Goal: Task Accomplishment & Management: Manage account settings

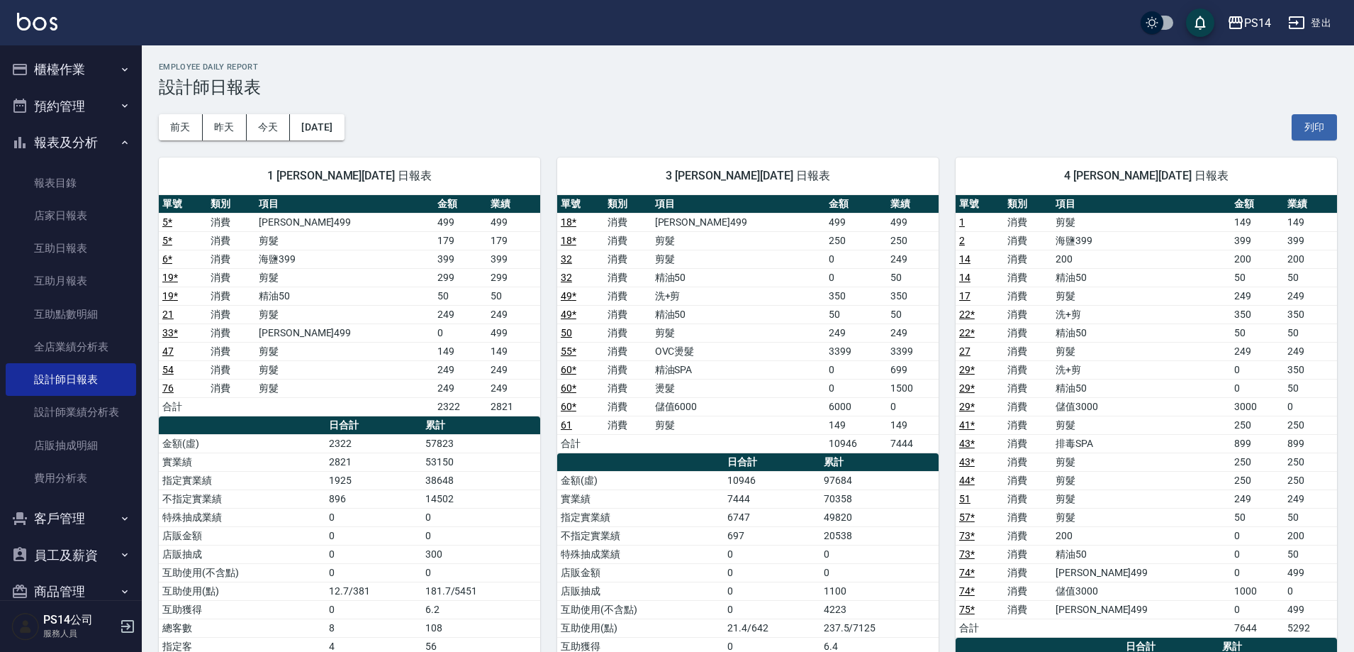
click at [62, 75] on button "櫃檯作業" at bounding box center [71, 69] width 130 height 37
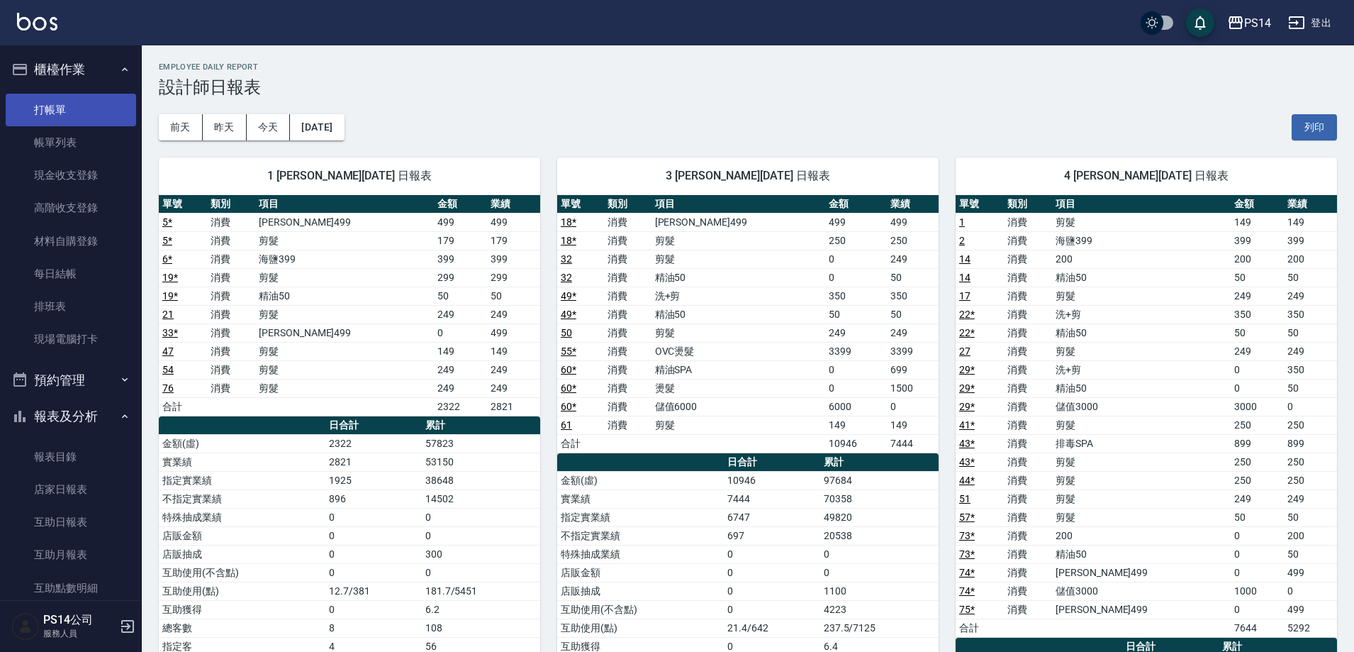
click at [78, 104] on link "打帳單" at bounding box center [71, 110] width 130 height 33
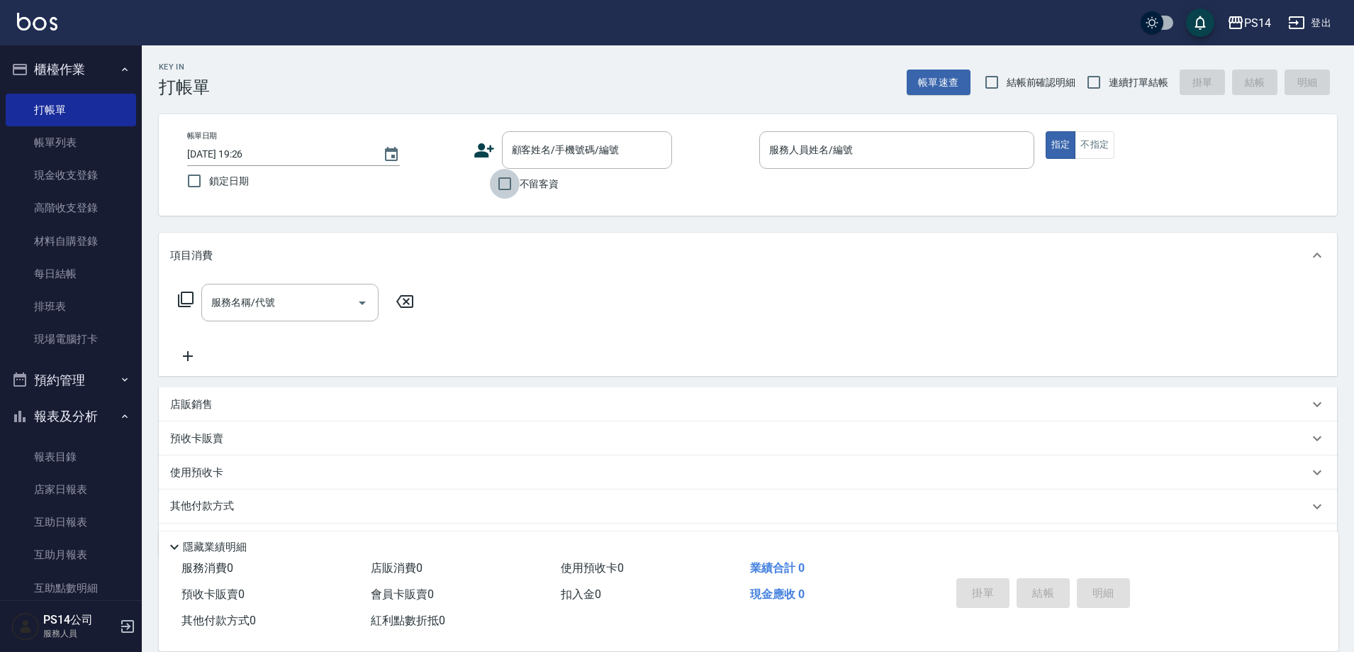
click at [519, 184] on input "不留客資" at bounding box center [505, 184] width 30 height 30
checkbox input "true"
click at [1099, 87] on input "連續打單結帳" at bounding box center [1094, 82] width 30 height 30
checkbox input "true"
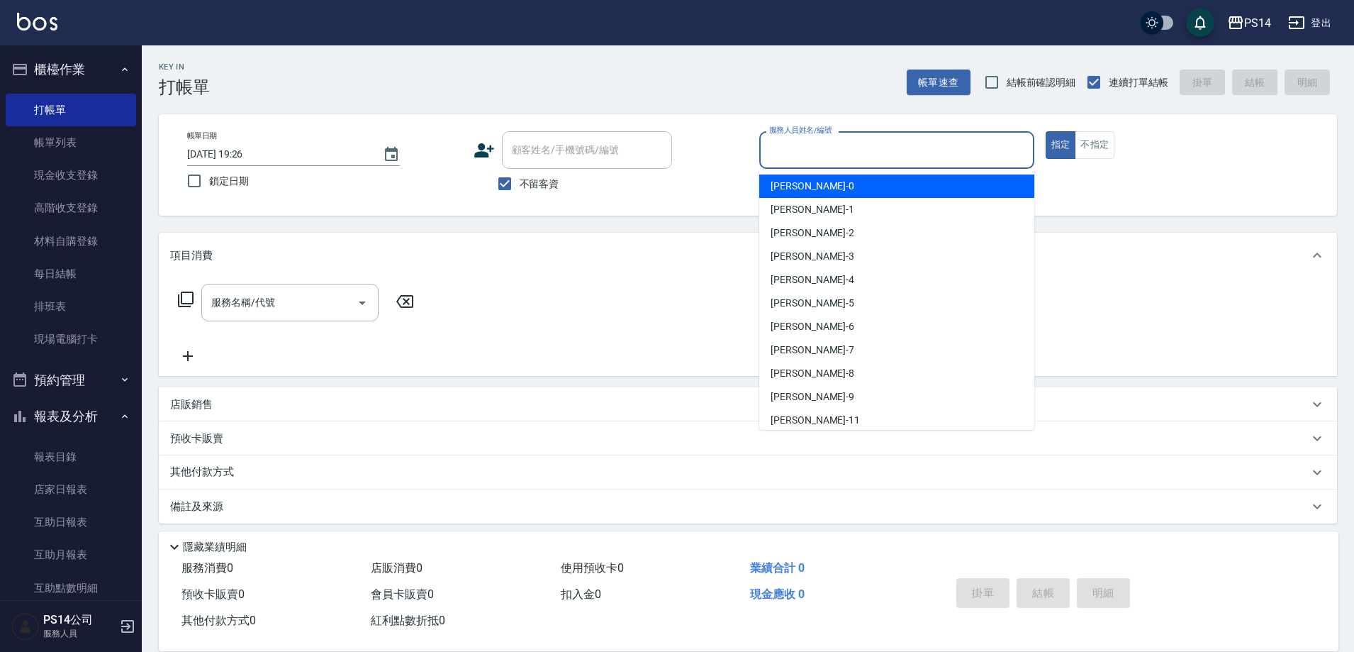
click at [922, 150] on input "服務人員姓名/編號" at bounding box center [897, 150] width 262 height 25
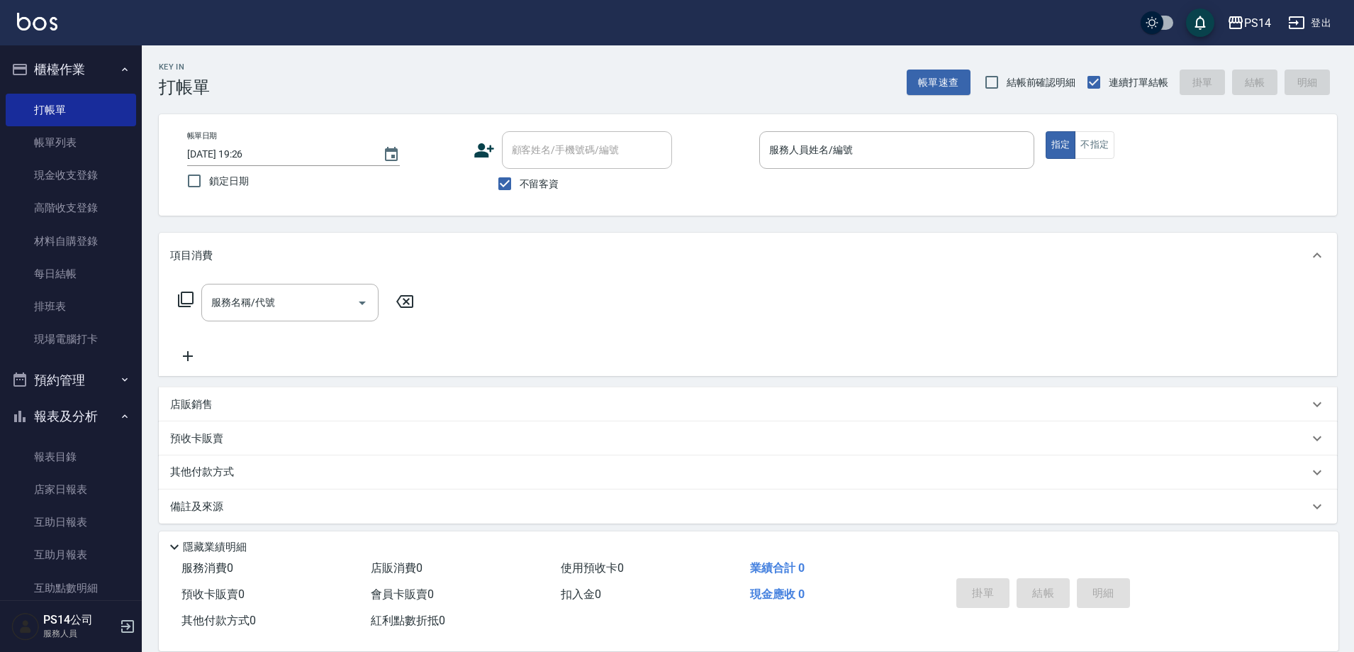
drag, startPoint x: 885, startPoint y: 101, endPoint x: 798, endPoint y: 130, distance: 91.9
click at [802, 157] on input "服務人員姓名/編號" at bounding box center [897, 150] width 262 height 25
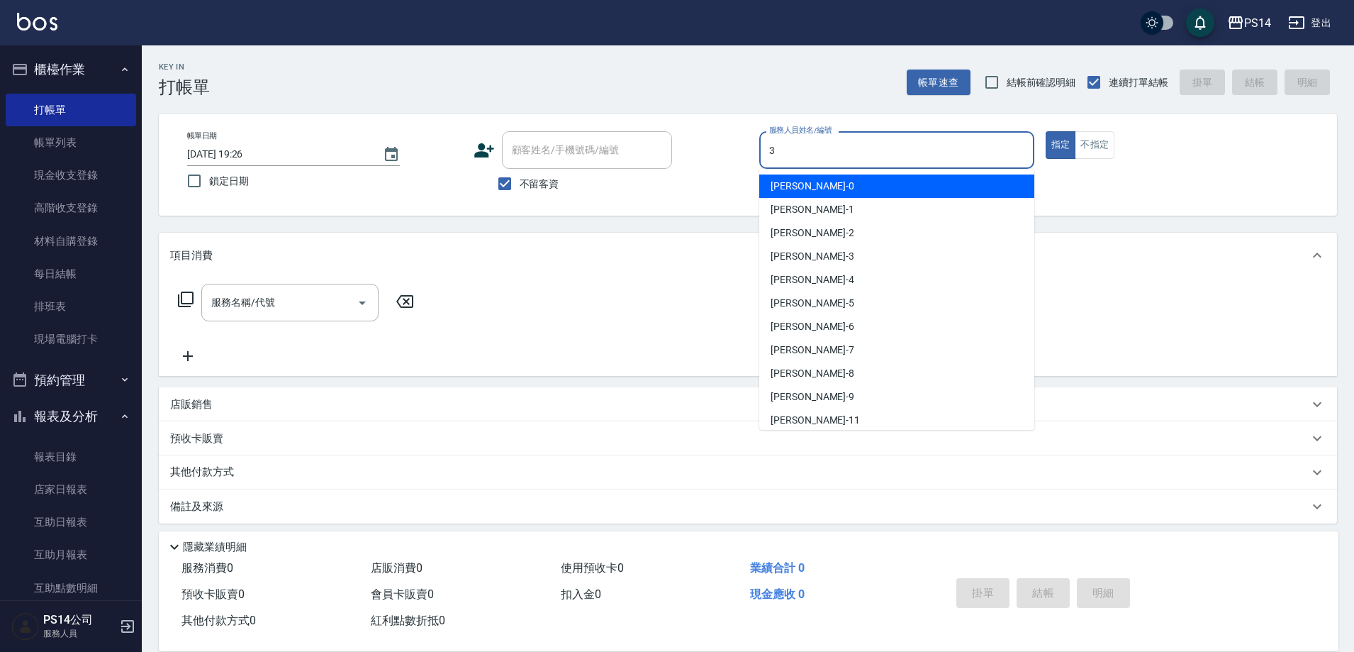
type input "余宜玲-3"
type button "true"
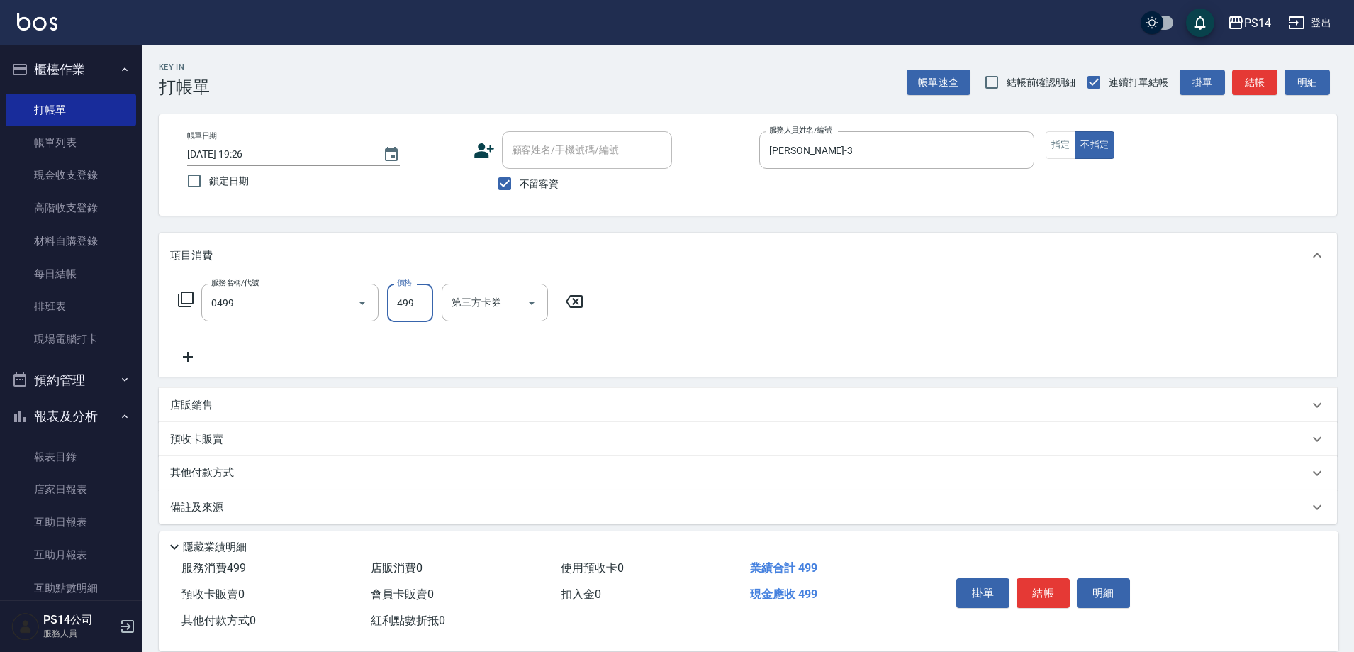
type input "伊黛莉499(0499)"
type input "顏誼婷-26"
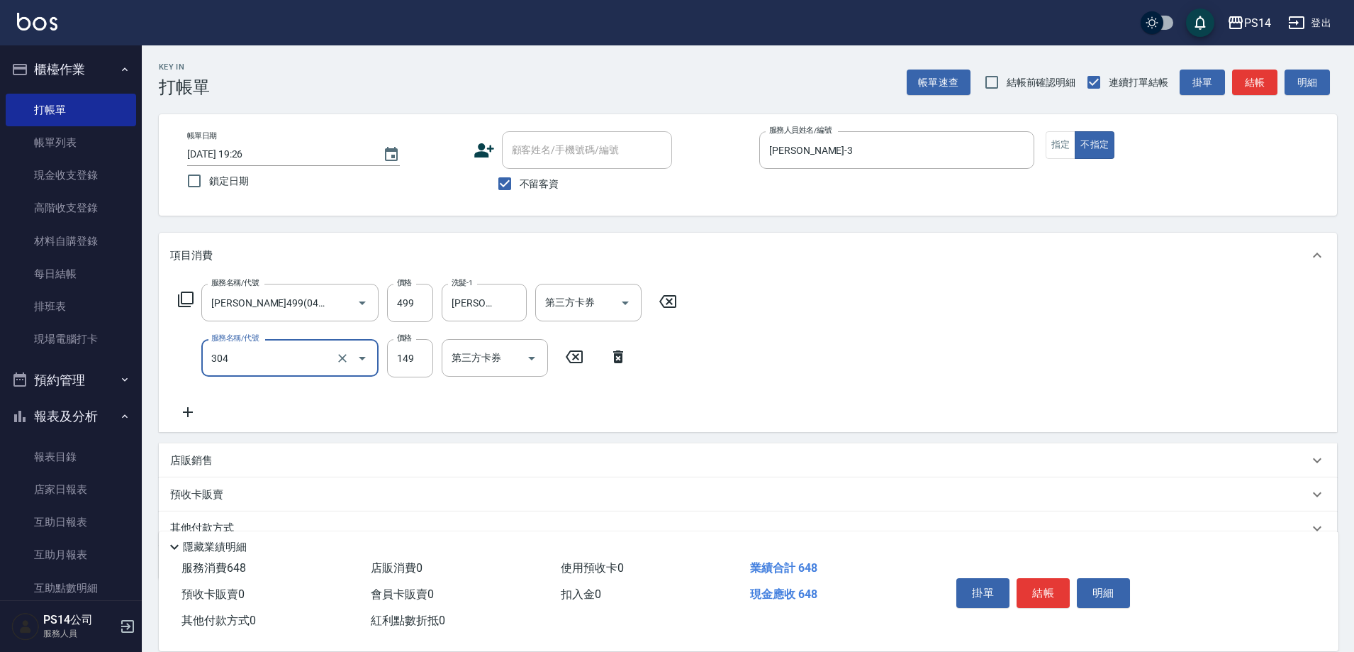
type input "剪髮(304)"
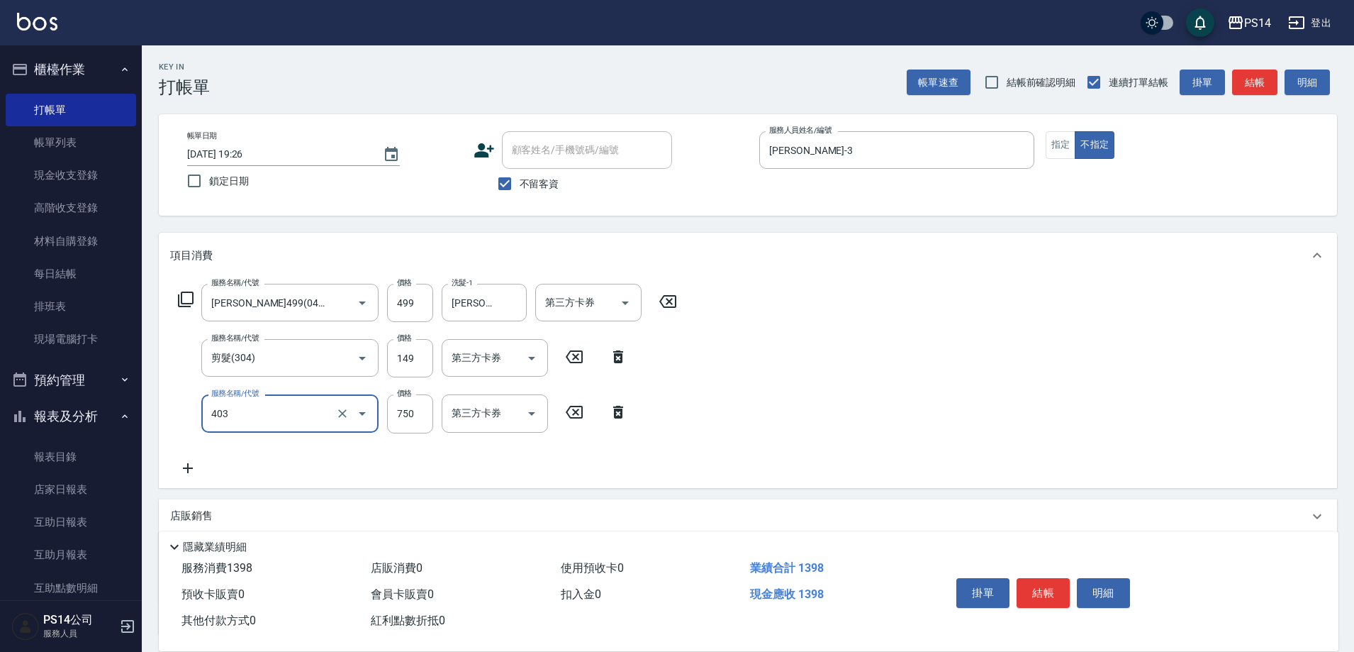
type input "750護(403)"
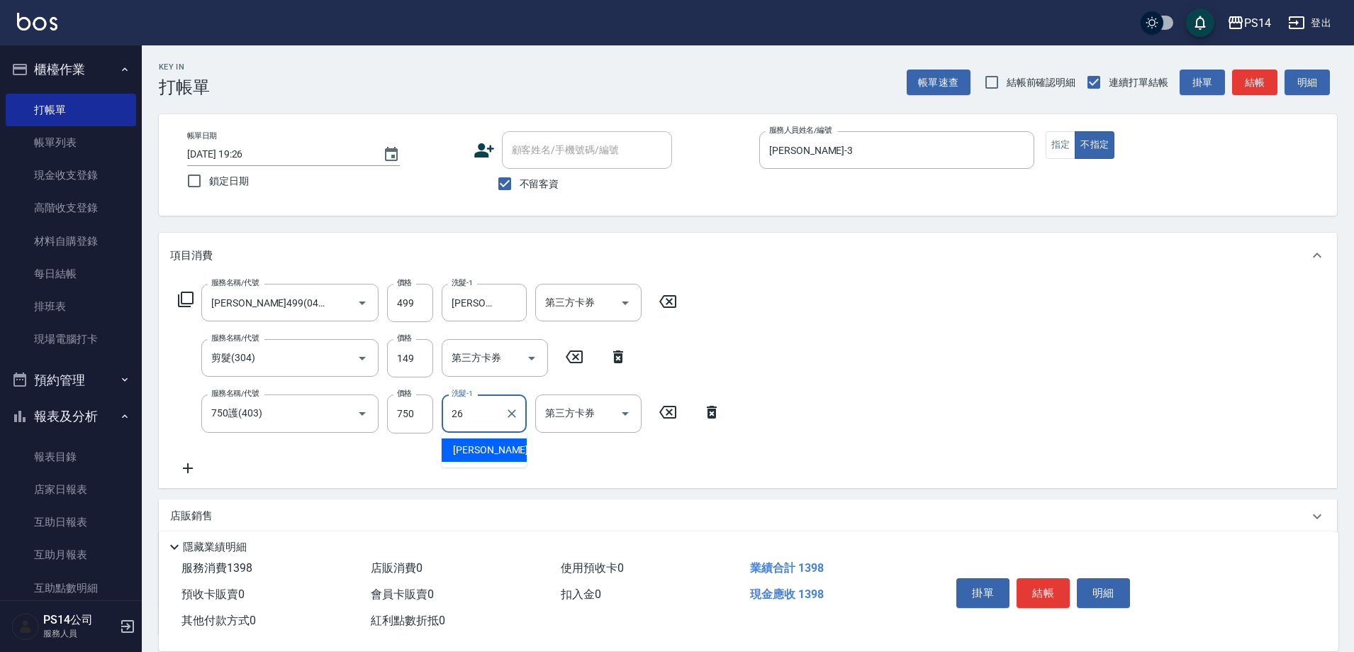
type input "顏誼婷-26"
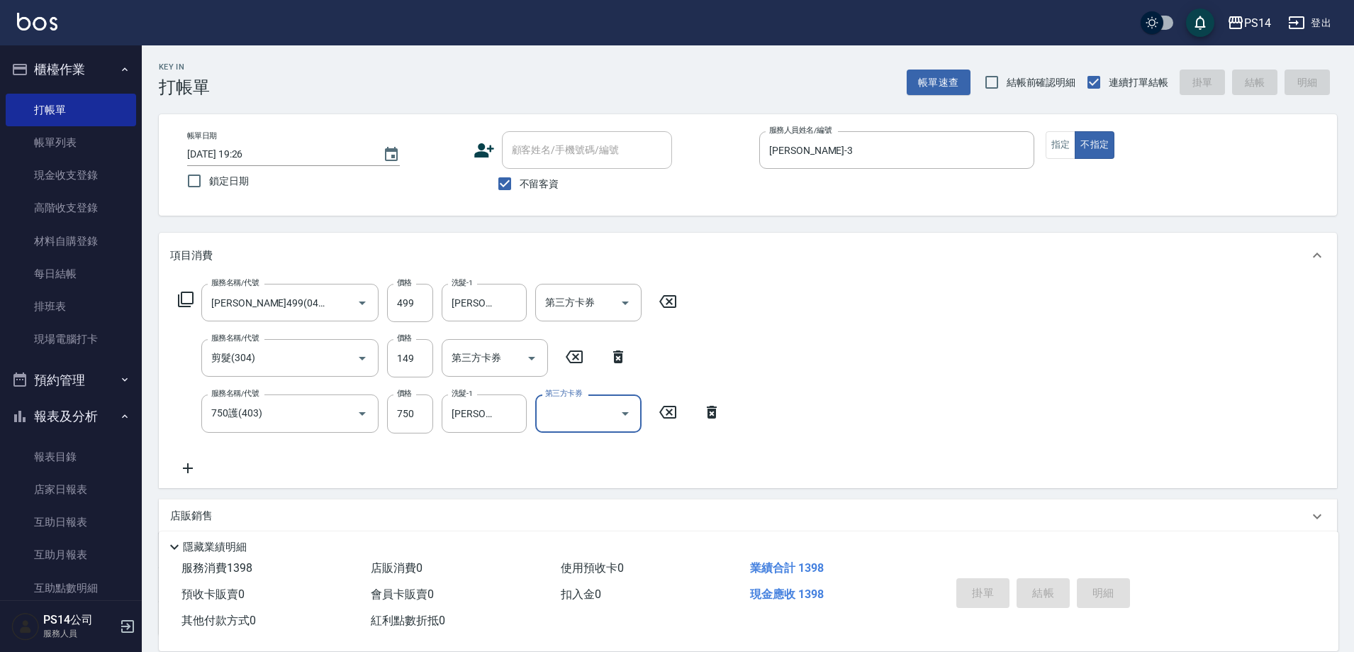
type input "2025/08/18 19:44"
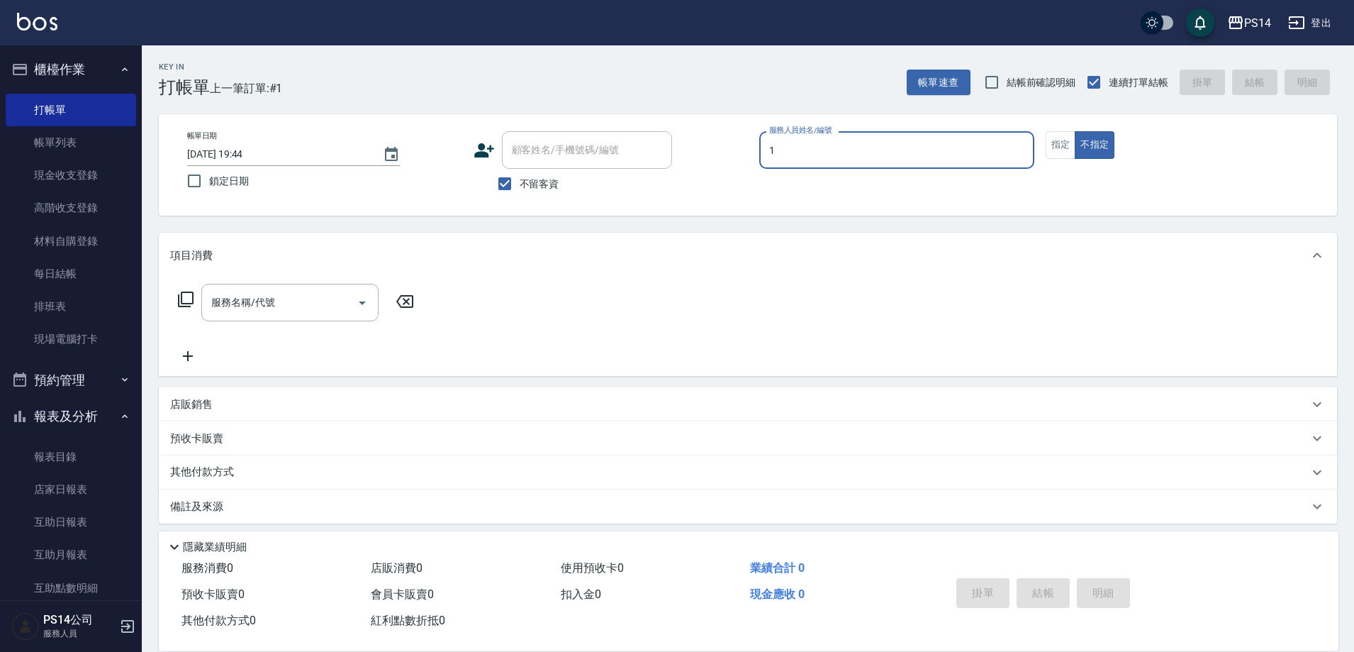
type input "謝松晨-1"
type button "false"
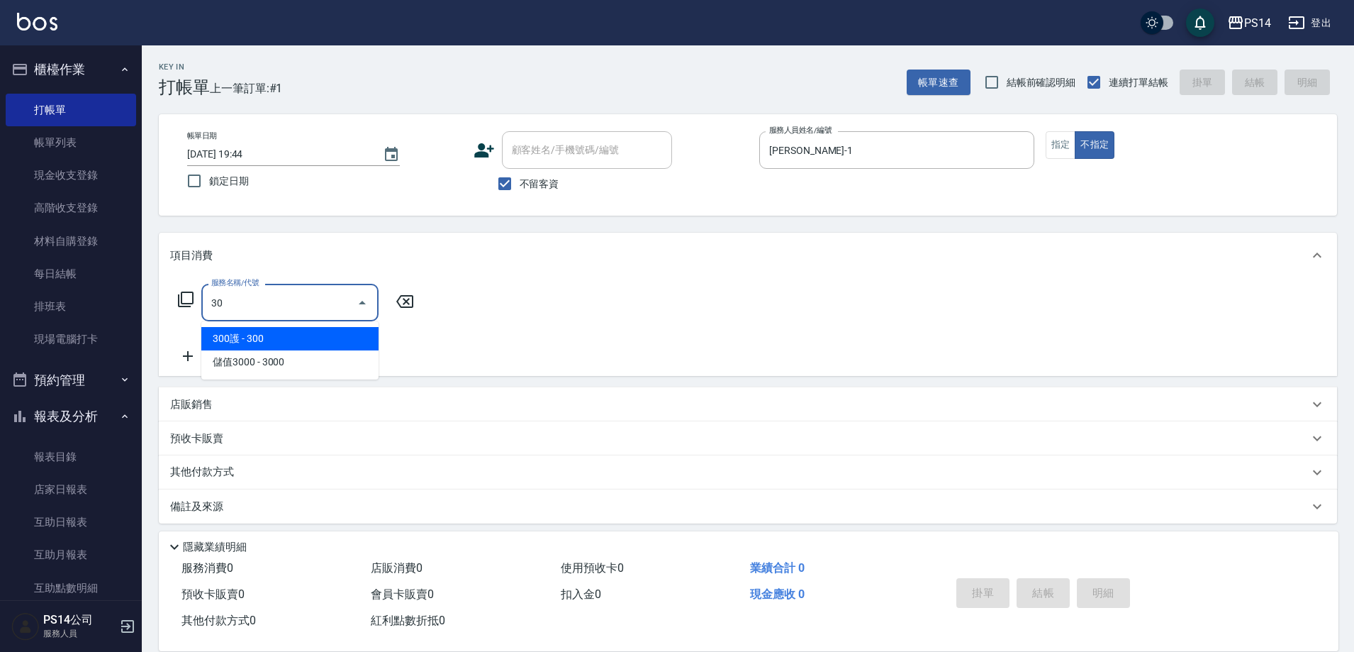
type input "3"
type input "OVC燙髮(203)"
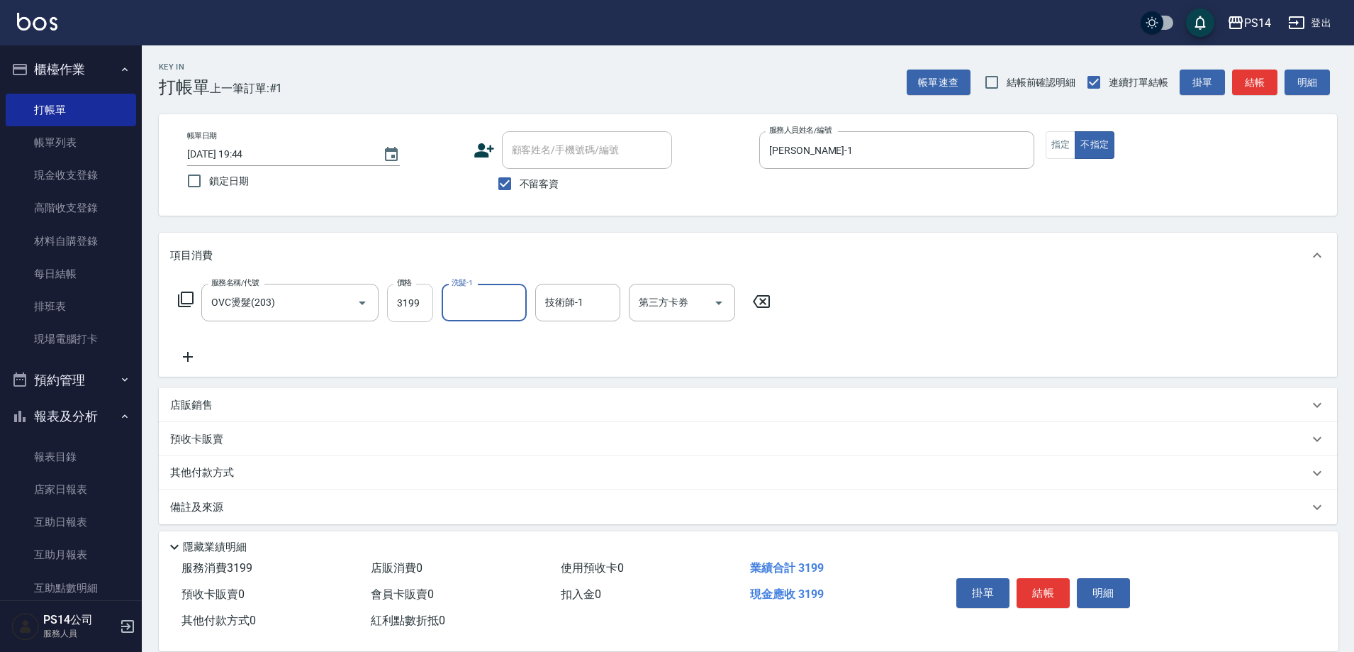
click at [418, 305] on input "3199" at bounding box center [410, 303] width 46 height 38
type input "3399"
type input "李祥君 -37"
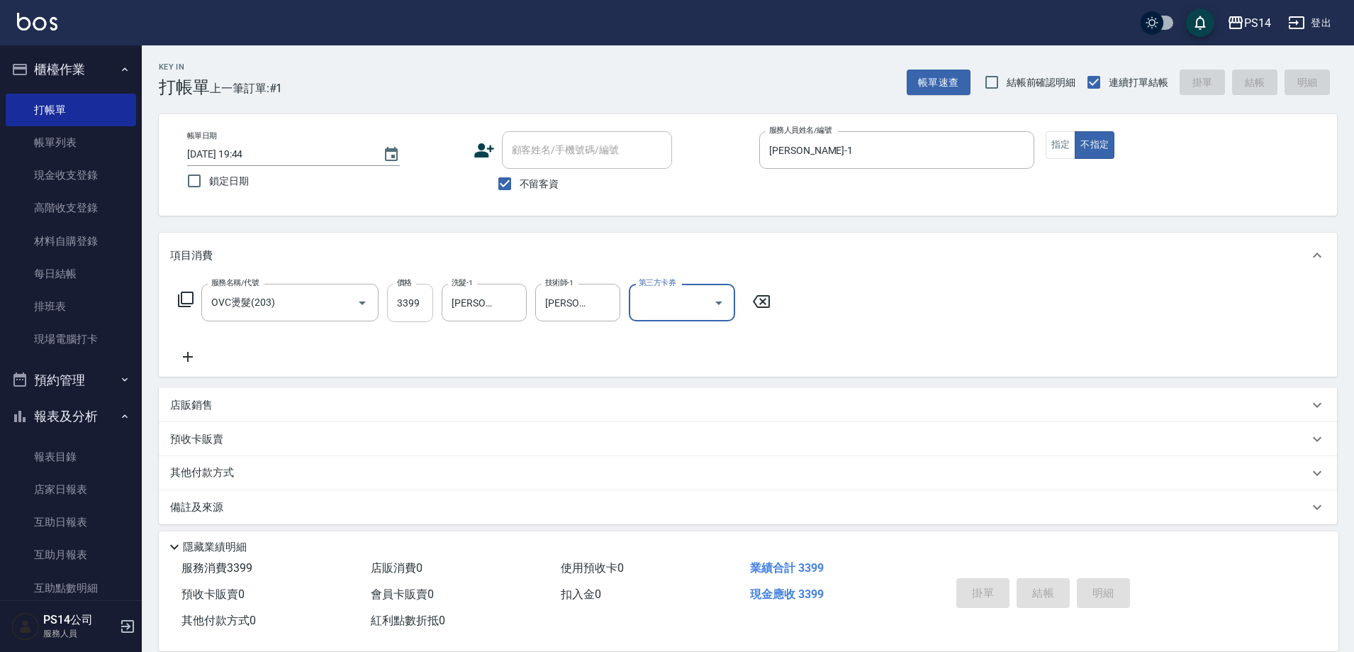
type input "2025/08/18 19:45"
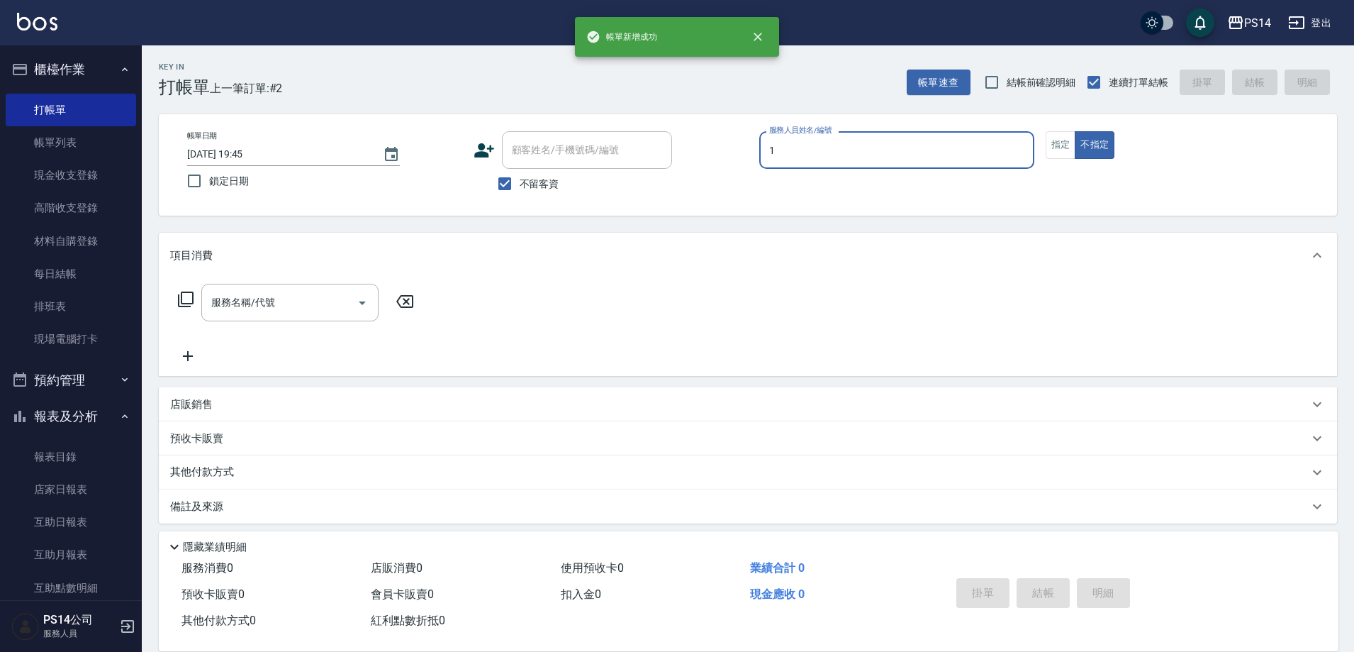
type input "謝松晨-1"
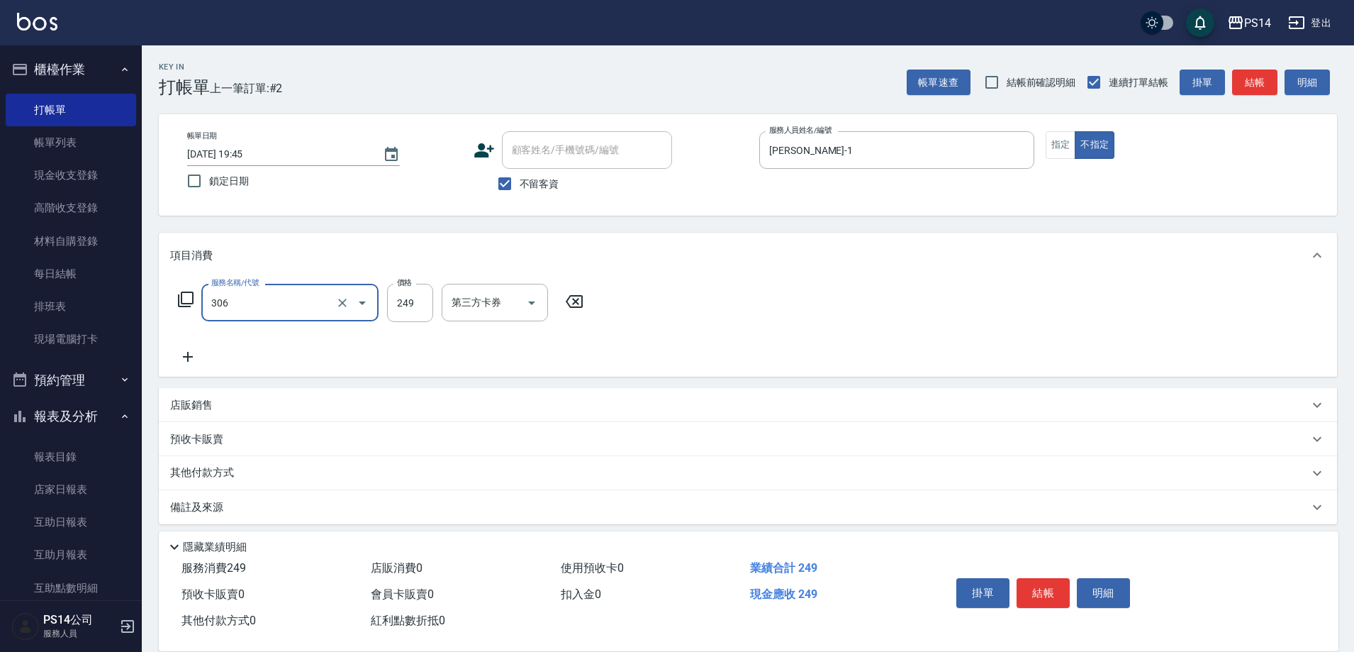
type input "剪髮(306)"
type input "陳昱蓁-18"
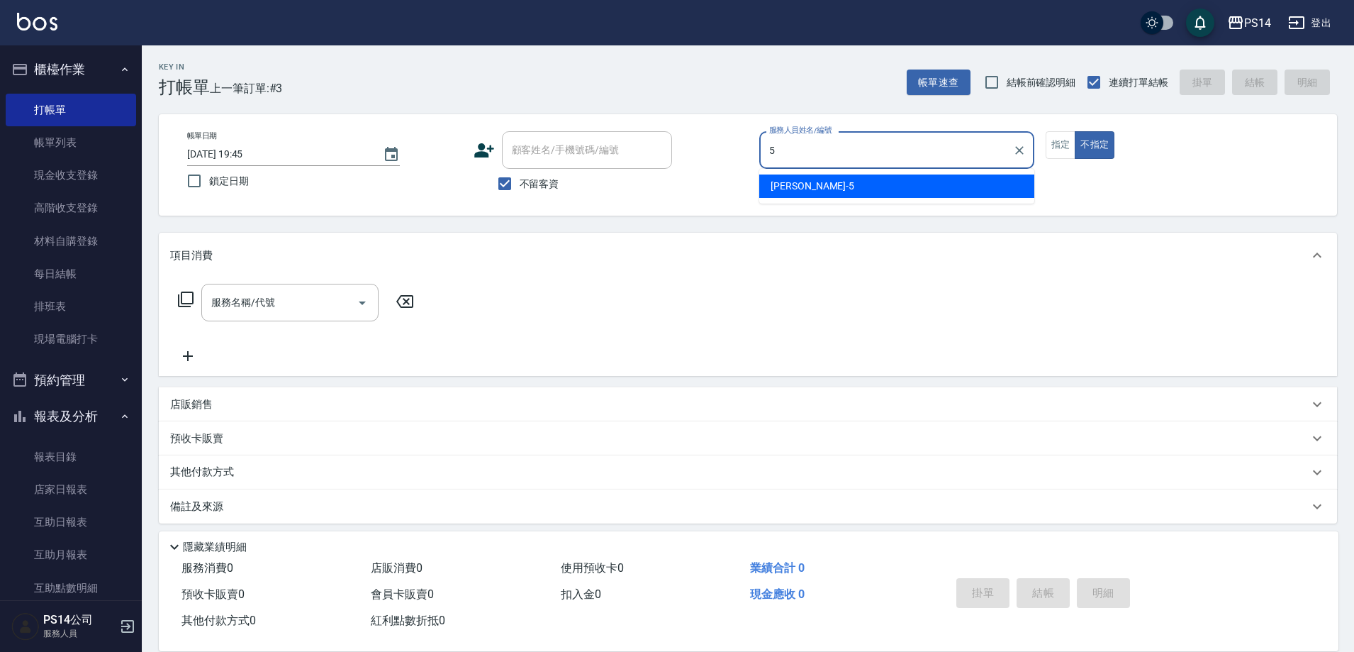
type input "劉珈均-5"
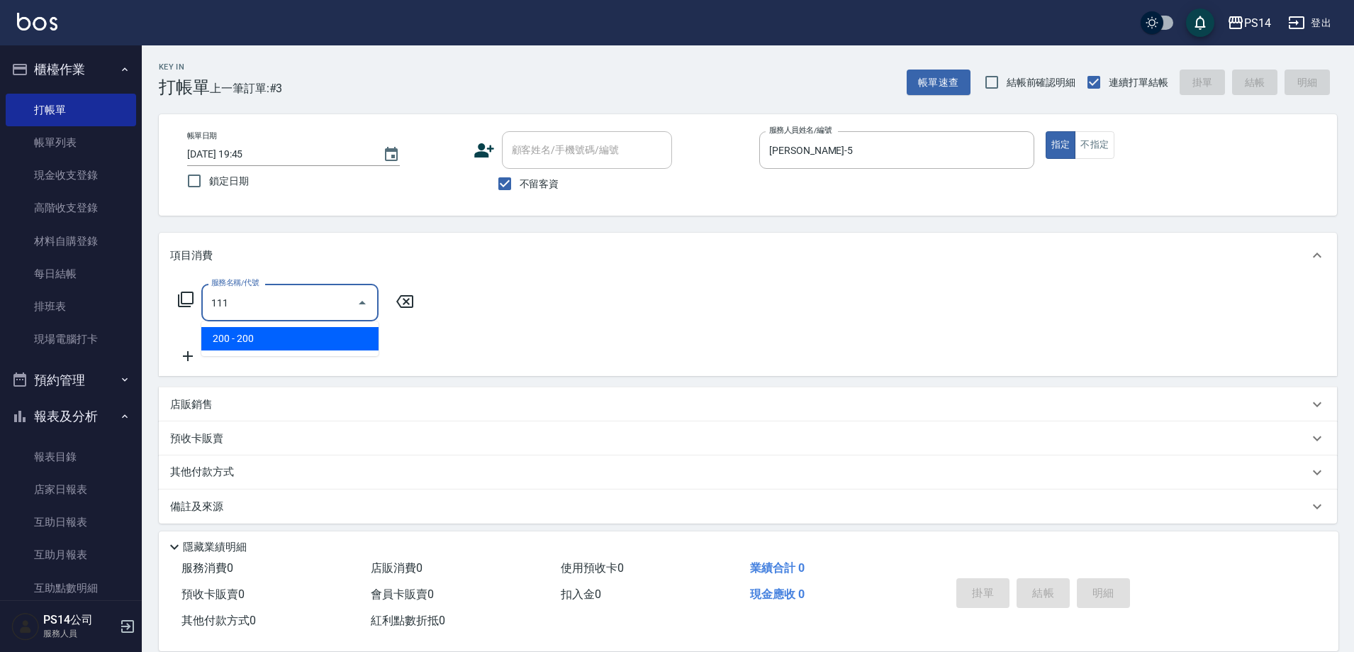
type input "200(111)"
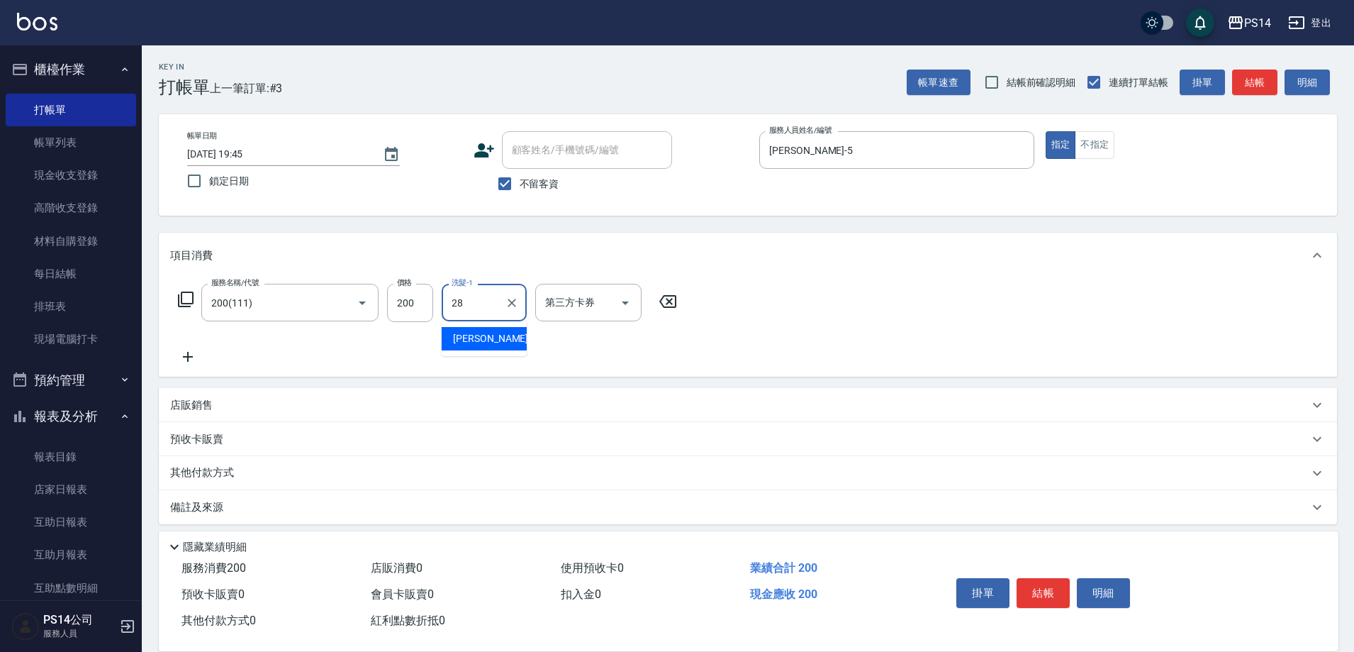
type input "謝欣紜-28"
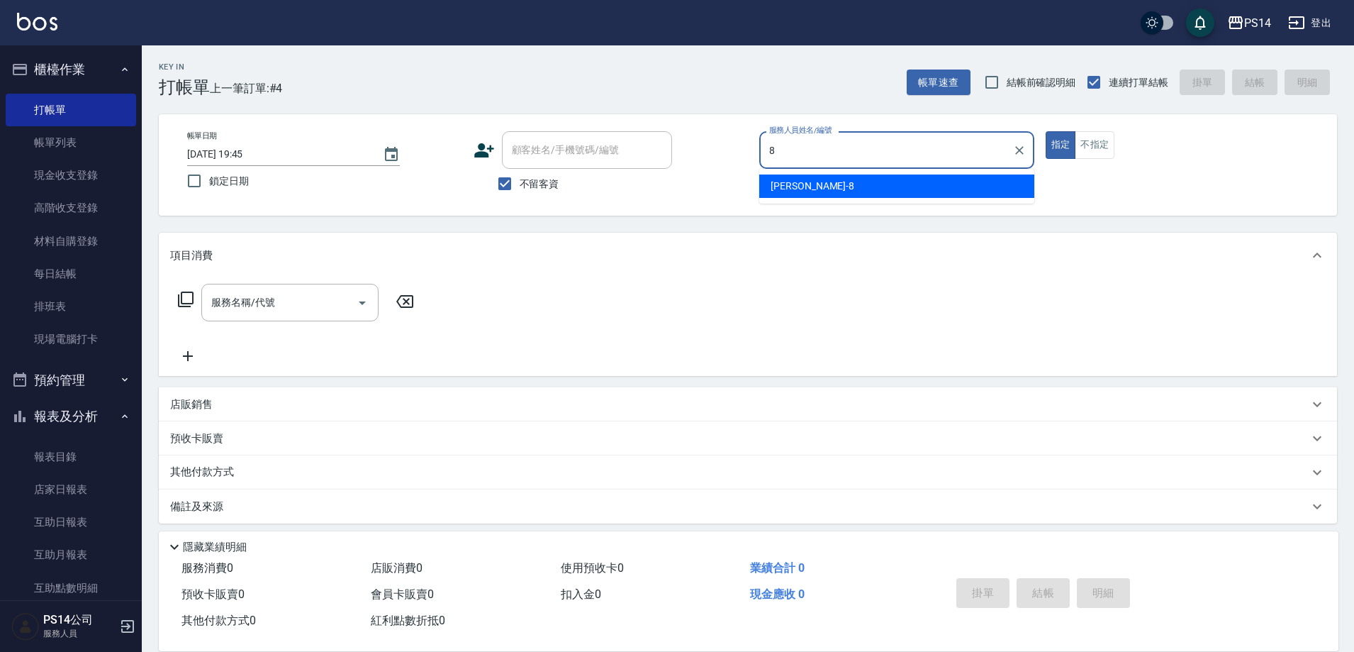
type input "徐于雯-8"
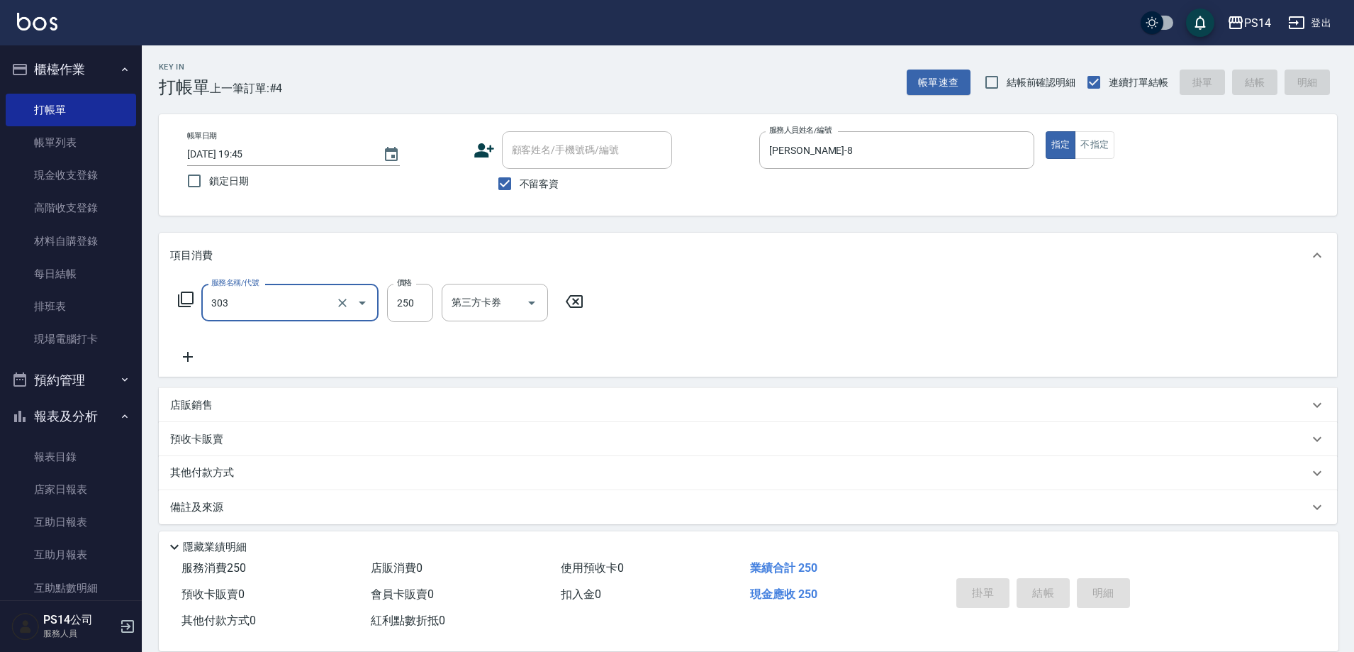
type input "303"
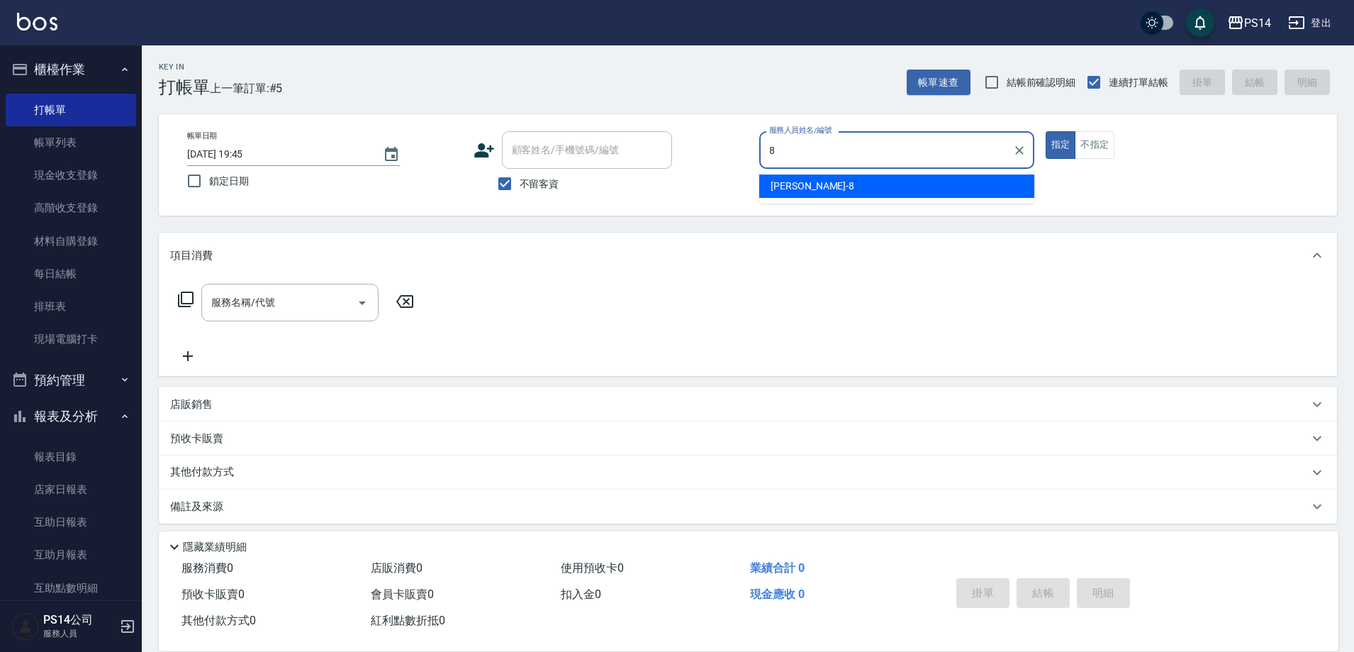
type input "徐于雯-8"
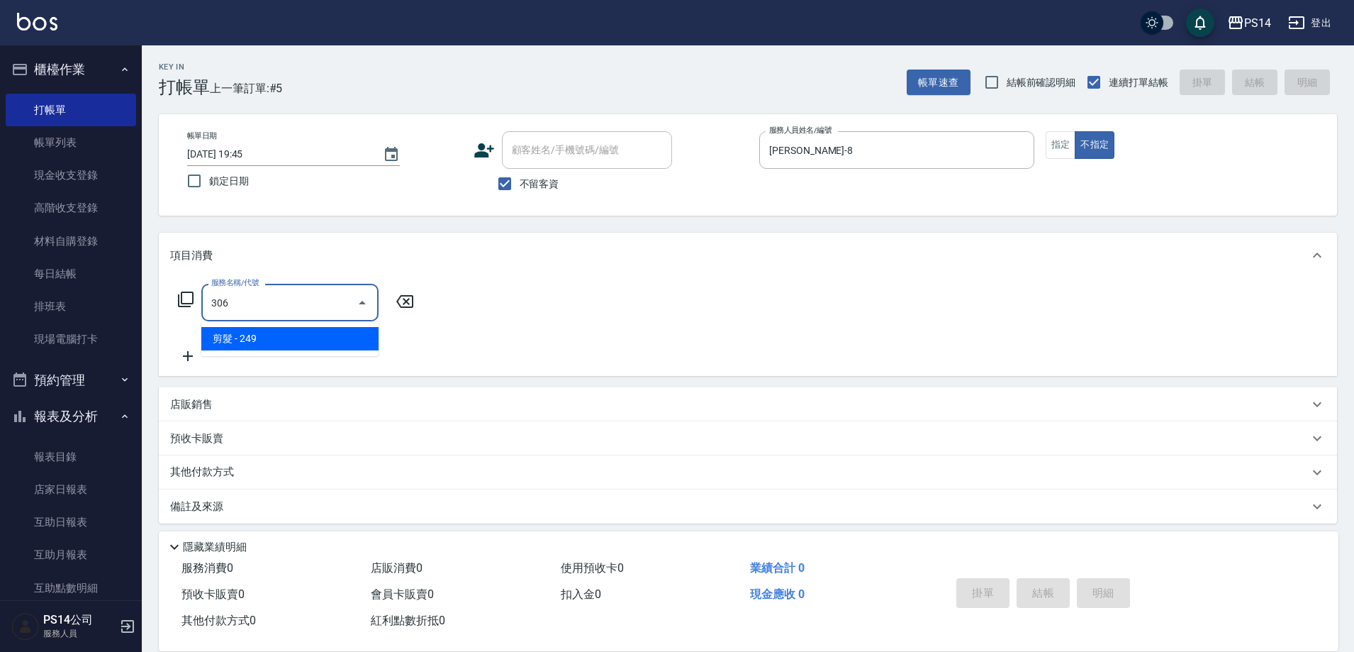
type input "剪髮(306)"
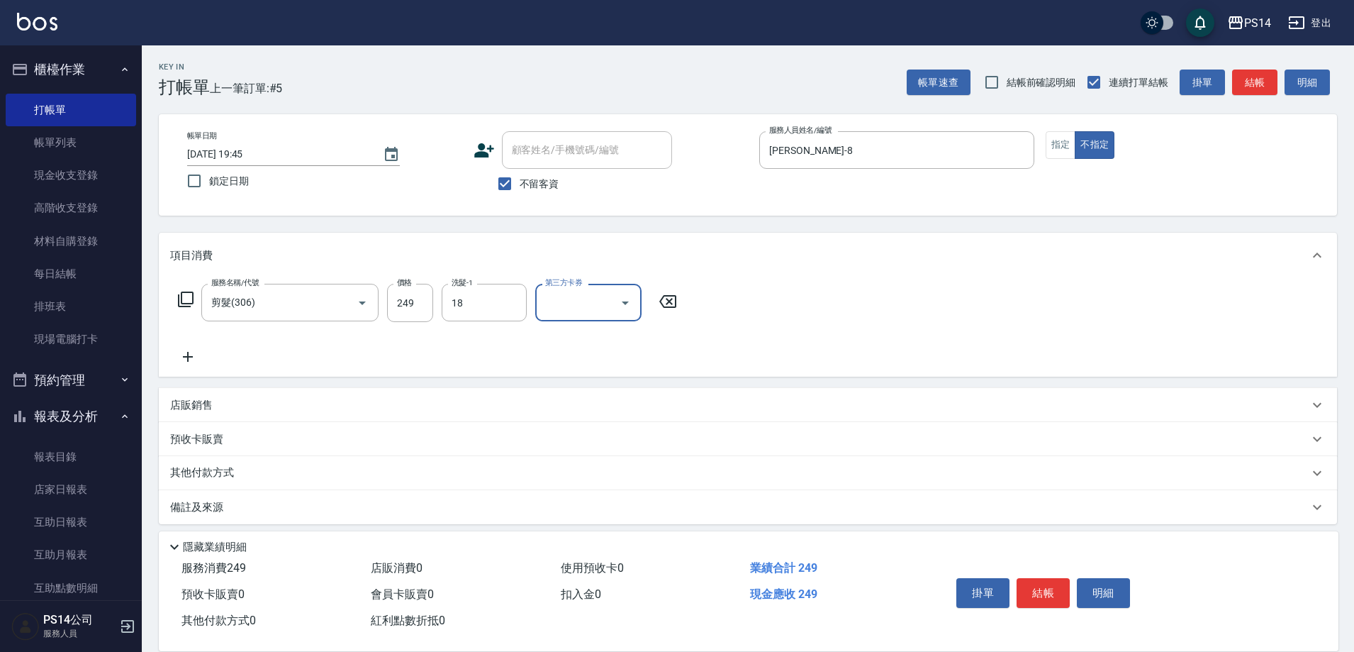
type input "陳昱蓁-18"
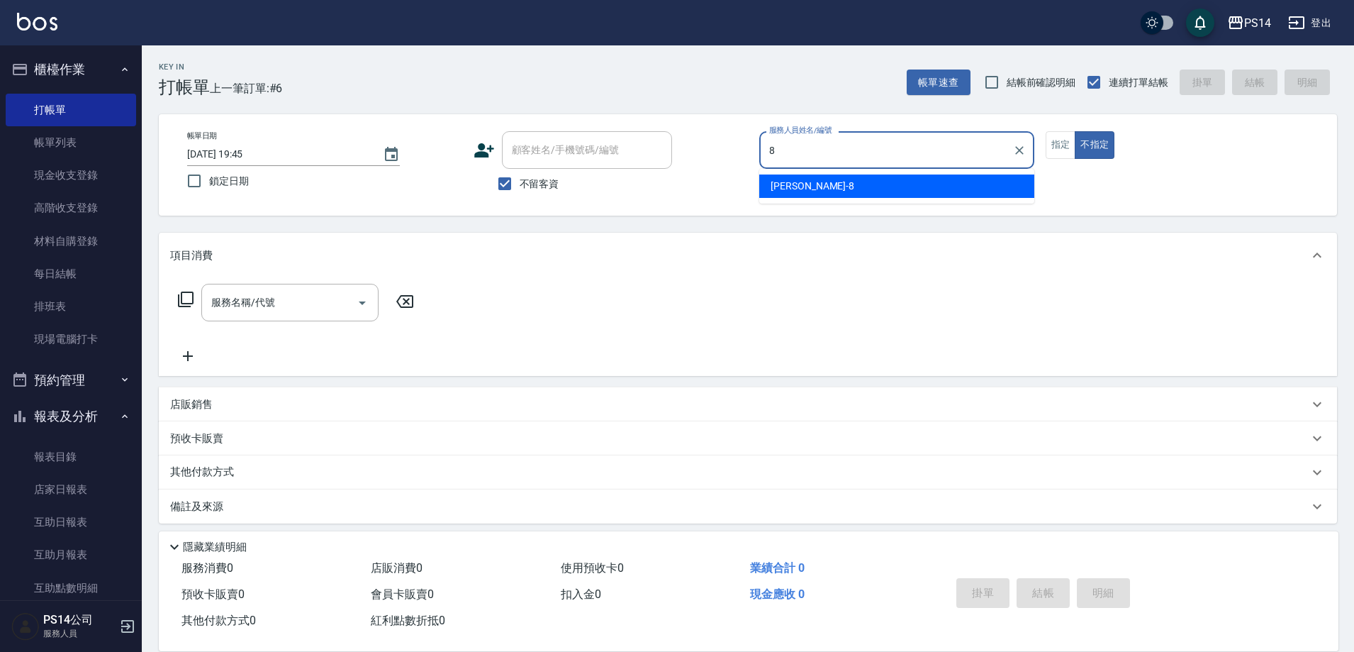
type input "徐于雯-8"
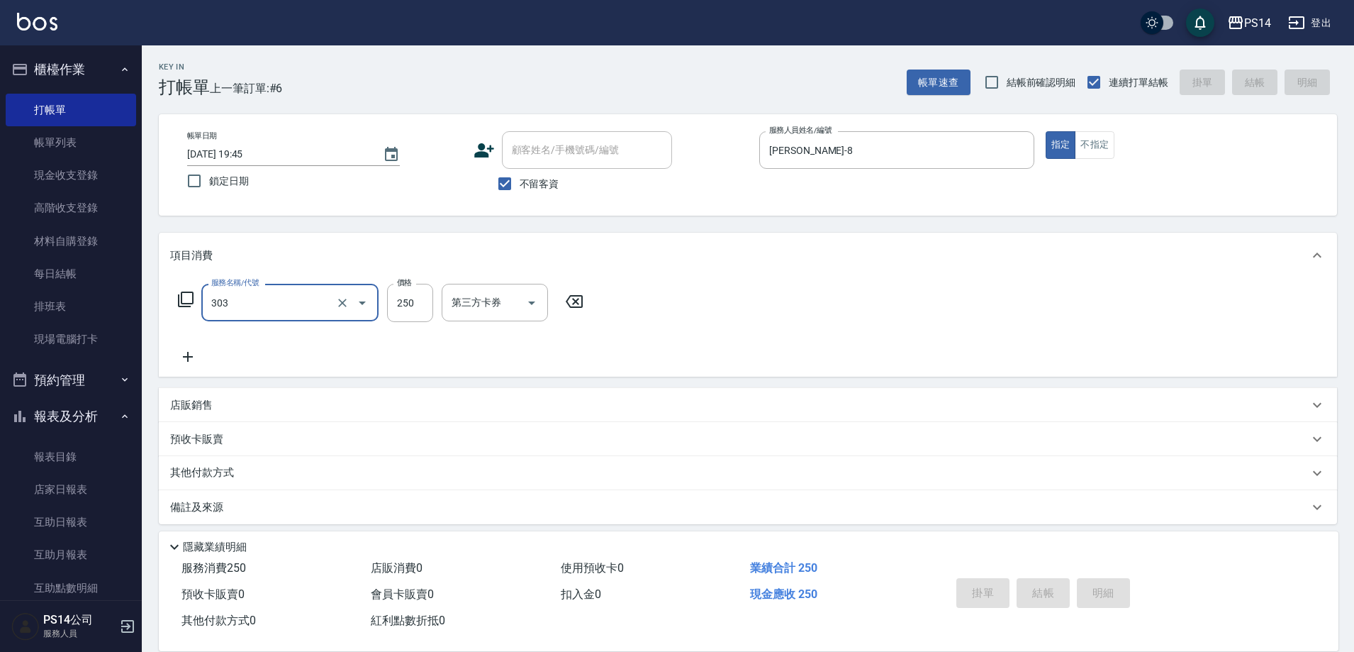
type input "303"
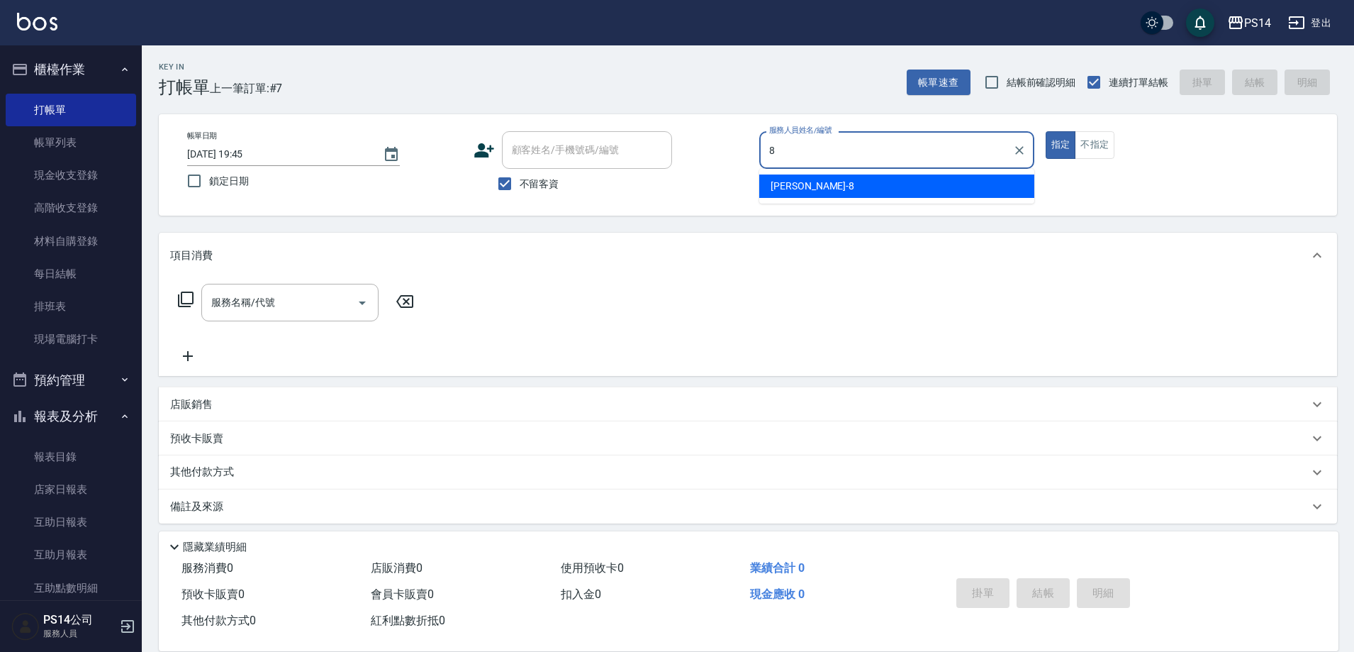
type input "徐于雯-8"
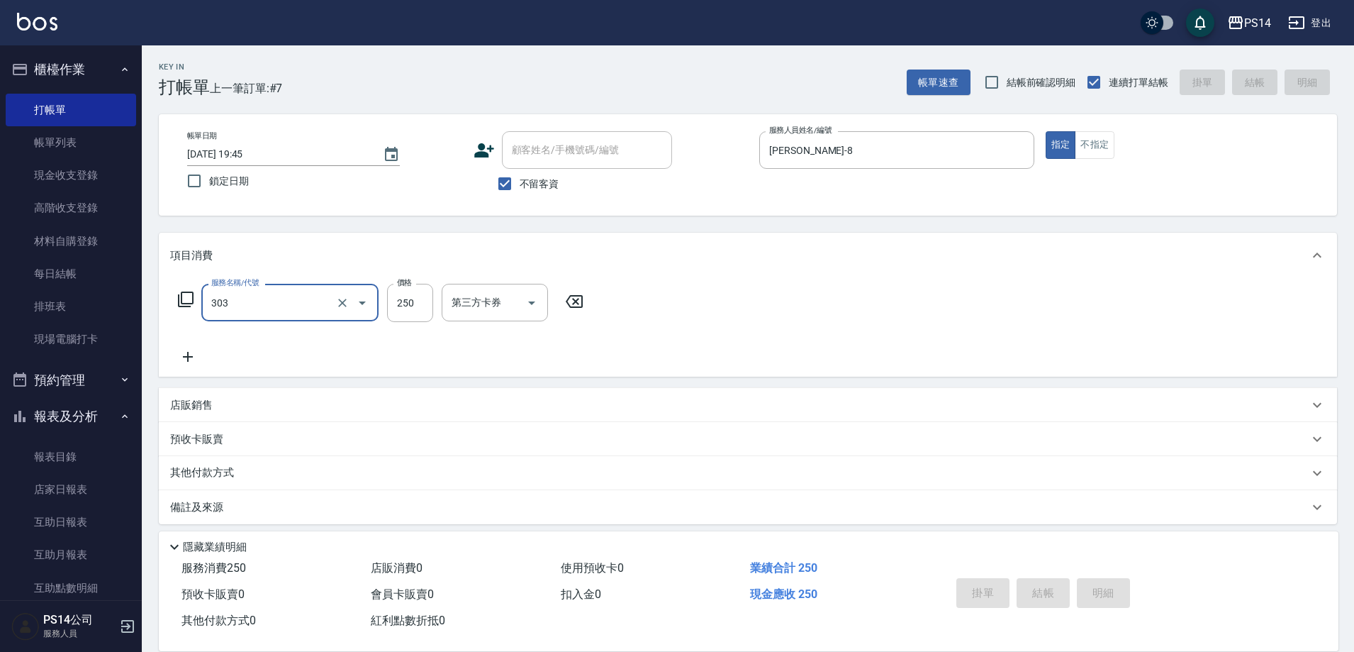
type input "303"
type input "2025/08/18 19:46"
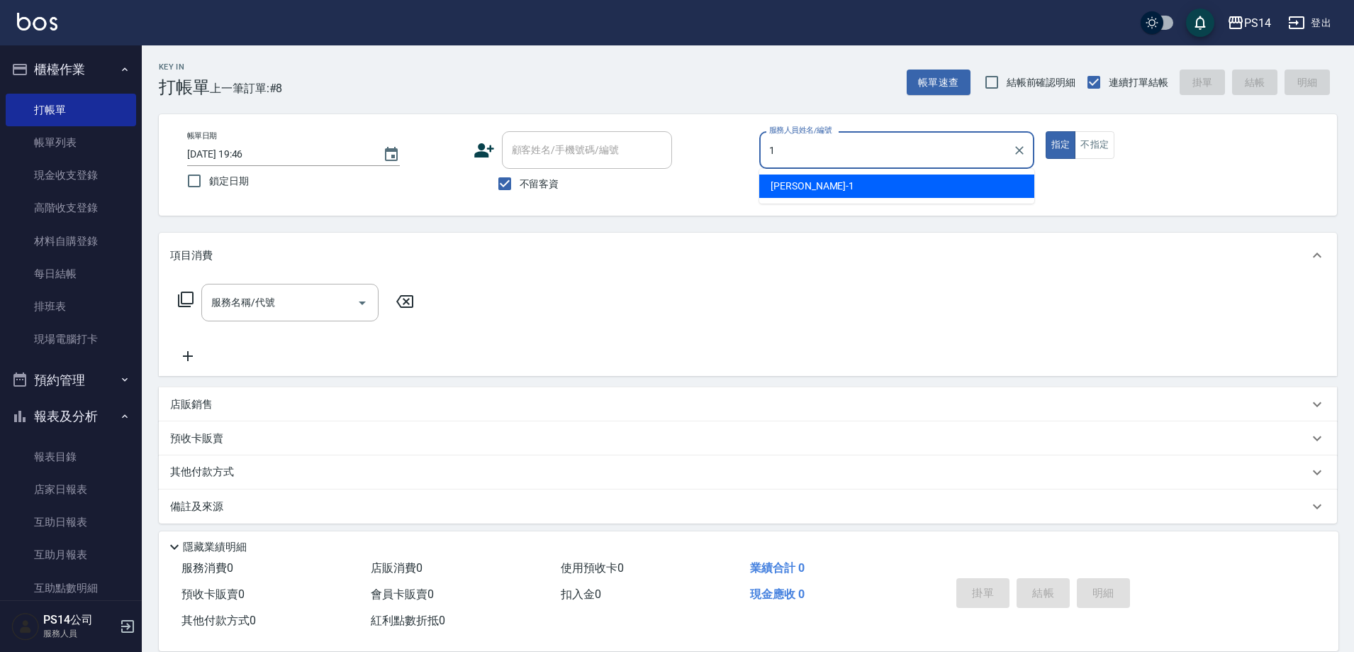
type input "謝松晨-1"
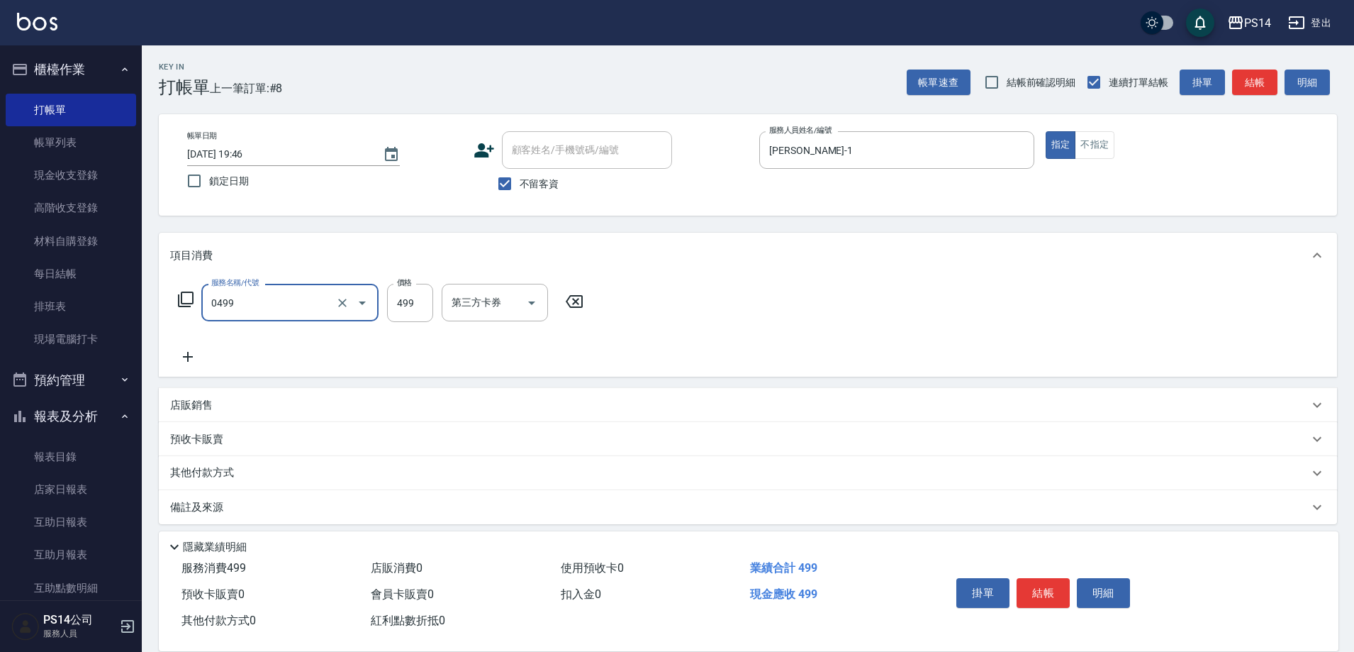
type input "伊黛莉499(0499)"
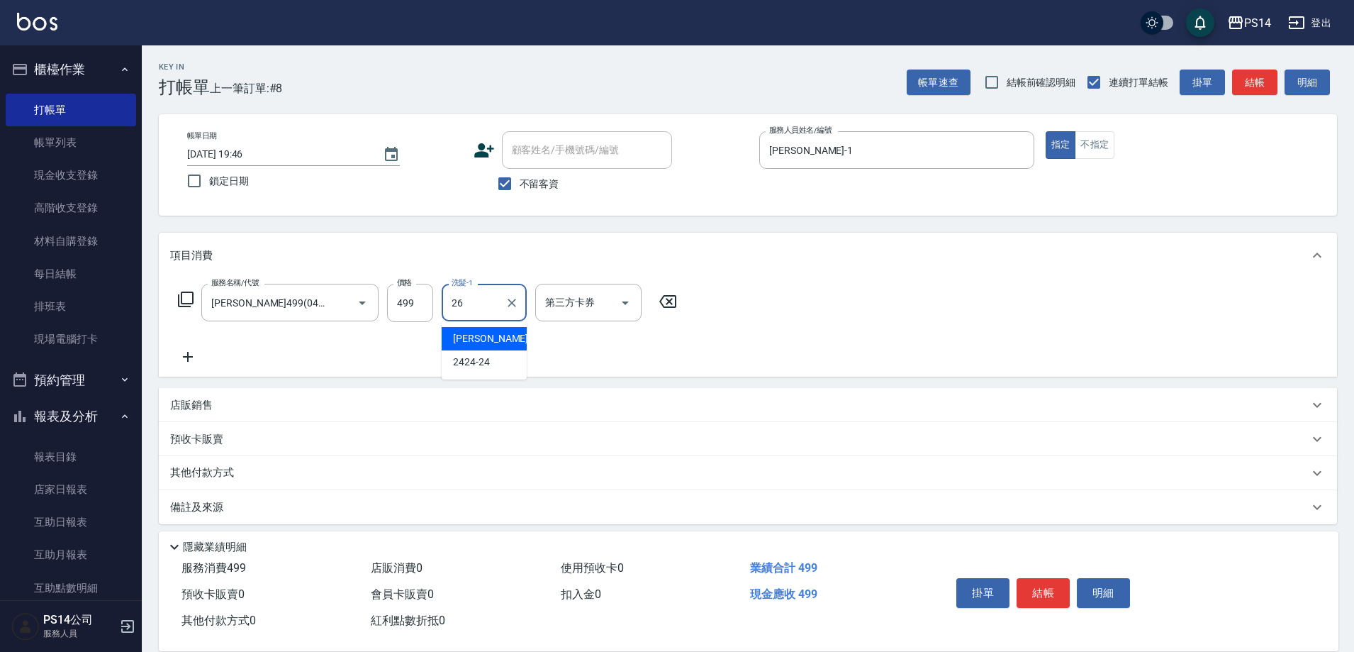
type input "顏誼婷-26"
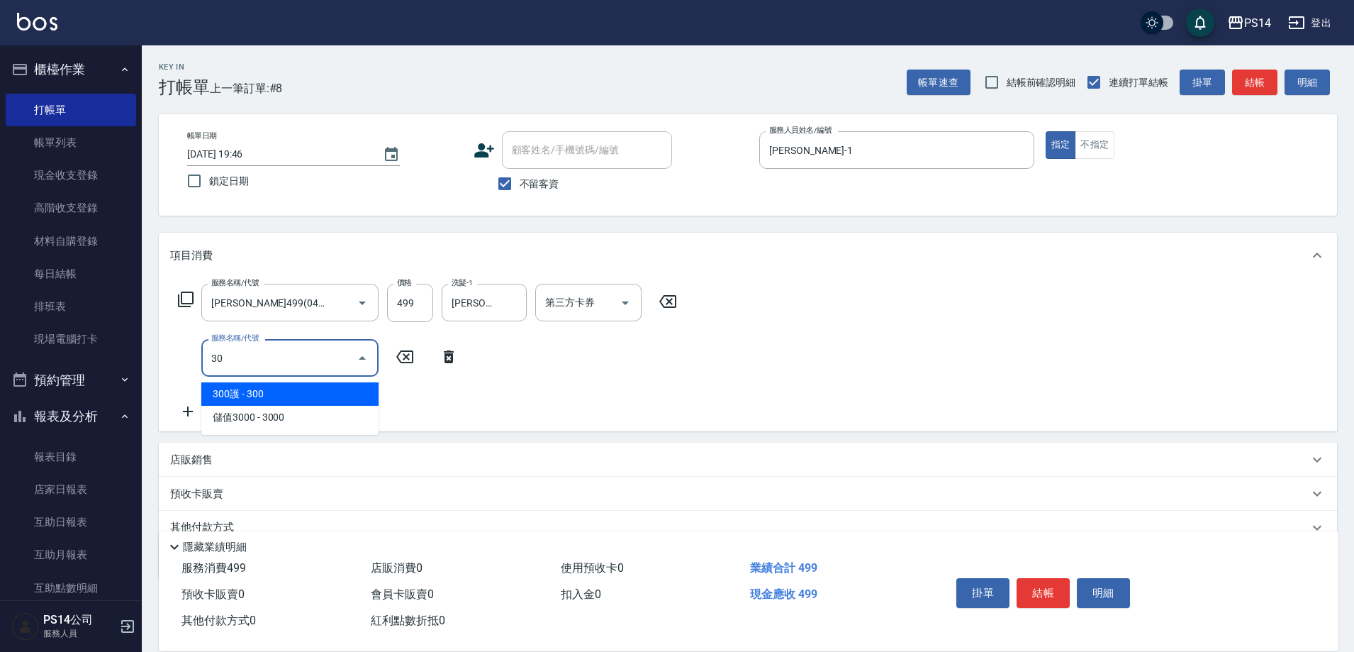
type input "305"
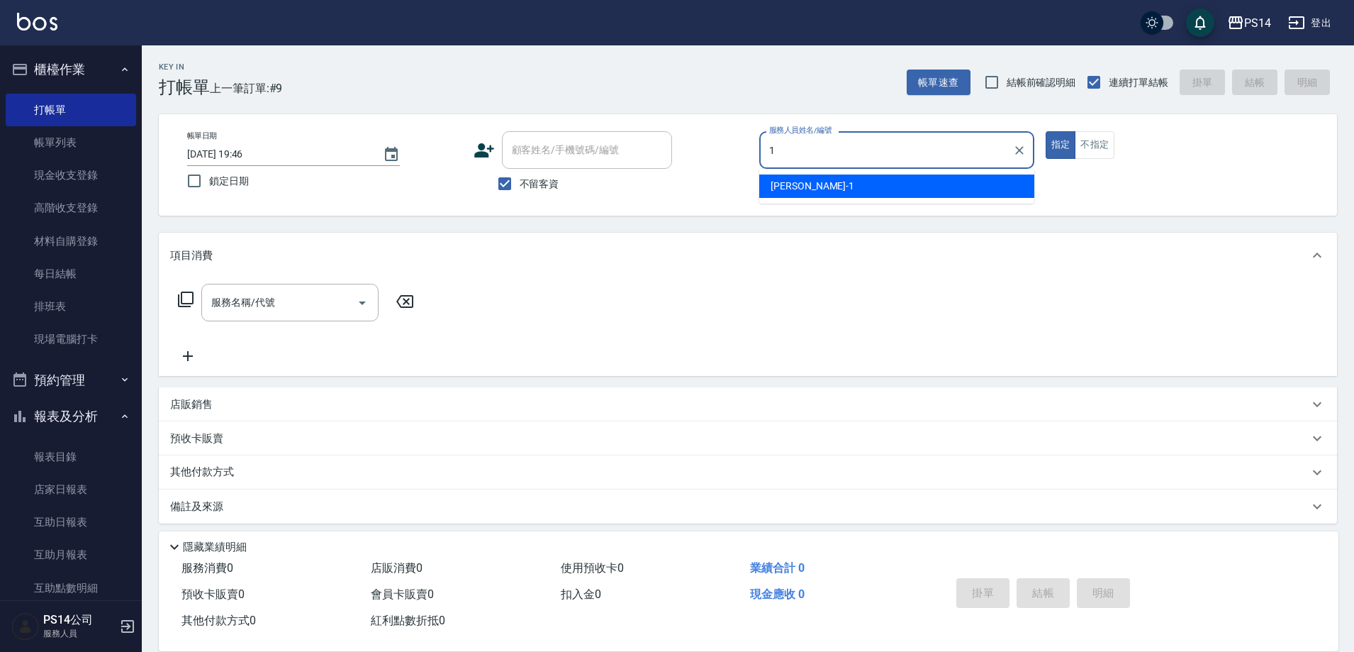
type input "謝松晨-1"
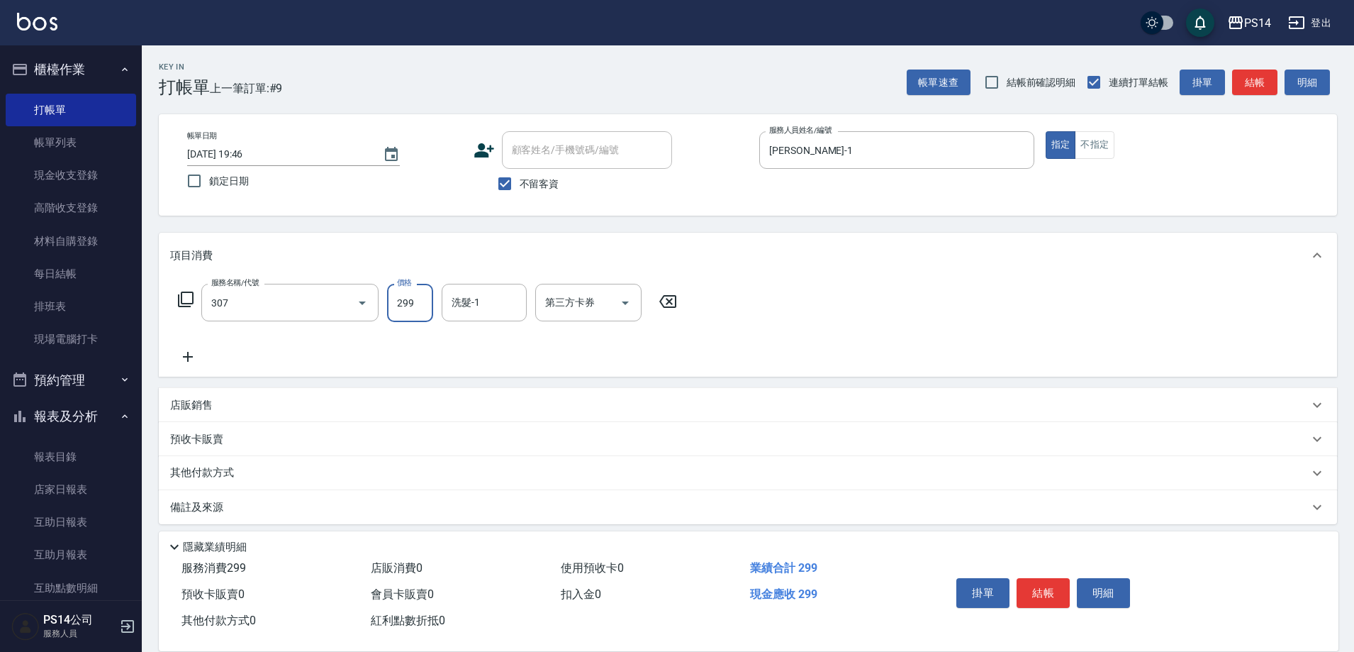
type input "剪髮(307)"
type input "李祥君 -37"
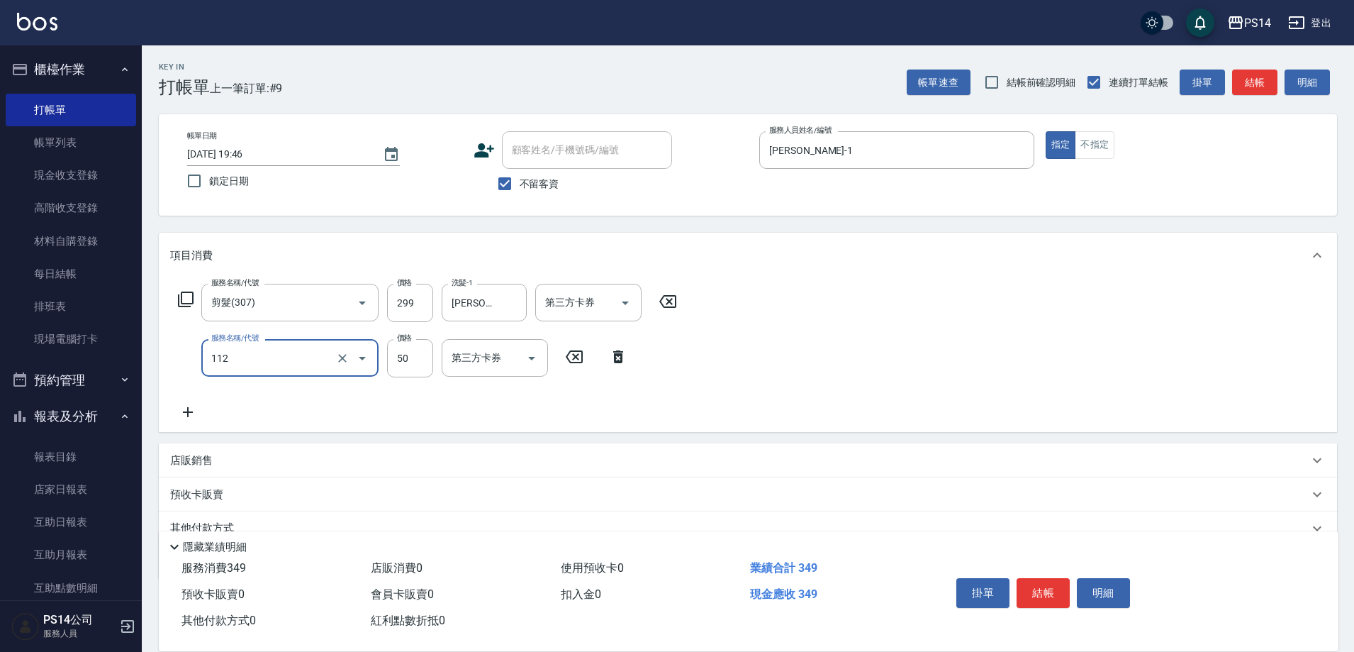
type input "精油50(112)"
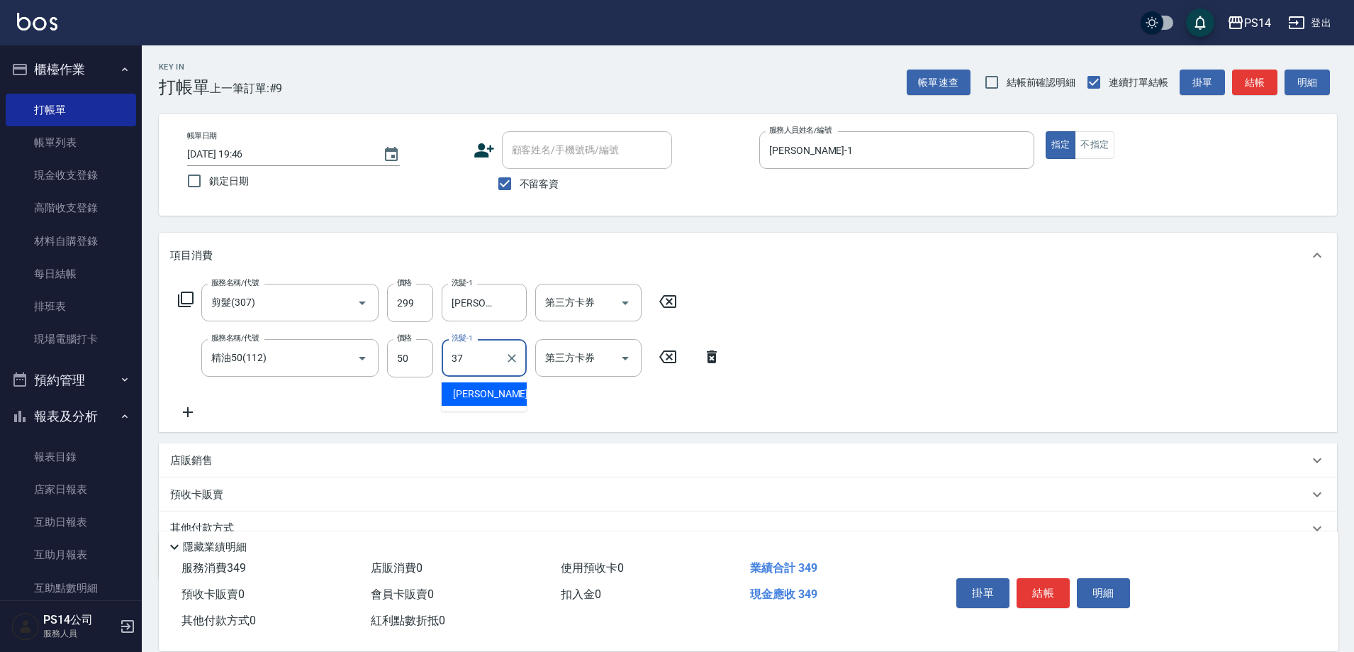
type input "李祥君 -37"
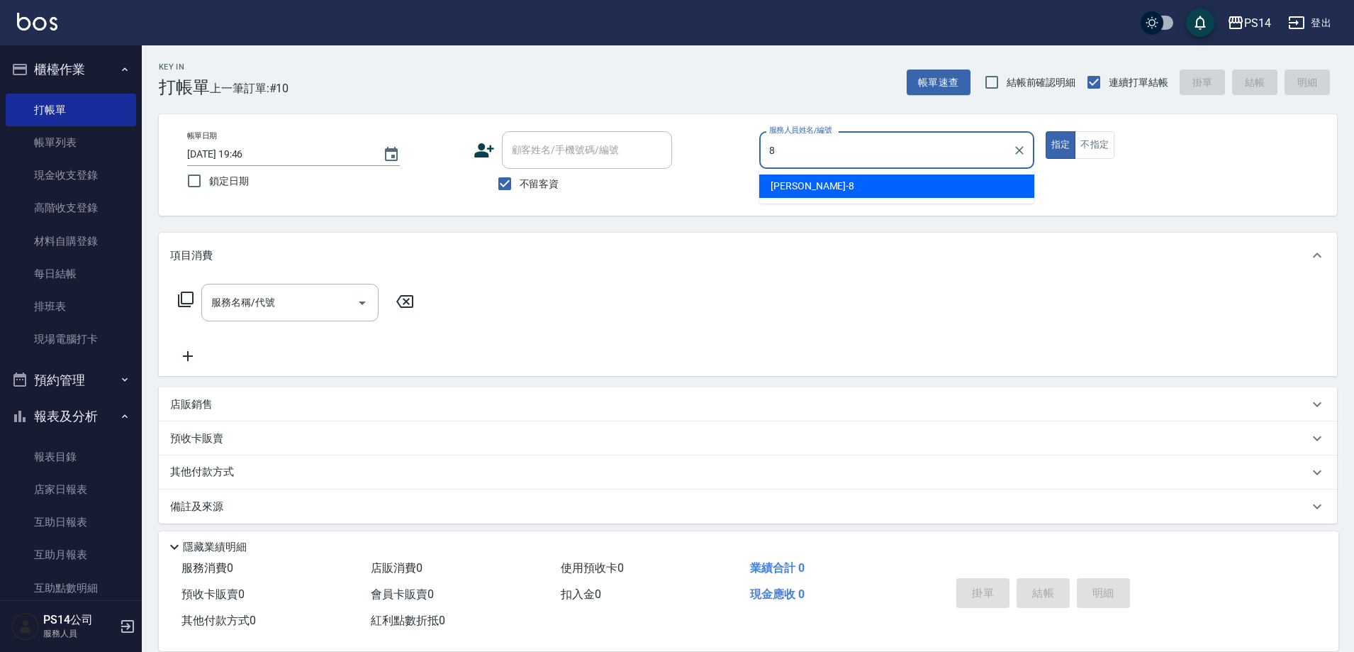
type input "徐于雯-8"
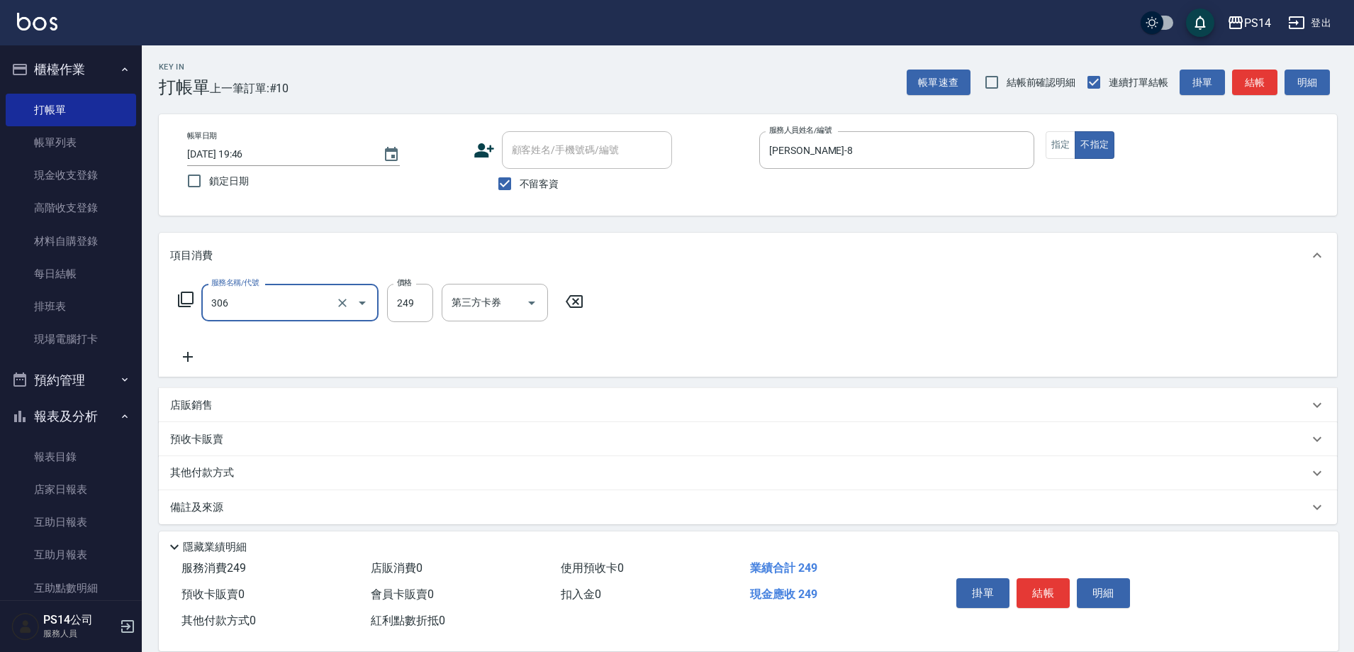
type input "剪髮(306)"
type input "陳昱蓁-18"
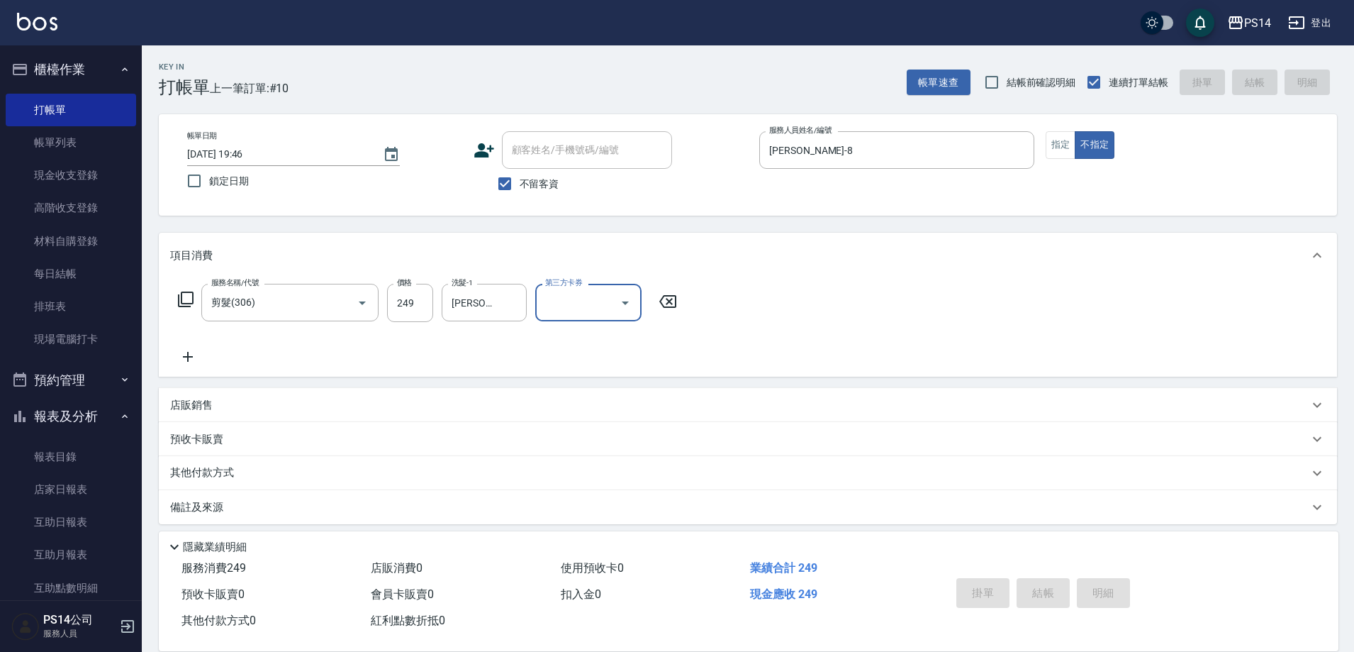
type input "2025/08/18 19:47"
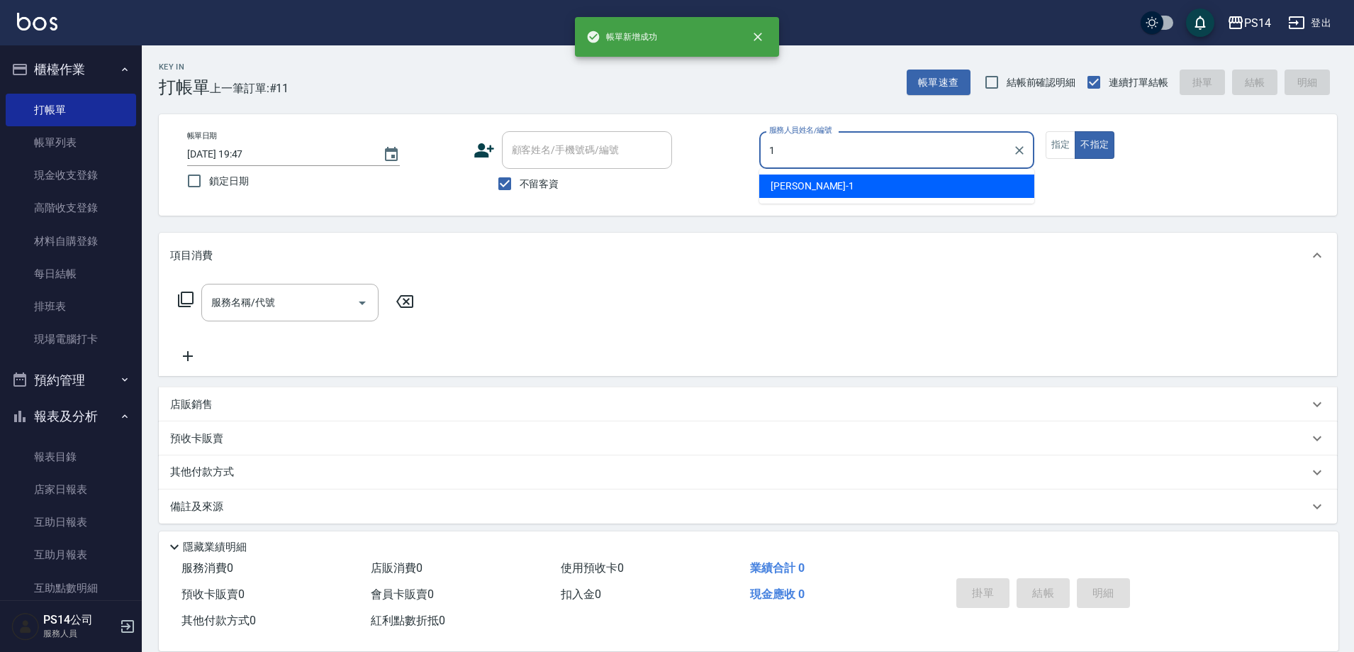
type input "謝松晨-1"
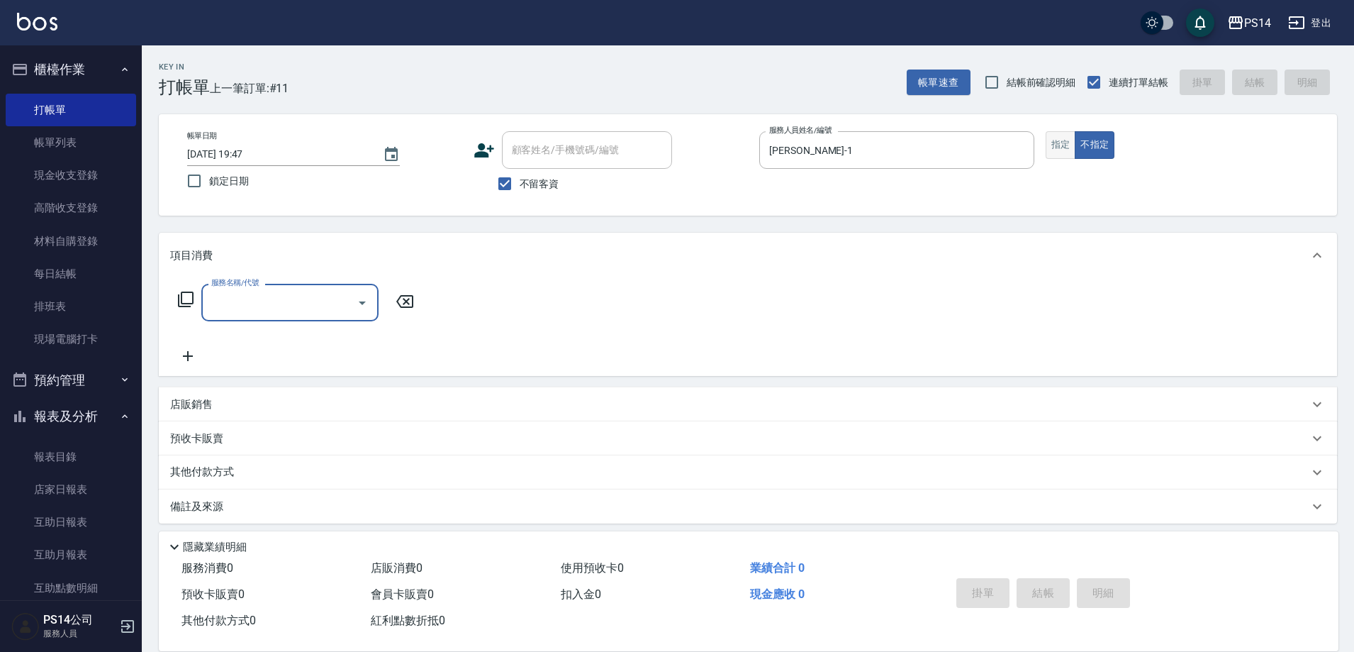
click at [1064, 147] on button "指定" at bounding box center [1061, 145] width 30 height 28
drag, startPoint x: 233, startPoint y: 289, endPoint x: 244, endPoint y: 294, distance: 11.7
click at [234, 289] on div "服務名稱/代號" at bounding box center [289, 303] width 177 height 38
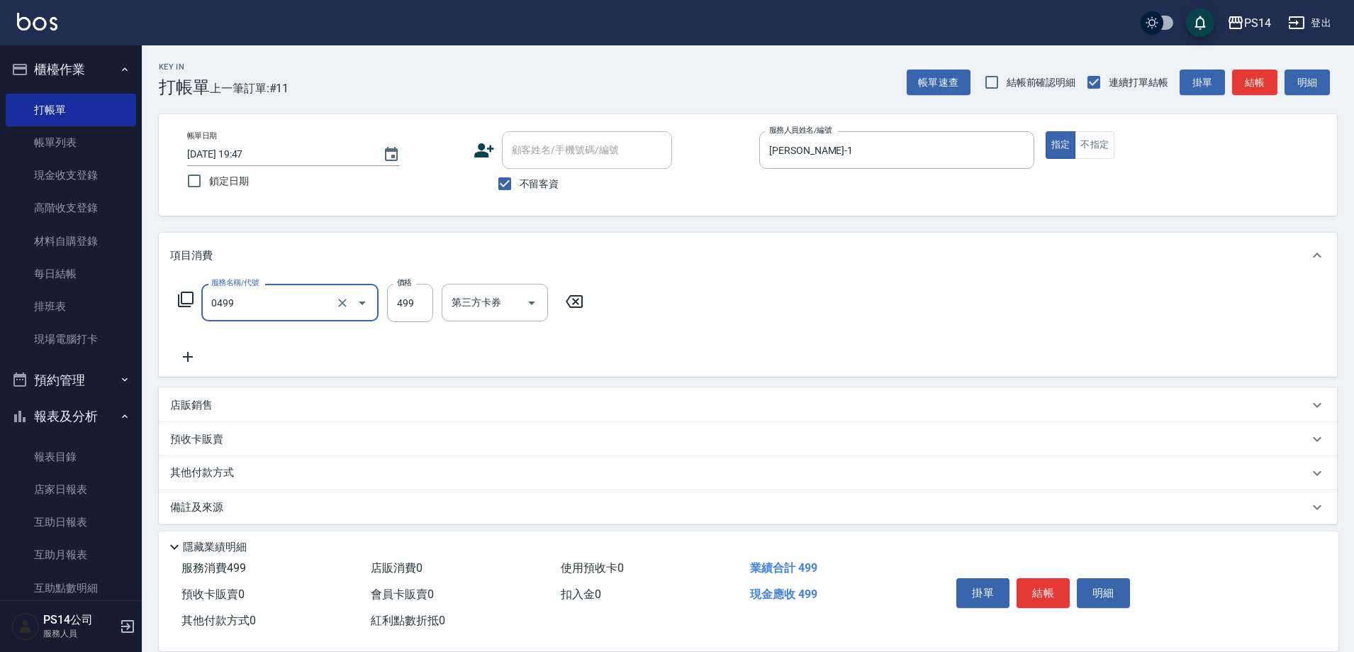
type input "伊黛莉499(0499)"
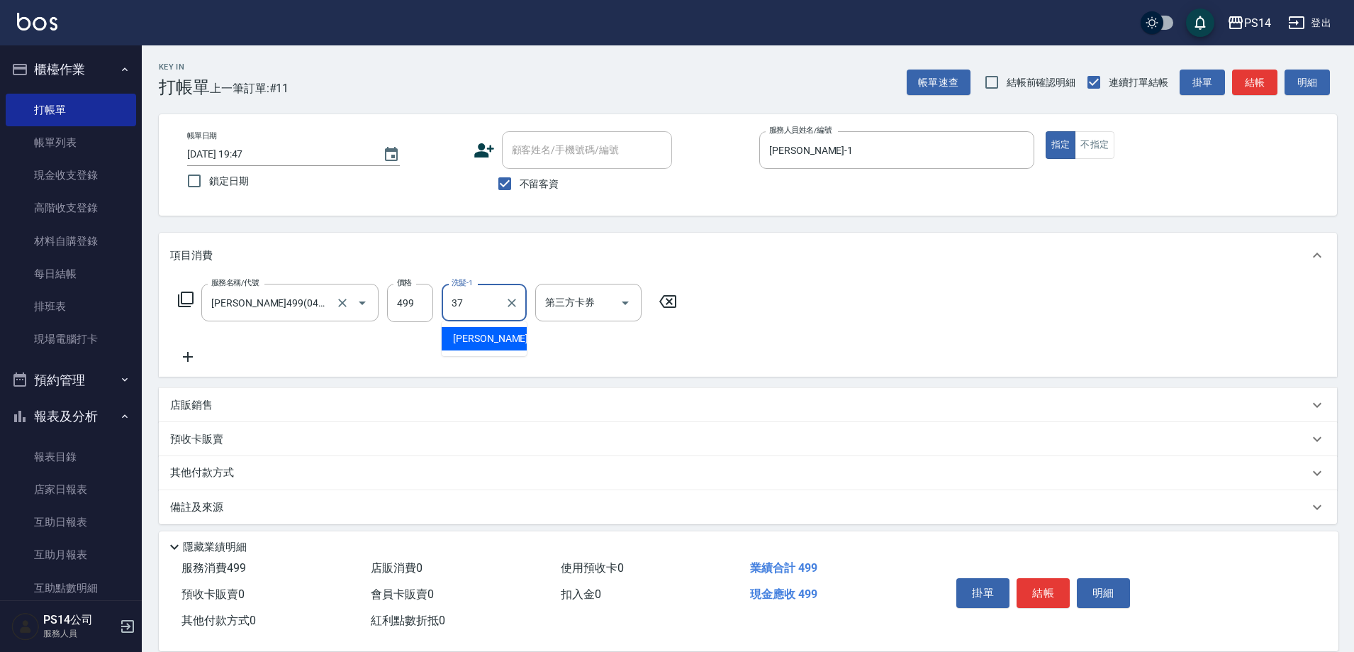
type input "李祥君 -37"
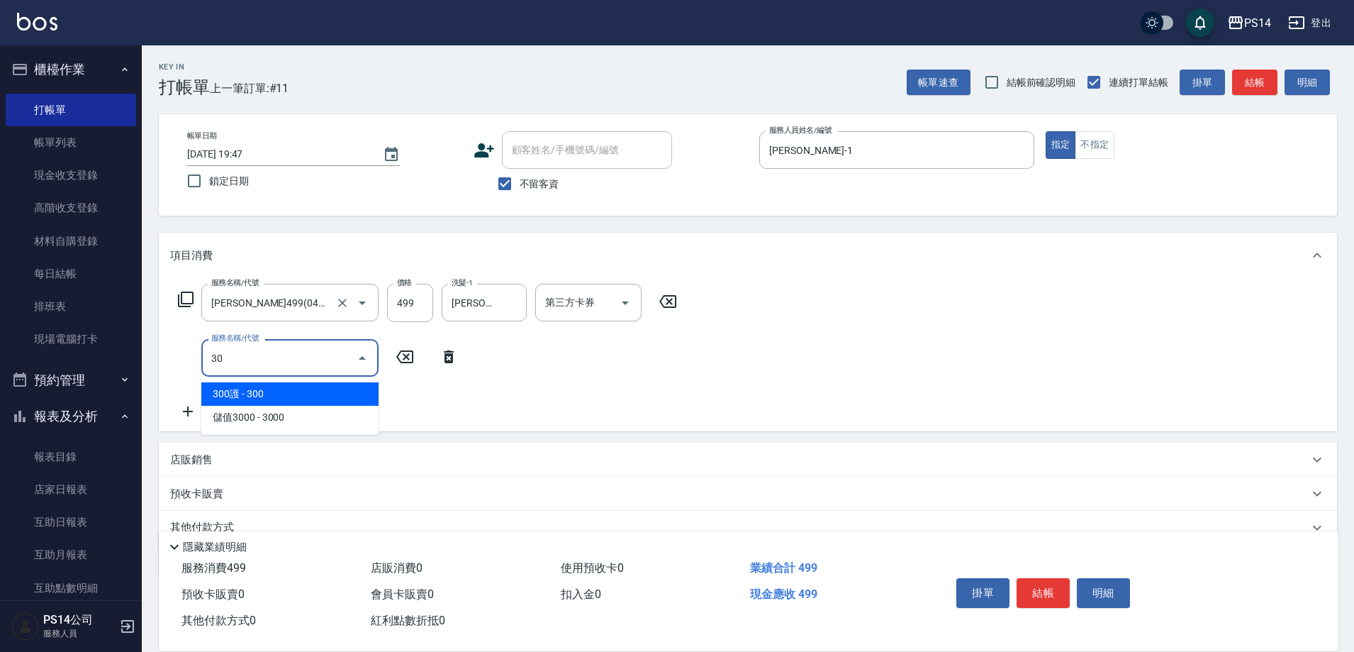
type input "305"
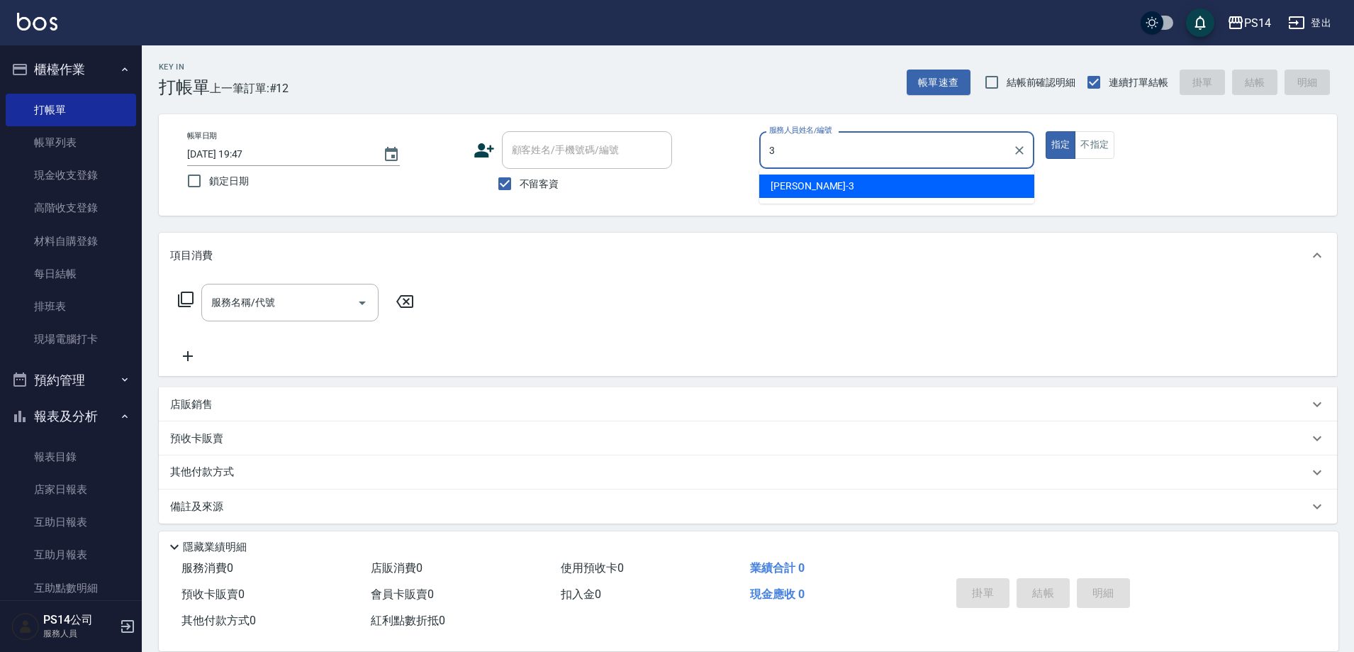
type input "余宜玲-3"
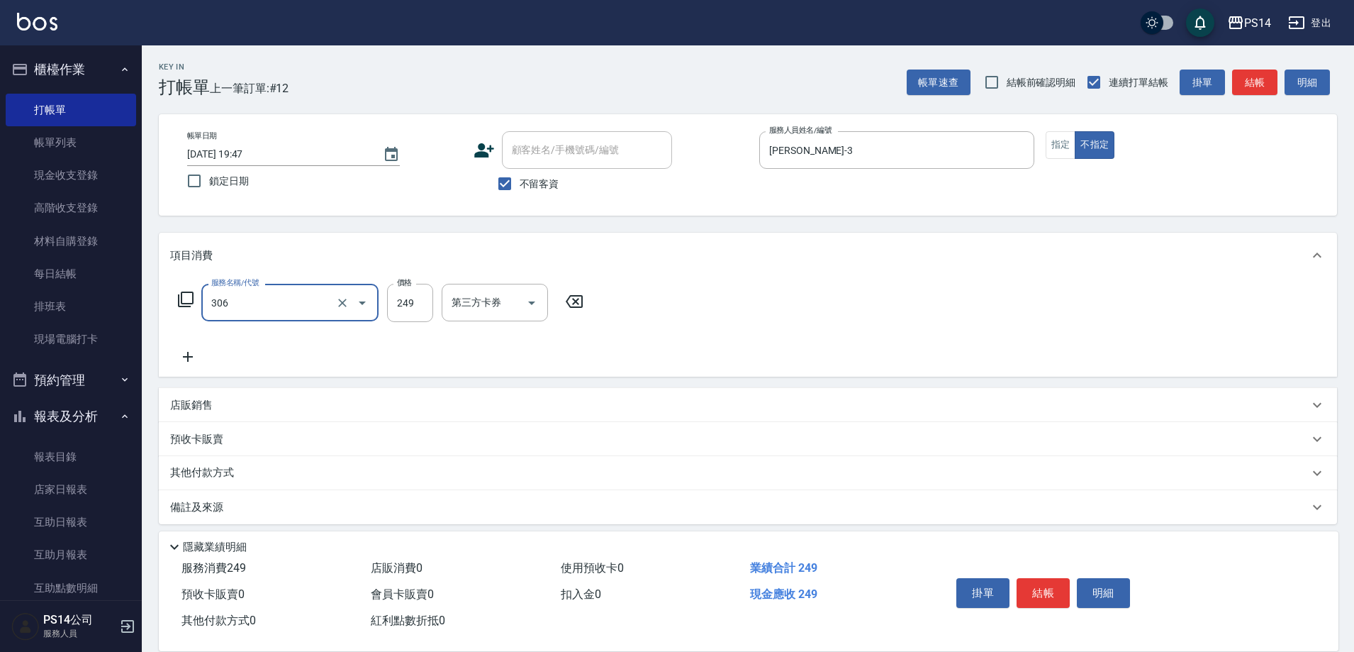
type input "剪髮(306)"
type input "謝欣紜-28"
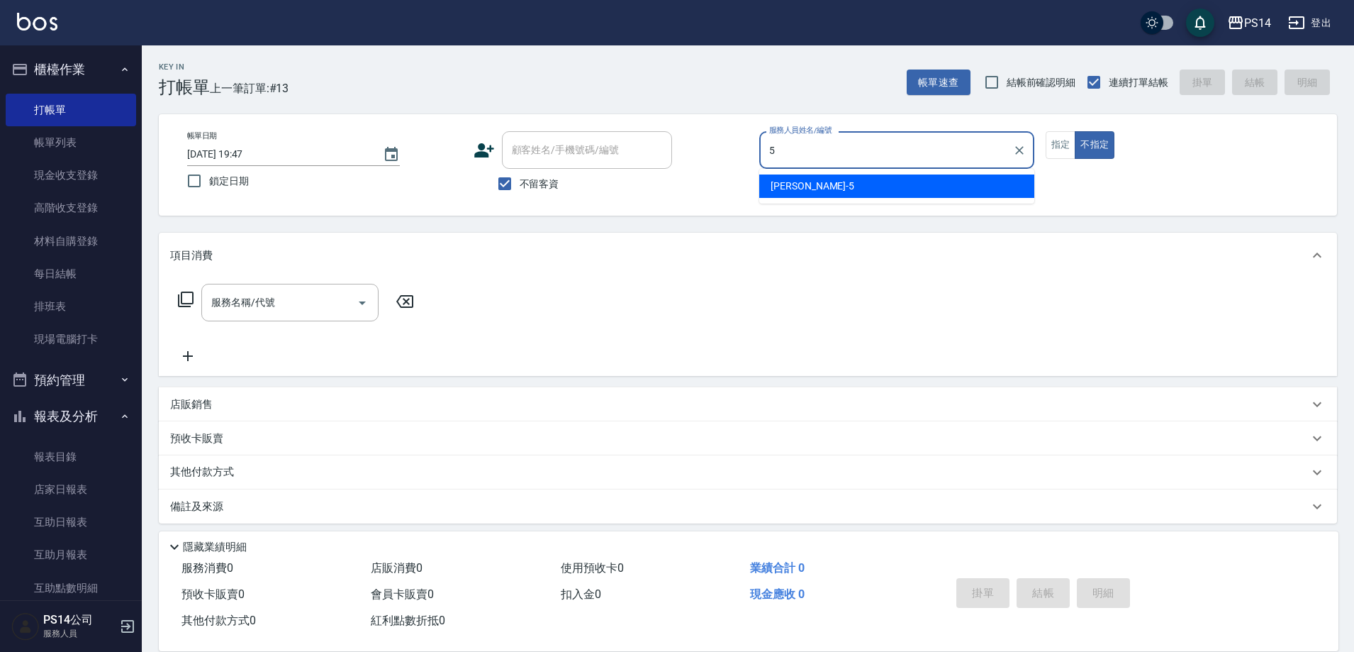
type input "劉珈均-5"
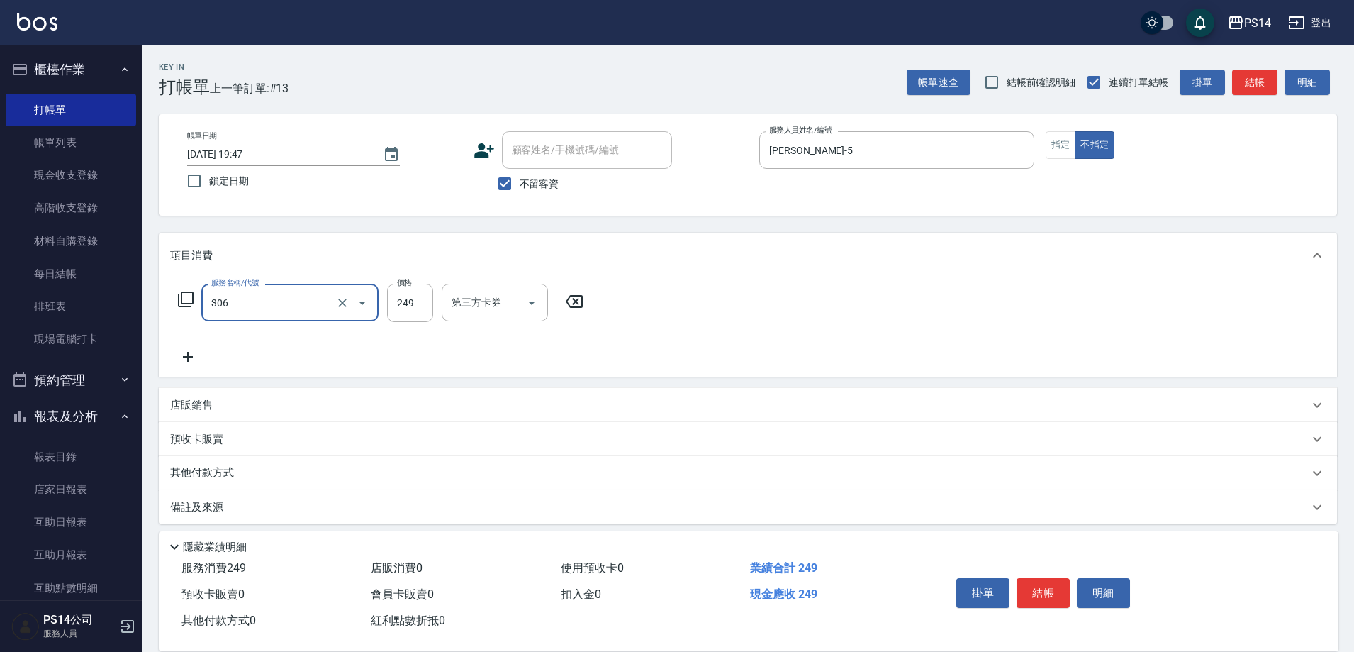
type input "剪髮(306)"
type input "劉珈均-5"
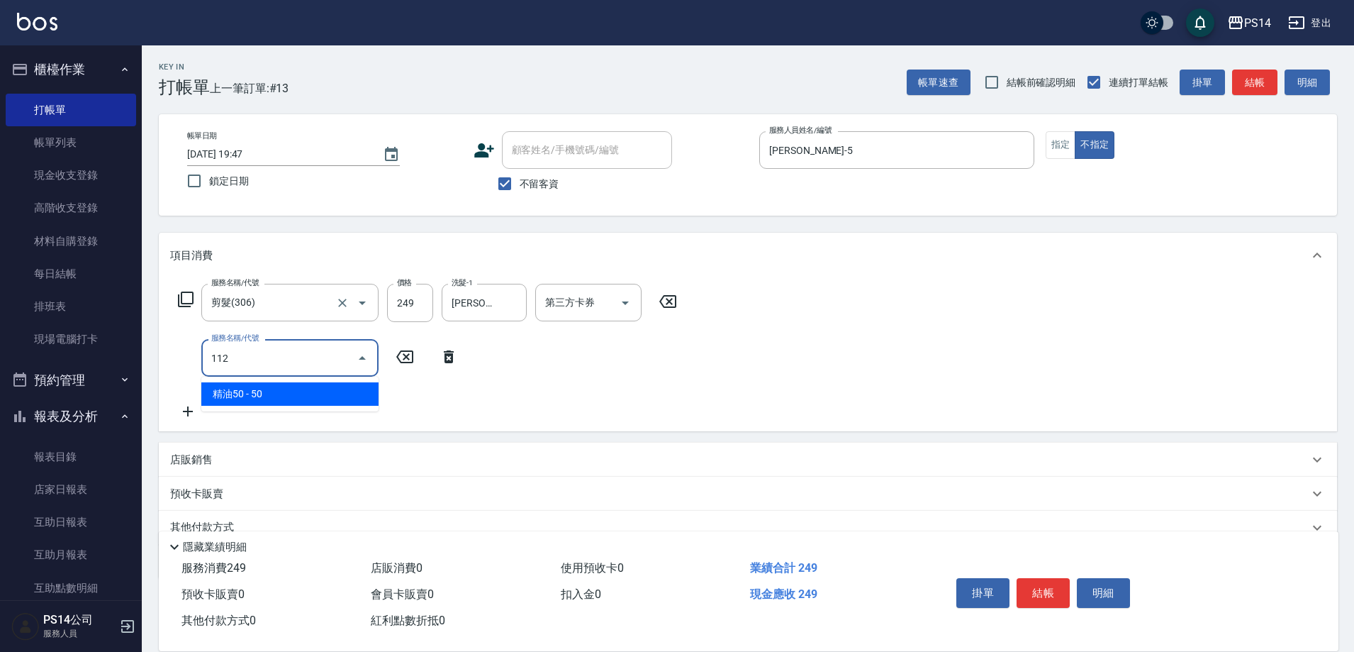
type input "精油50(112)"
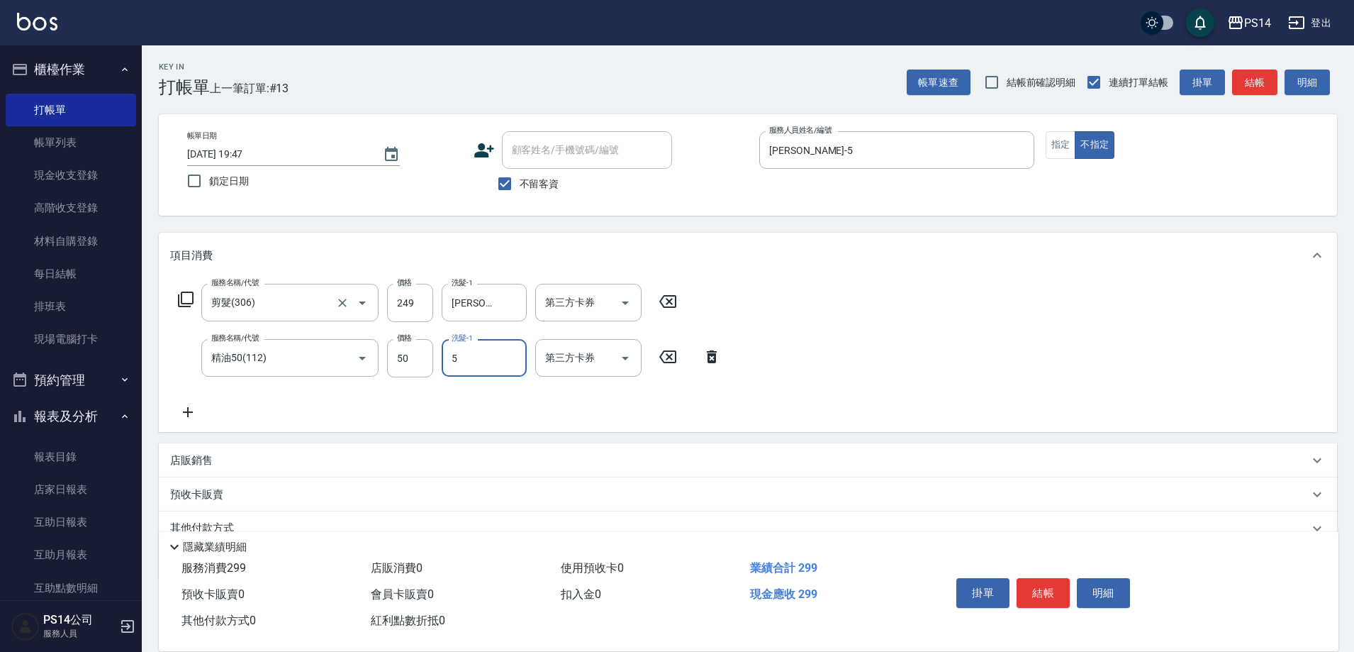
type input "劉珈均-5"
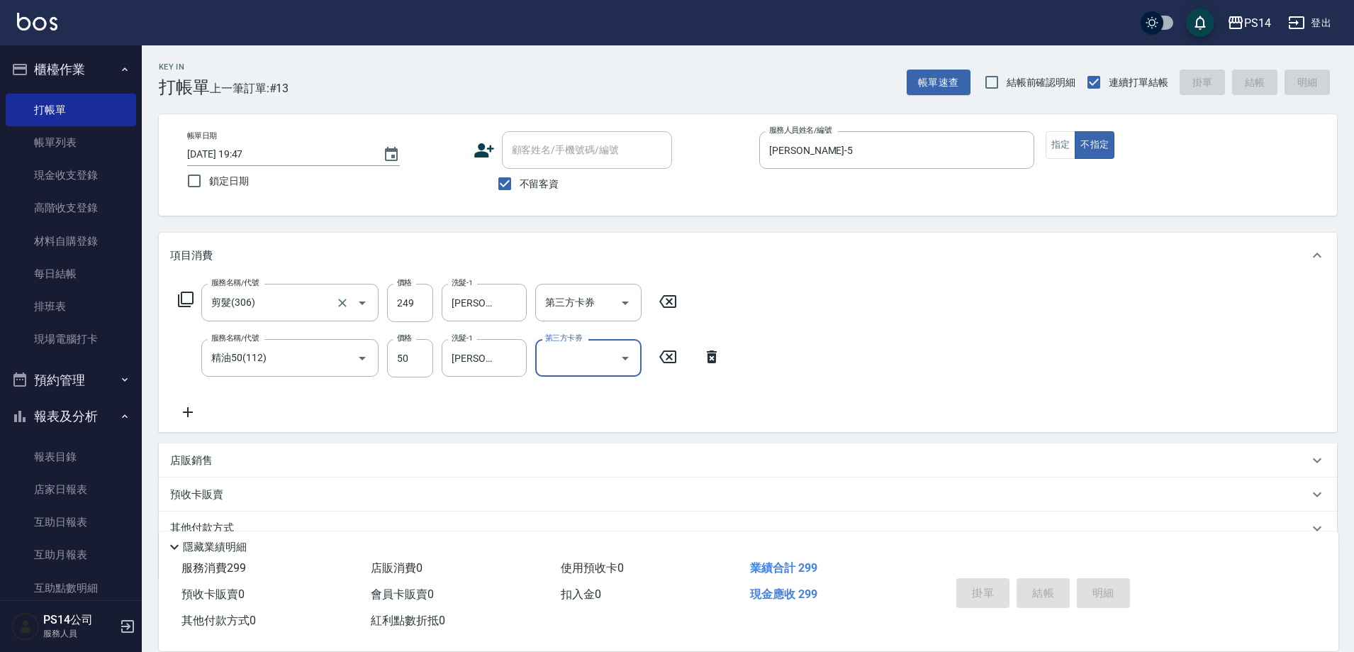
type input "2025/08/18 19:48"
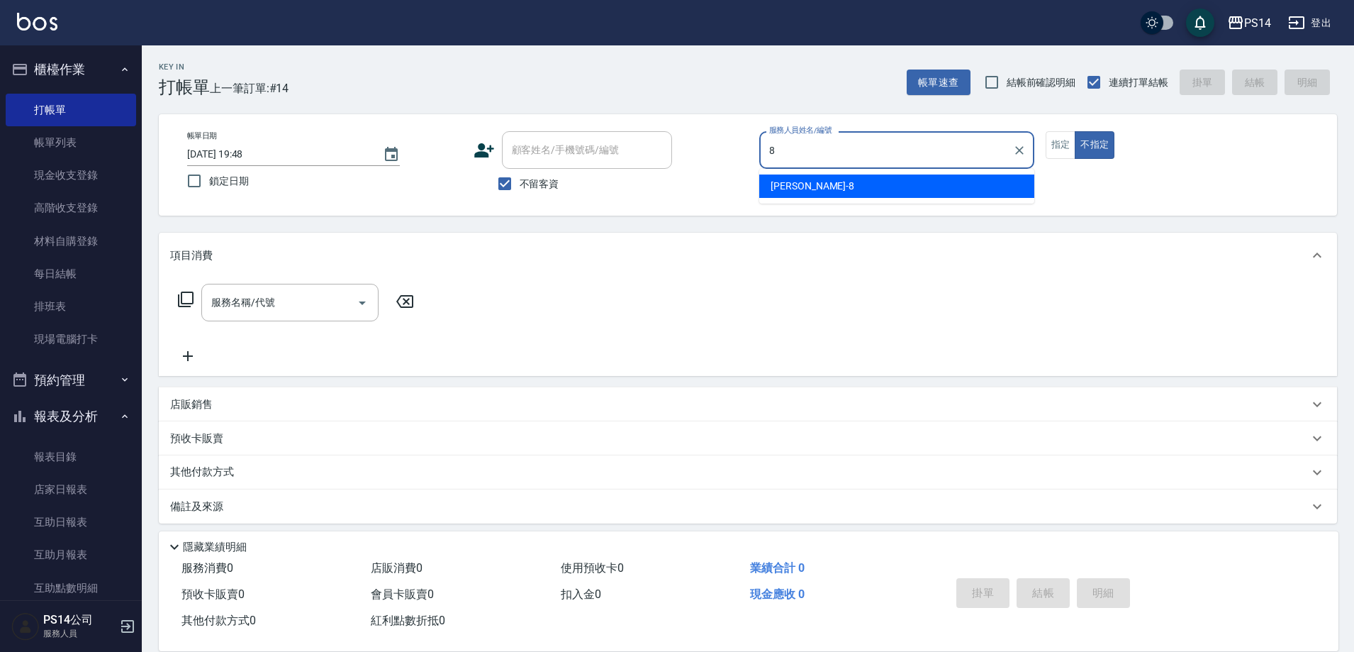
type input "徐于雯-8"
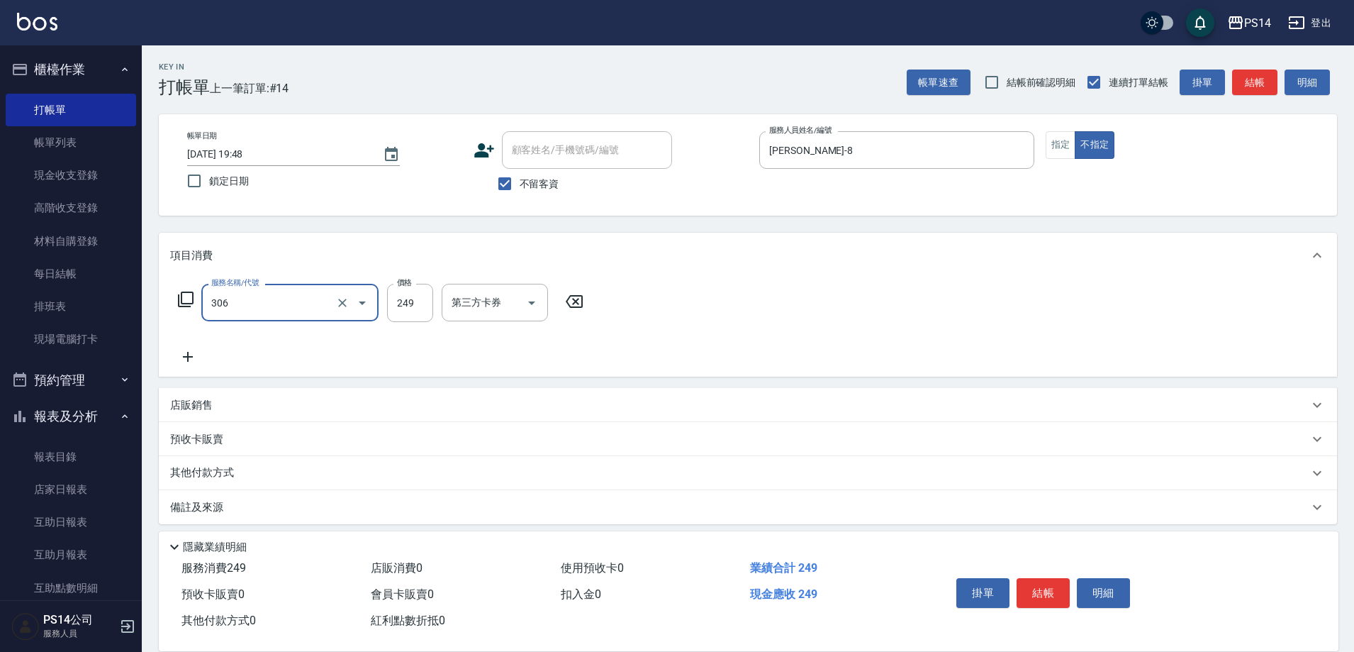
type input "剪髮(306)"
type input "陳昱蓁-18"
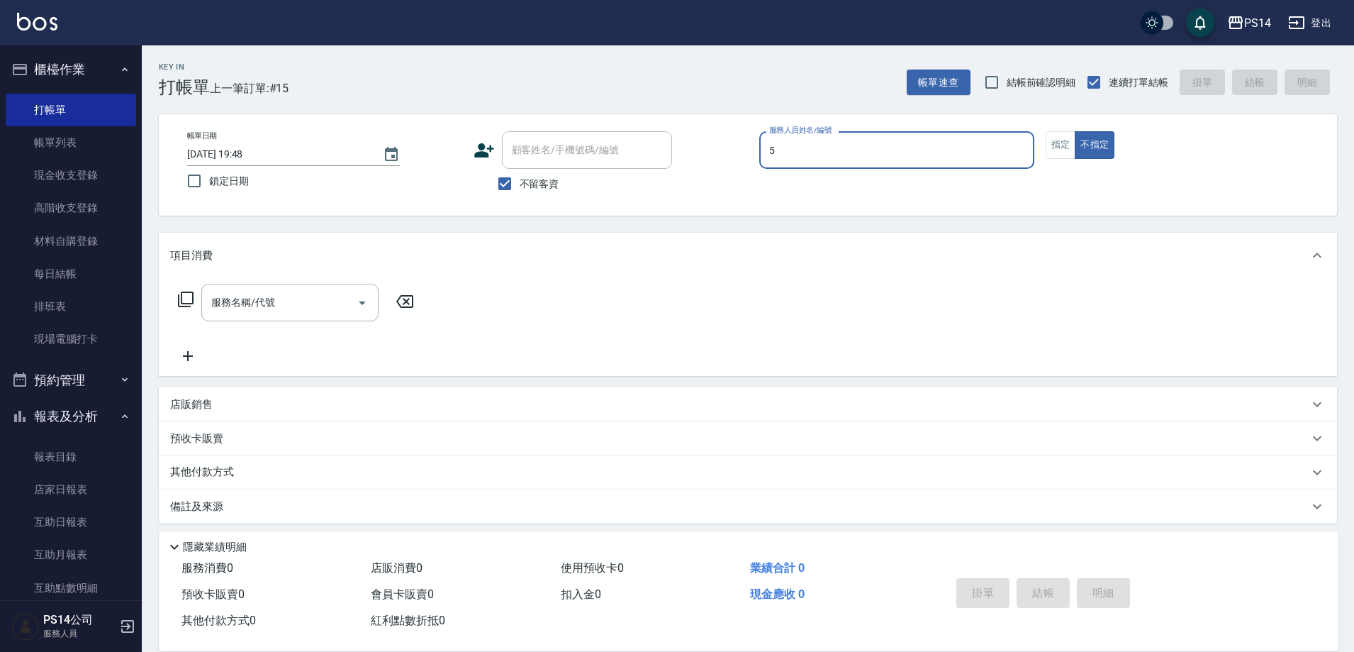
type input "劉珈均-5"
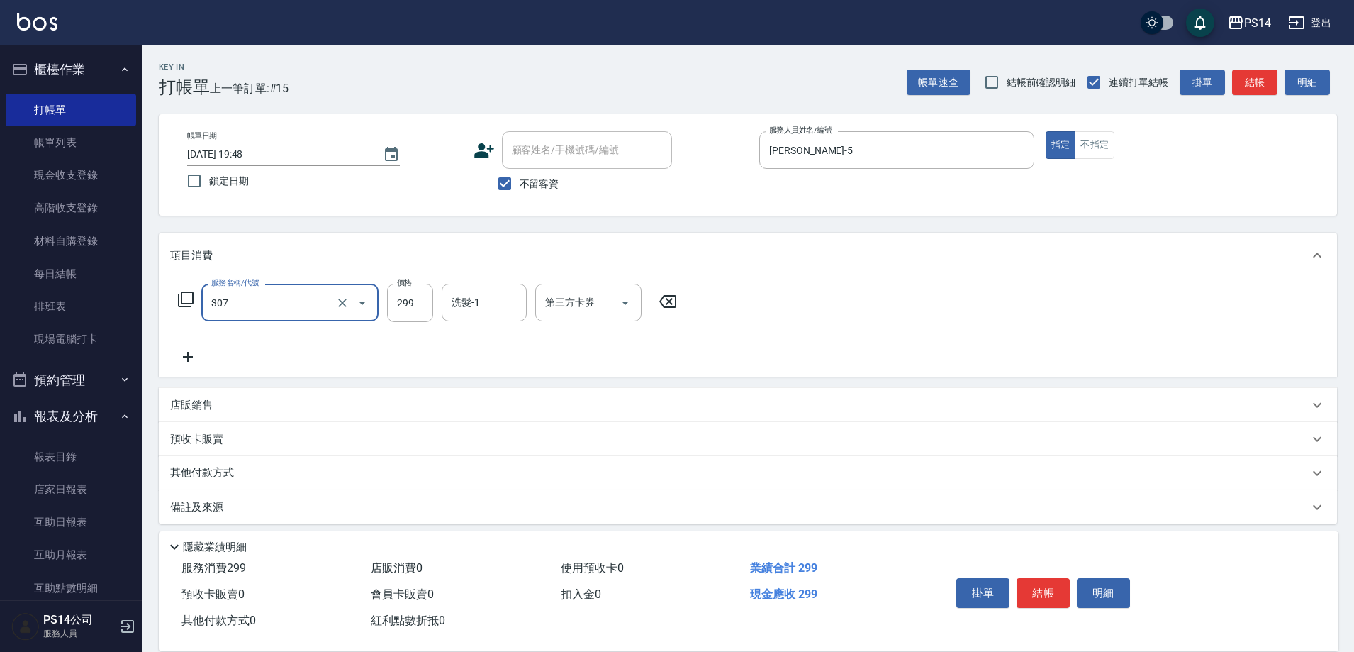
type input "剪髮(307)"
type input "李祥君 -37"
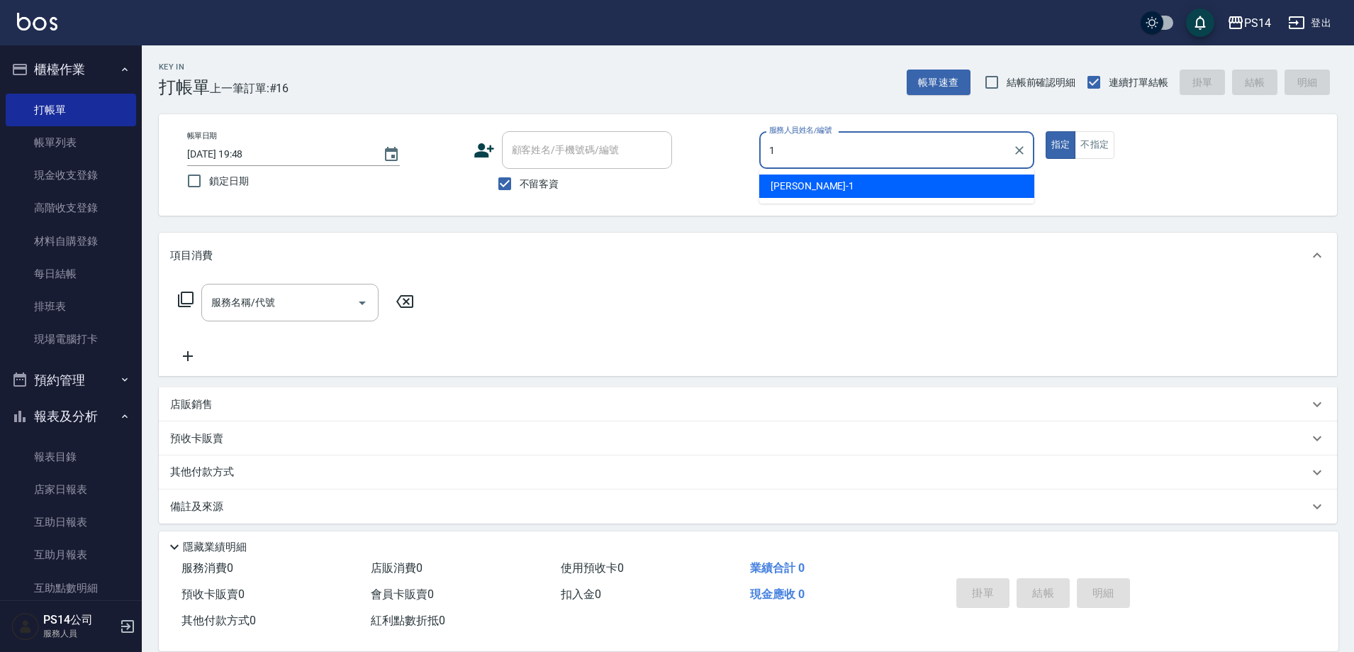
type input "謝松晨-1"
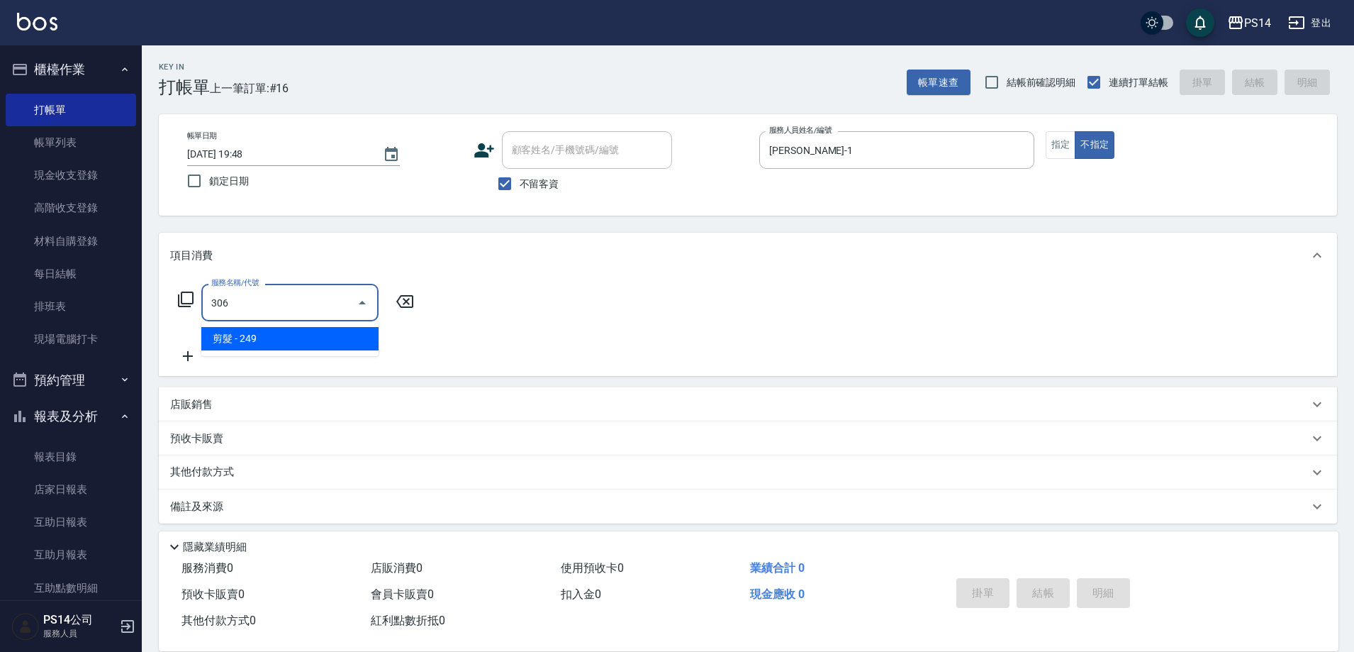
type input "剪髮(306)"
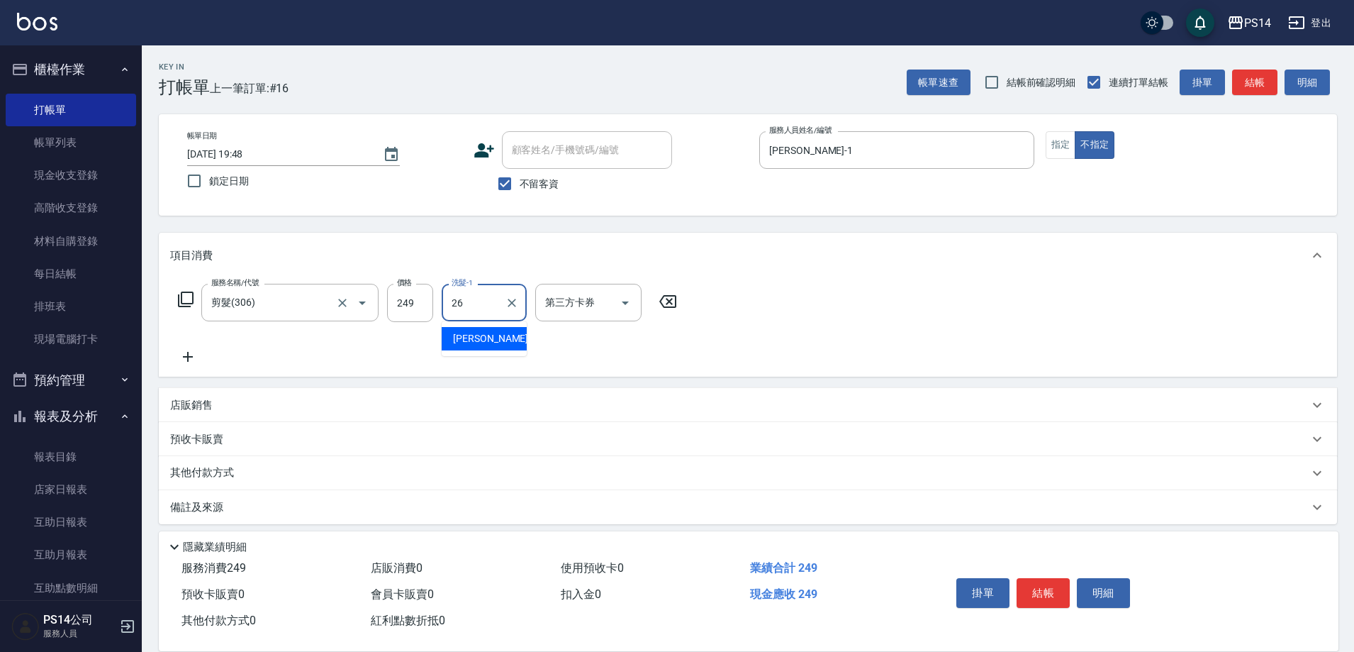
type input "顏誼婷-26"
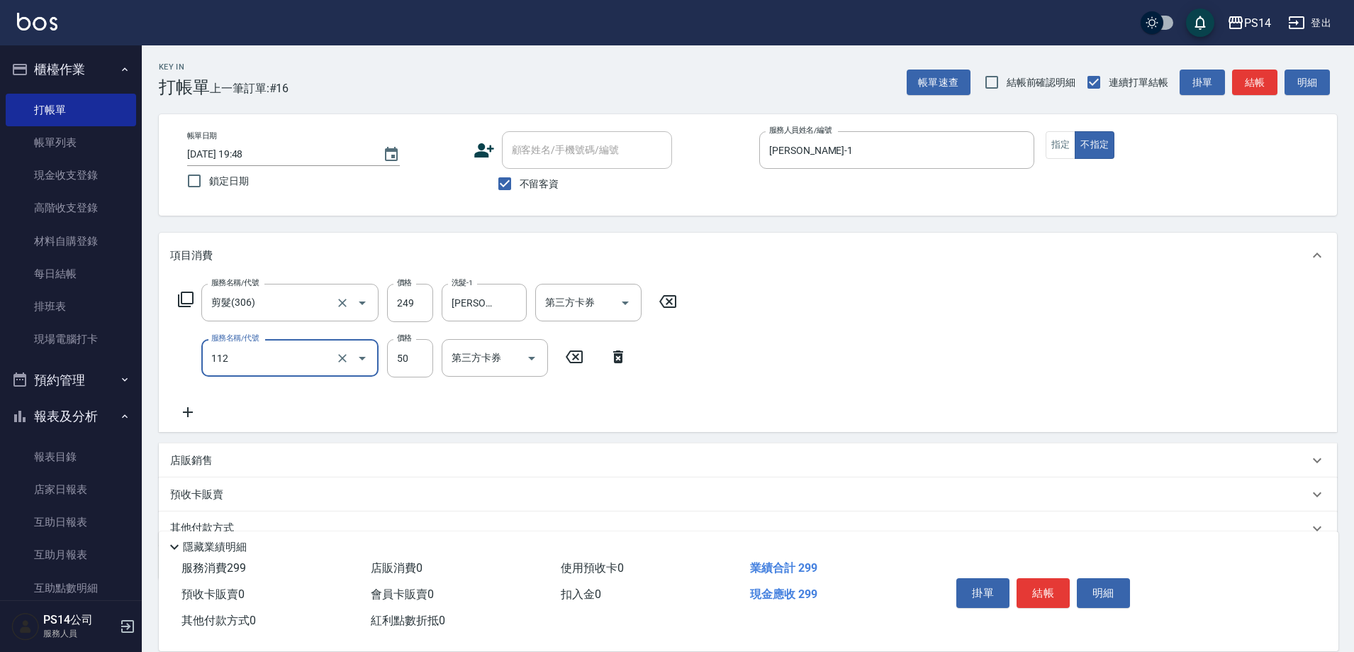
type input "精油50(112)"
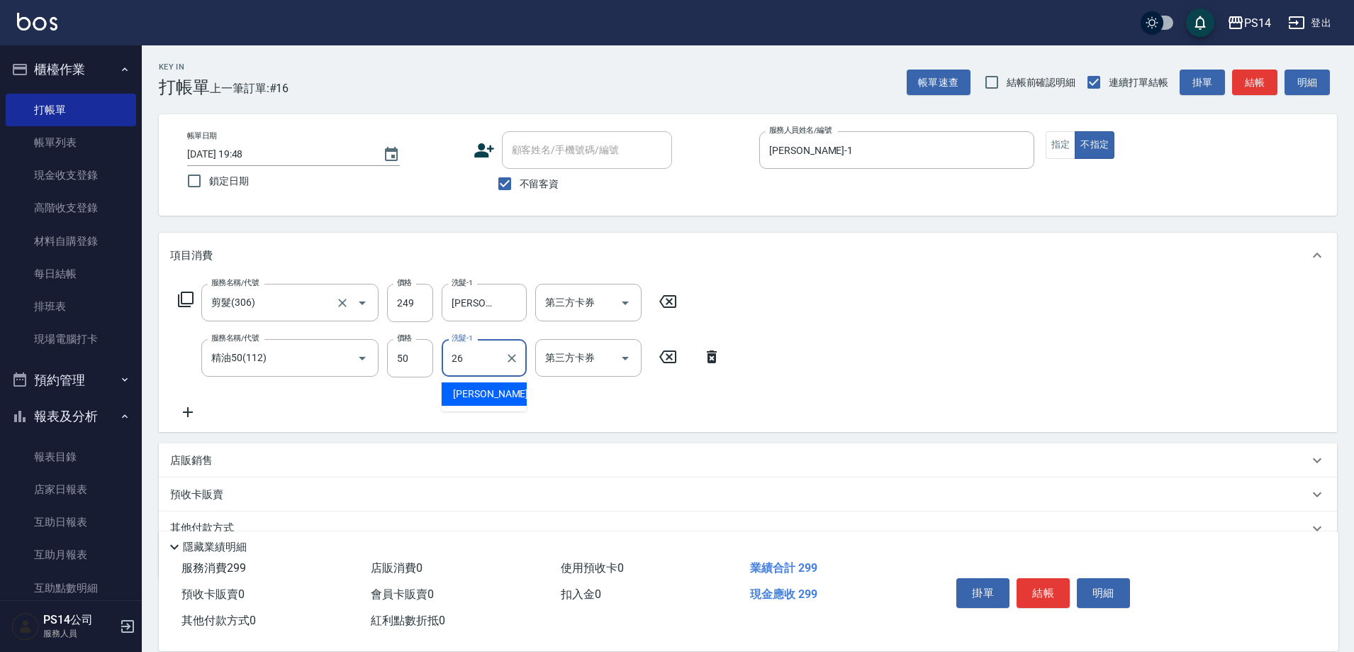
type input "顏誼婷-26"
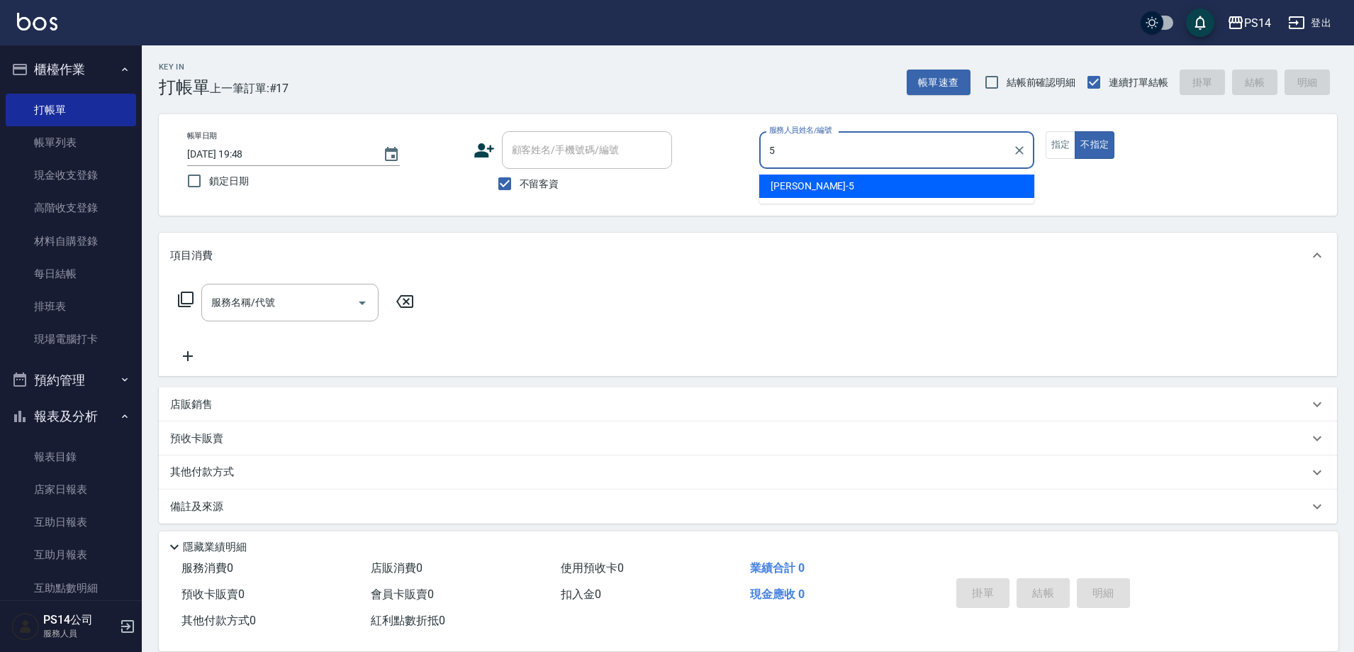
type input "劉珈均-5"
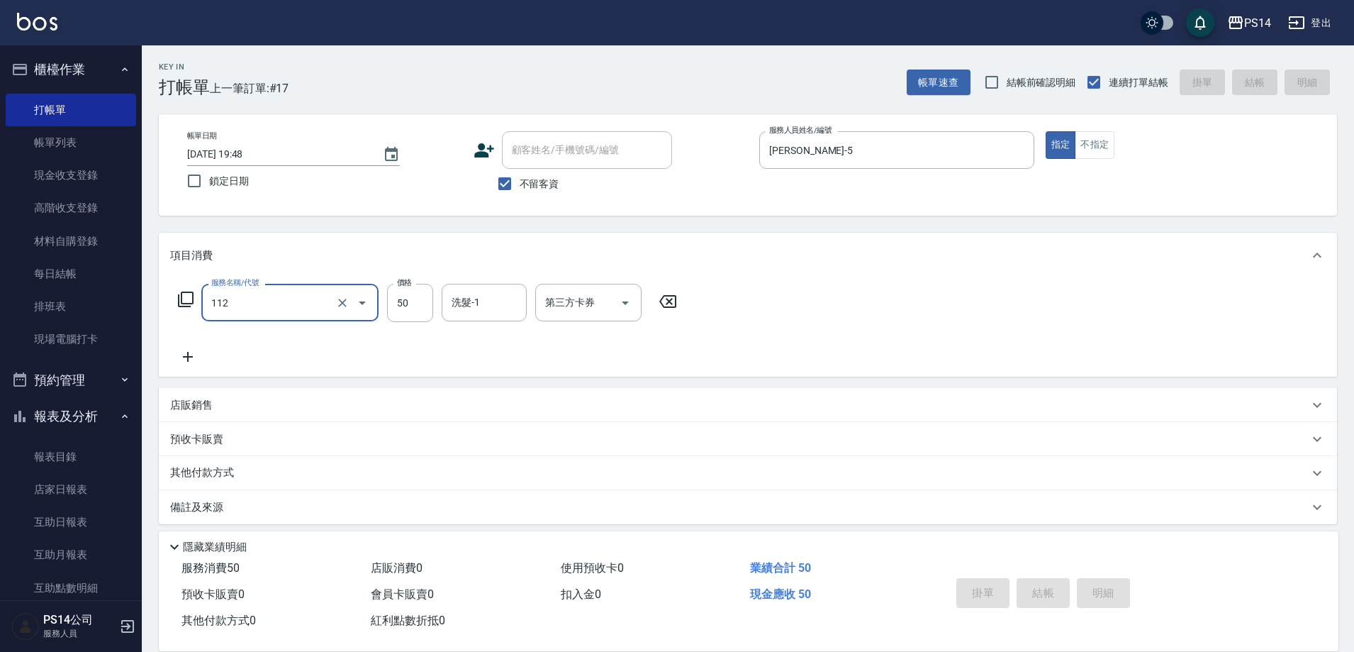
type input "112"
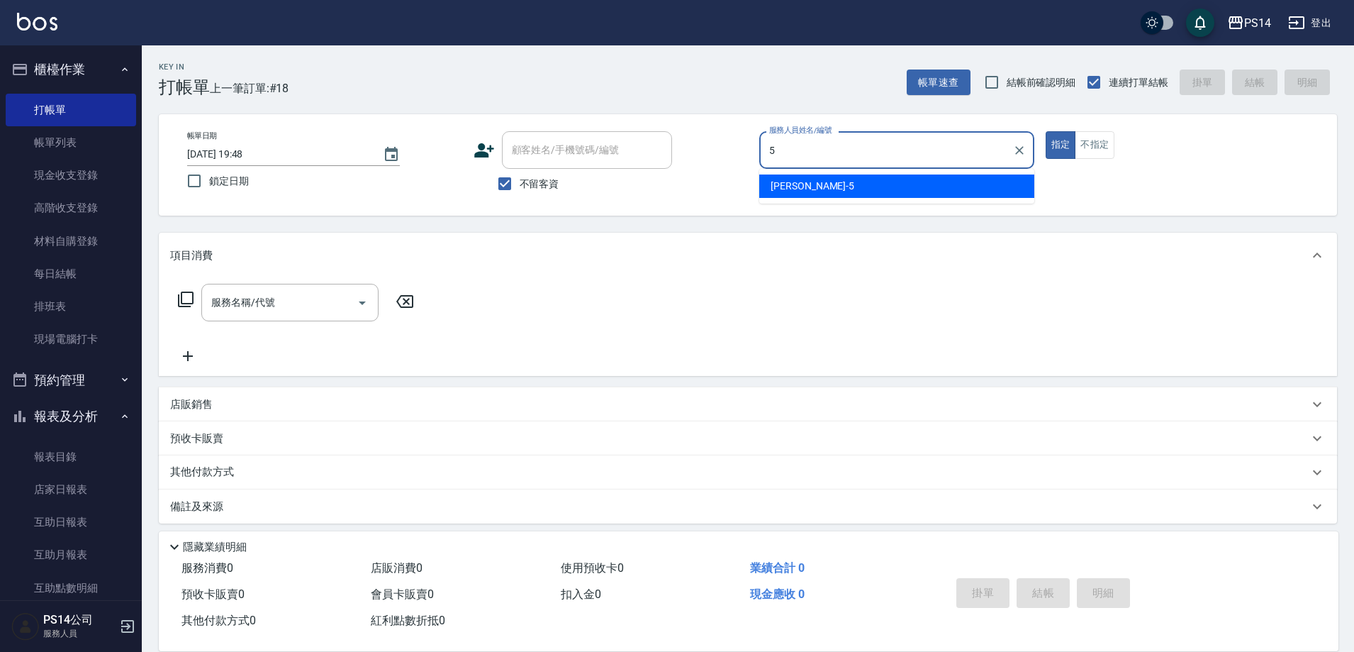
type input "劉珈均-5"
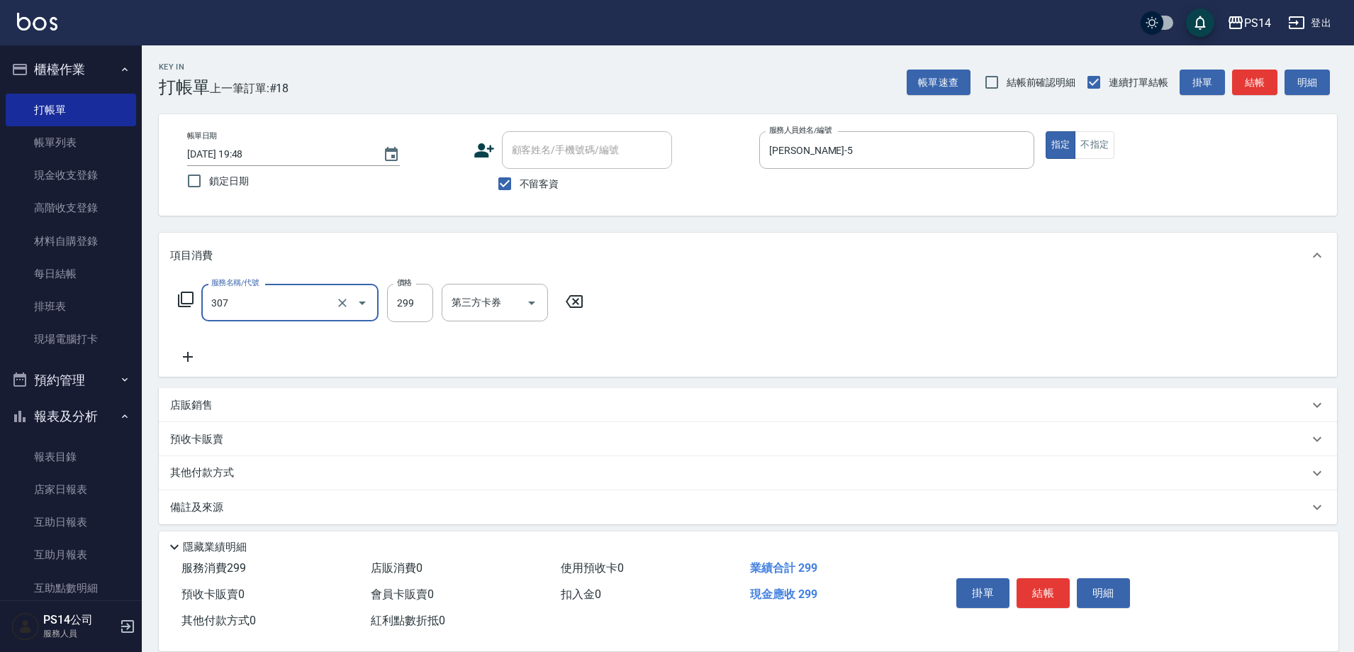
type input "剪髮(307)"
type input "李祥君 -37"
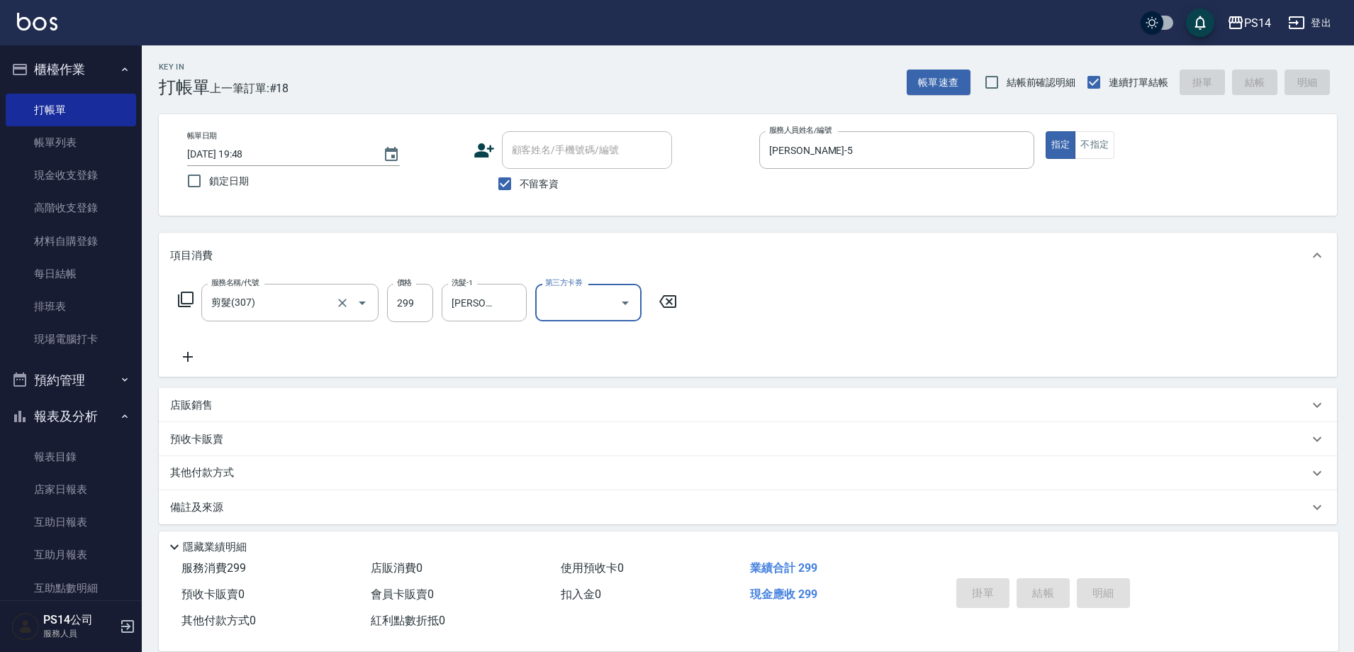
type input "2025/08/18 19:49"
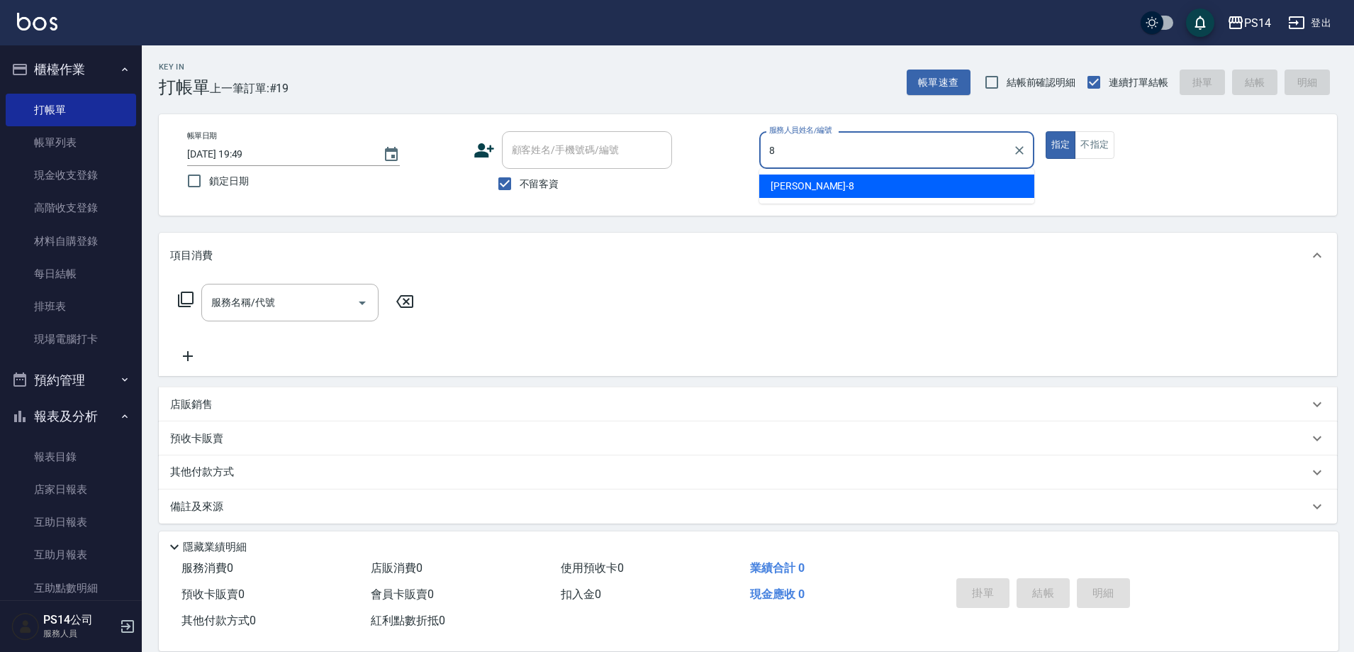
type input "徐于雯-8"
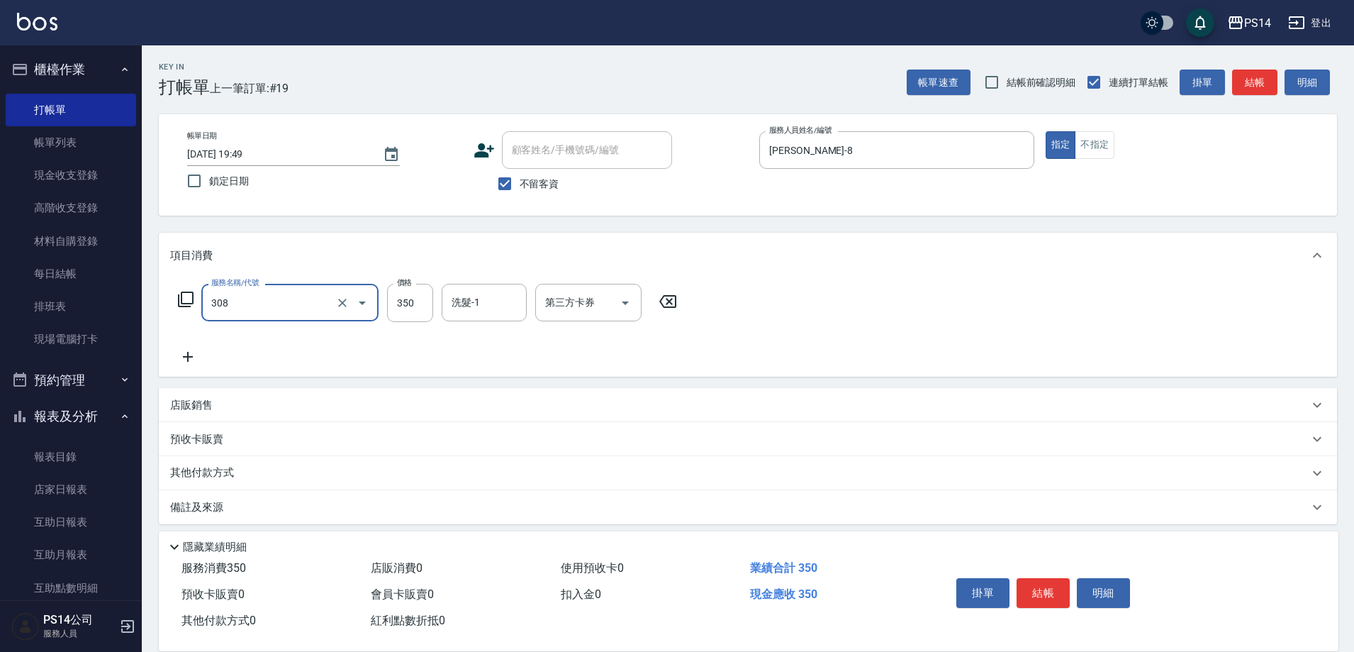
type input "洗+剪(308)"
type input "陳昱蓁-18"
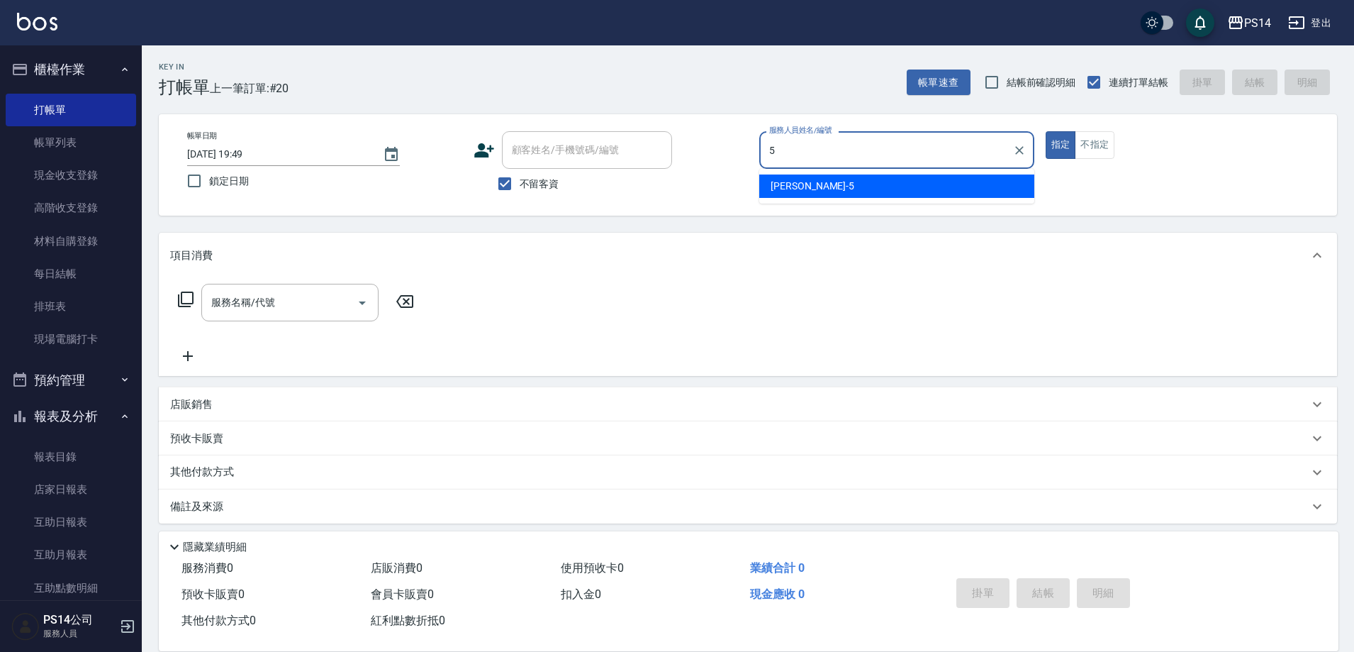
type input "劉珈均-5"
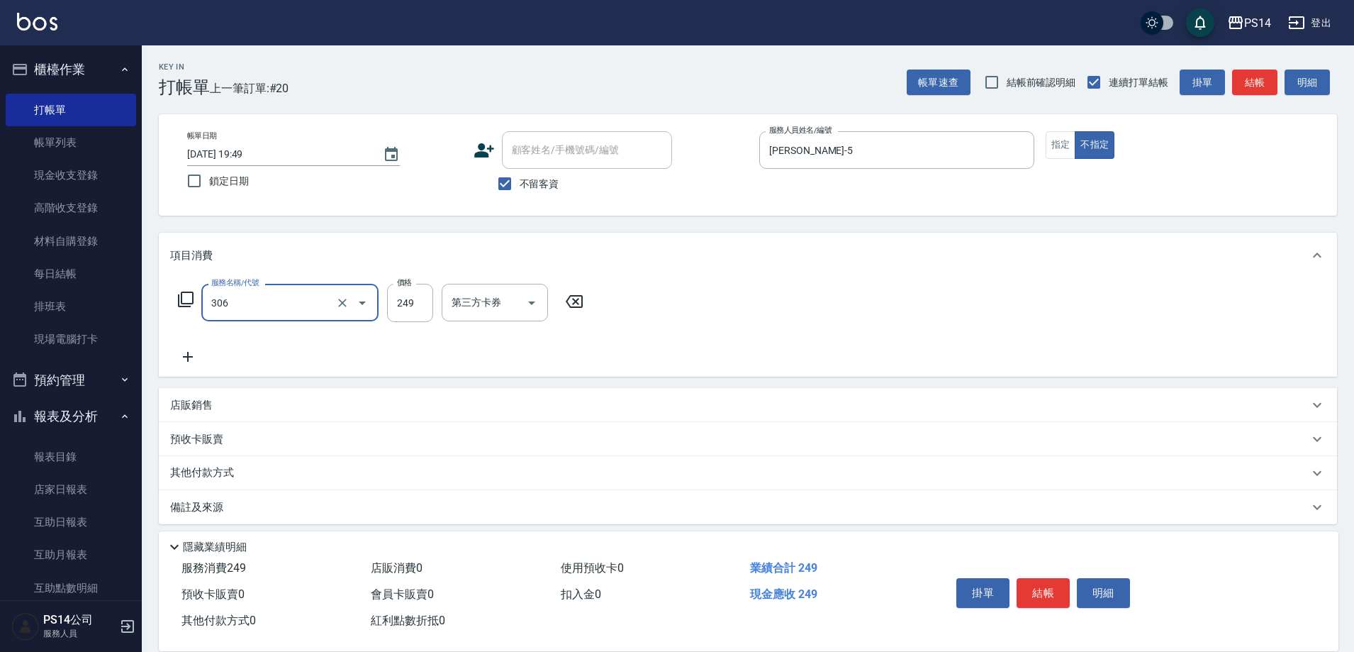
type input "剪髮(306)"
type input "2"
type input "陳昱蓁-18"
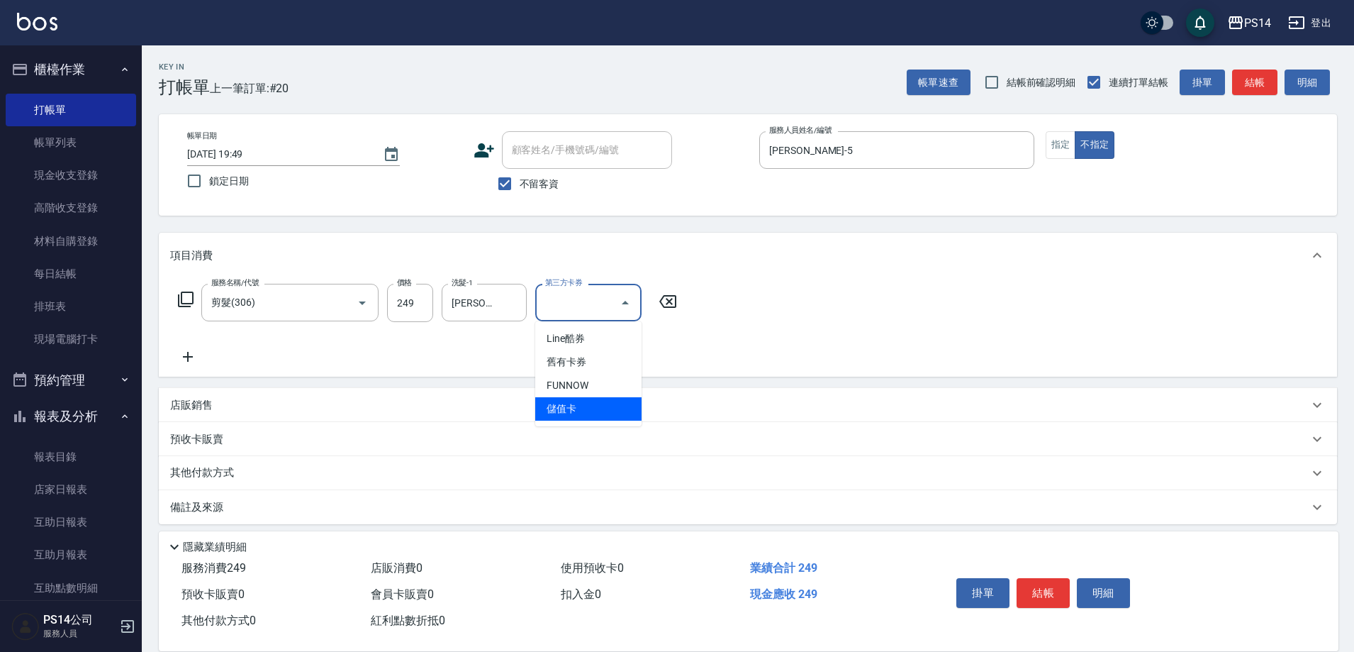
type input "儲值卡"
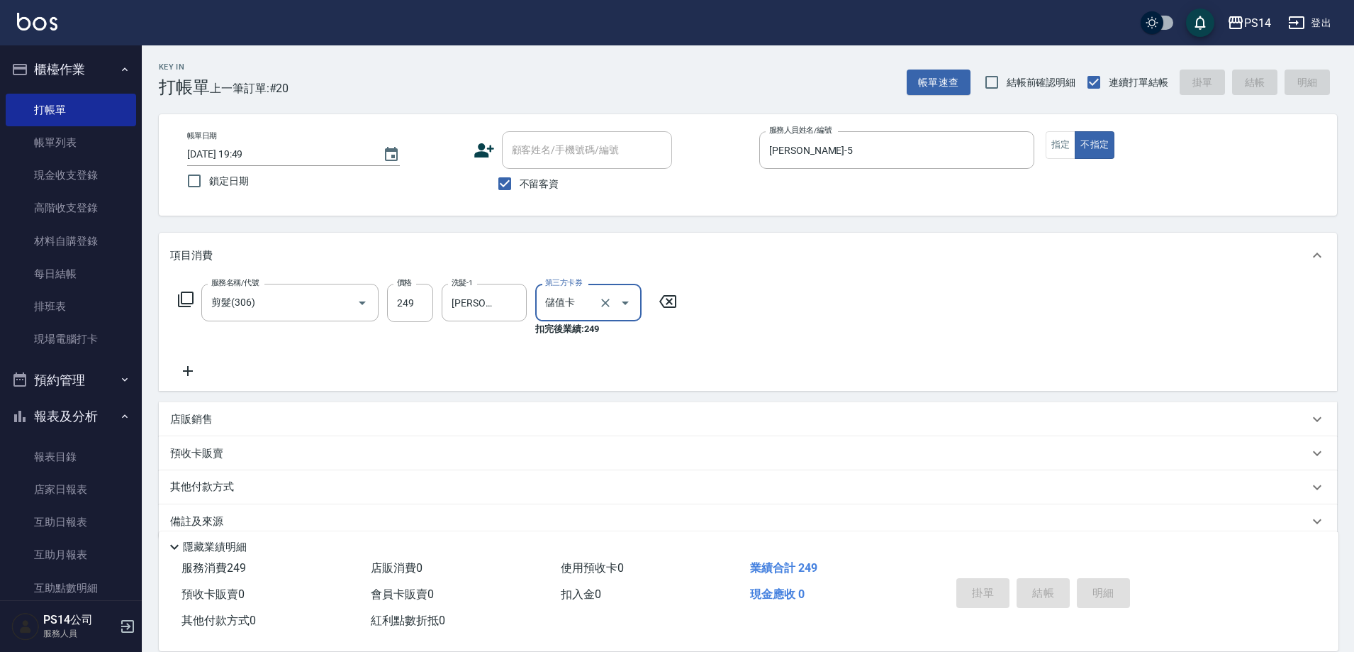
type input "2025/08/18 19:50"
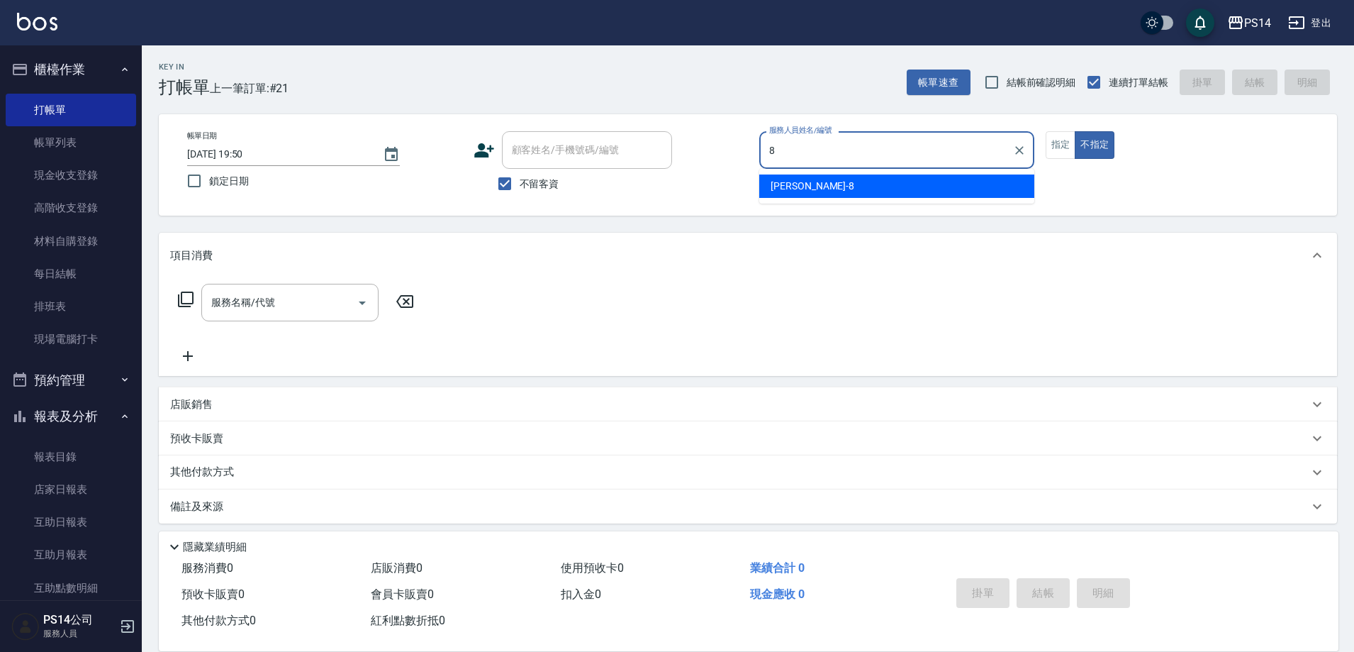
type input "徐于雯-8"
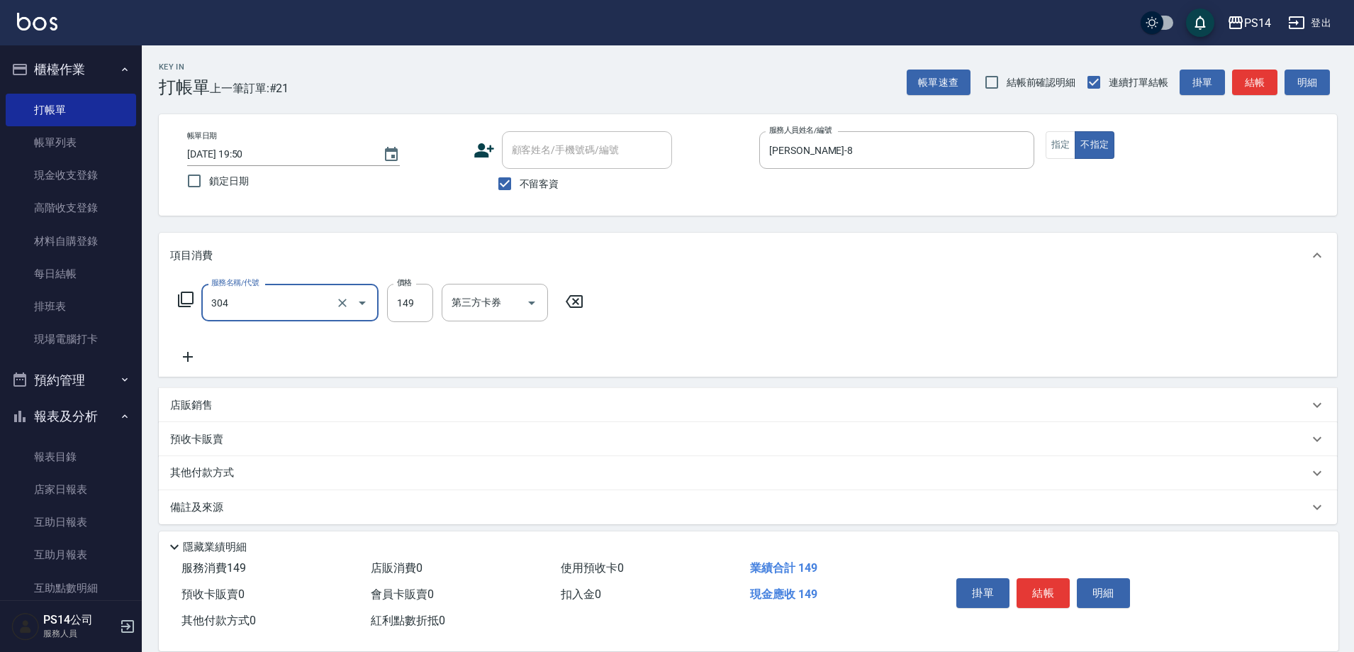
type input "剪髮(304)"
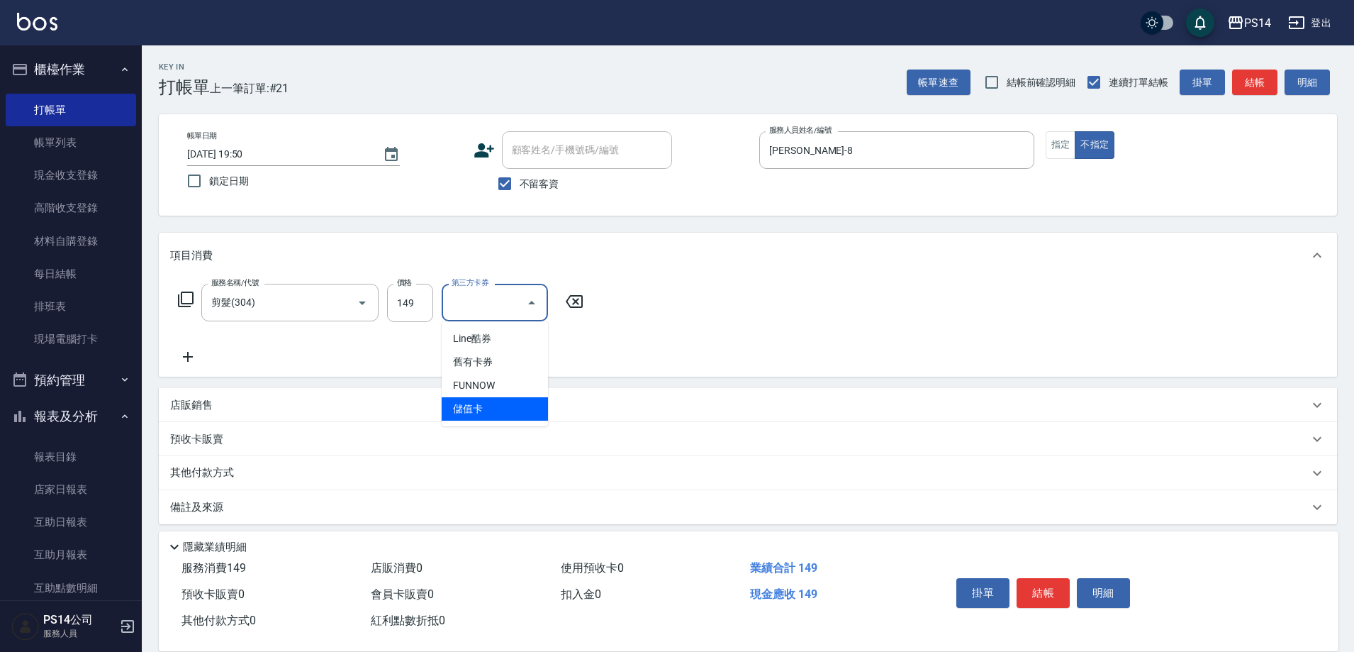
type input "儲值卡"
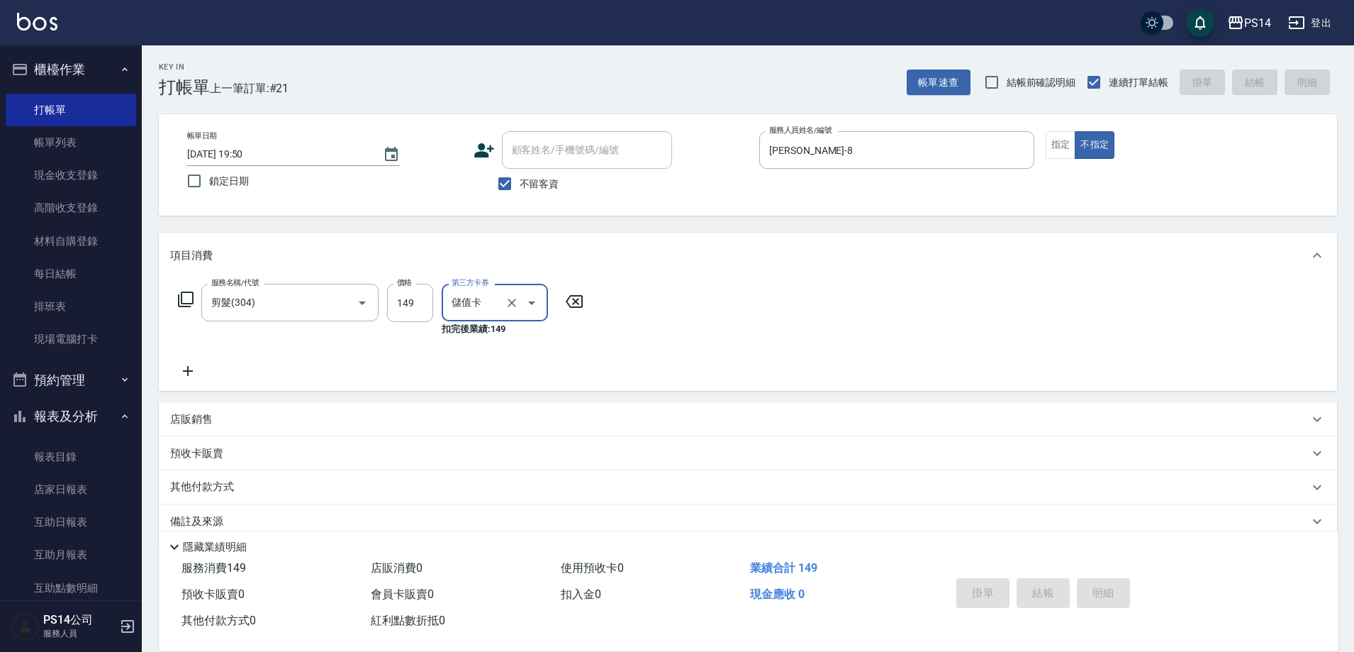
type input "2025/08/18 19:51"
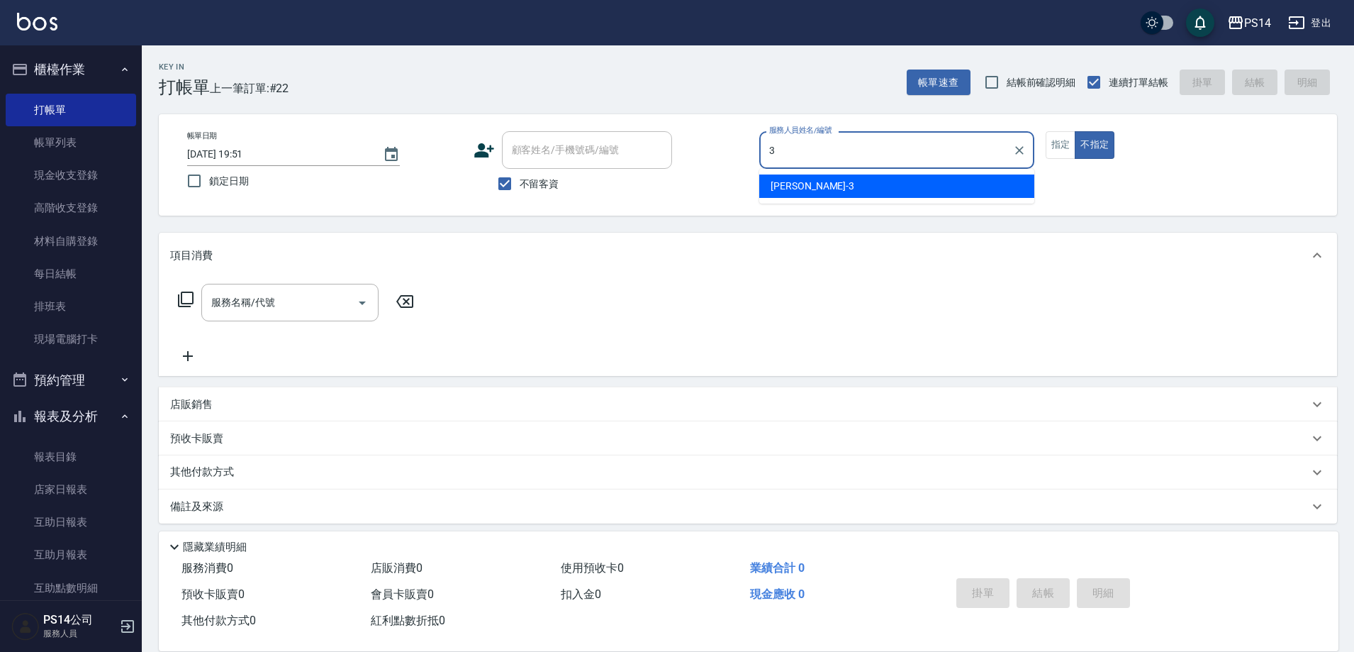
type input "余宜玲-3"
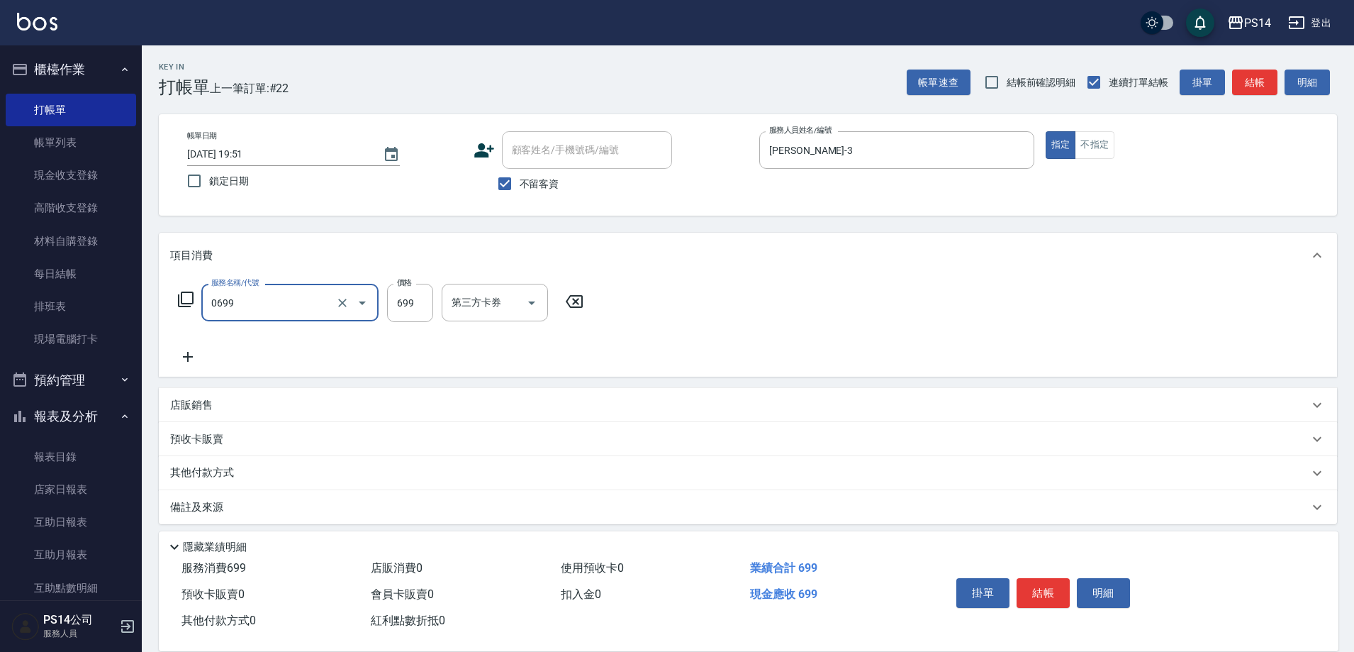
type input "精油SPA(0699)"
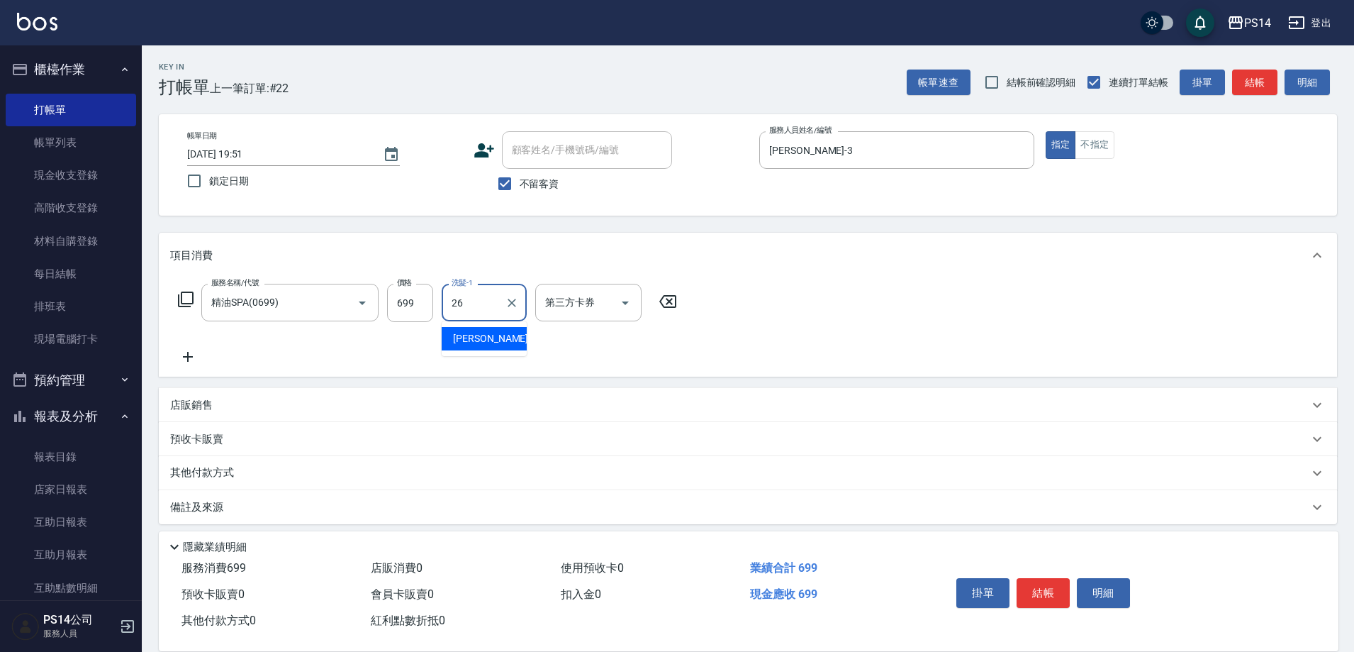
type input "顏誼婷-26"
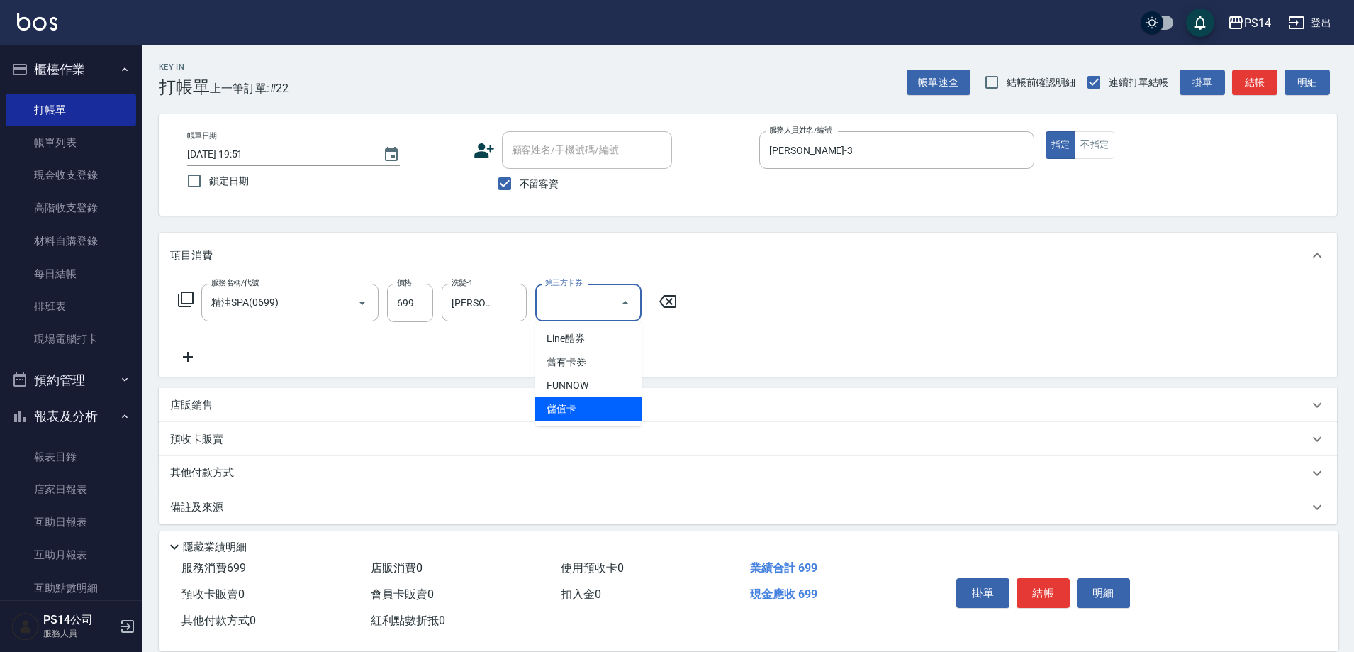
type input "儲值卡"
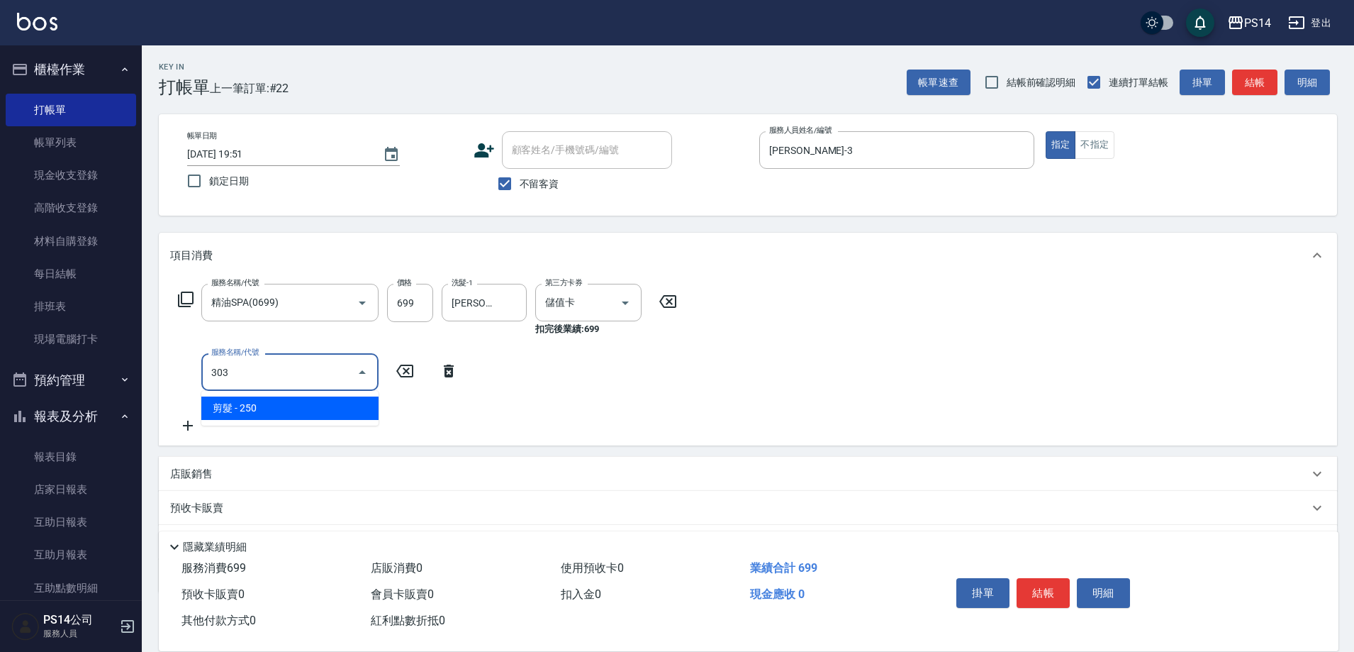
type input "剪髮(303)"
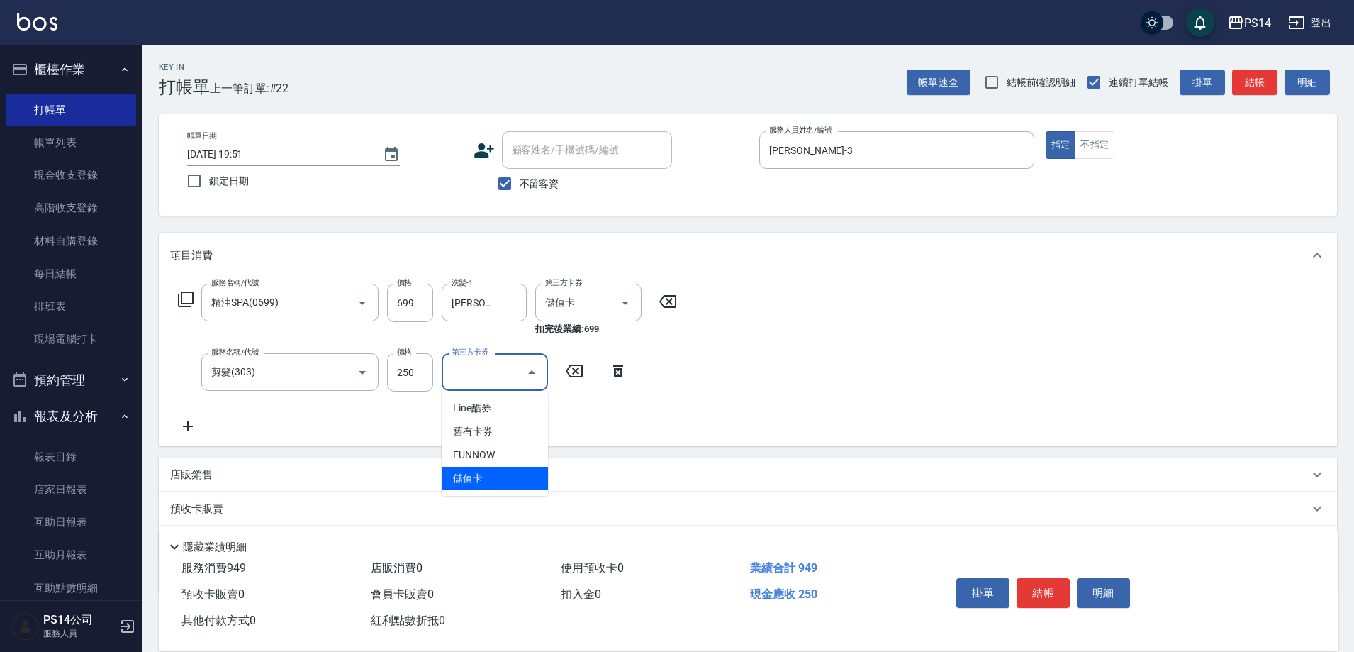
type input "儲值卡"
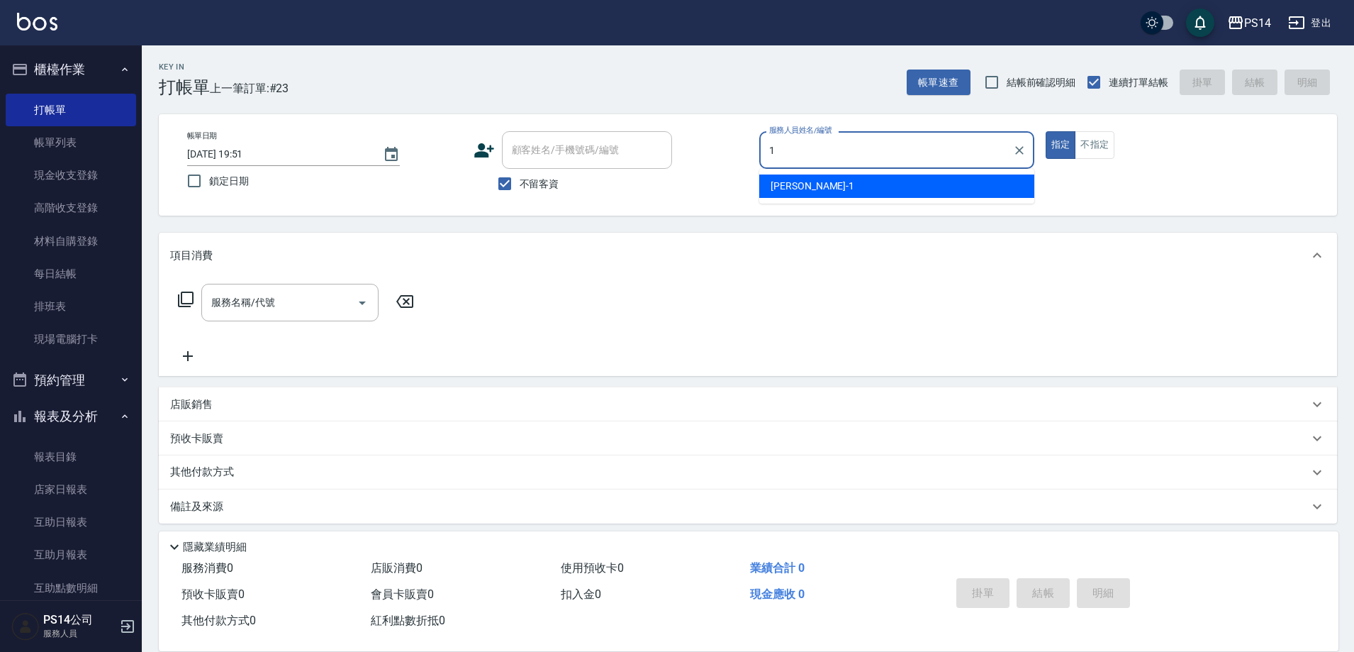
type input "謝松晨-1"
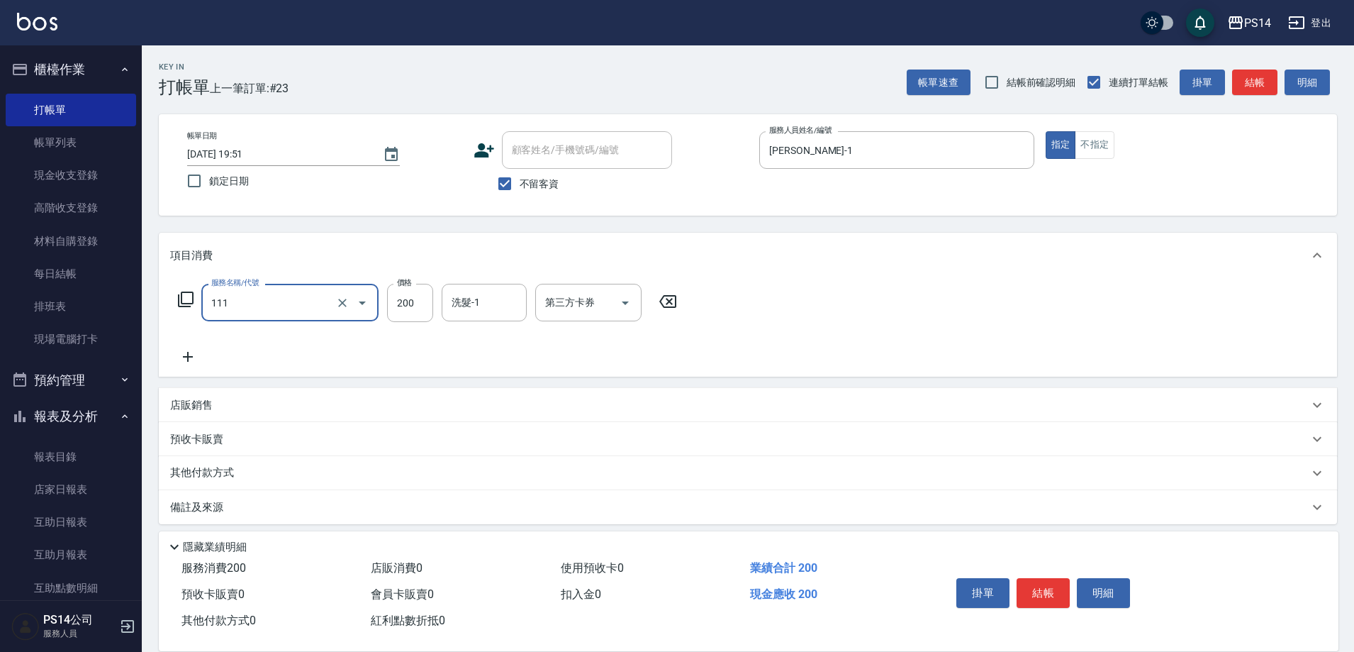
type input "200(111)"
type input "李祥君 -37"
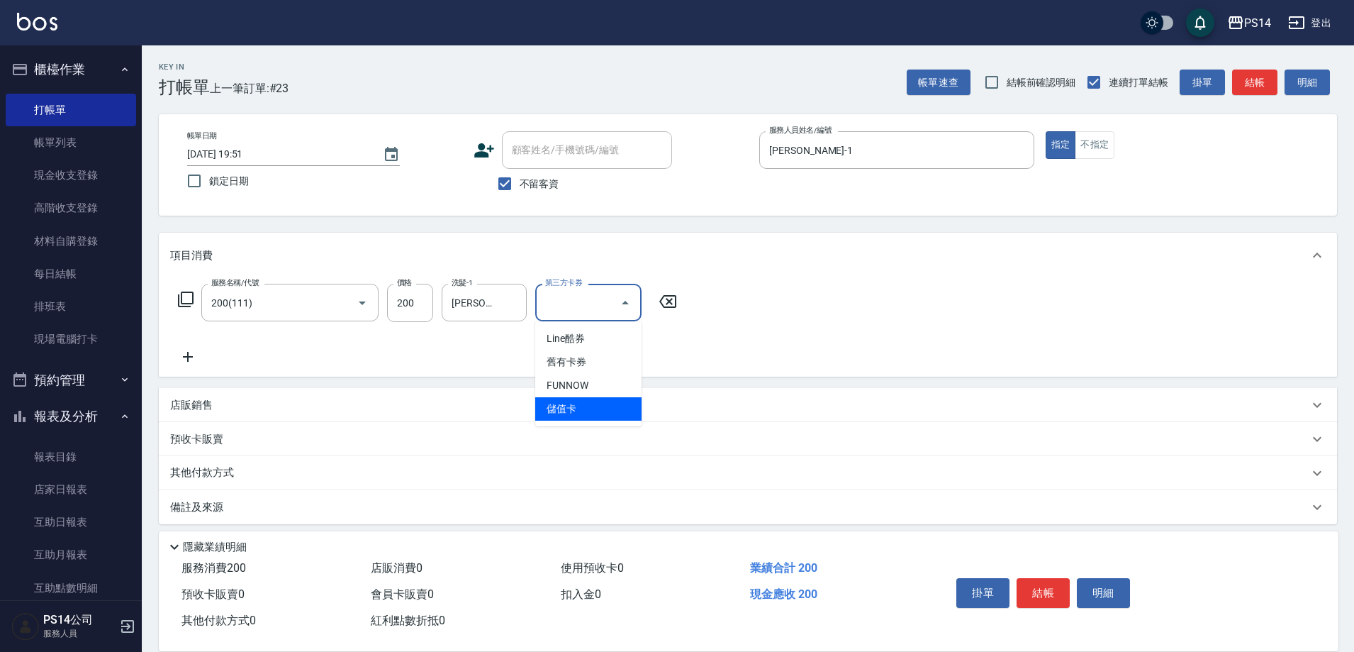
type input "儲值卡"
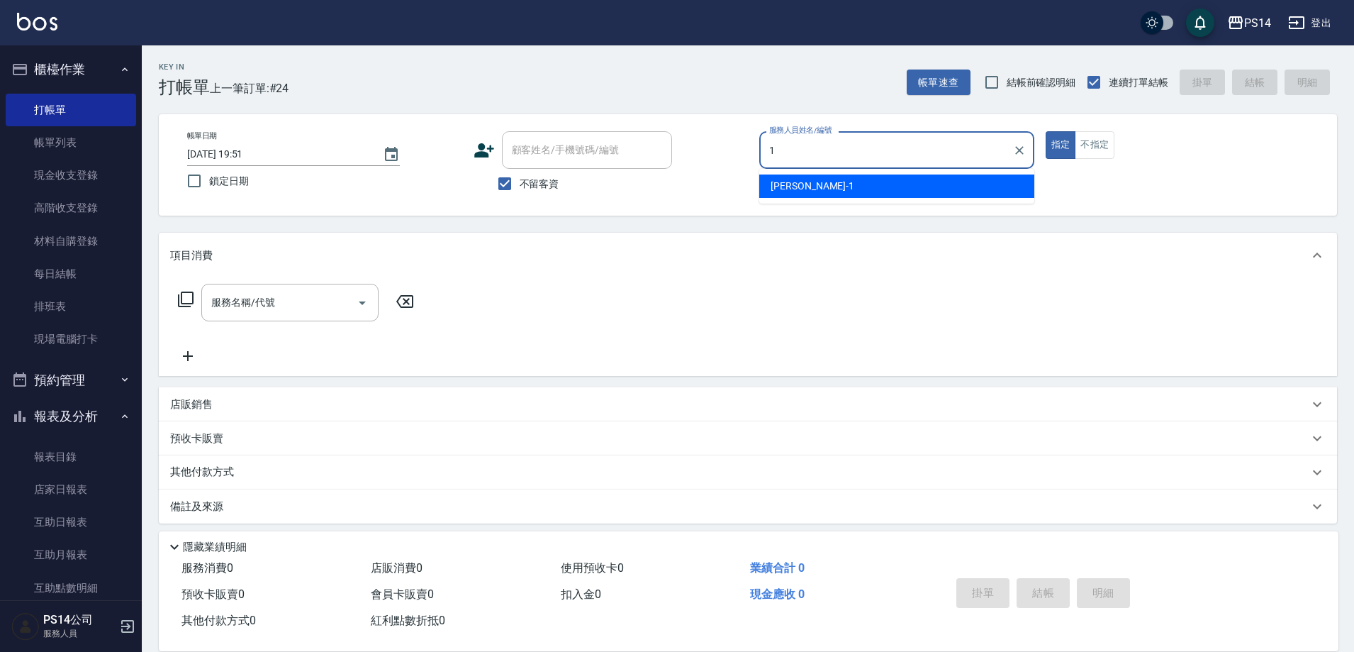
type input "謝松晨-1"
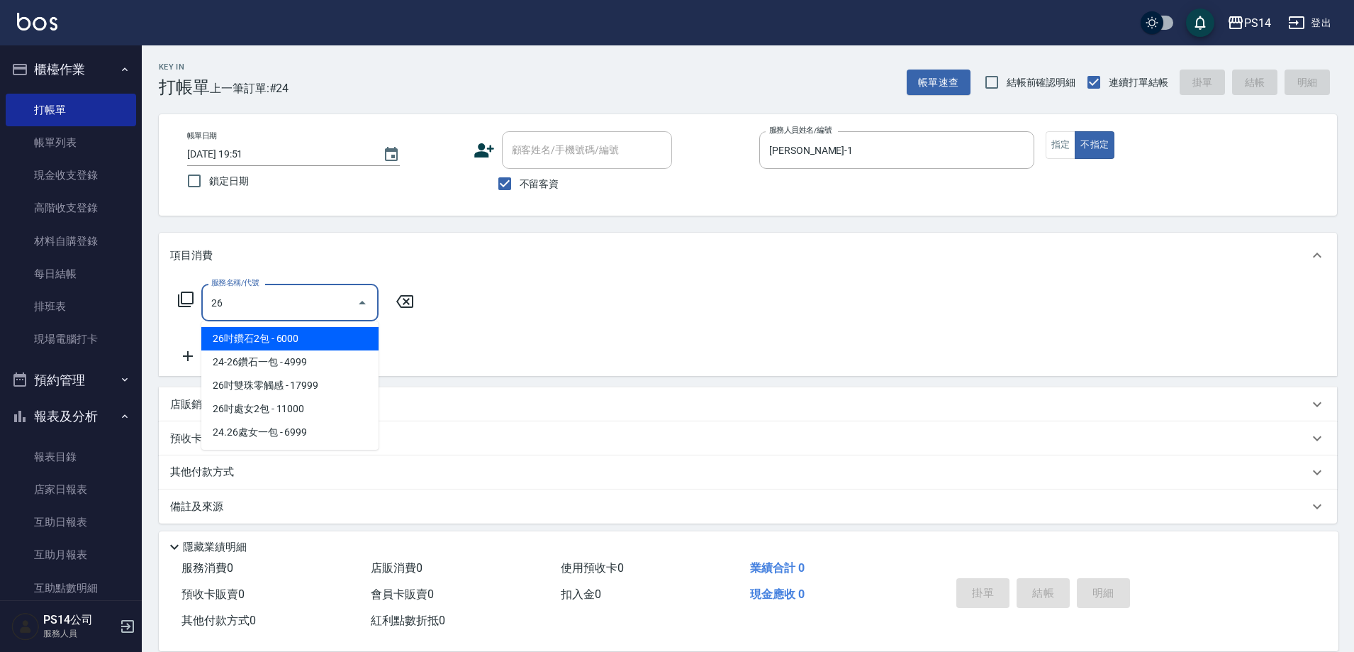
type input "2"
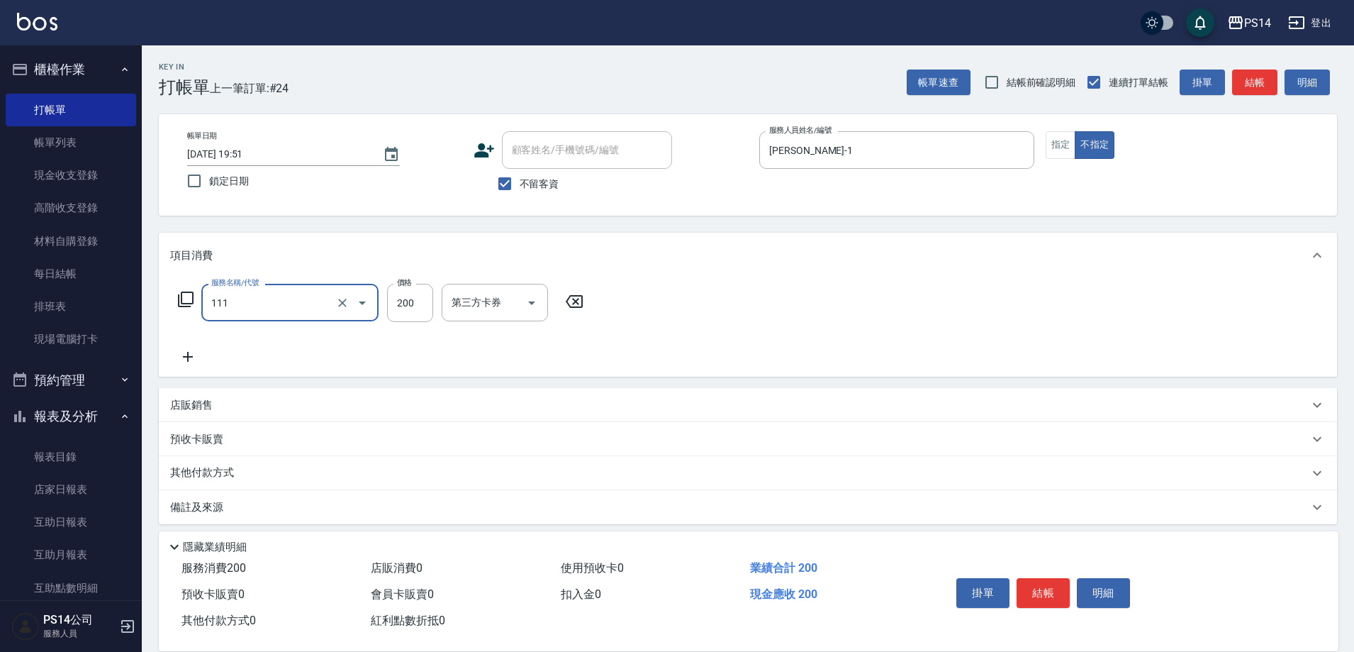
type input "200(111)"
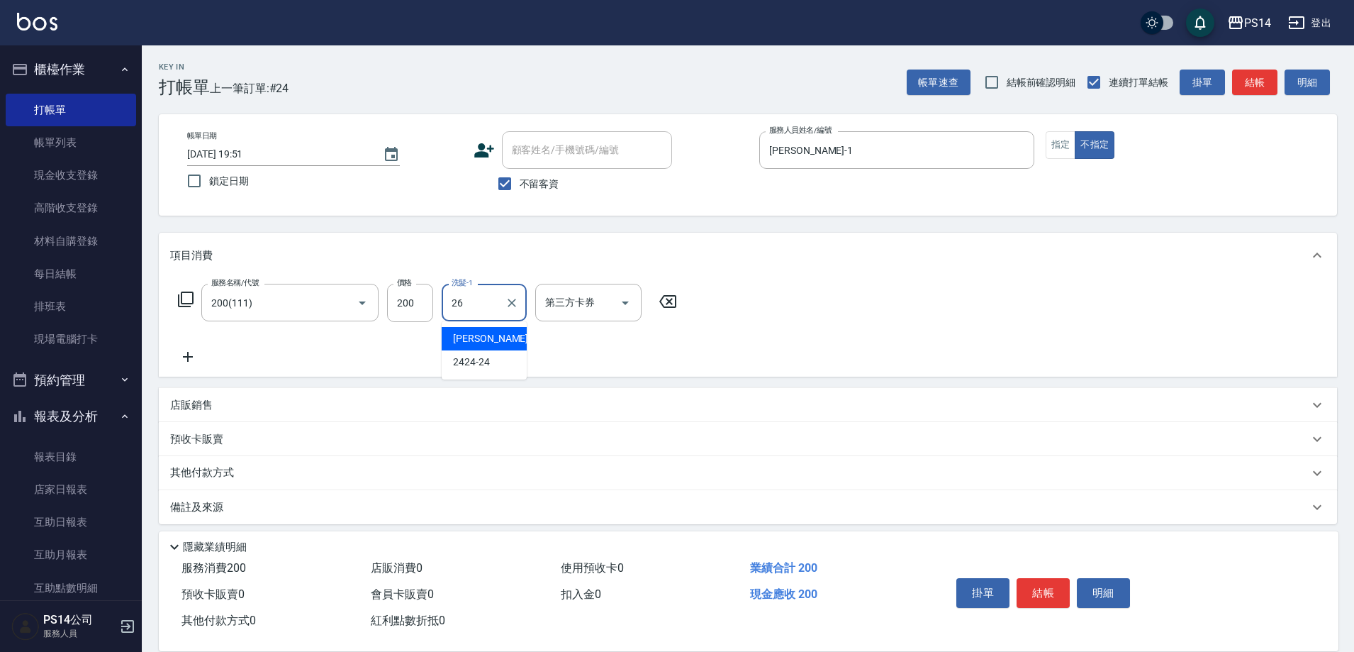
type input "顏誼婷-26"
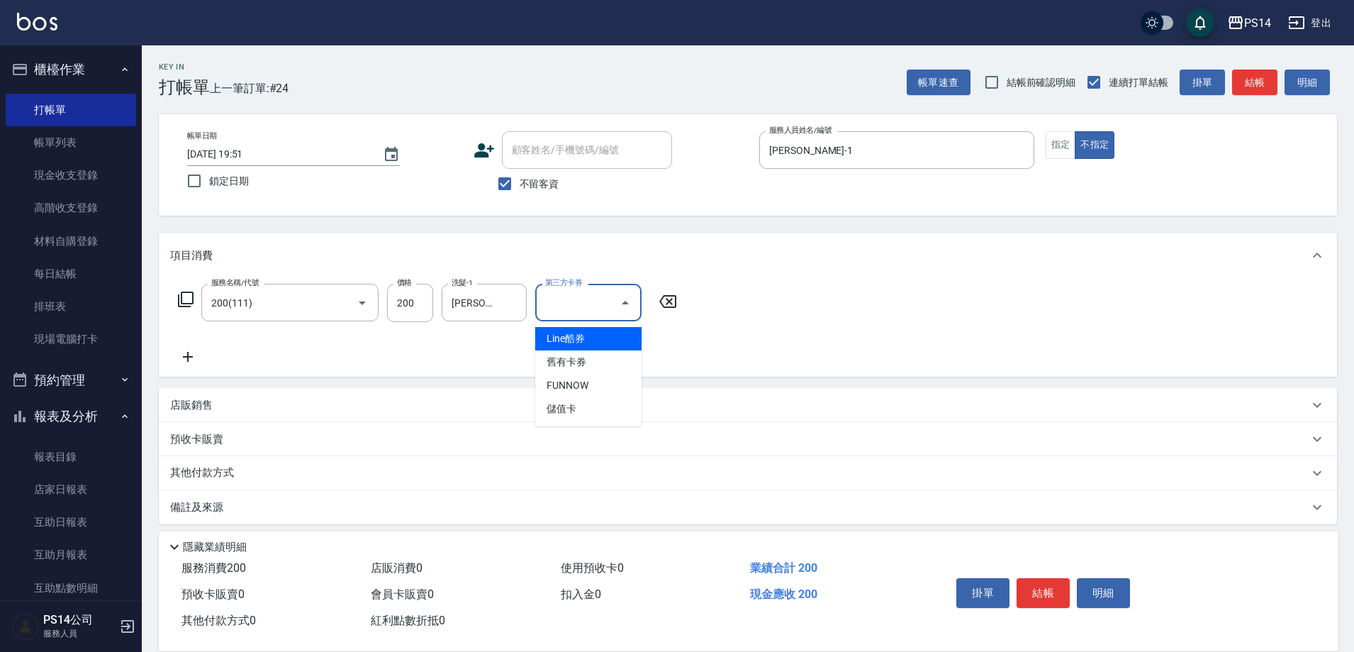
type input "儲值卡"
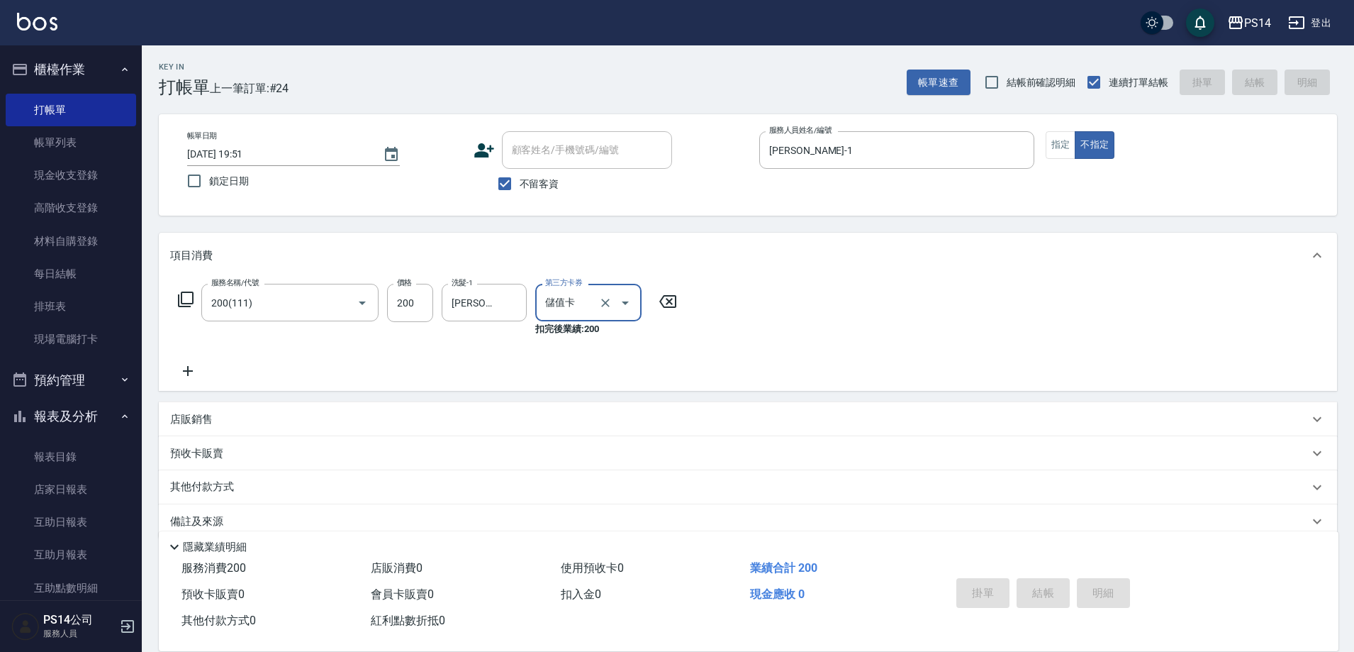
type input "2025/08/18 19:52"
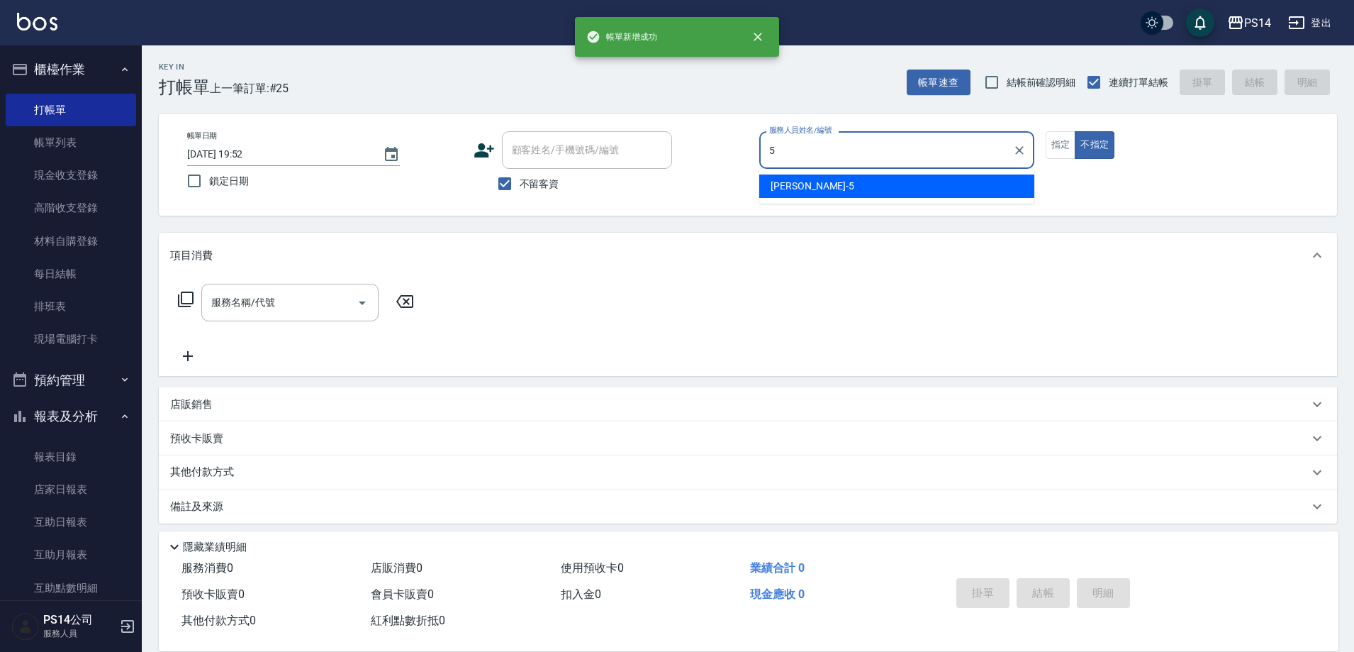
type input "劉珈均-5"
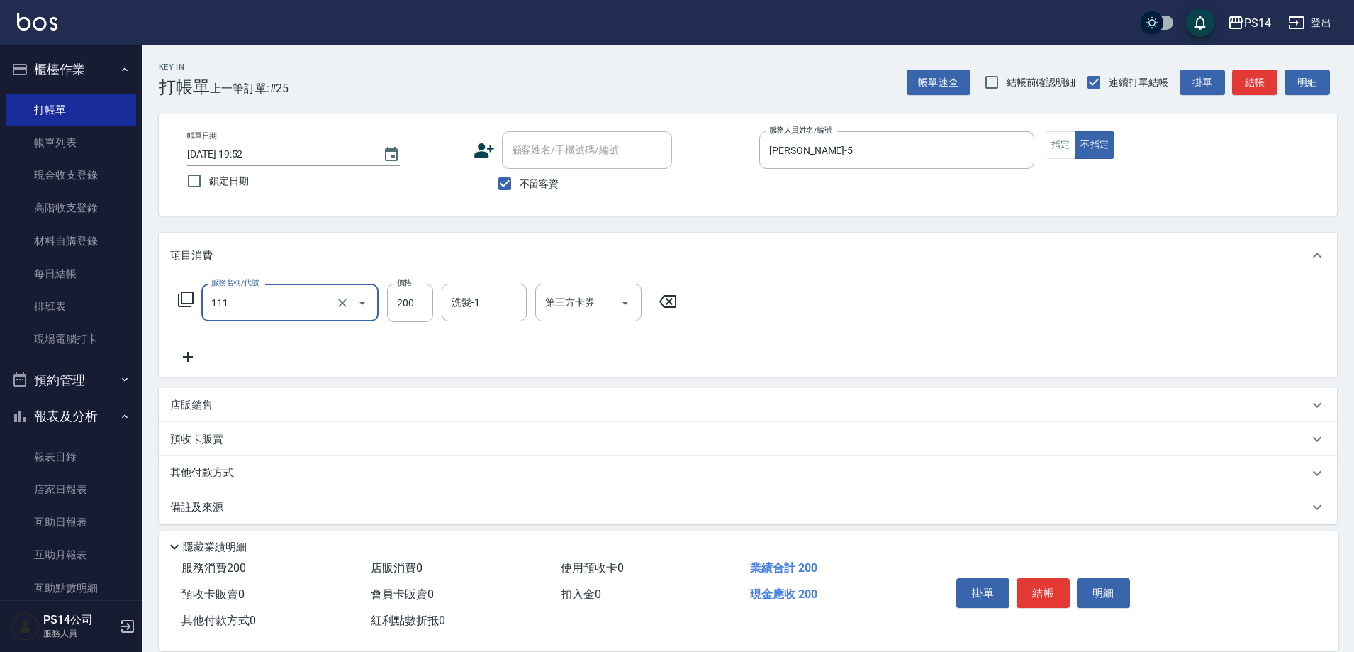
type input "200(111)"
type input "李祥君 -37"
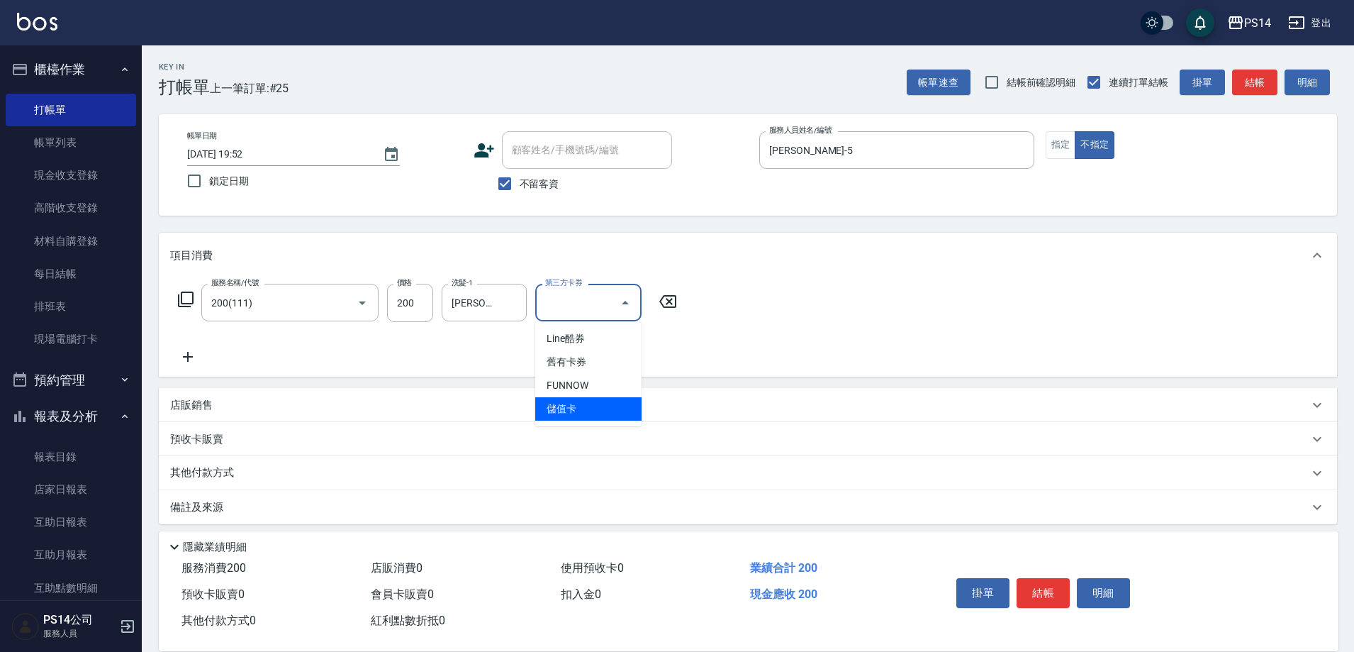
type input "儲值卡"
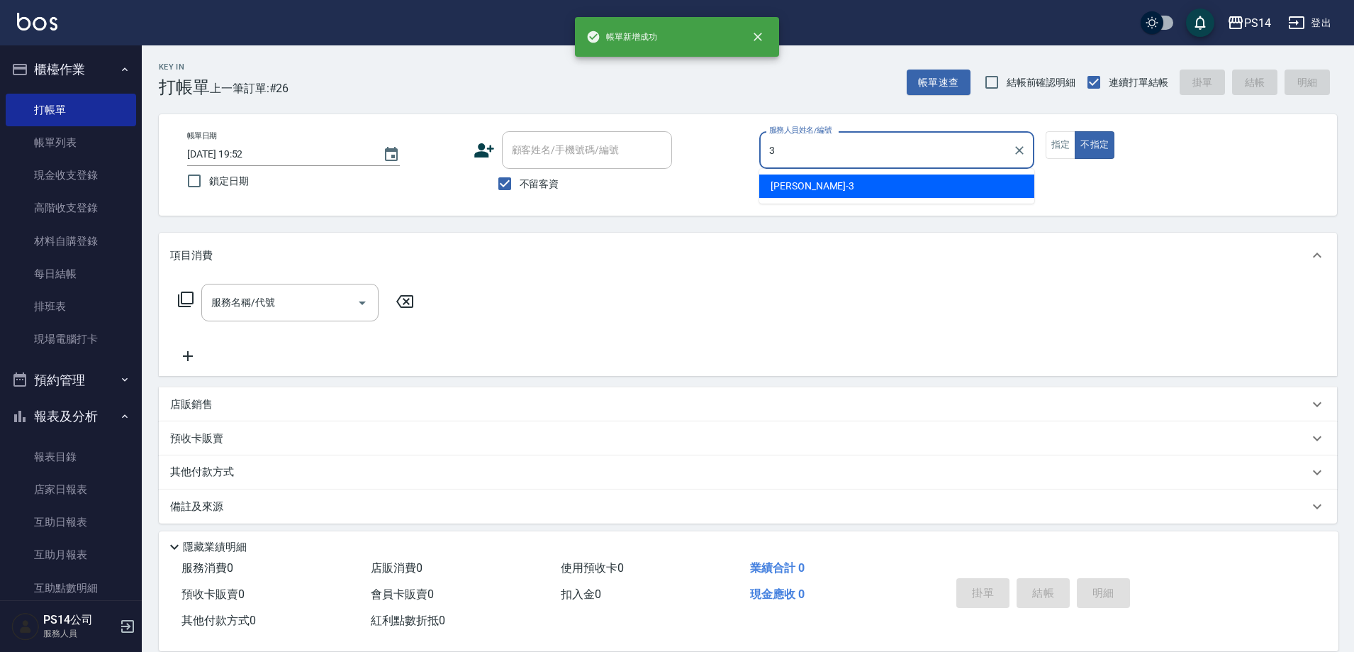
type input "余宜玲-3"
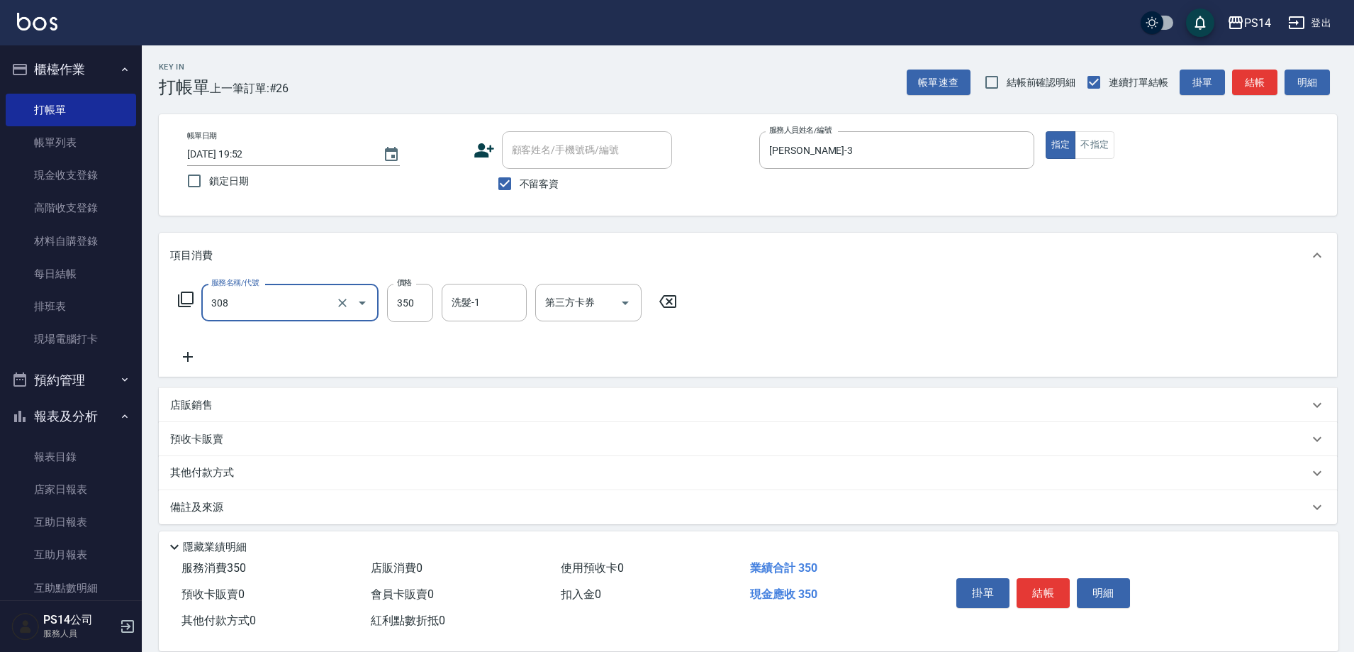
type input "洗+剪(308)"
type input "陳昱蓁-18"
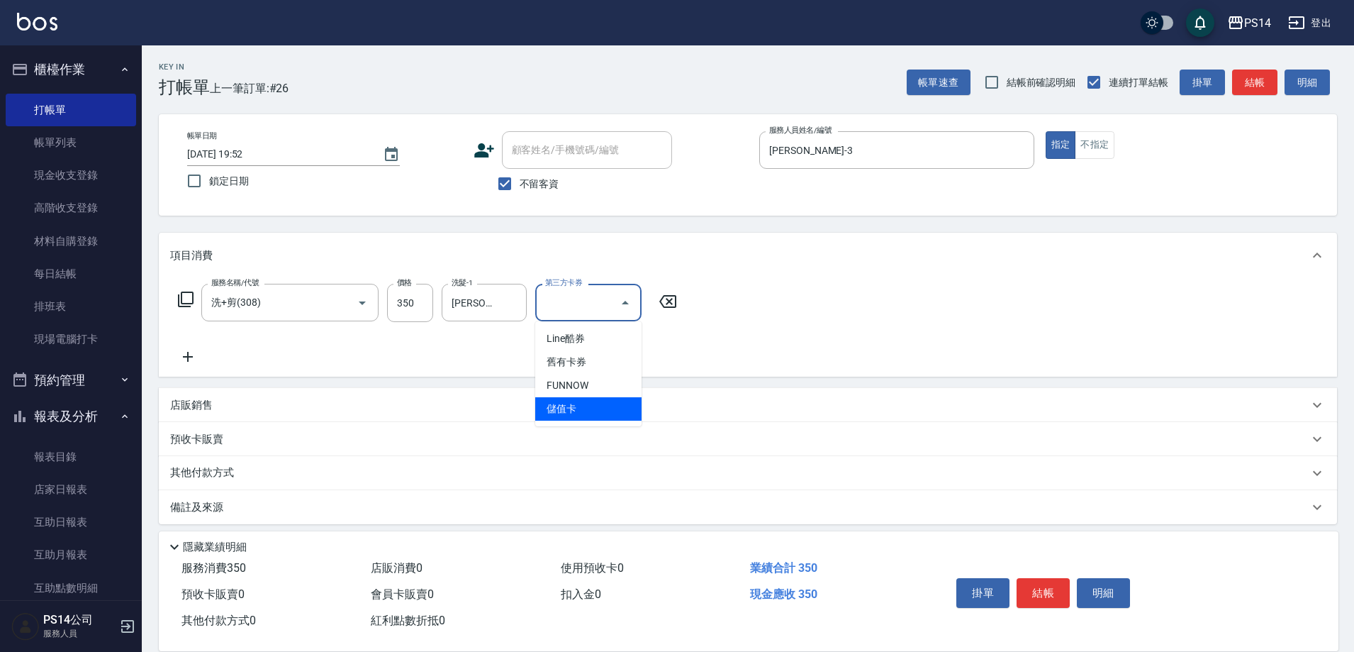
type input "儲值卡"
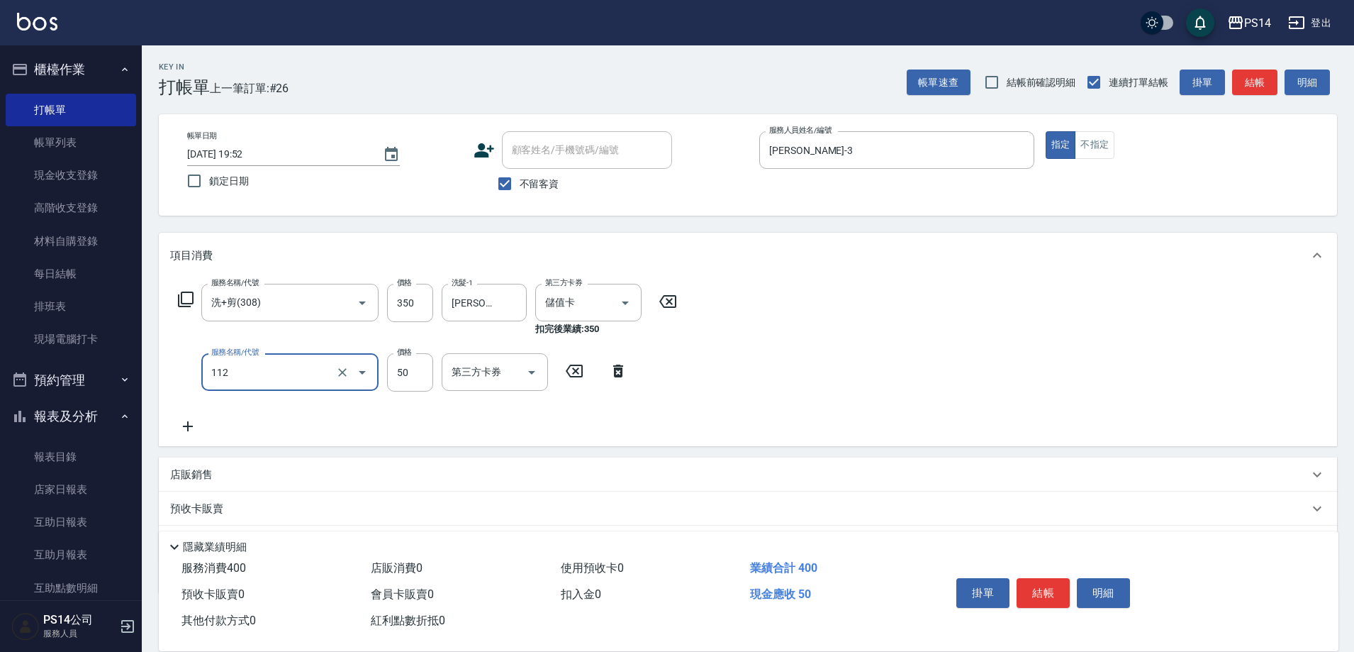
type input "精油50(112)"
type input "189"
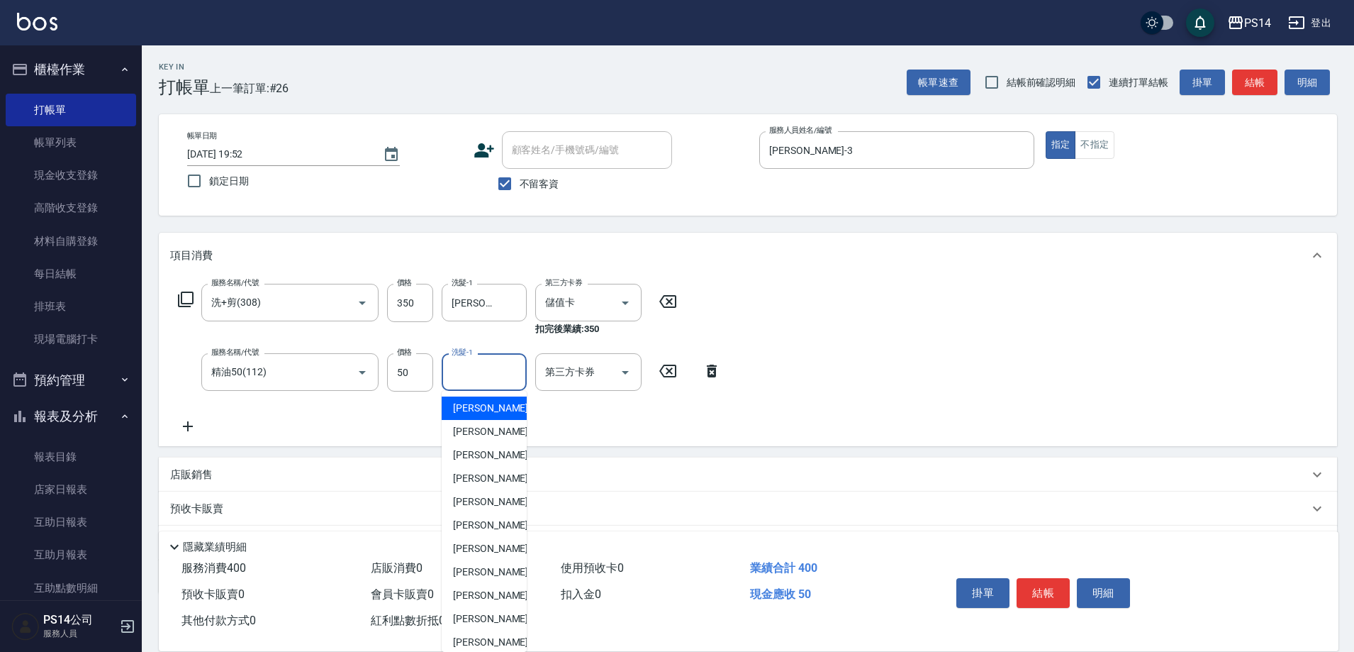
click at [486, 372] on input "洗髮-1" at bounding box center [484, 372] width 72 height 25
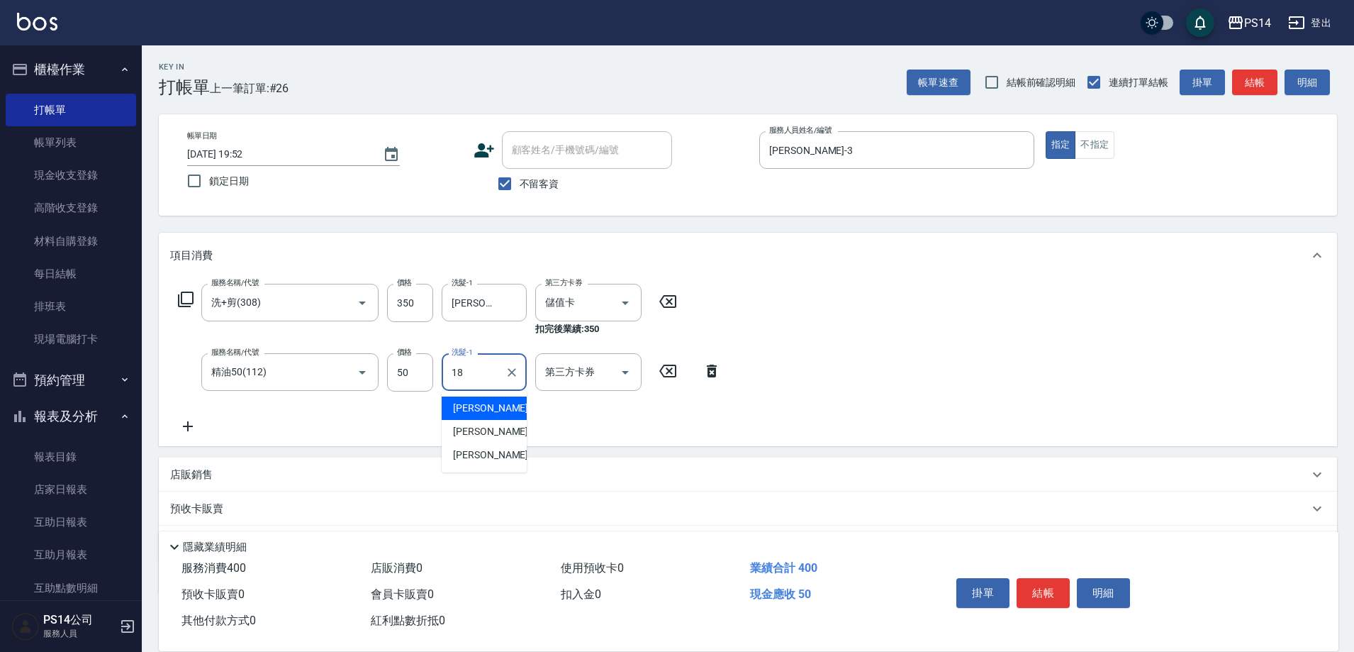
type input "陳昱蓁-18"
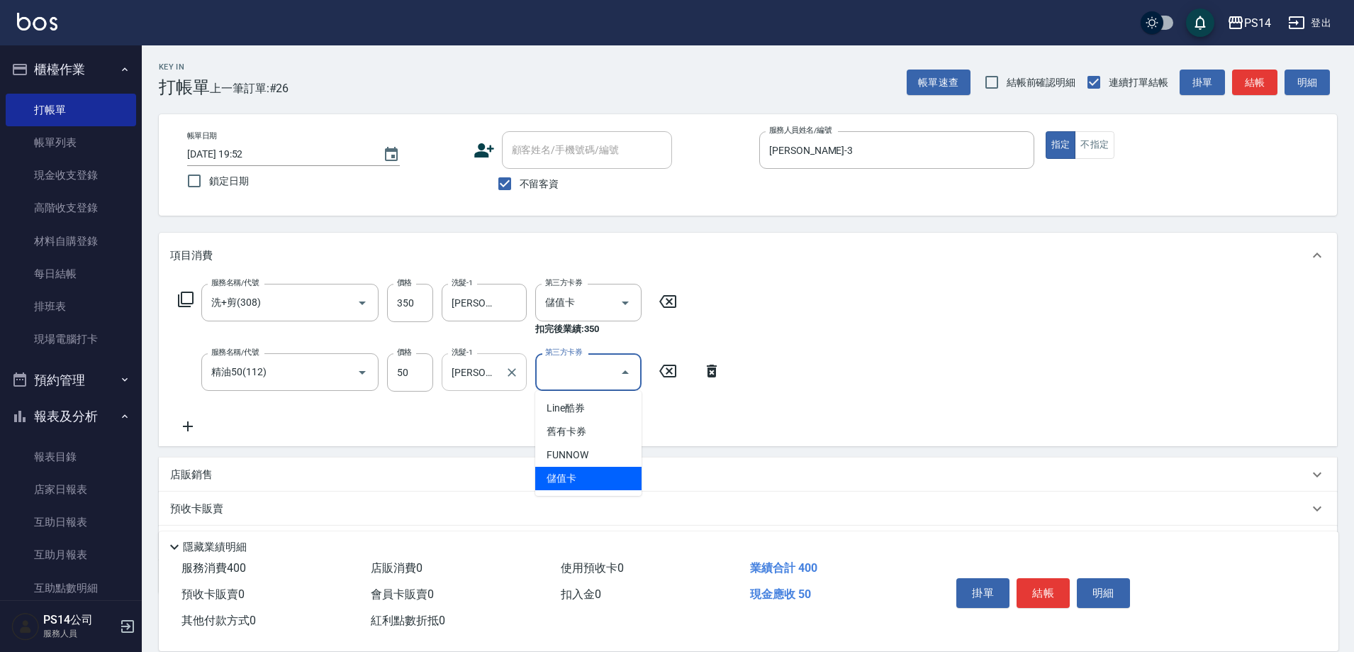
type input "儲值卡"
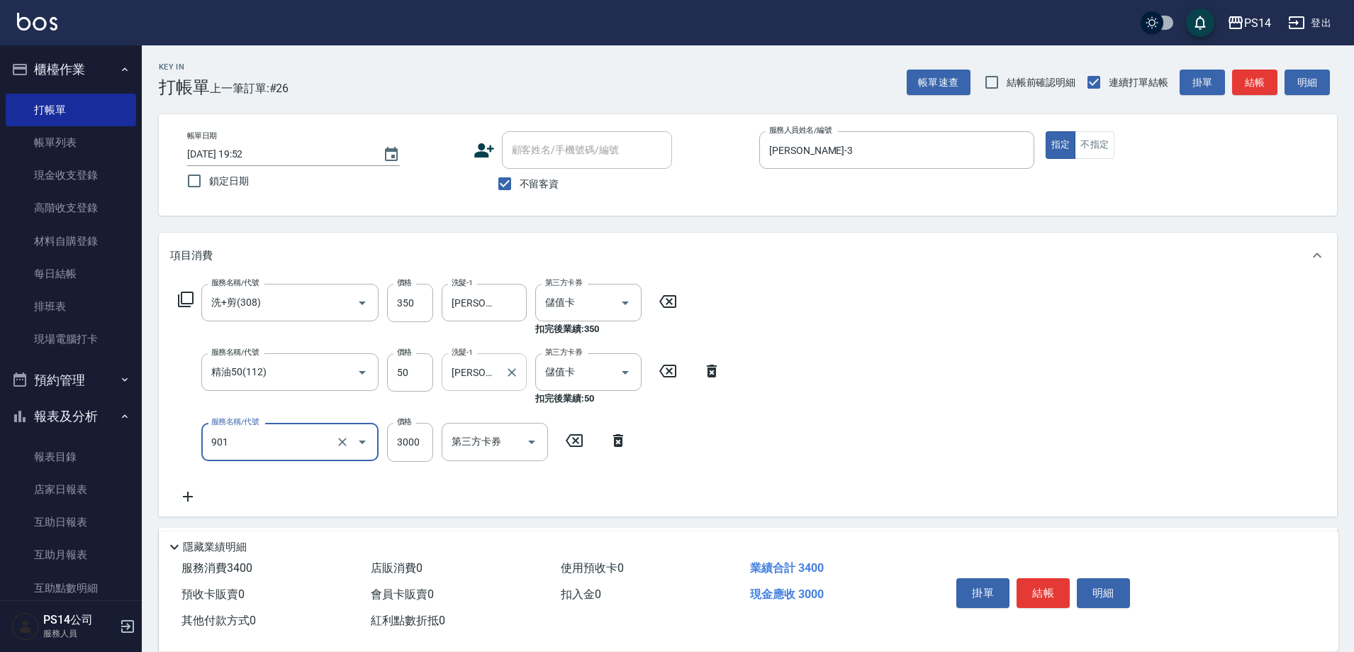
type input "儲值3000(901)"
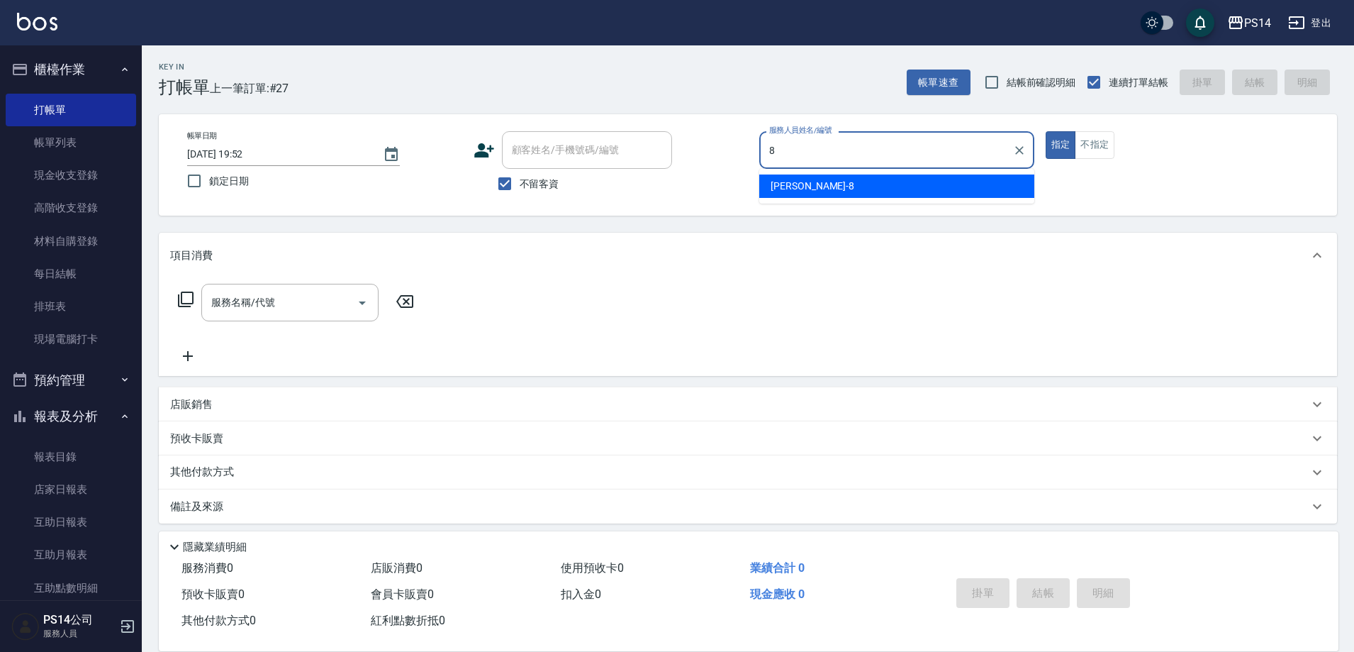
type input "徐于雯-8"
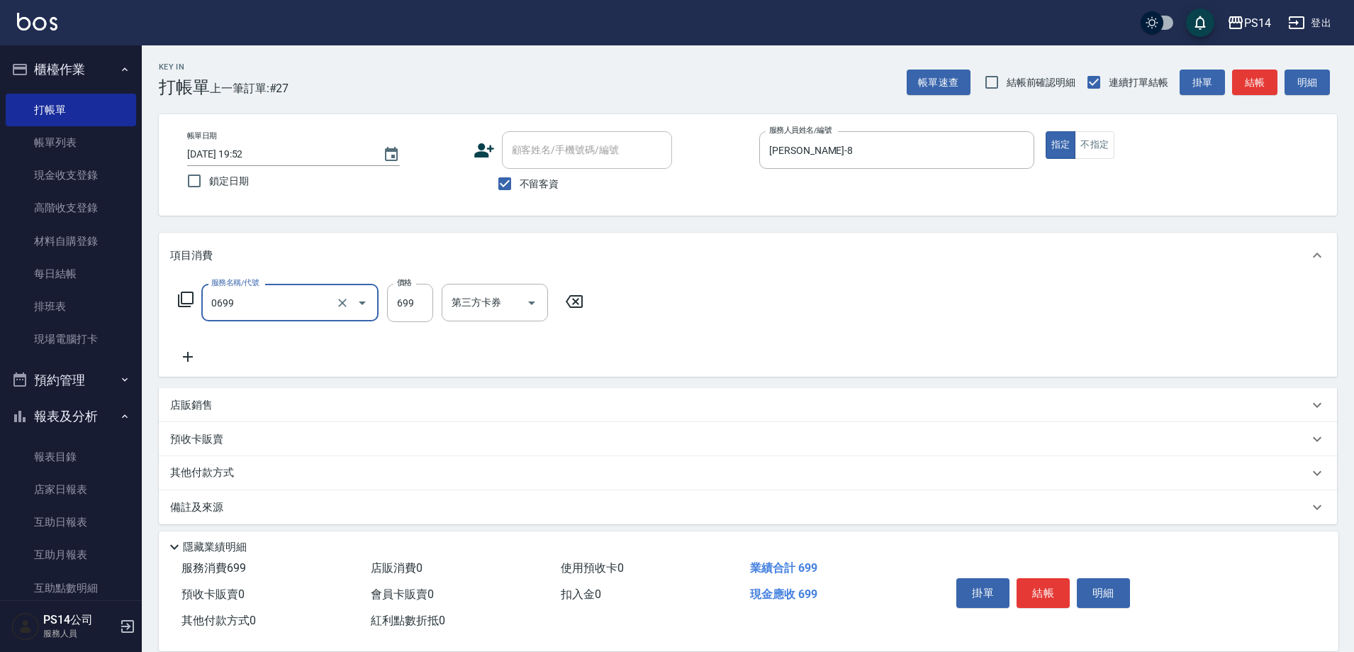
type input "精油SPA(0699)"
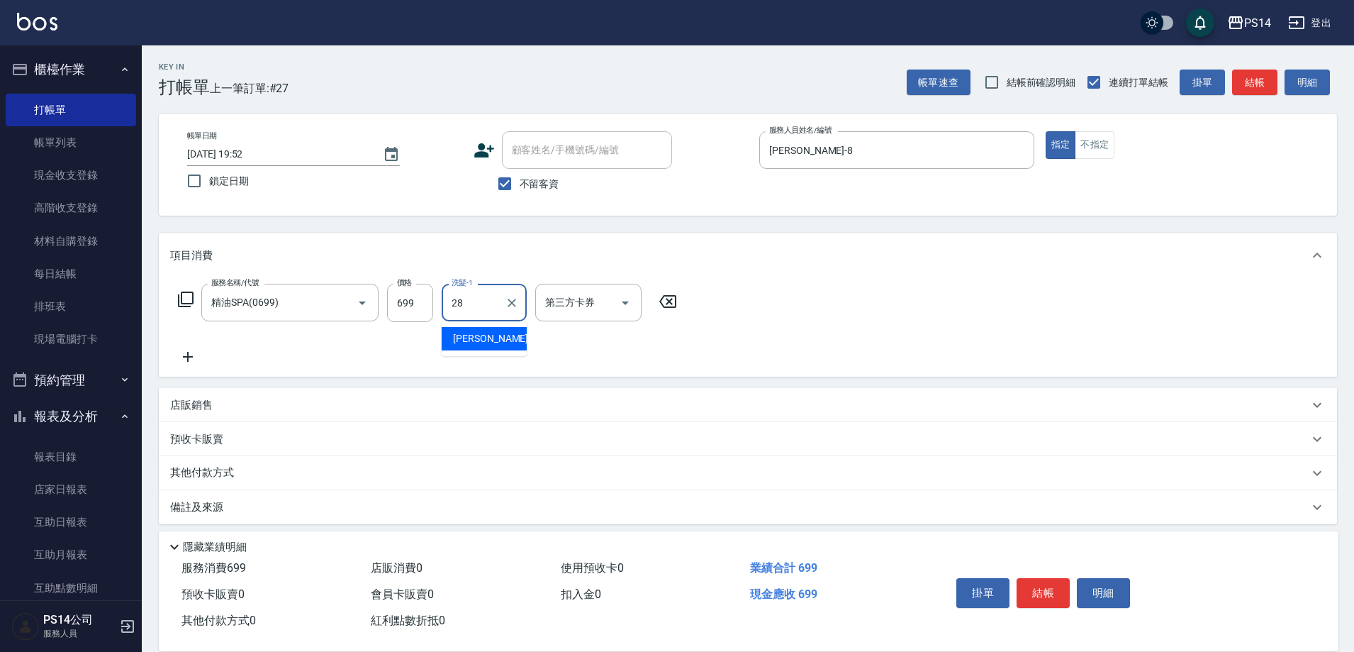
type input "謝欣紜-28"
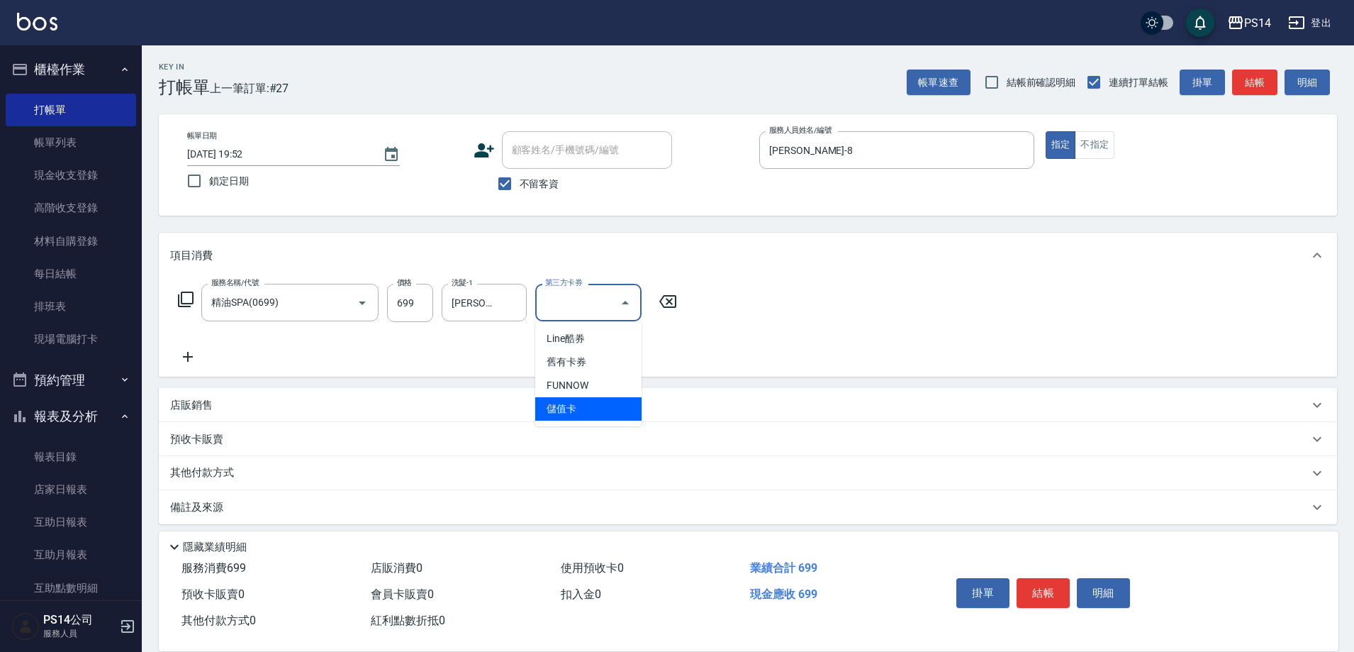
type input "儲值卡"
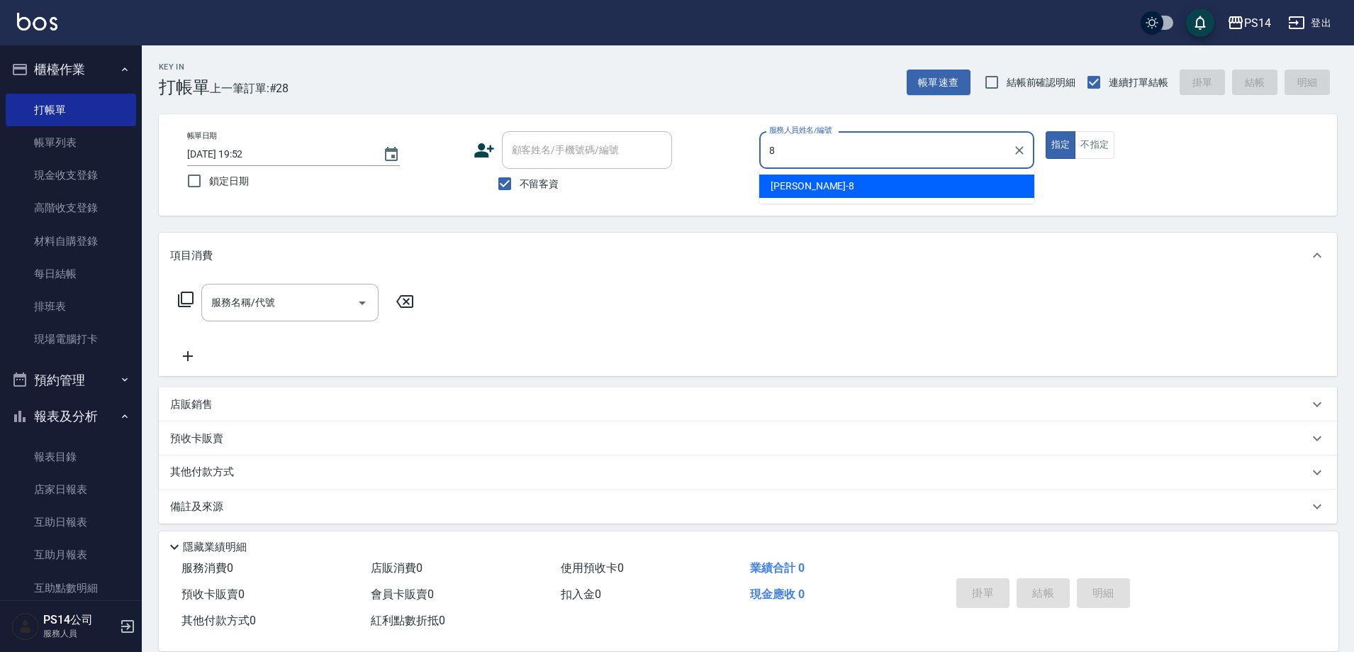
type input "徐于雯-8"
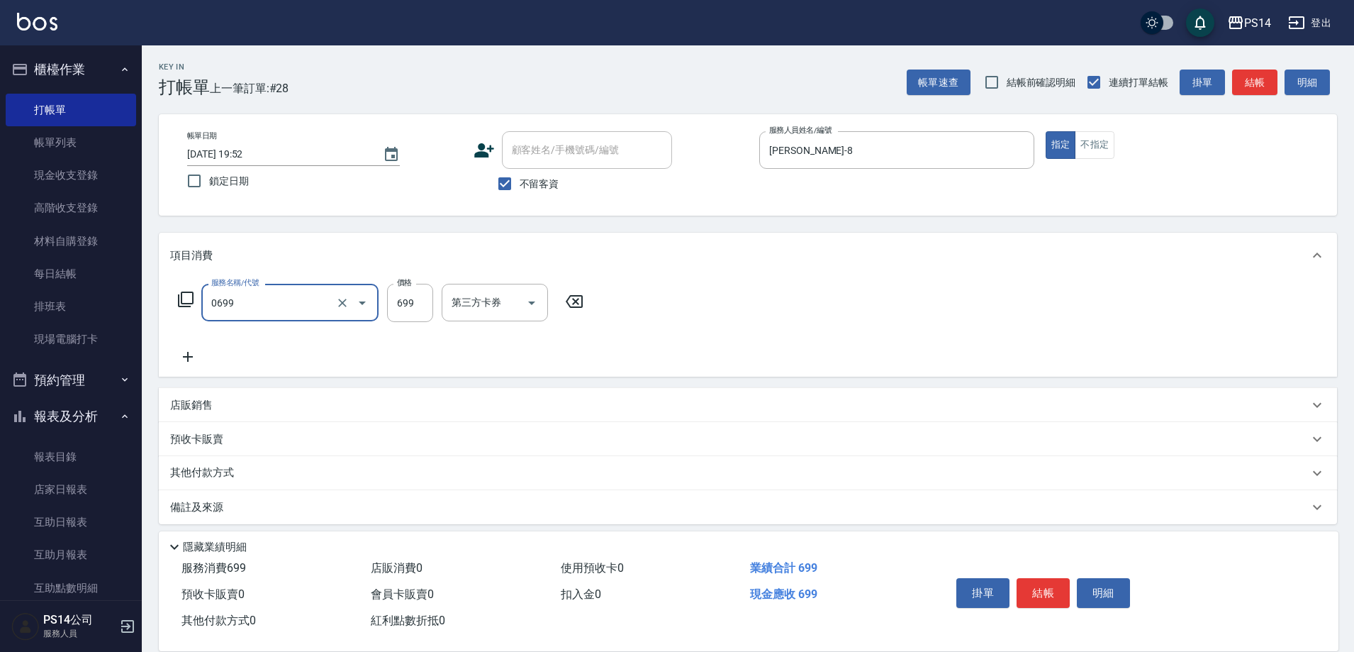
type input "精油SPA(0699)"
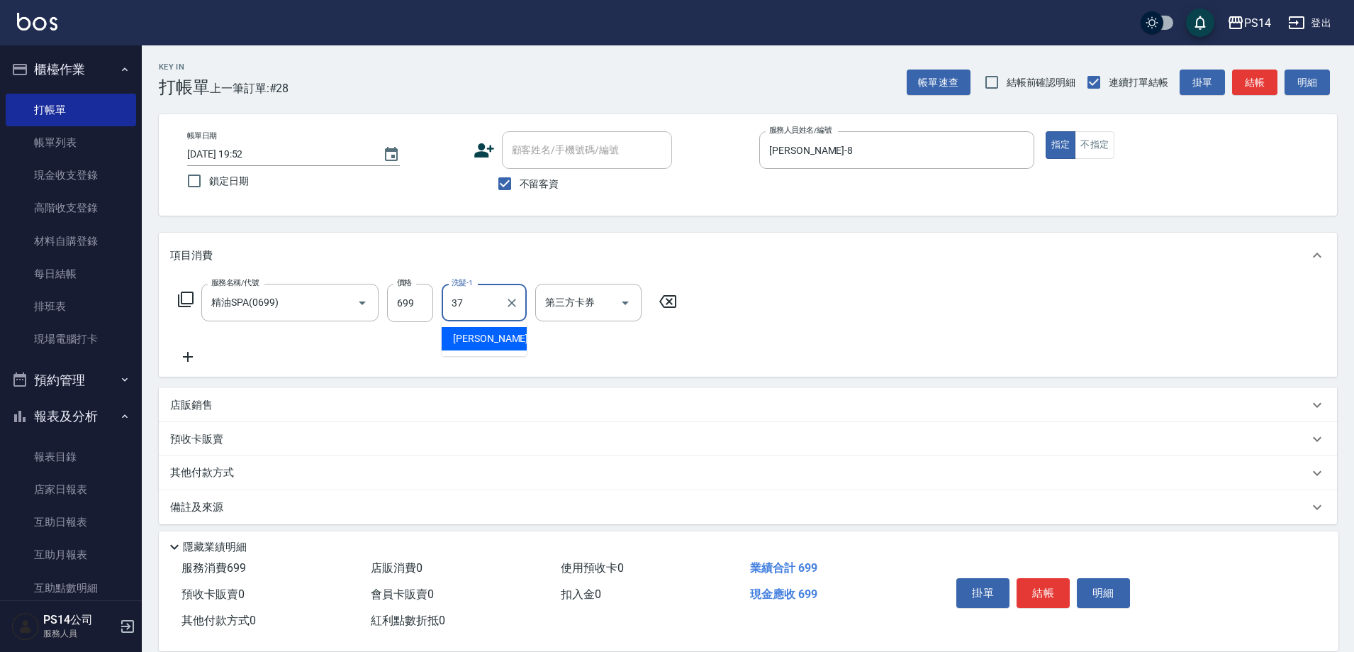
type input "李祥君 -37"
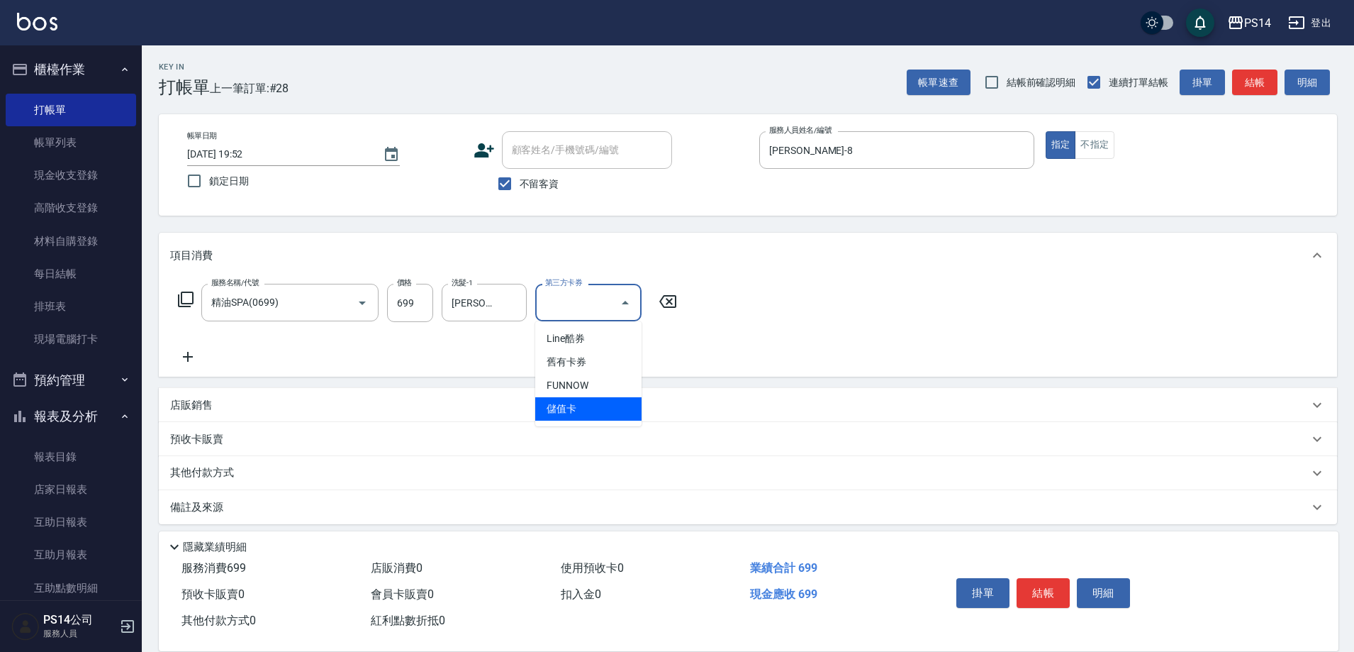
type input "儲值卡"
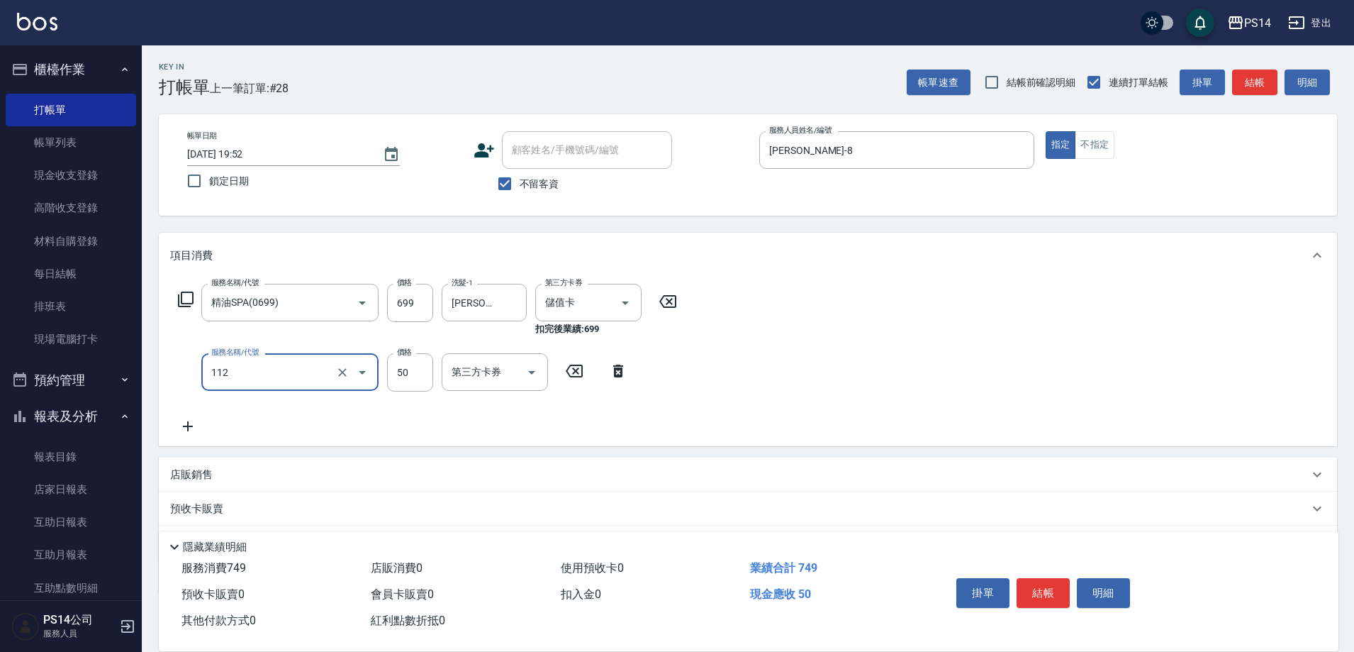
type input "精油50(112)"
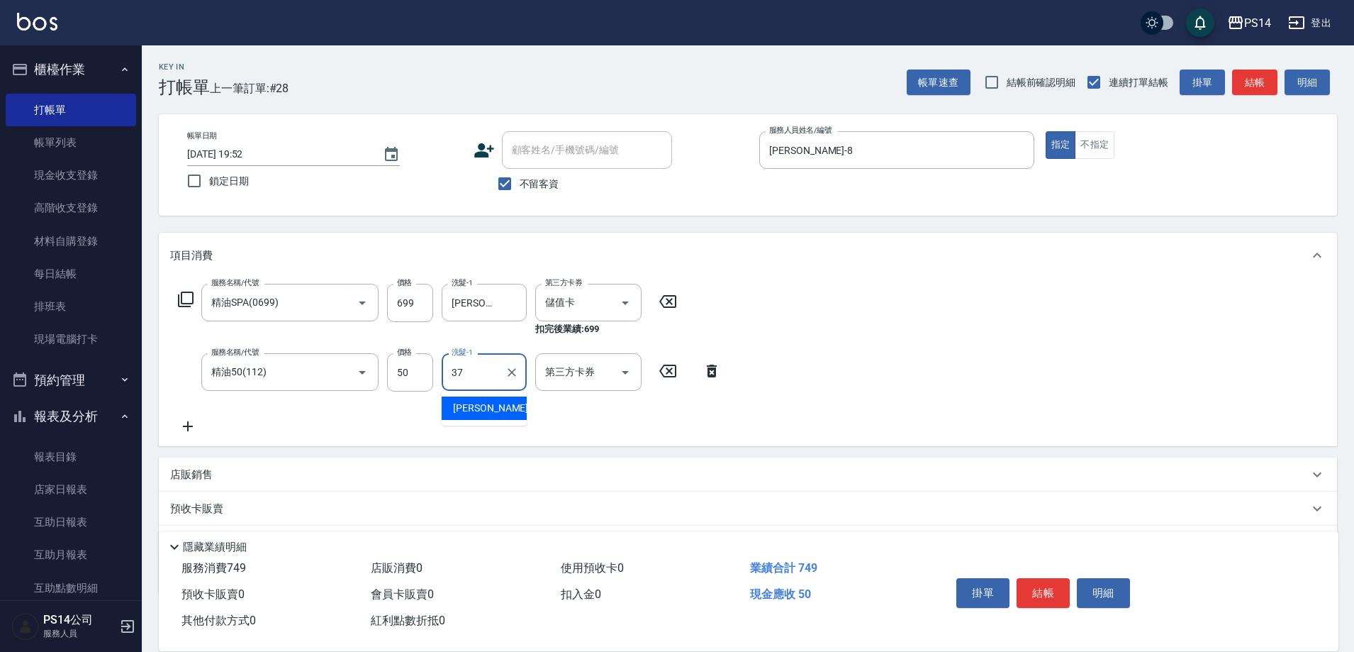
type input "李祥君 -37"
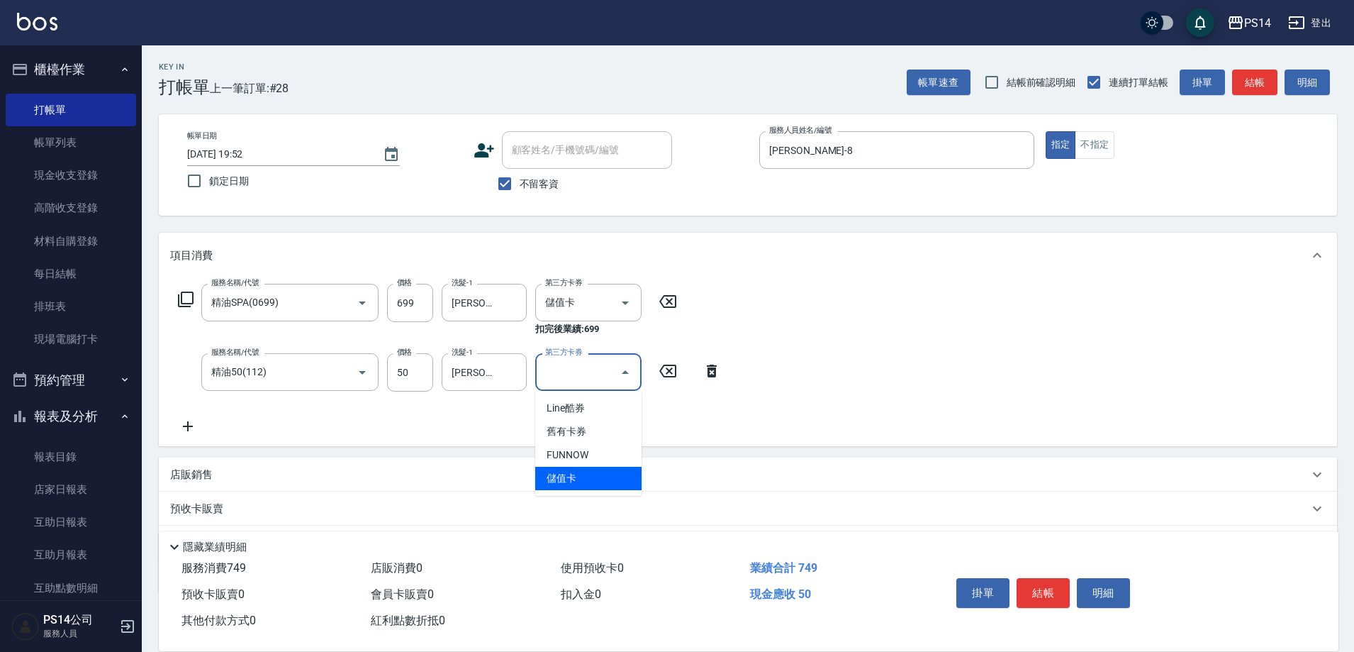
type input "儲值卡"
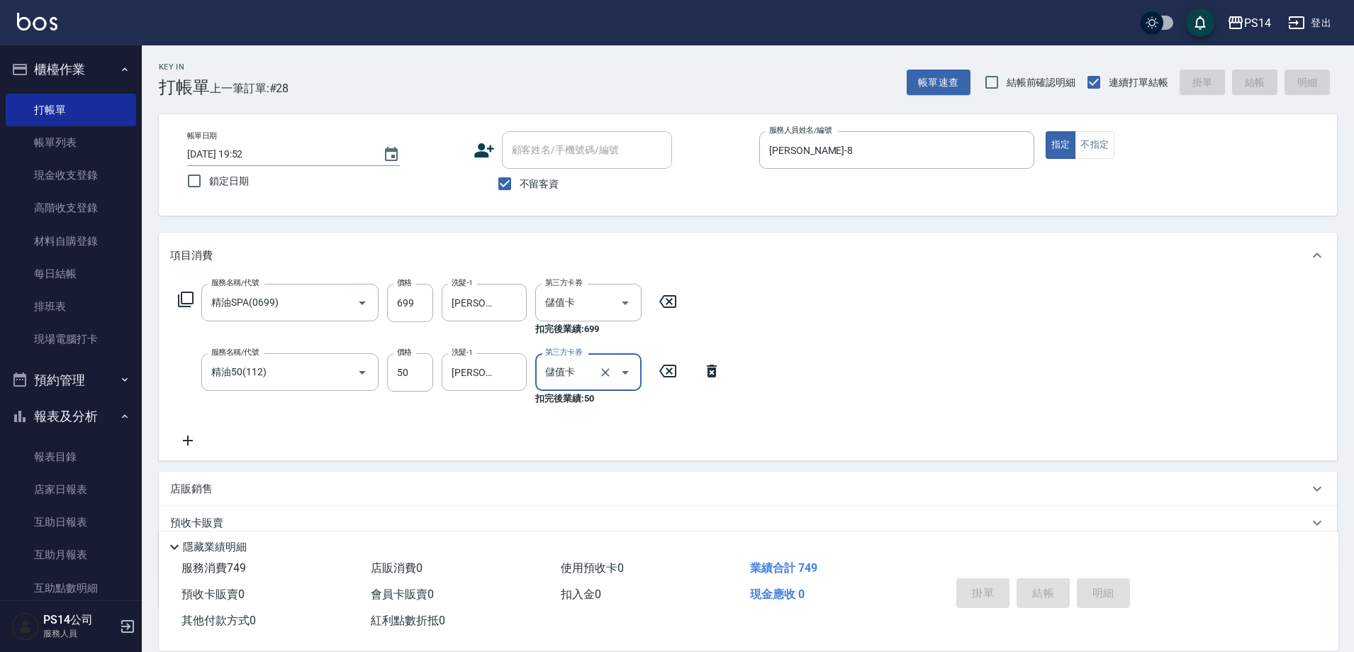
type input "2025/08/18 19:53"
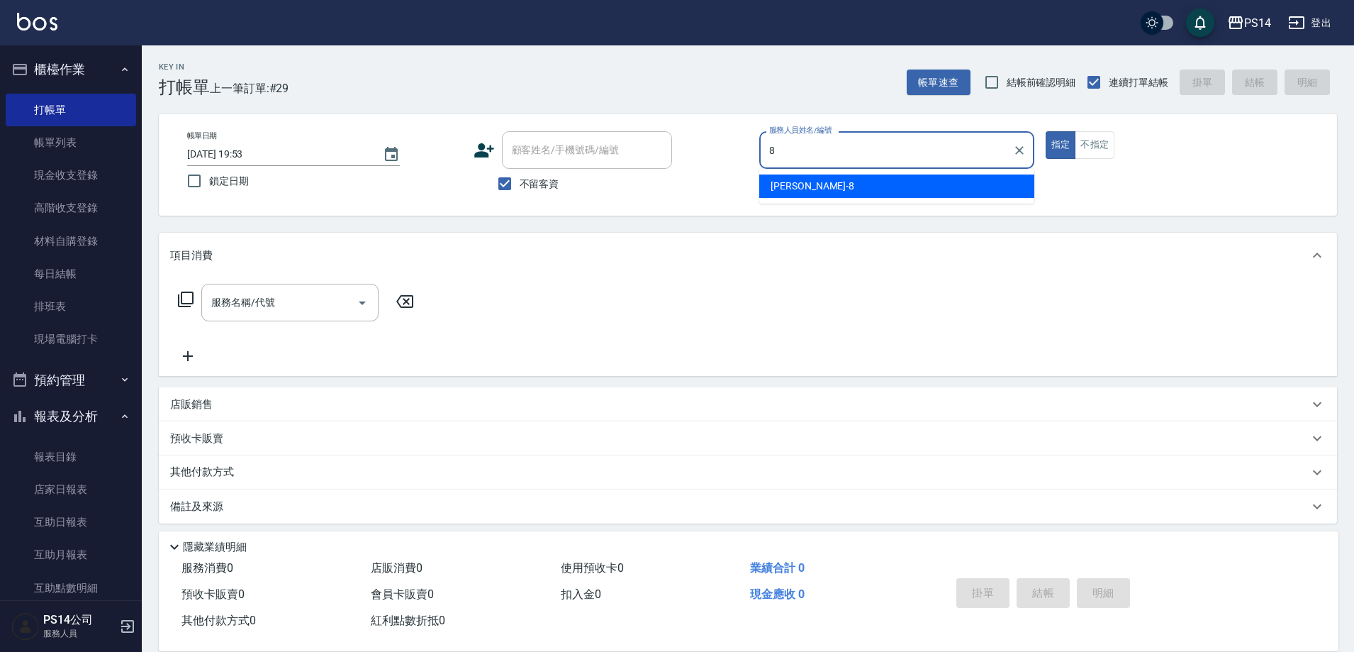
type input "徐于雯-8"
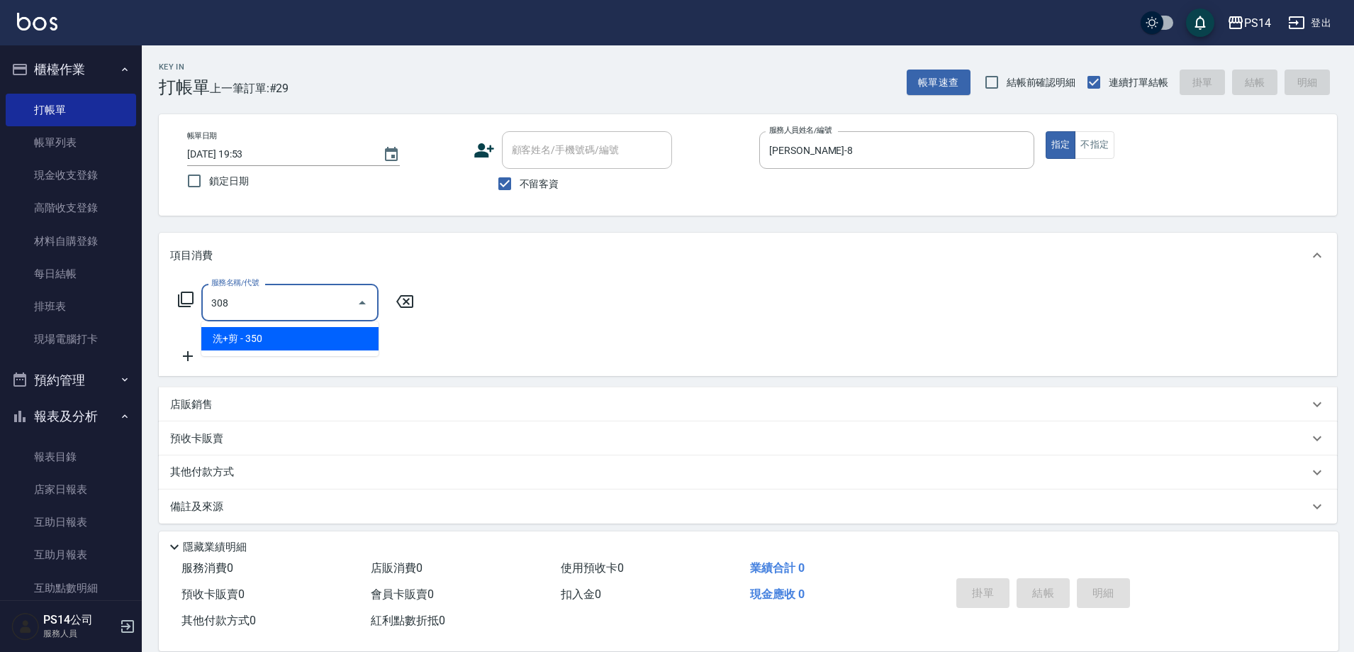
type input "洗+剪(308)"
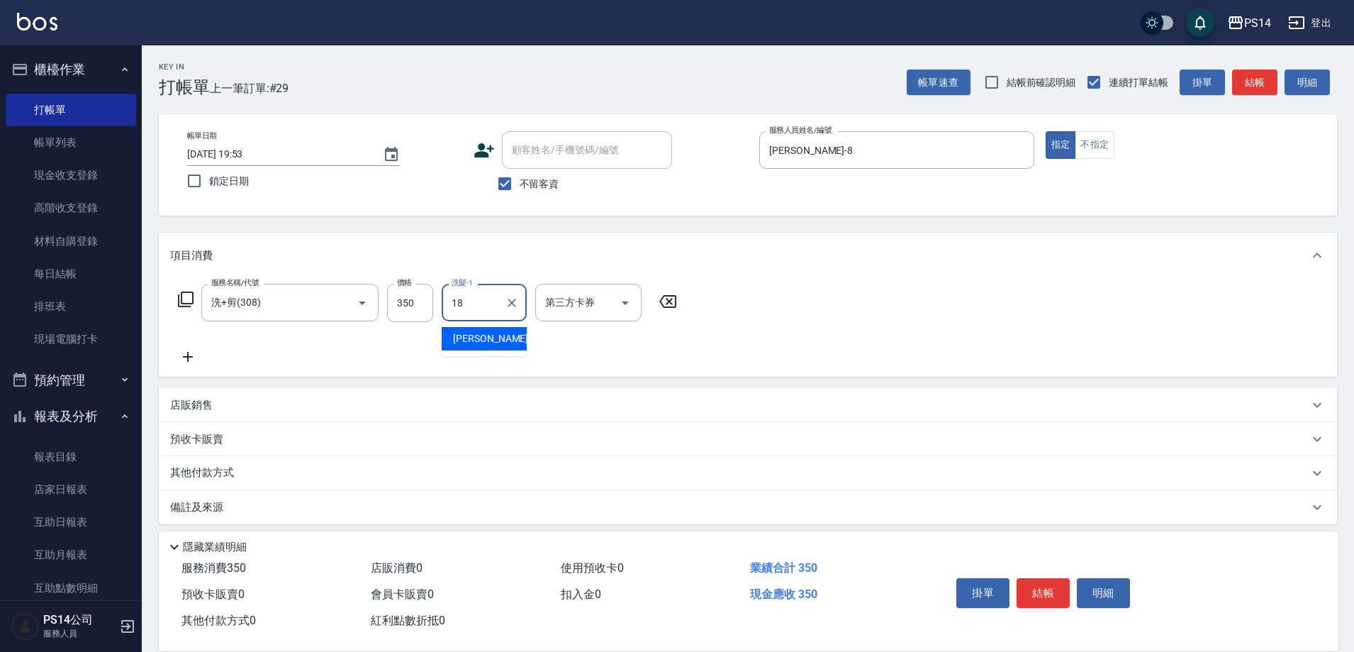
type input "陳昱蓁-18"
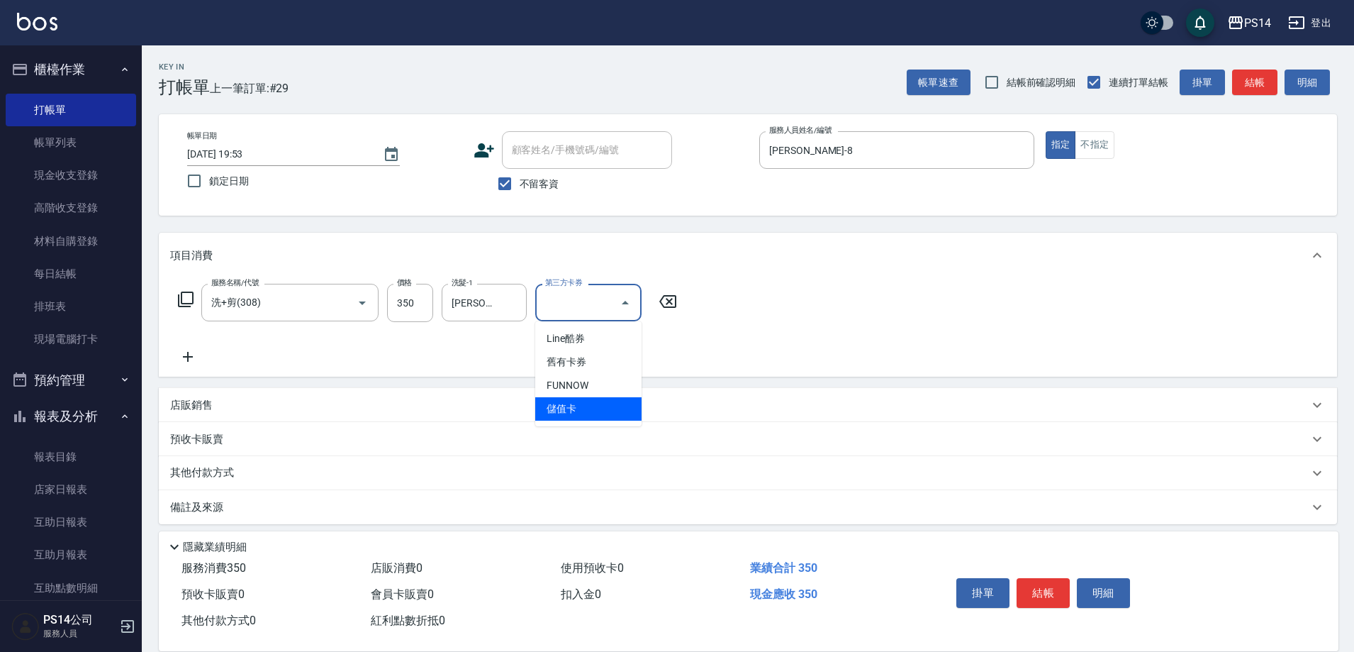
type input "儲值卡"
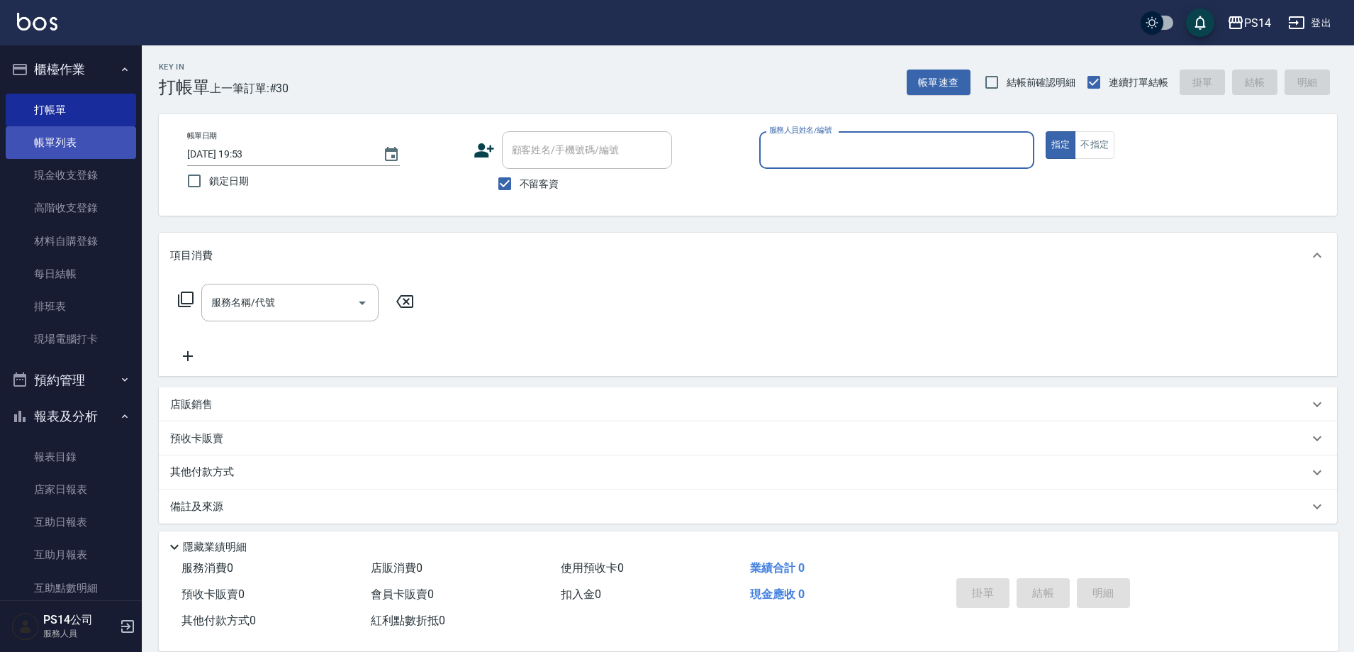
click at [62, 145] on link "帳單列表" at bounding box center [71, 142] width 130 height 33
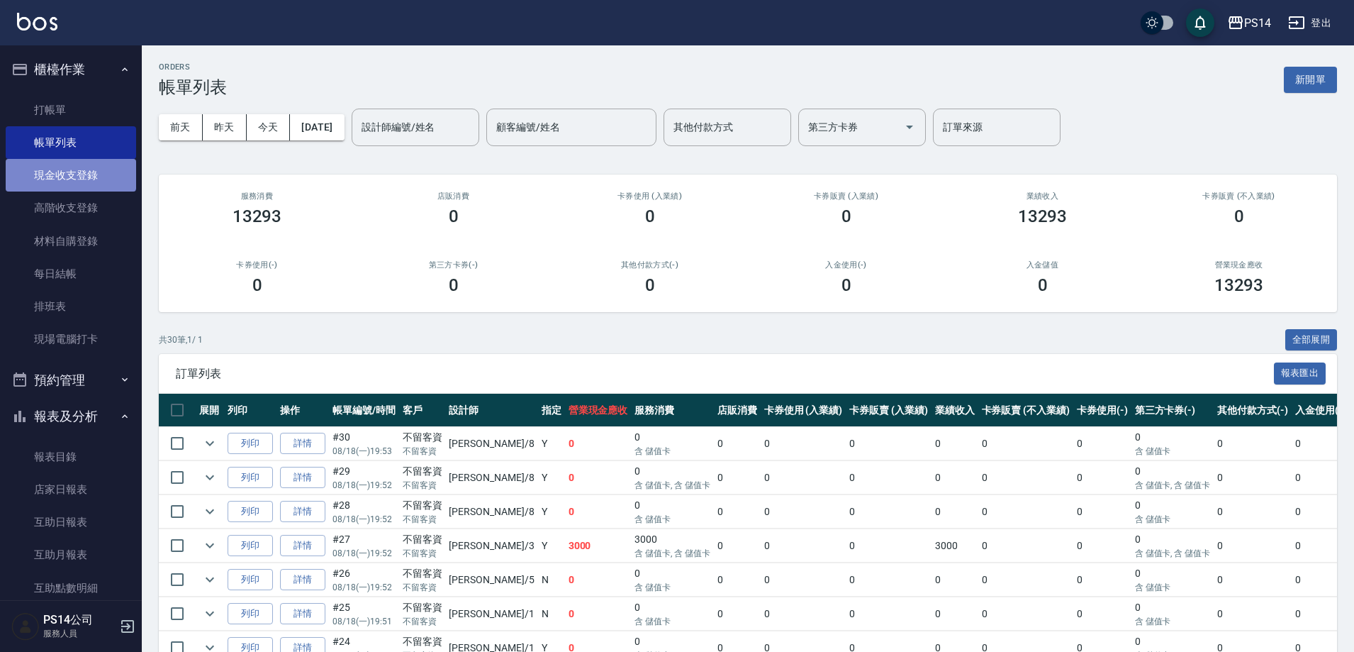
click at [70, 172] on link "現金收支登錄" at bounding box center [71, 175] width 130 height 33
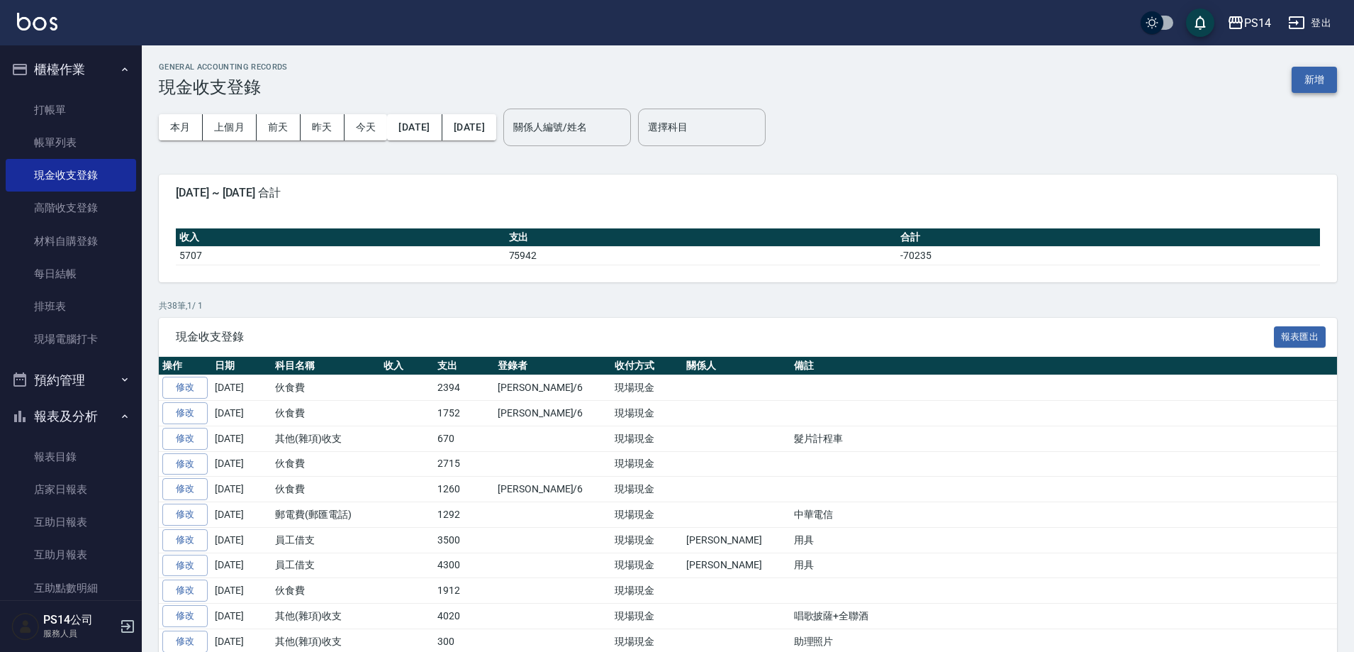
click at [1309, 85] on button "新增" at bounding box center [1314, 80] width 45 height 26
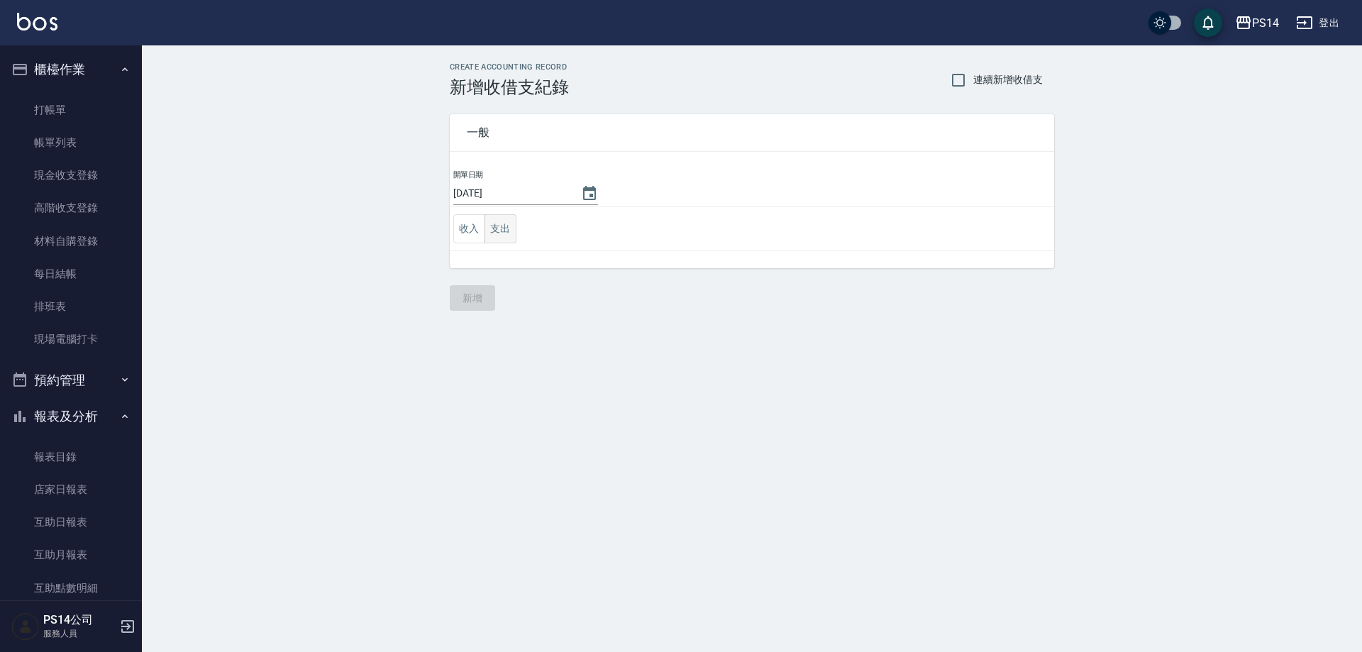
click at [508, 226] on button "支出" at bounding box center [500, 228] width 32 height 29
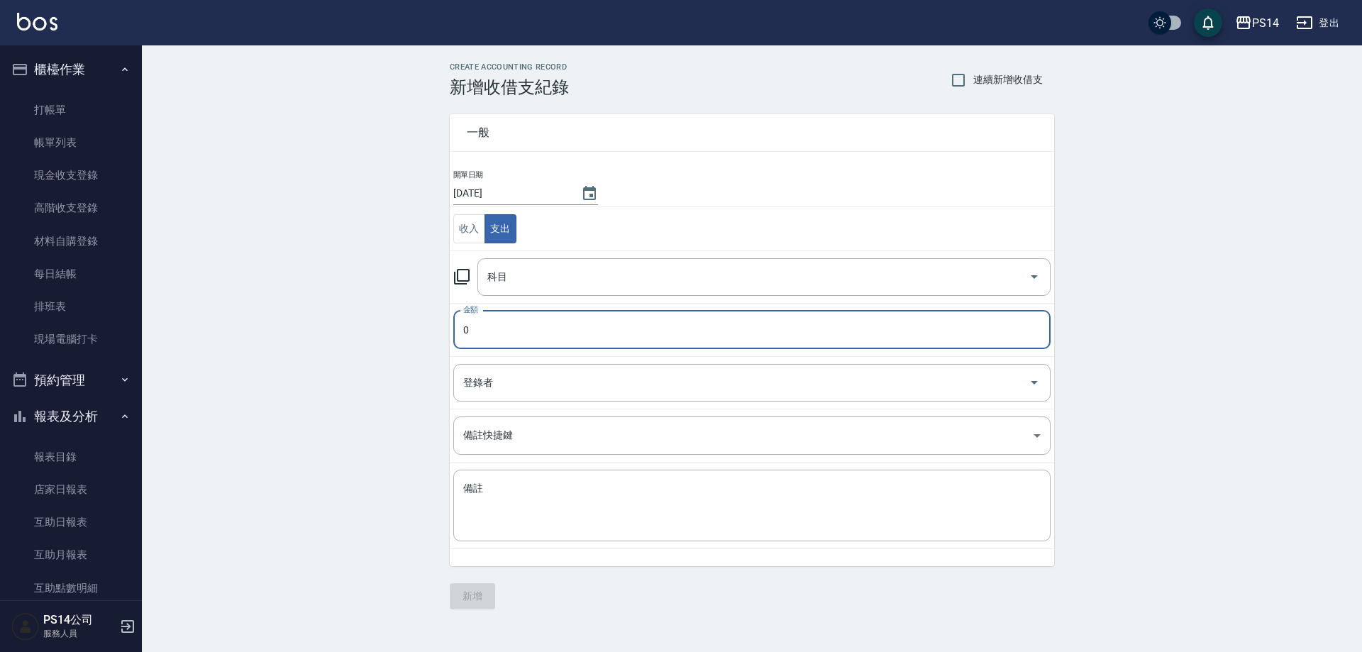
click at [542, 332] on input "0" at bounding box center [751, 330] width 597 height 38
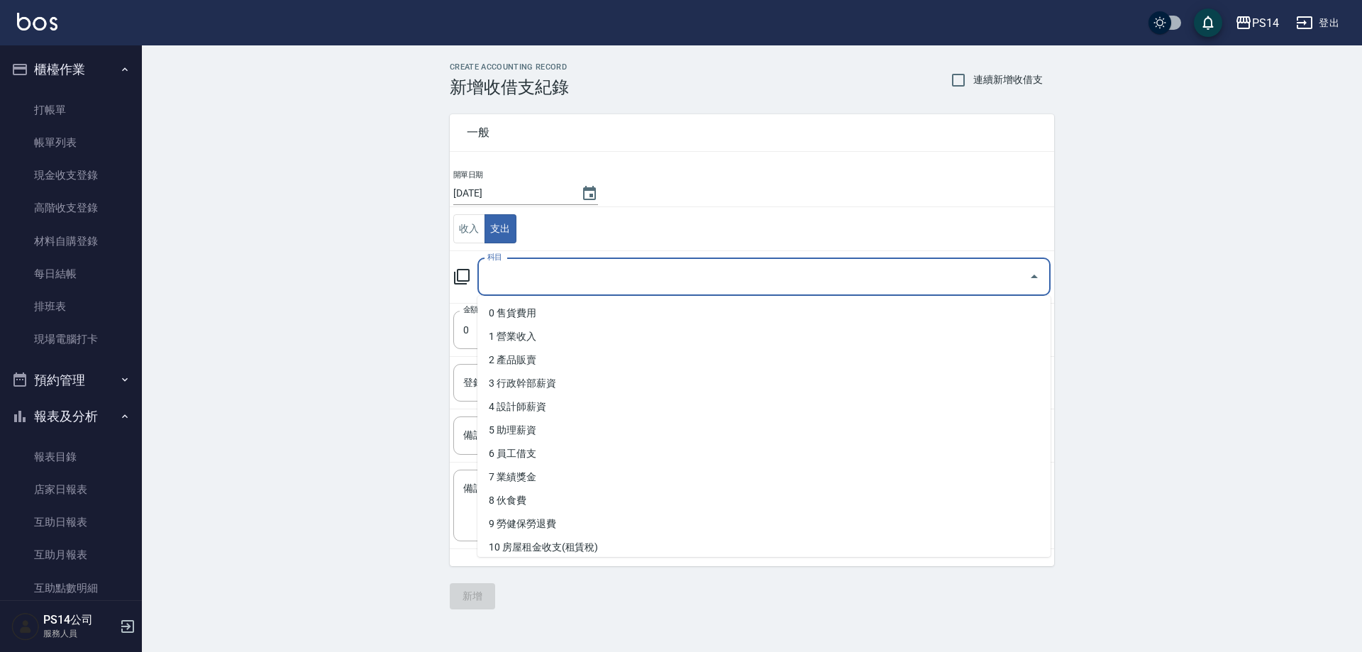
click at [555, 282] on input "科目" at bounding box center [753, 277] width 539 height 25
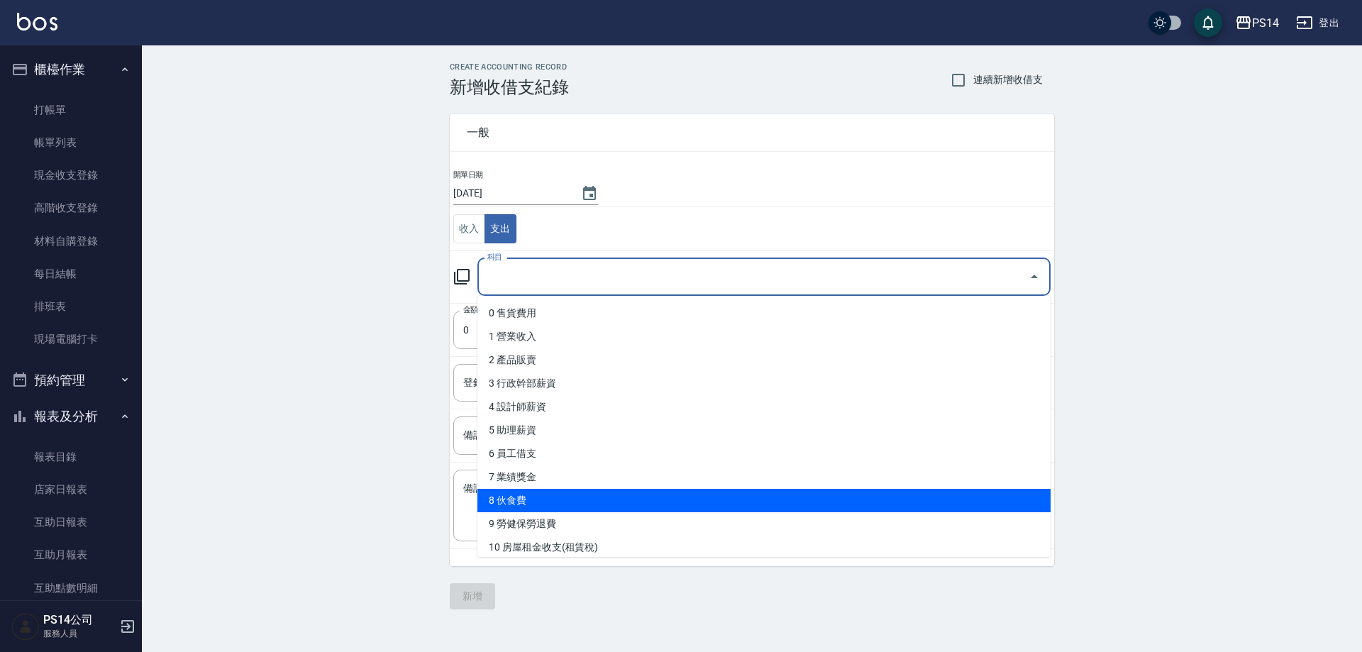
click at [537, 491] on li "8 伙食費" at bounding box center [763, 500] width 573 height 23
type input "8 伙食費"
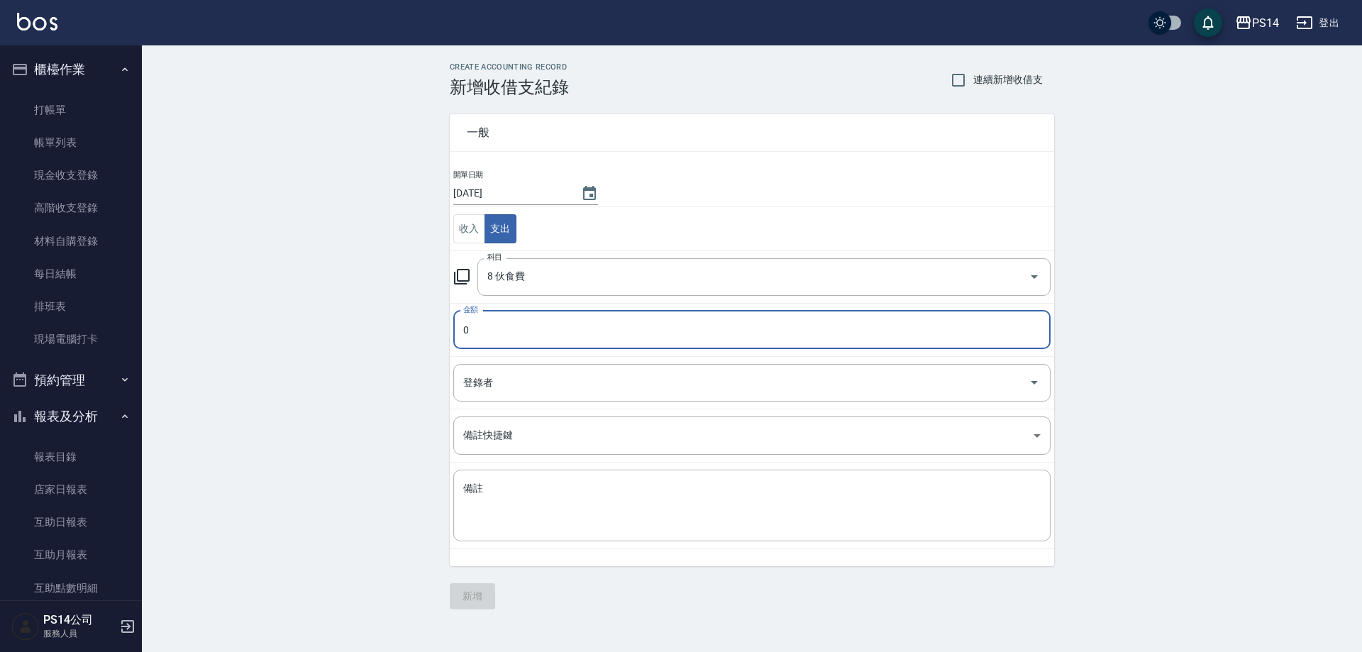
click at [505, 323] on input "0" at bounding box center [751, 330] width 597 height 38
type input "1126"
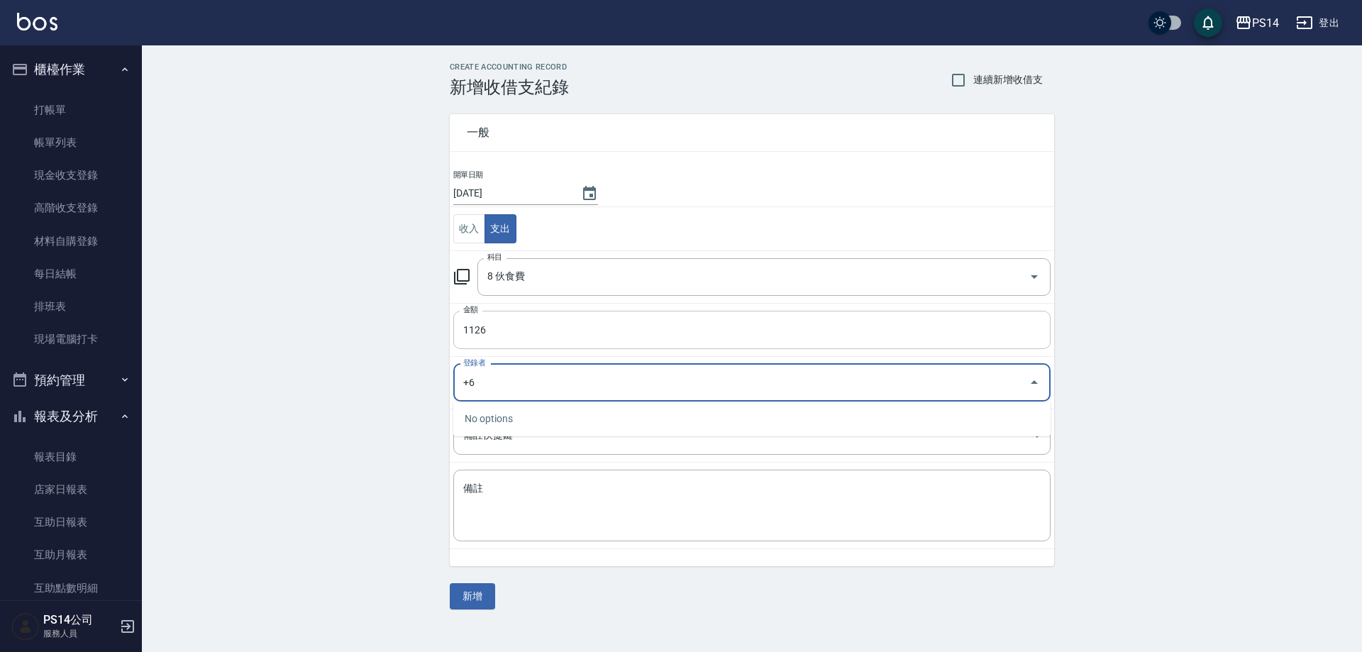
type input "+"
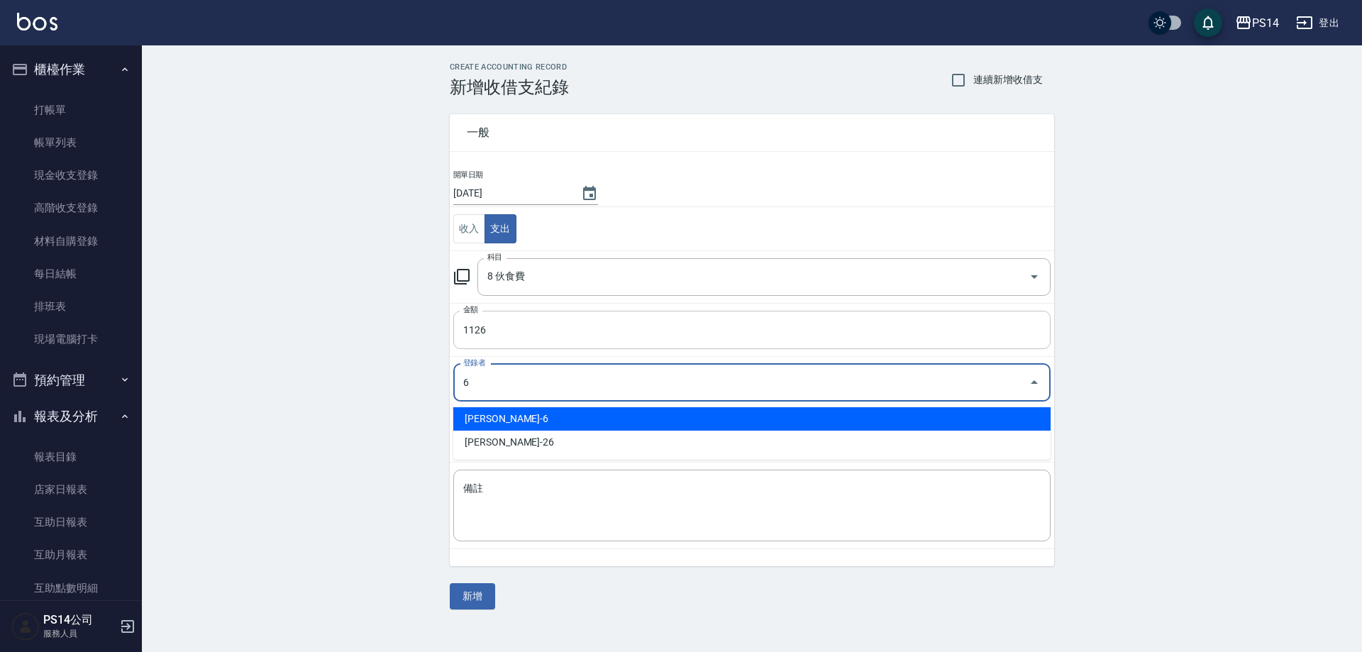
type input "謝松晨-6"
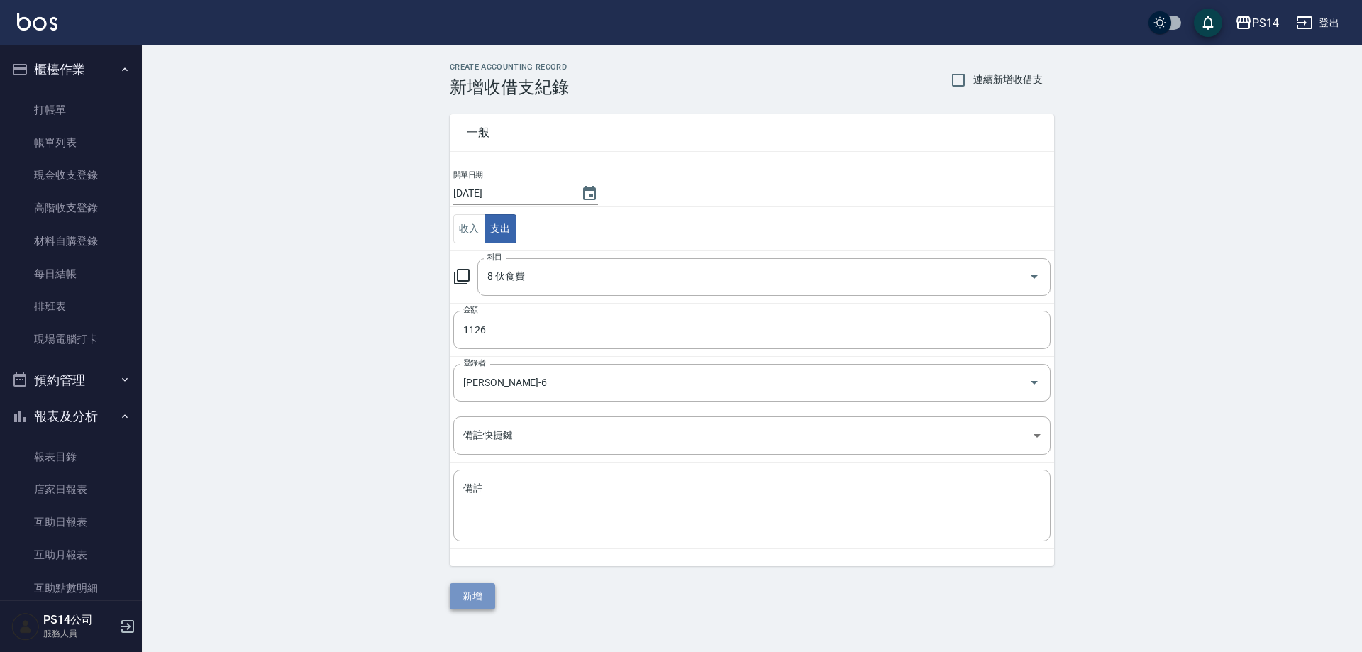
click at [474, 594] on button "新增" at bounding box center [472, 596] width 45 height 26
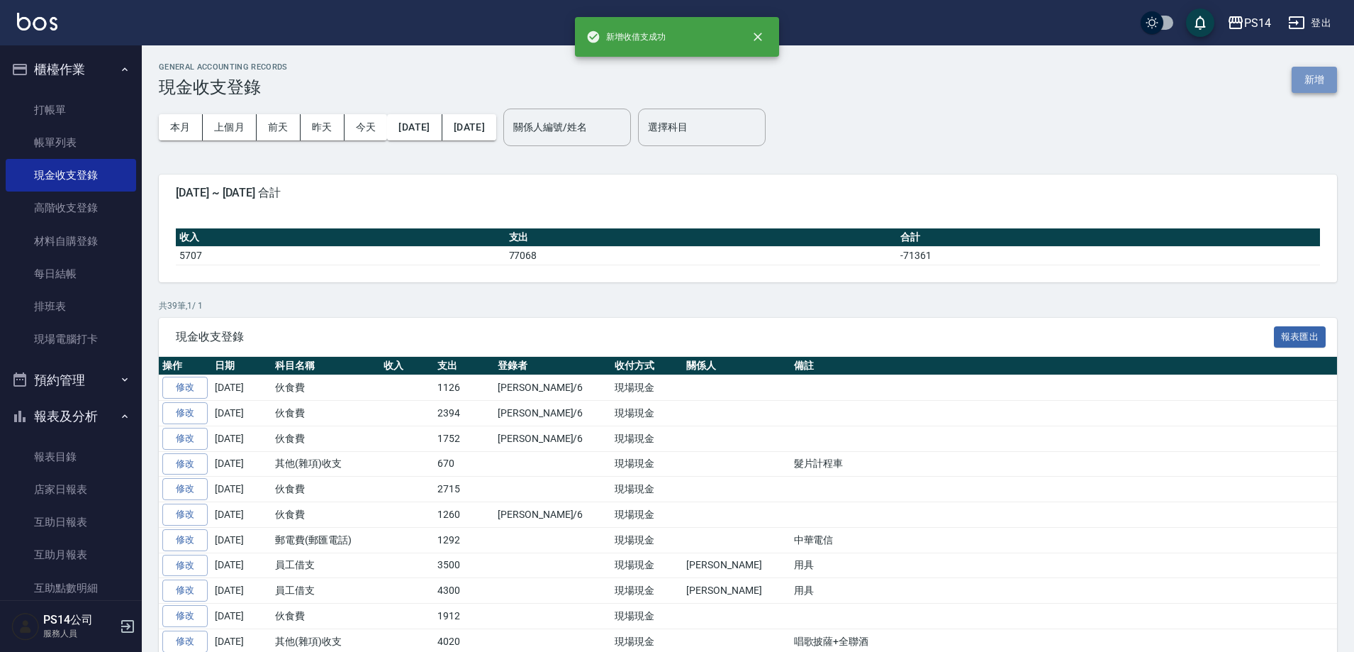
click at [1310, 80] on button "新增" at bounding box center [1314, 80] width 45 height 26
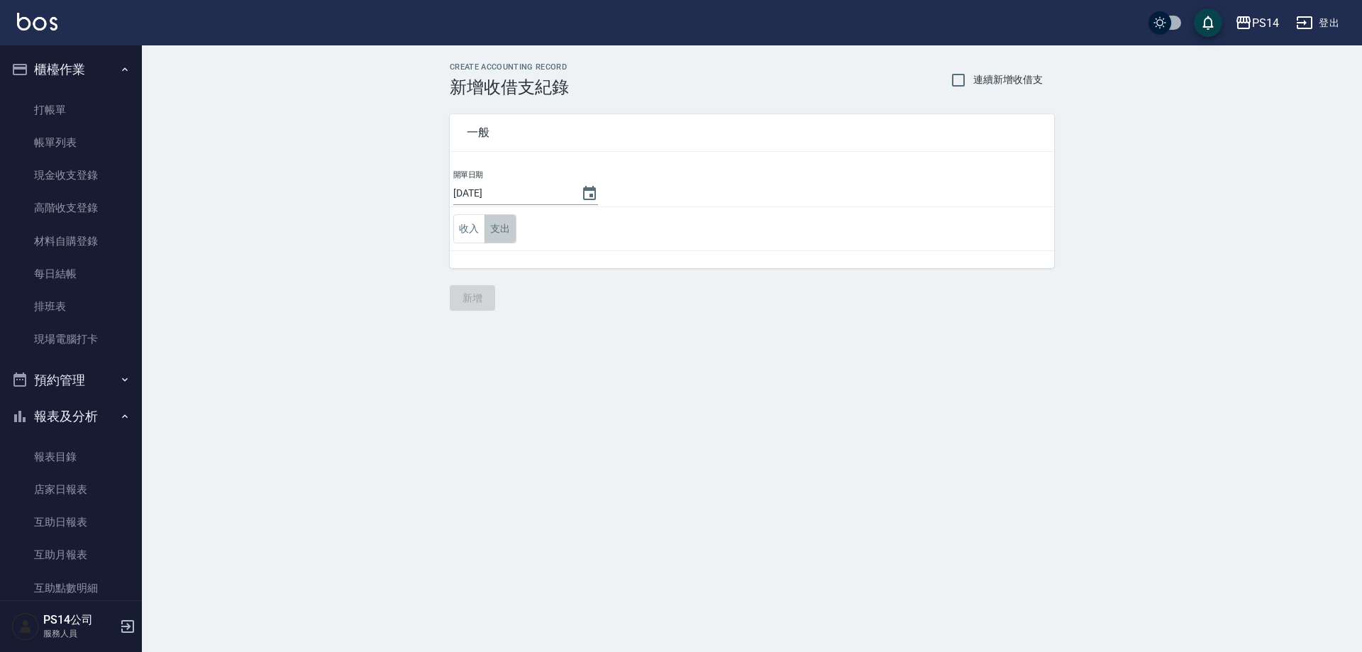
click at [501, 233] on button "支出" at bounding box center [500, 228] width 32 height 29
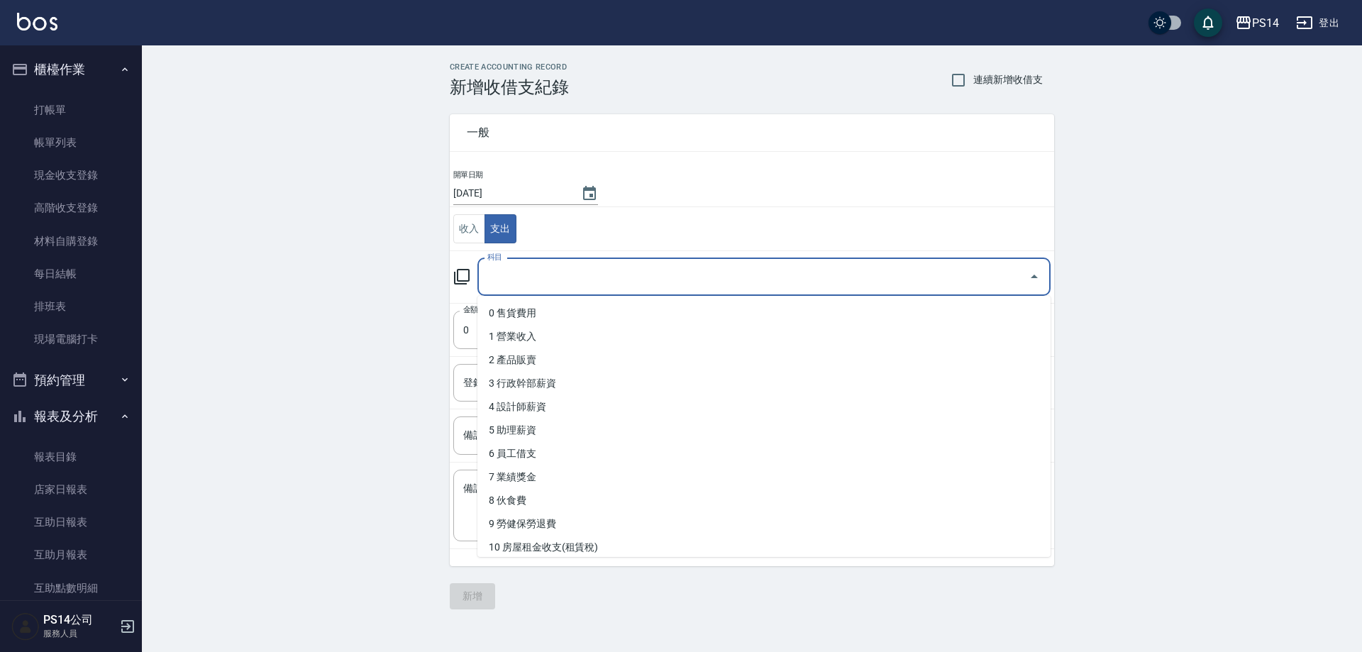
click at [521, 274] on input "科目" at bounding box center [753, 277] width 539 height 25
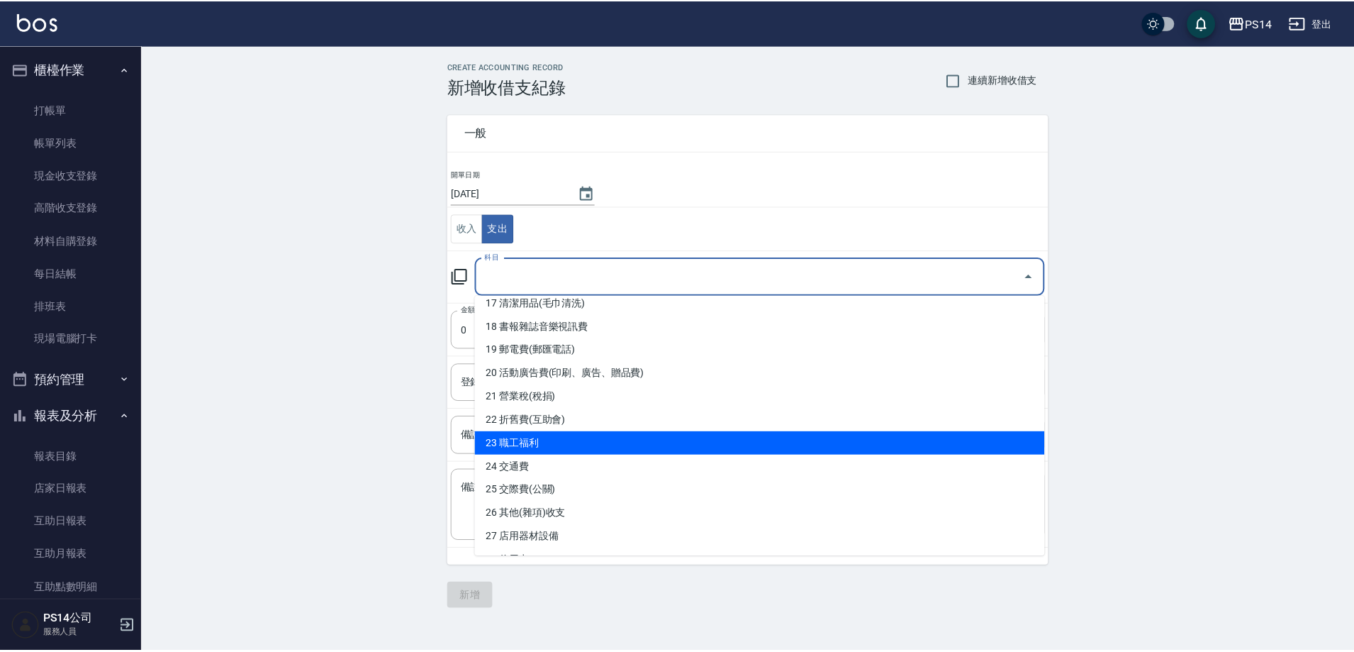
scroll to position [498, 0]
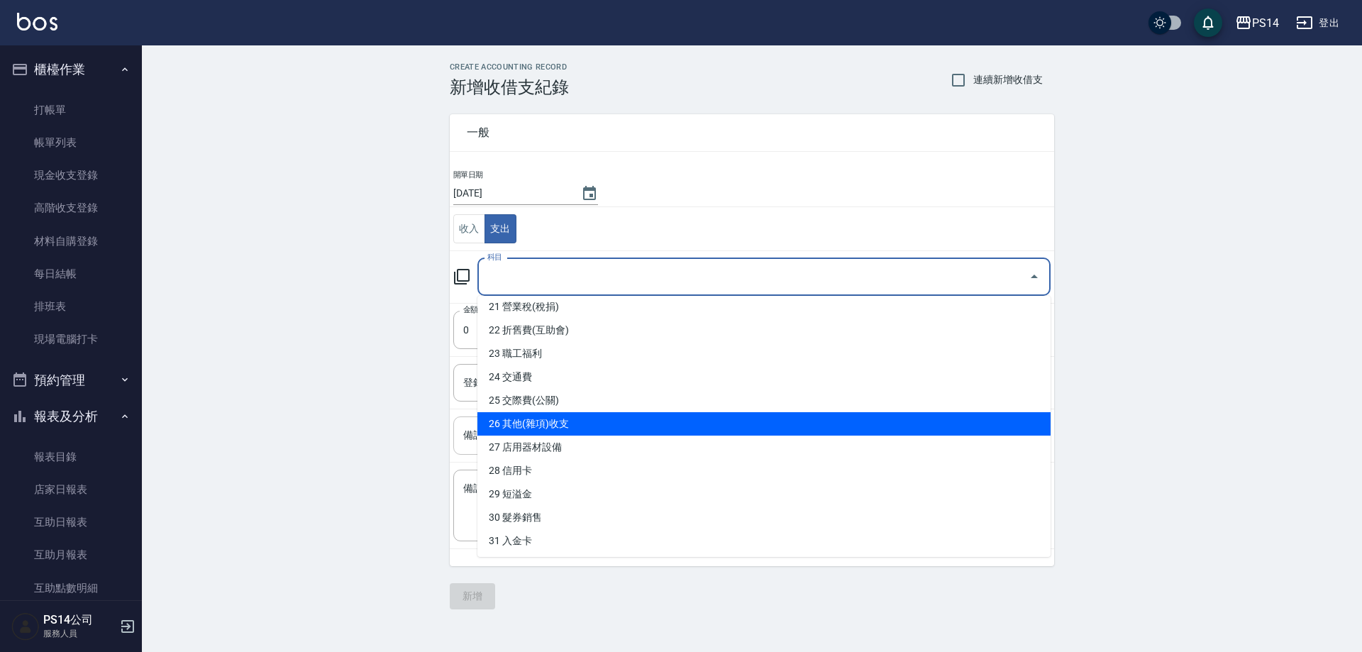
click at [588, 425] on li "26 其他(雜項)收支" at bounding box center [763, 423] width 573 height 23
type input "26 其他(雜項)收支"
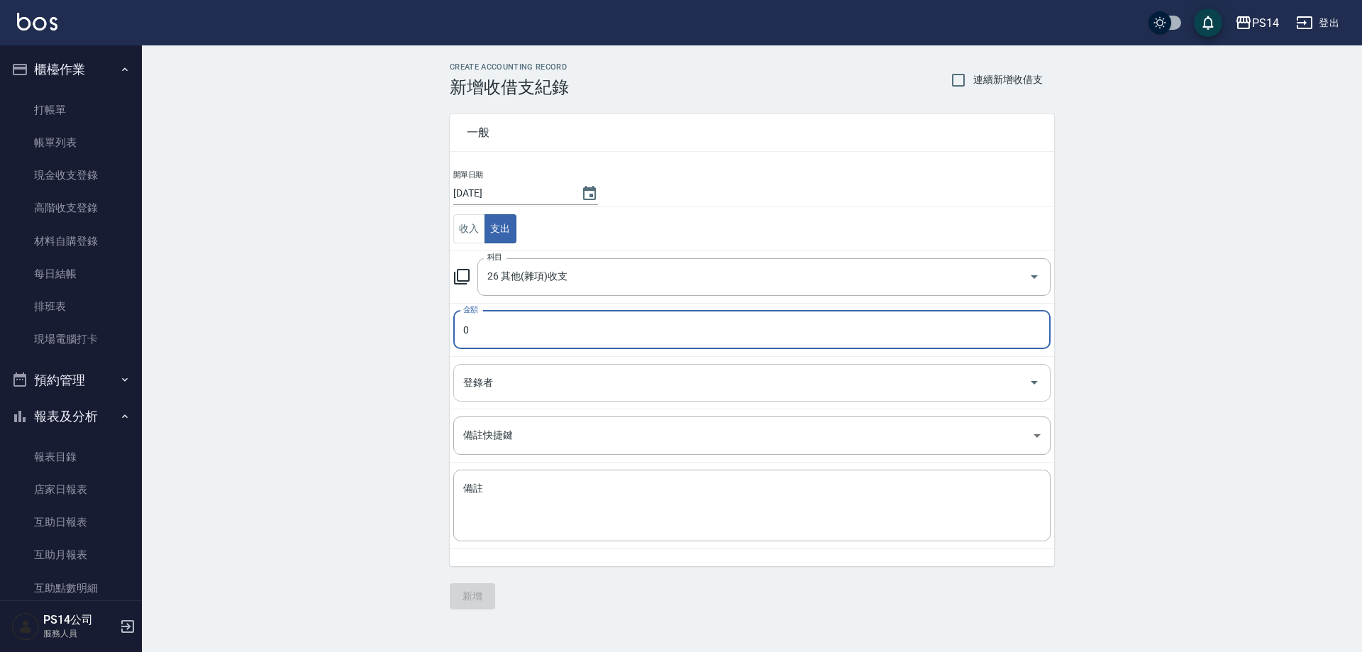
click at [530, 382] on input "登錄者" at bounding box center [741, 382] width 563 height 25
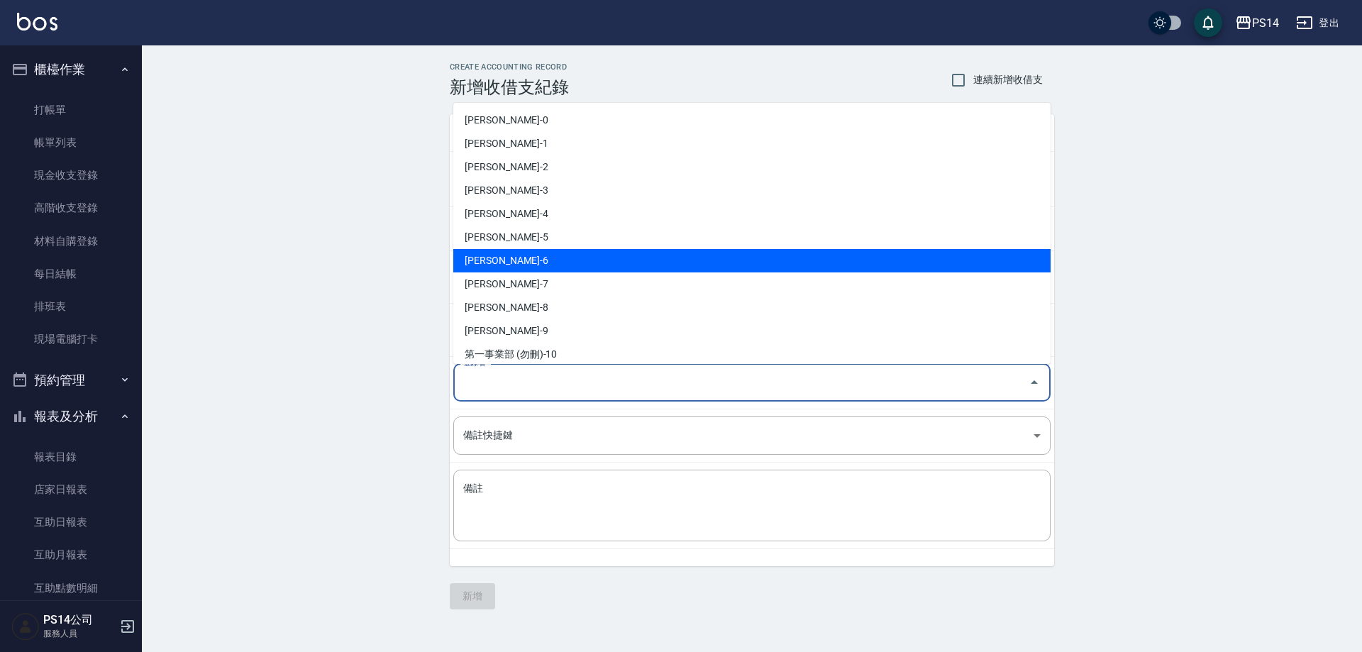
click at [557, 258] on li "謝松晨-6" at bounding box center [751, 260] width 597 height 23
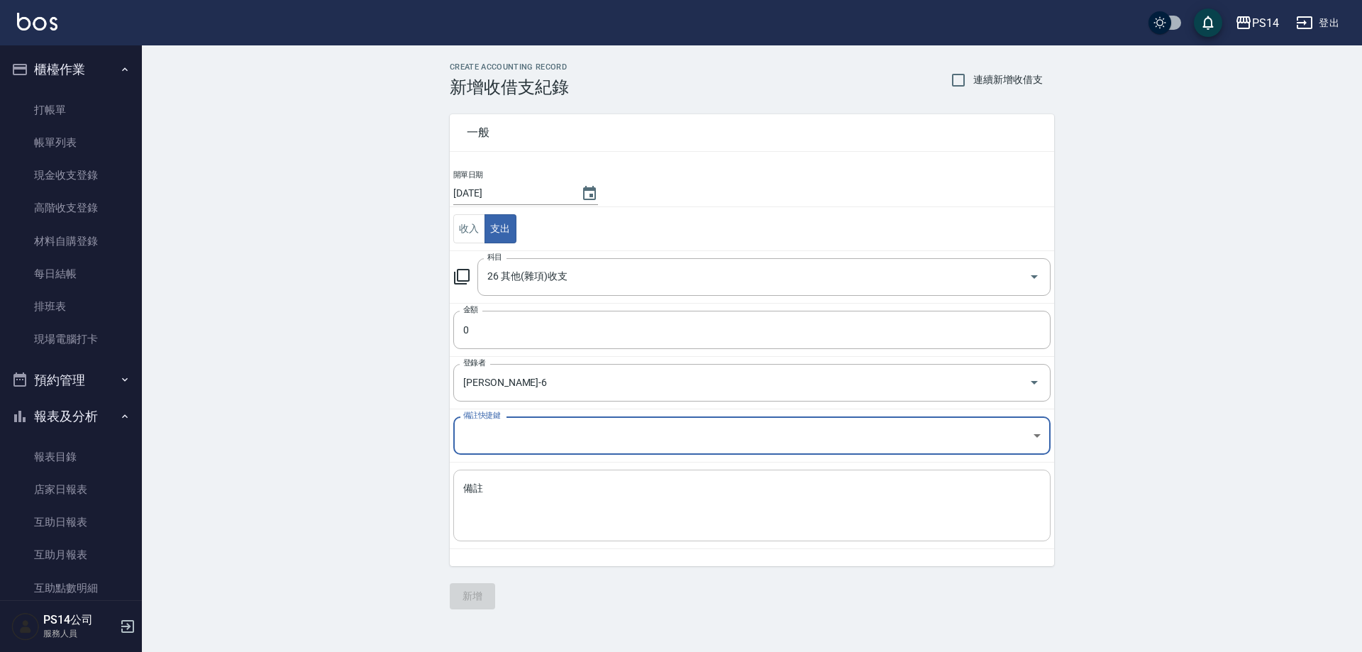
click at [514, 505] on textarea "備註" at bounding box center [751, 506] width 577 height 48
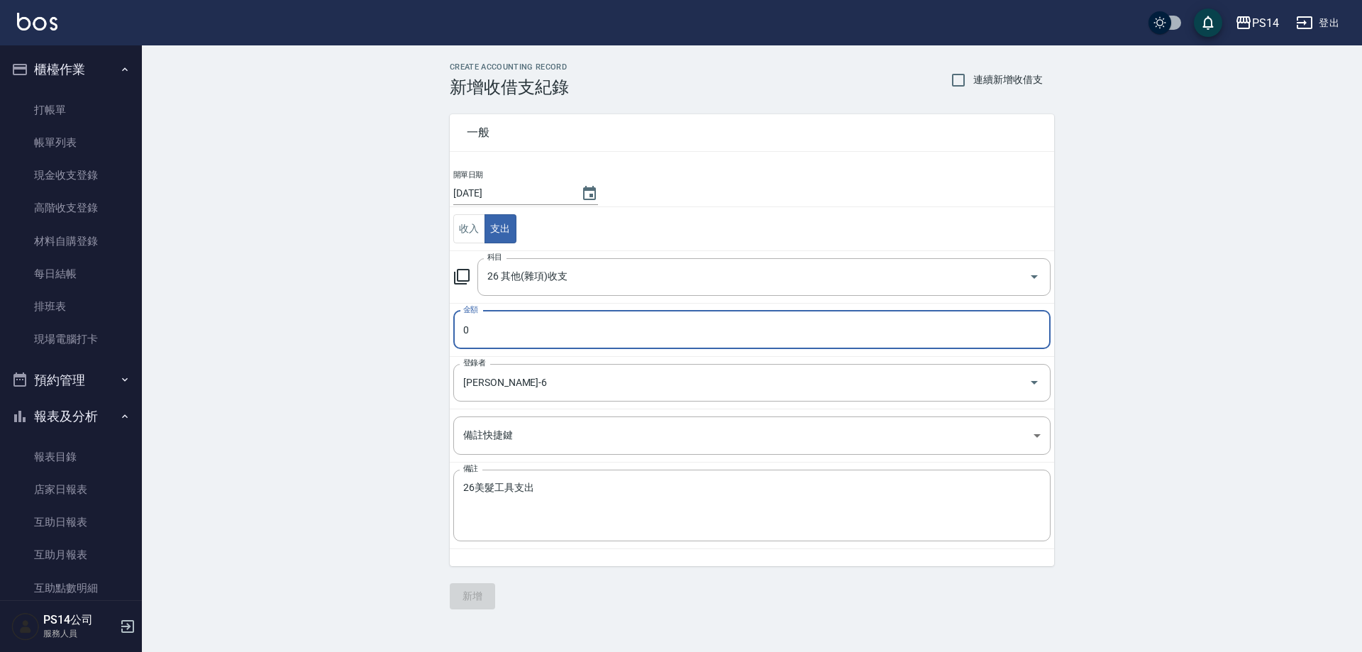
click at [605, 321] on input "0" at bounding box center [751, 330] width 597 height 38
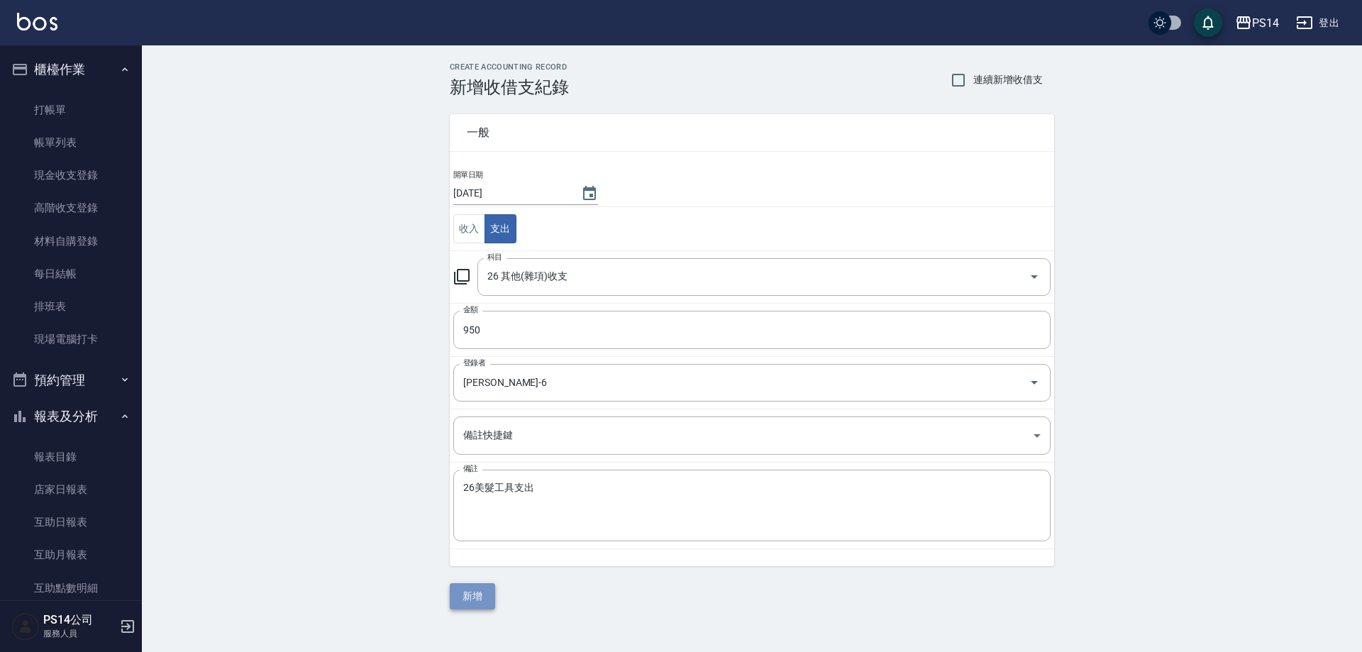
click at [477, 591] on button "新增" at bounding box center [472, 596] width 45 height 26
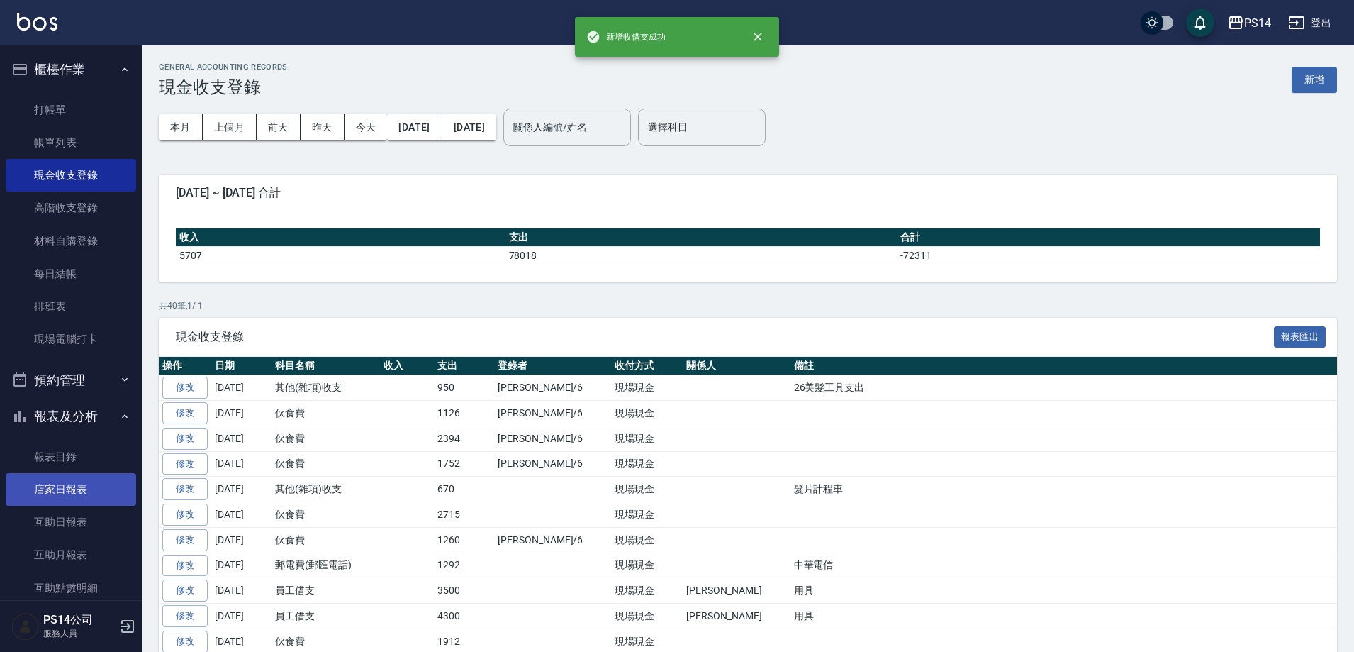
click at [80, 485] on link "店家日報表" at bounding box center [71, 489] width 130 height 33
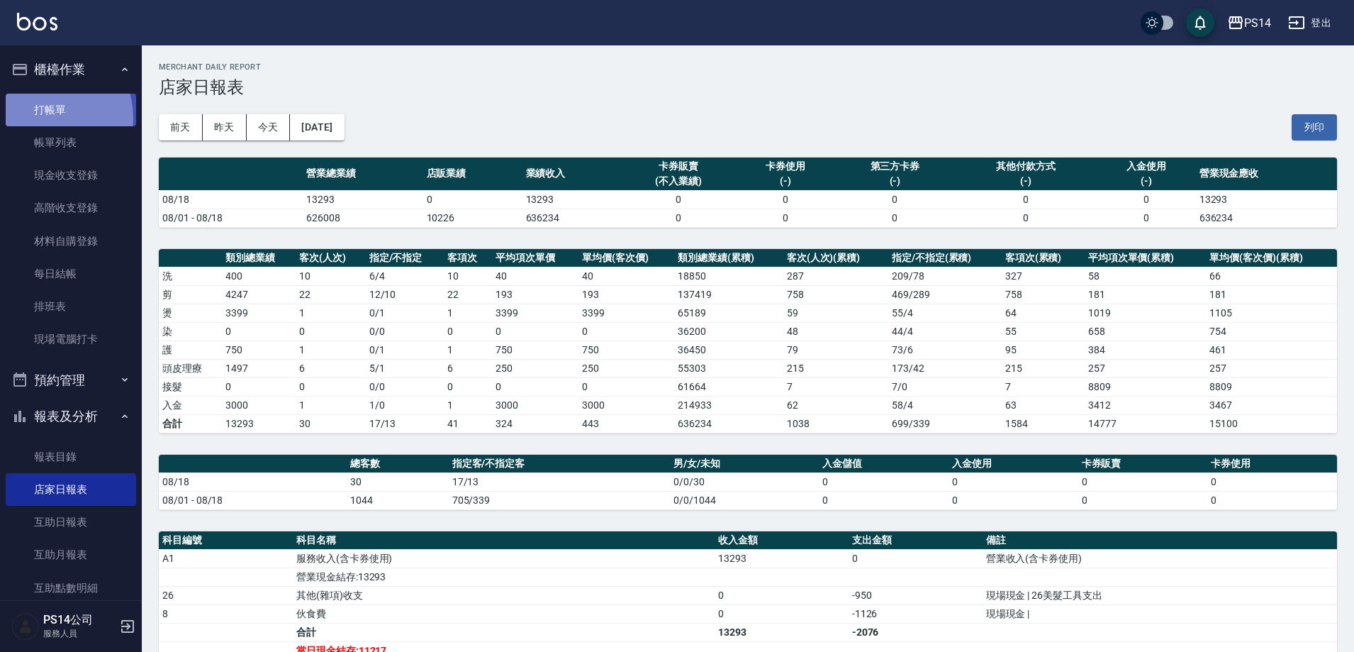
click at [38, 117] on link "打帳單" at bounding box center [71, 110] width 130 height 33
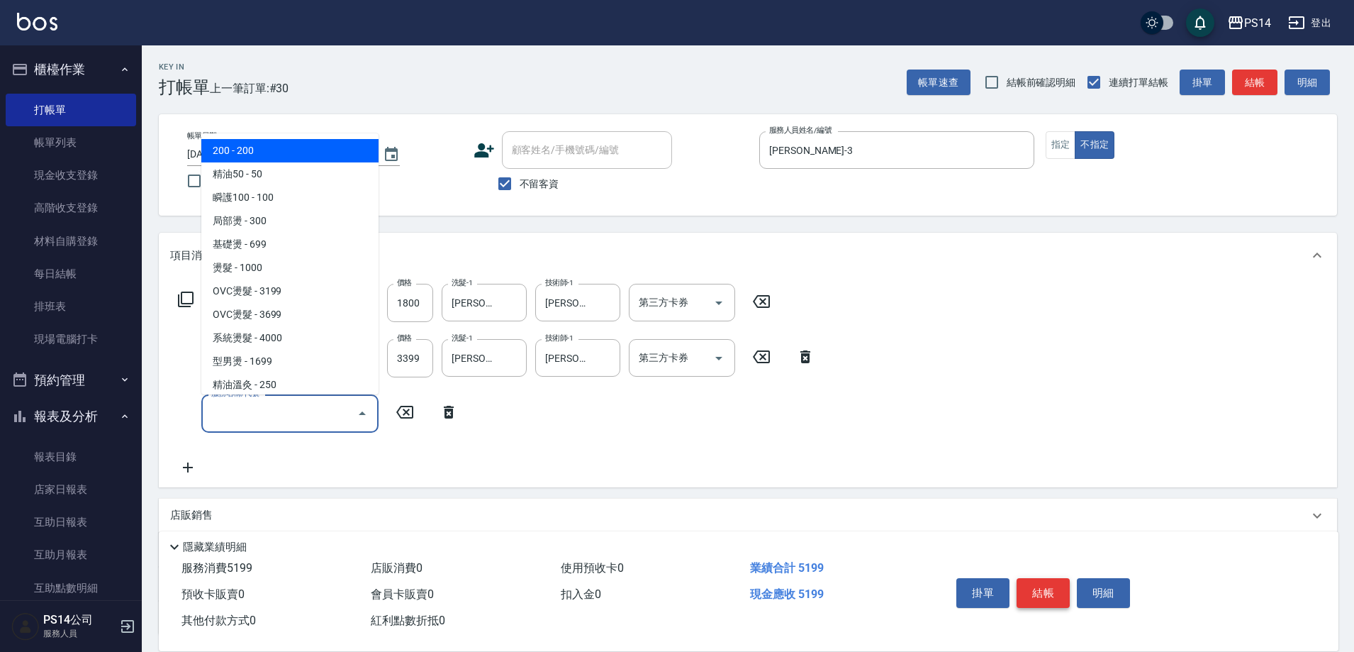
click at [1053, 586] on button "結帳" at bounding box center [1043, 593] width 53 height 30
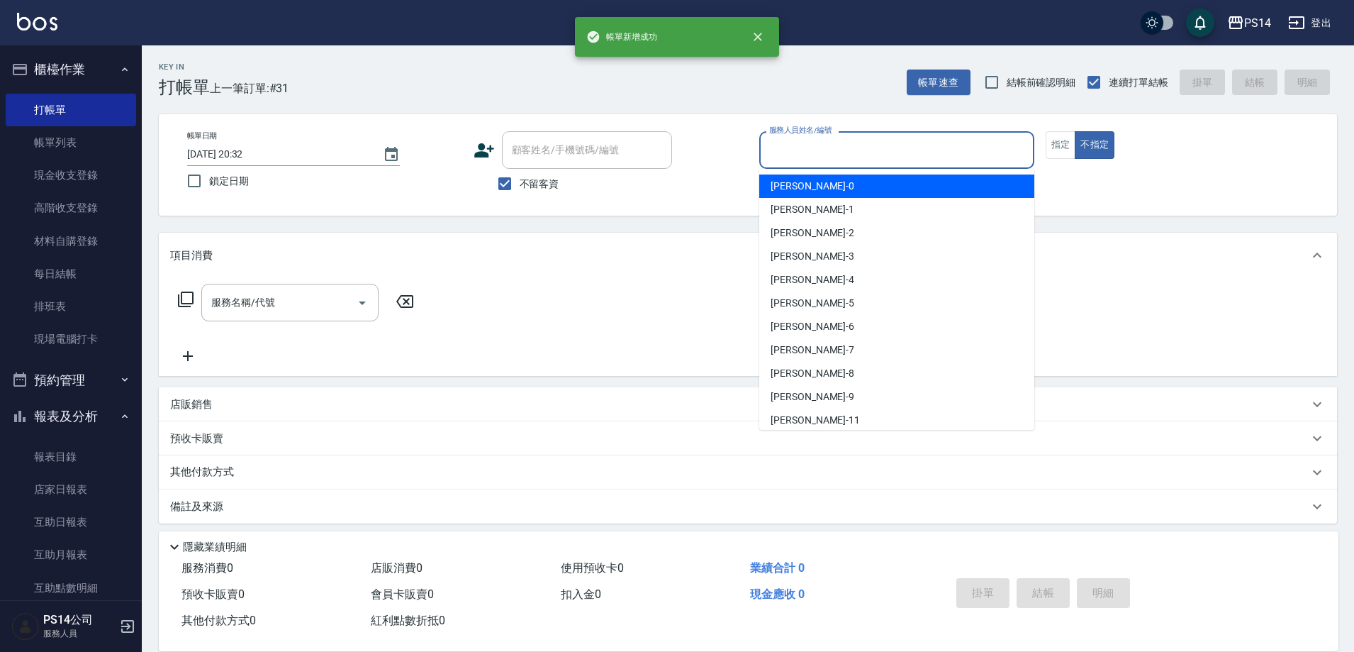
drag, startPoint x: 912, startPoint y: 147, endPoint x: 920, endPoint y: 134, distance: 15.0
click at [913, 142] on input "服務人員姓名/編號" at bounding box center [897, 150] width 262 height 25
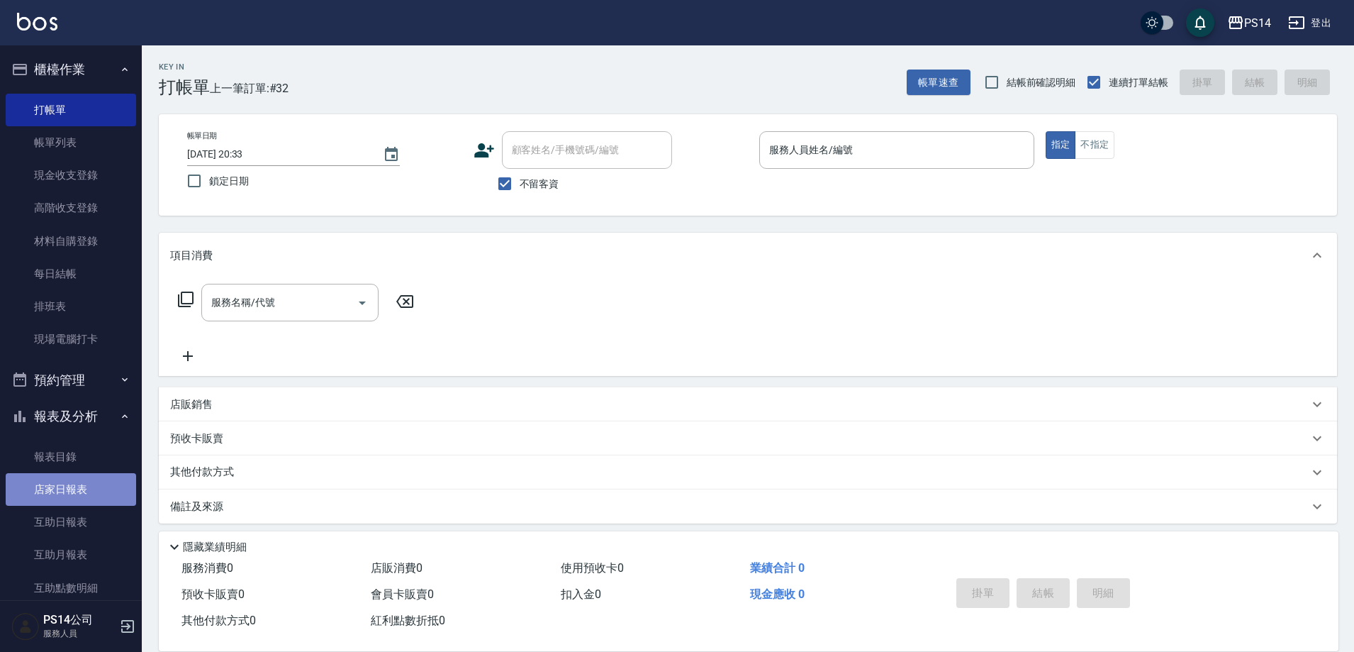
click at [74, 494] on link "店家日報表" at bounding box center [71, 489] width 130 height 33
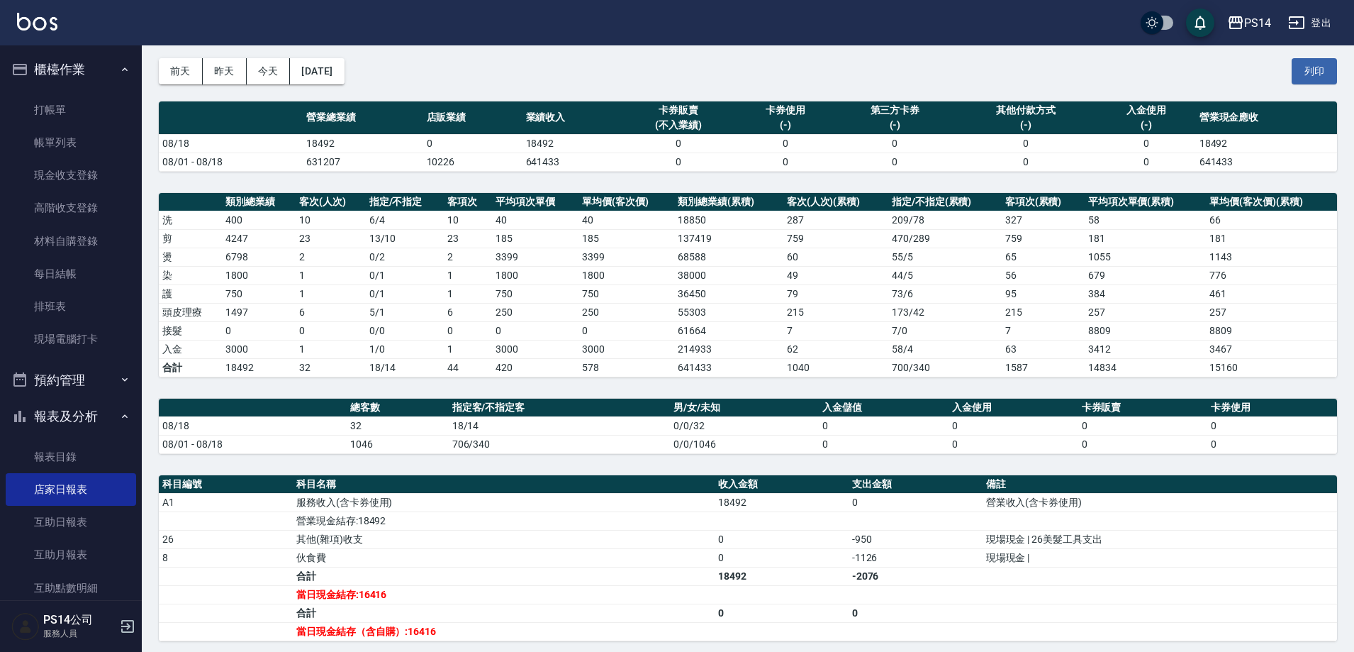
scroll to position [142, 0]
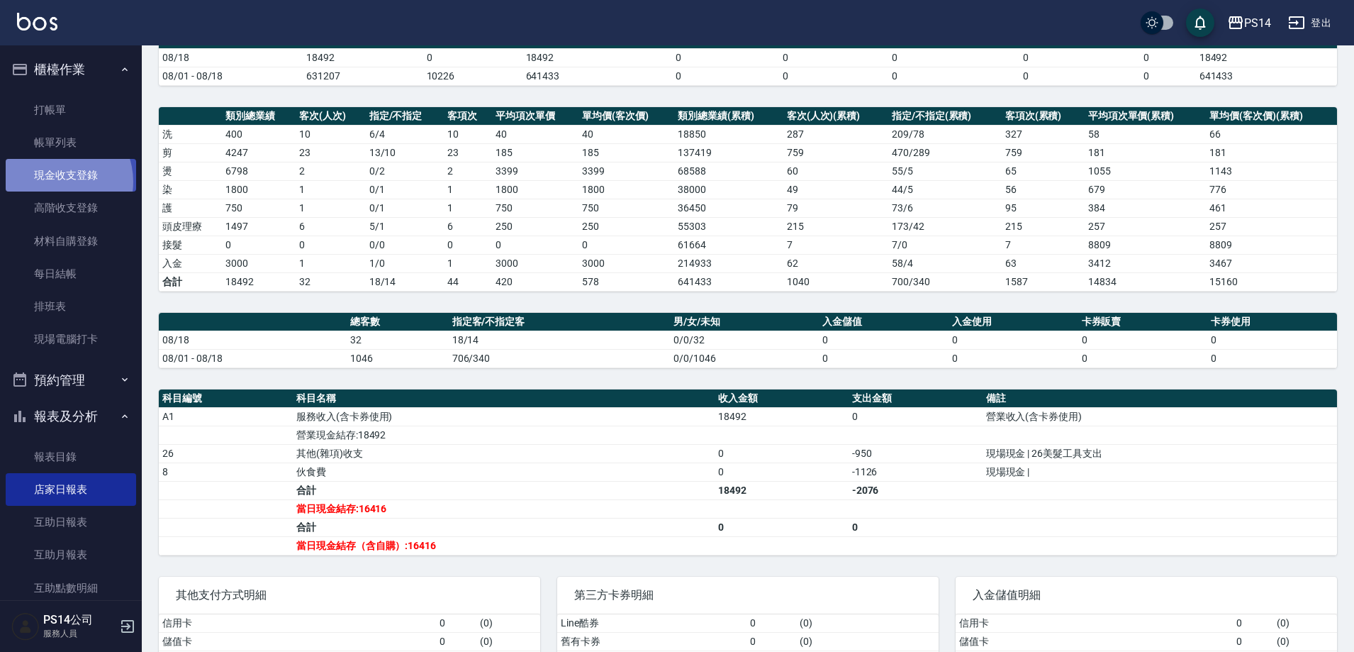
click at [56, 182] on link "現金收支登錄" at bounding box center [71, 175] width 130 height 33
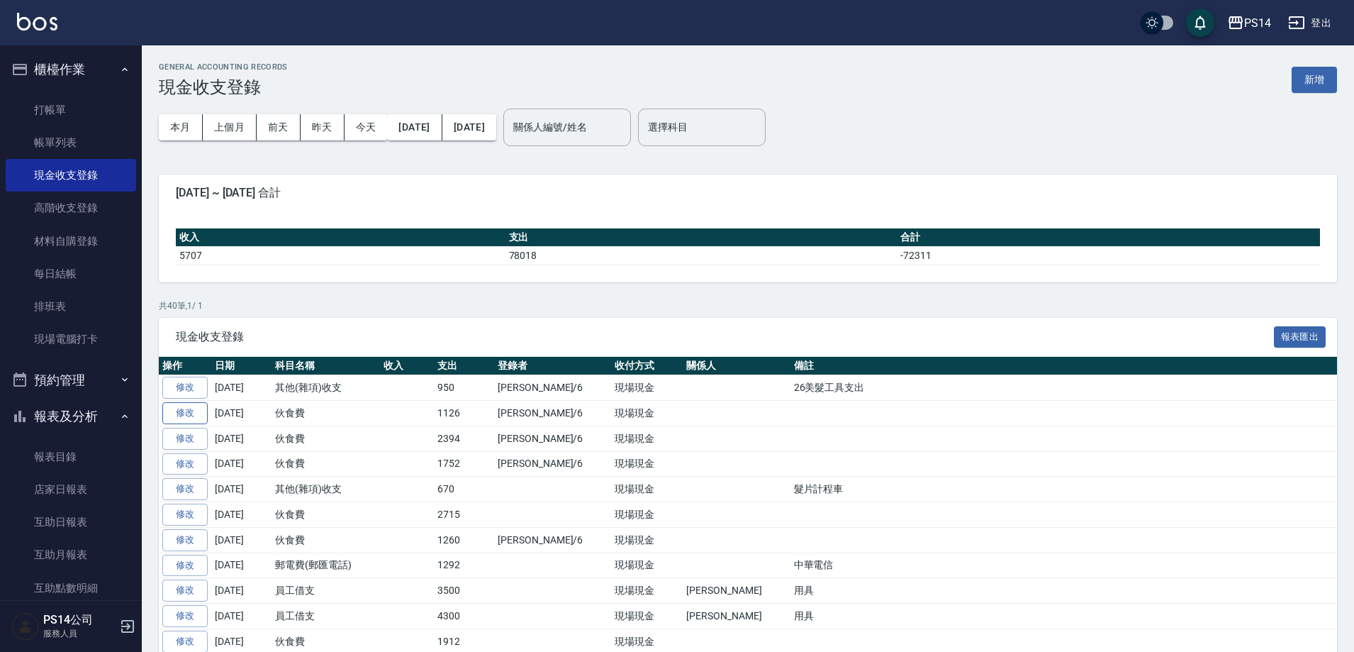
click at [175, 412] on link "修改" at bounding box center [184, 413] width 45 height 22
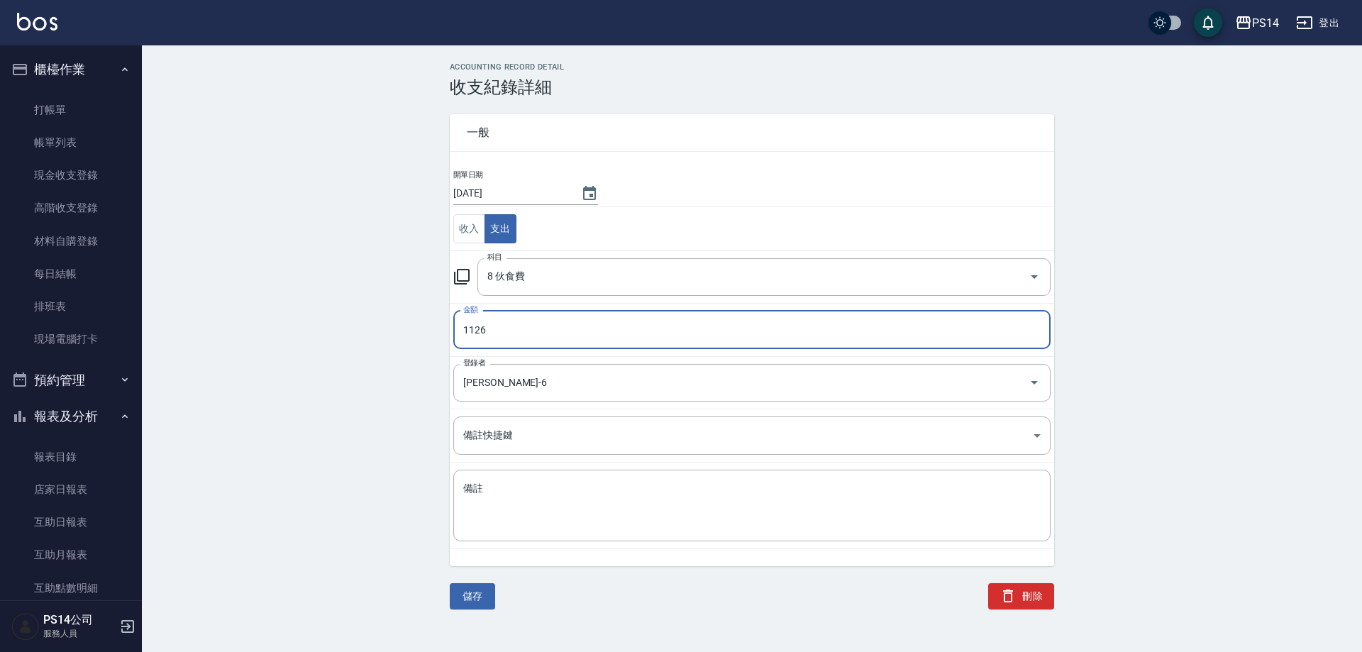
drag, startPoint x: 527, startPoint y: 328, endPoint x: 528, endPoint y: 320, distance: 7.8
click at [528, 326] on input "1126" at bounding box center [751, 330] width 597 height 38
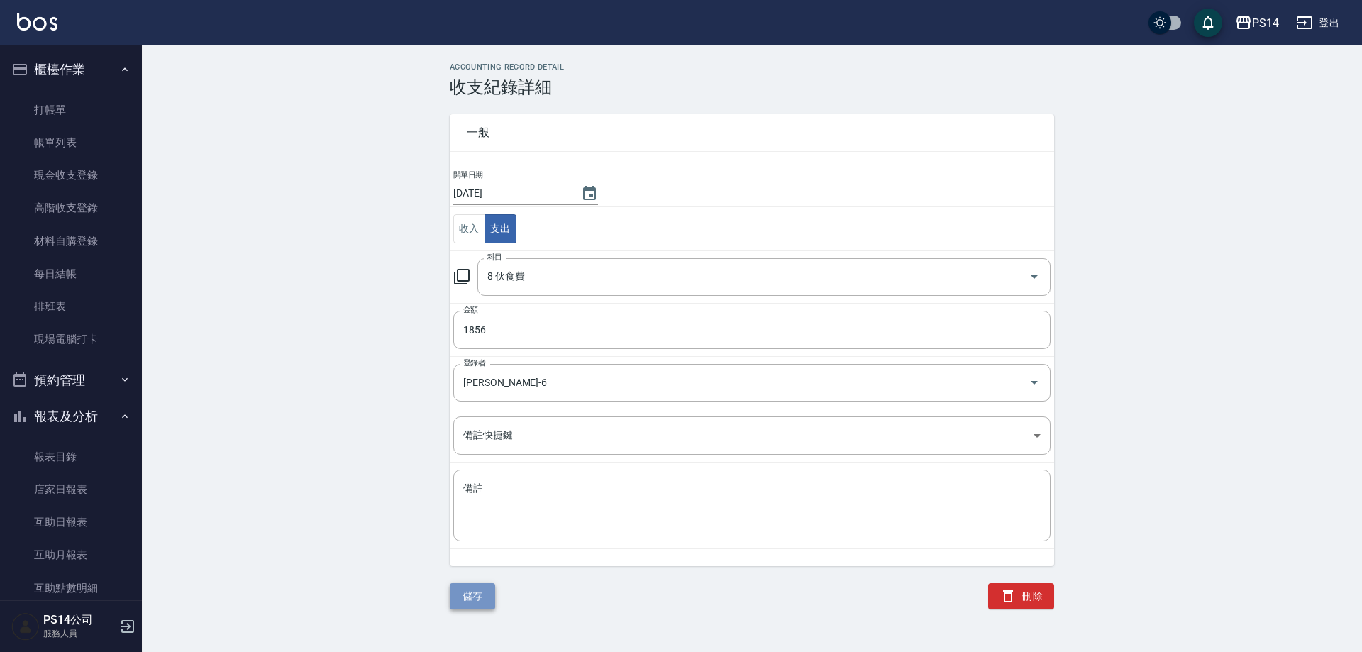
click at [484, 592] on button "儲存" at bounding box center [472, 596] width 45 height 26
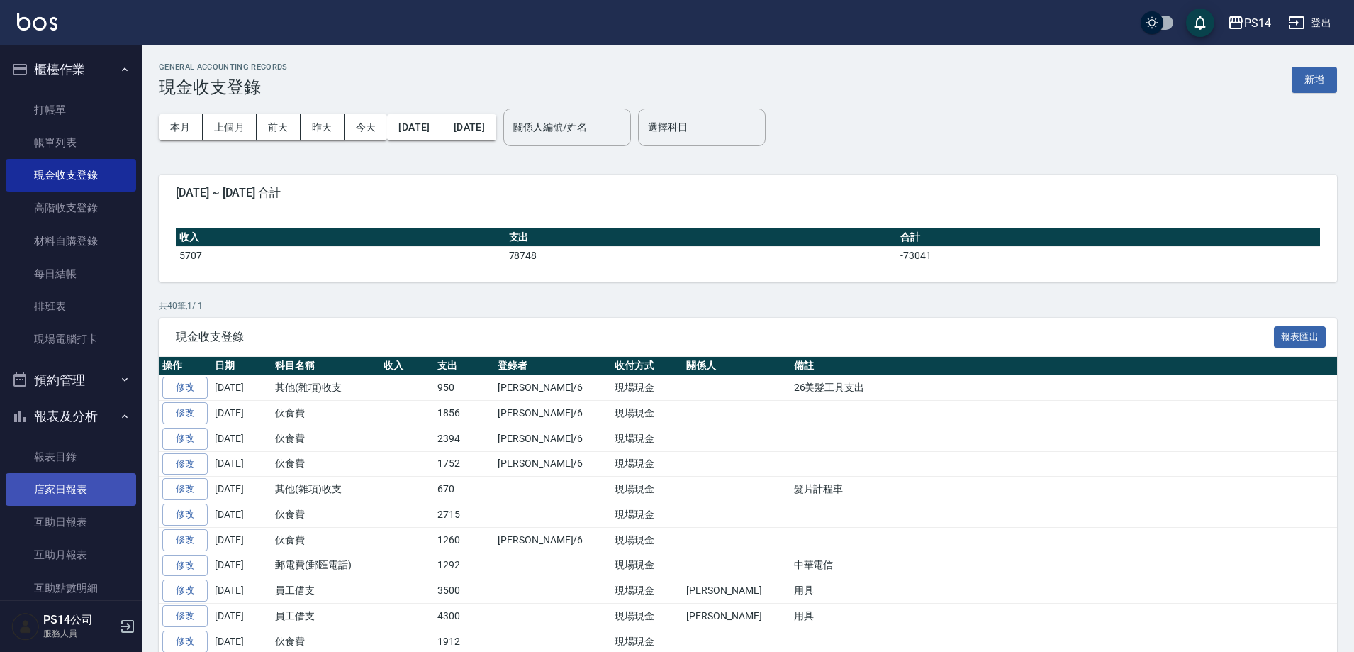
click at [58, 489] on link "店家日報表" at bounding box center [71, 489] width 130 height 33
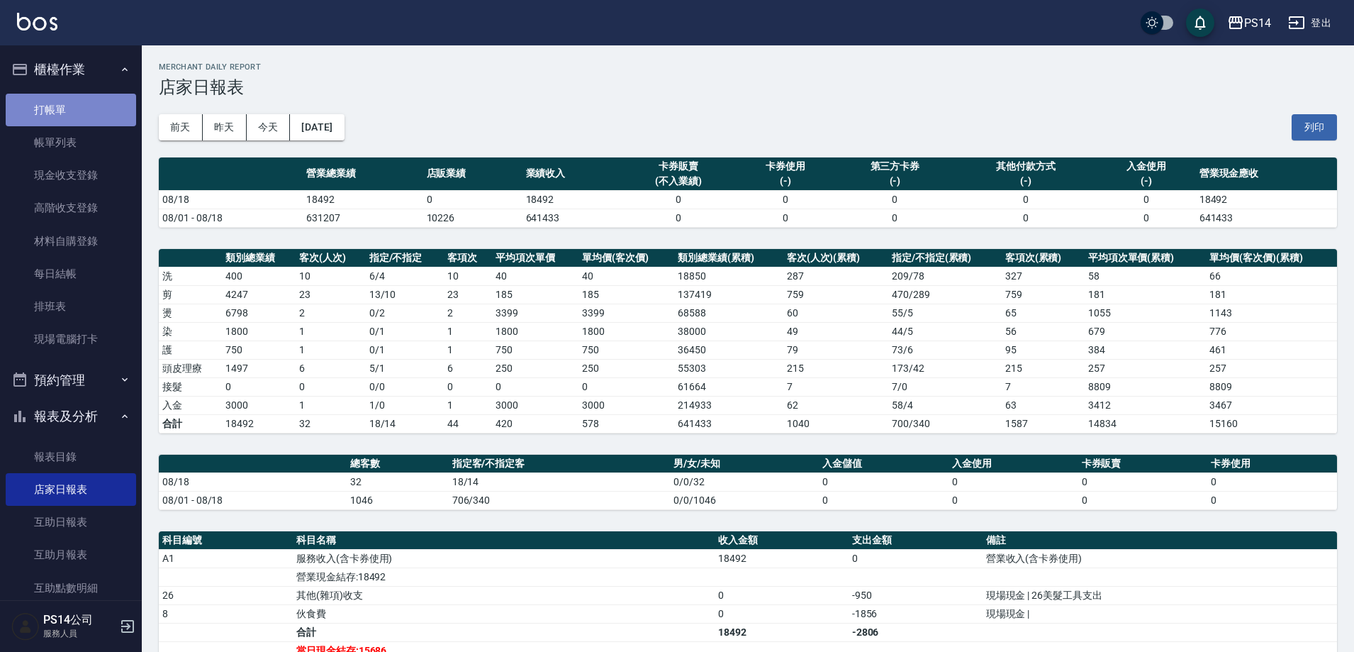
click at [83, 108] on link "打帳單" at bounding box center [71, 110] width 130 height 33
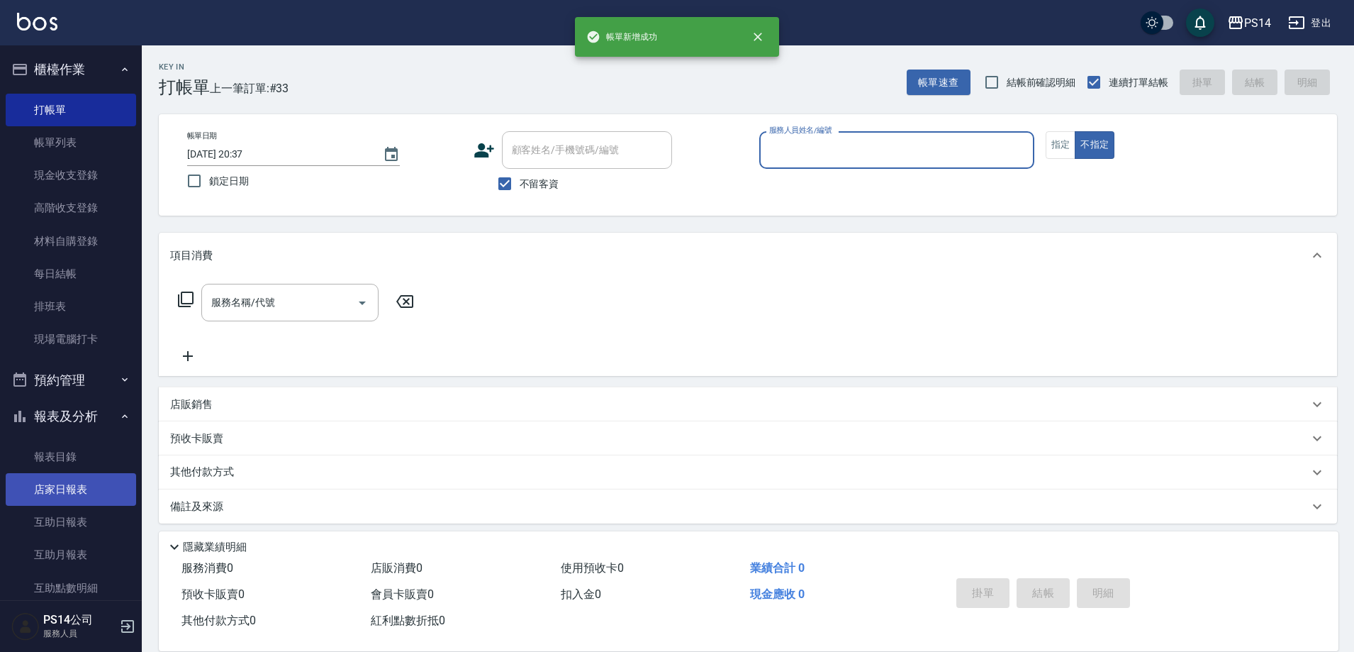
click at [52, 477] on link "店家日報表" at bounding box center [71, 489] width 130 height 33
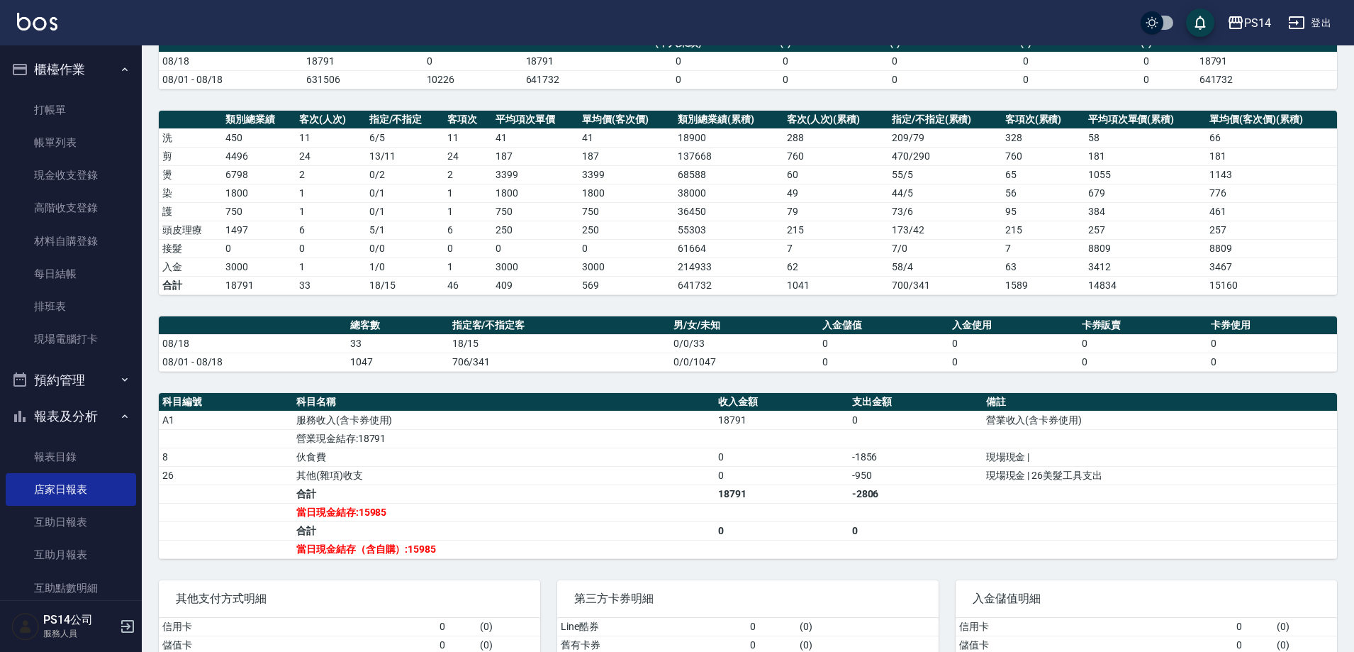
scroll to position [142, 0]
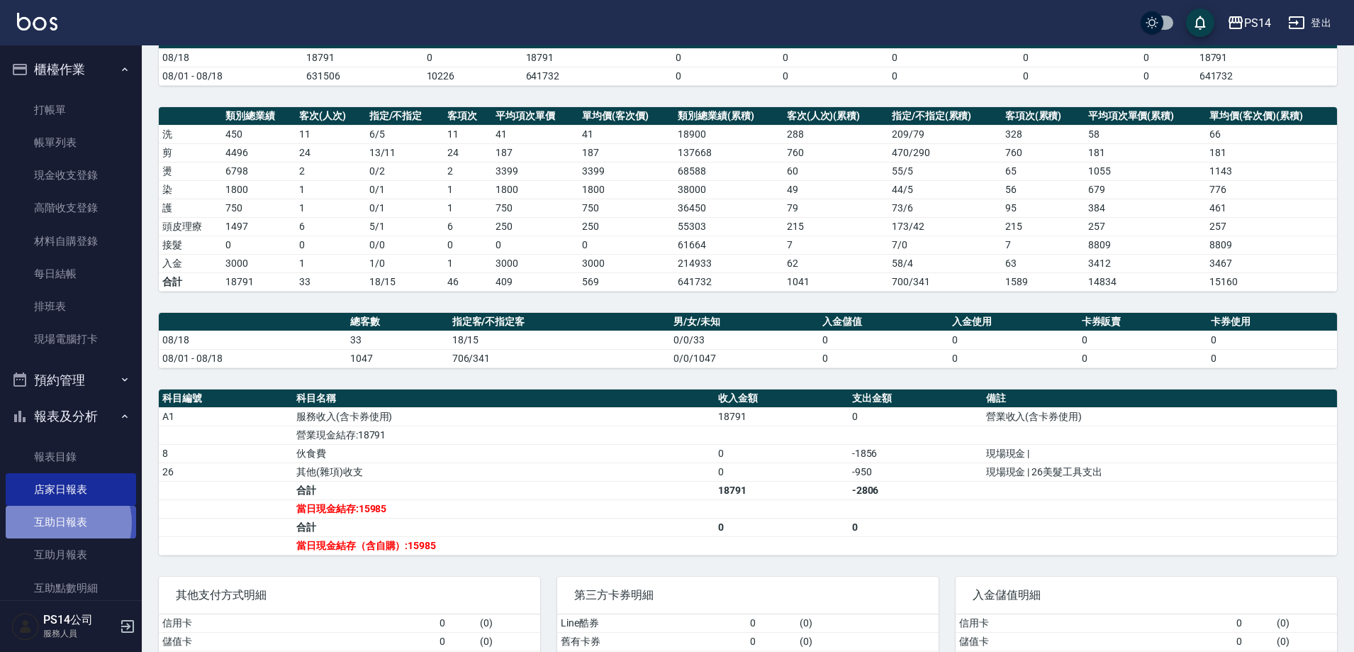
click at [61, 523] on link "互助日報表" at bounding box center [71, 522] width 130 height 33
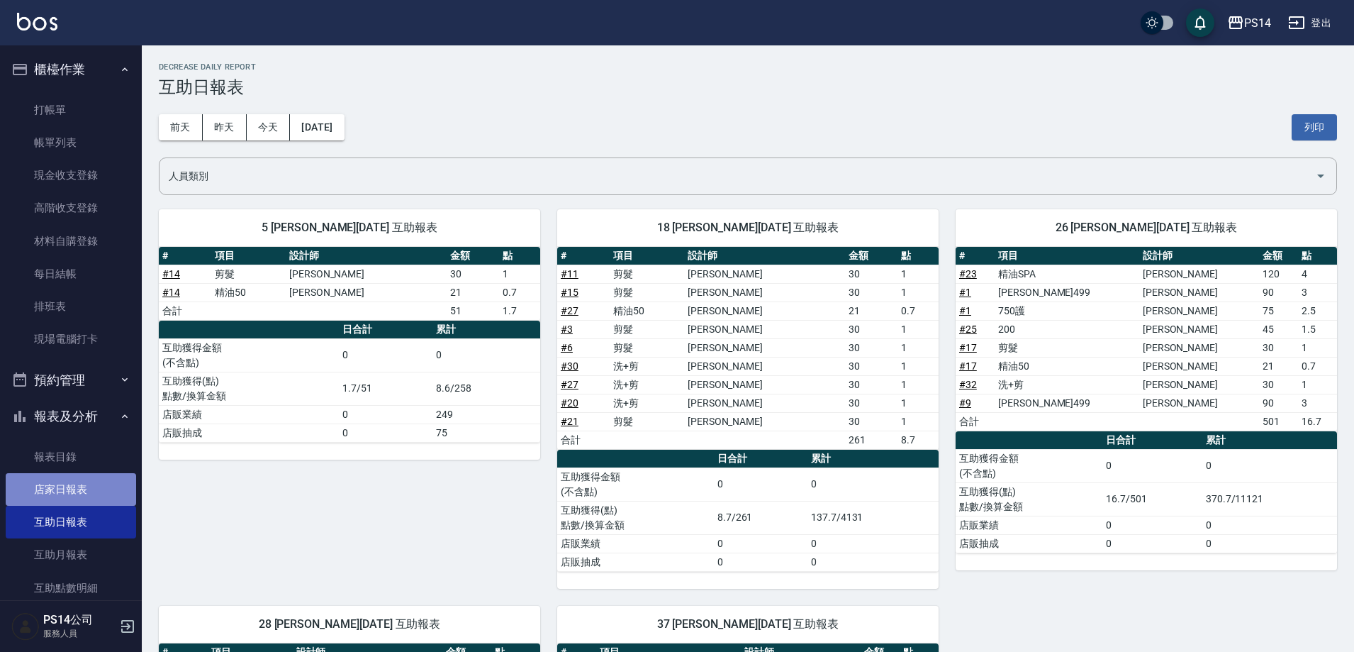
click at [77, 489] on link "店家日報表" at bounding box center [71, 489] width 130 height 33
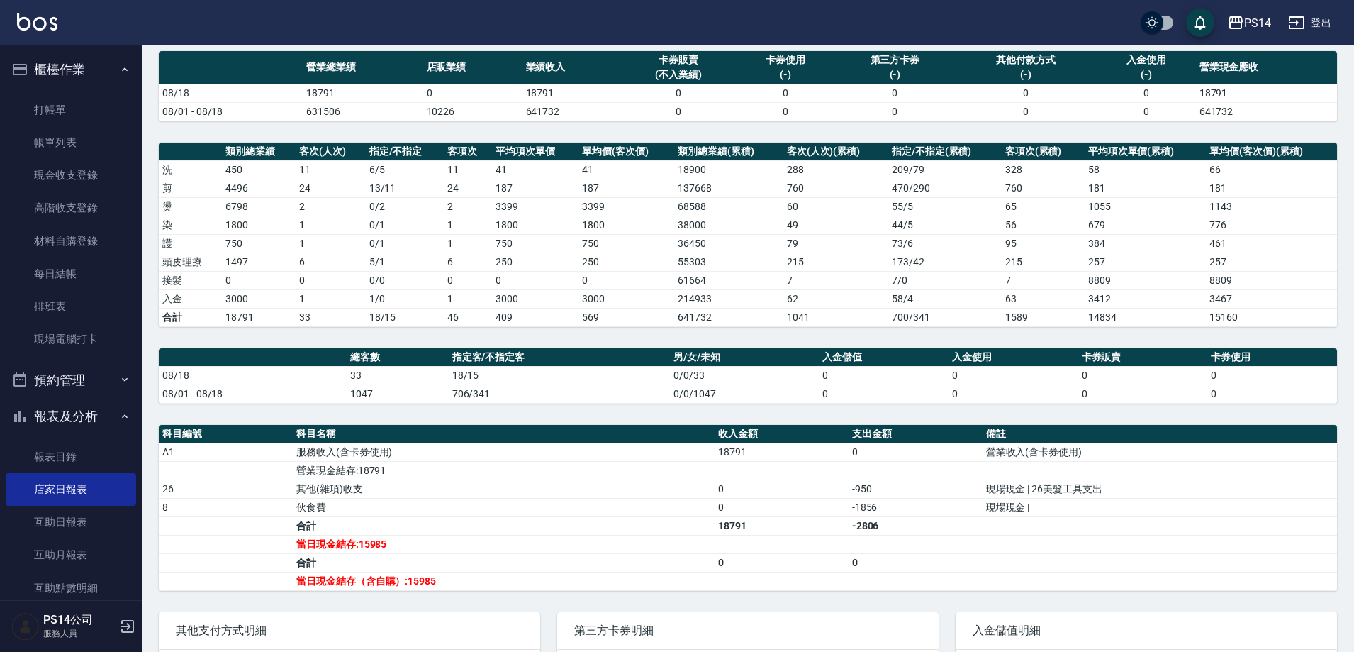
scroll to position [71, 0]
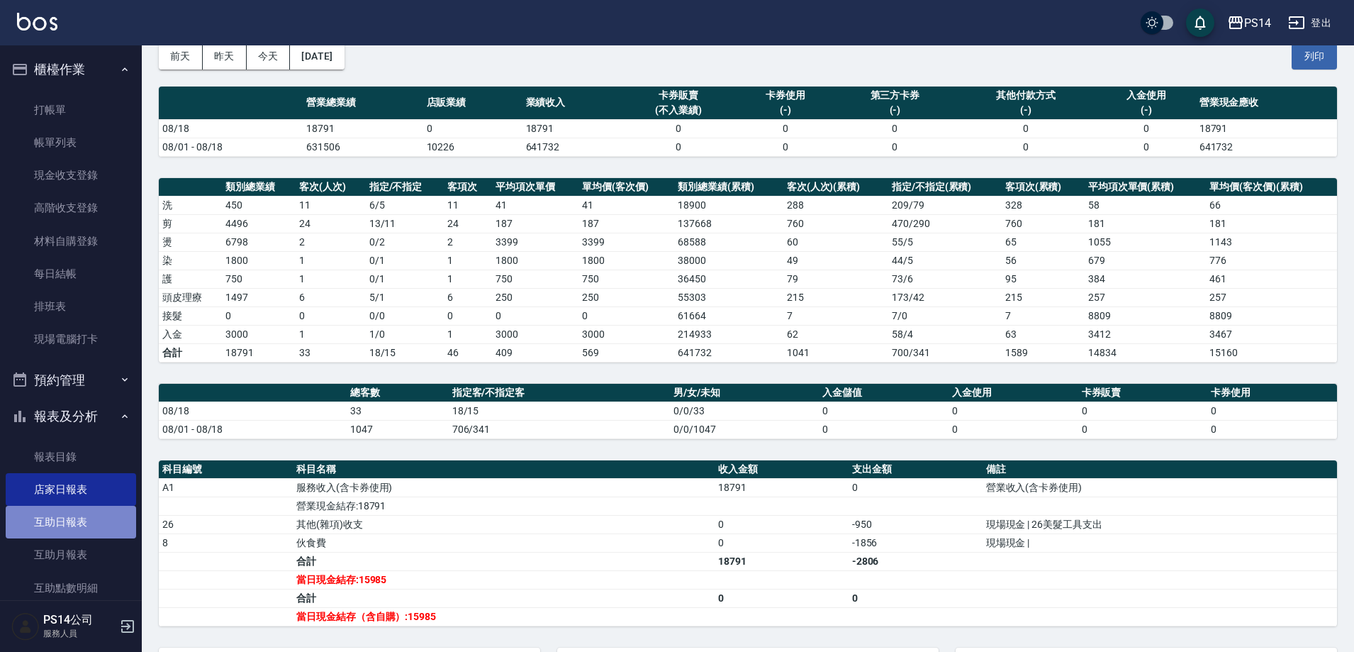
click at [73, 518] on link "互助日報表" at bounding box center [71, 522] width 130 height 33
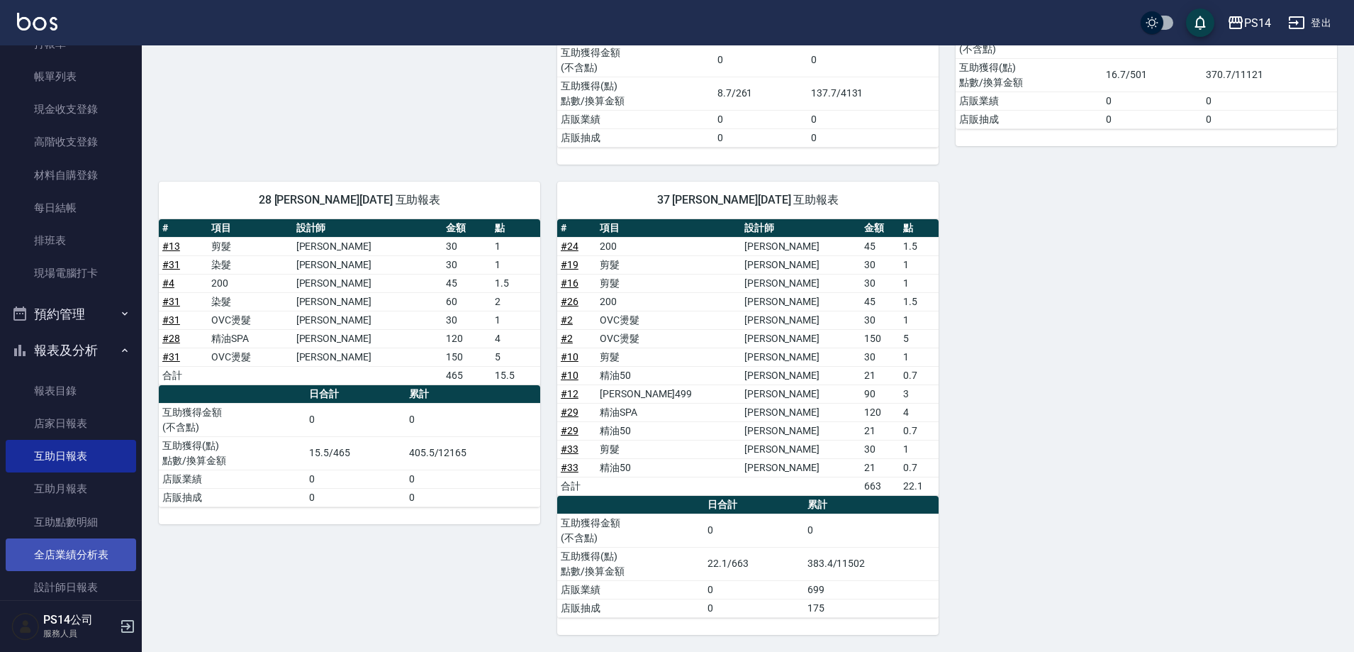
scroll to position [142, 0]
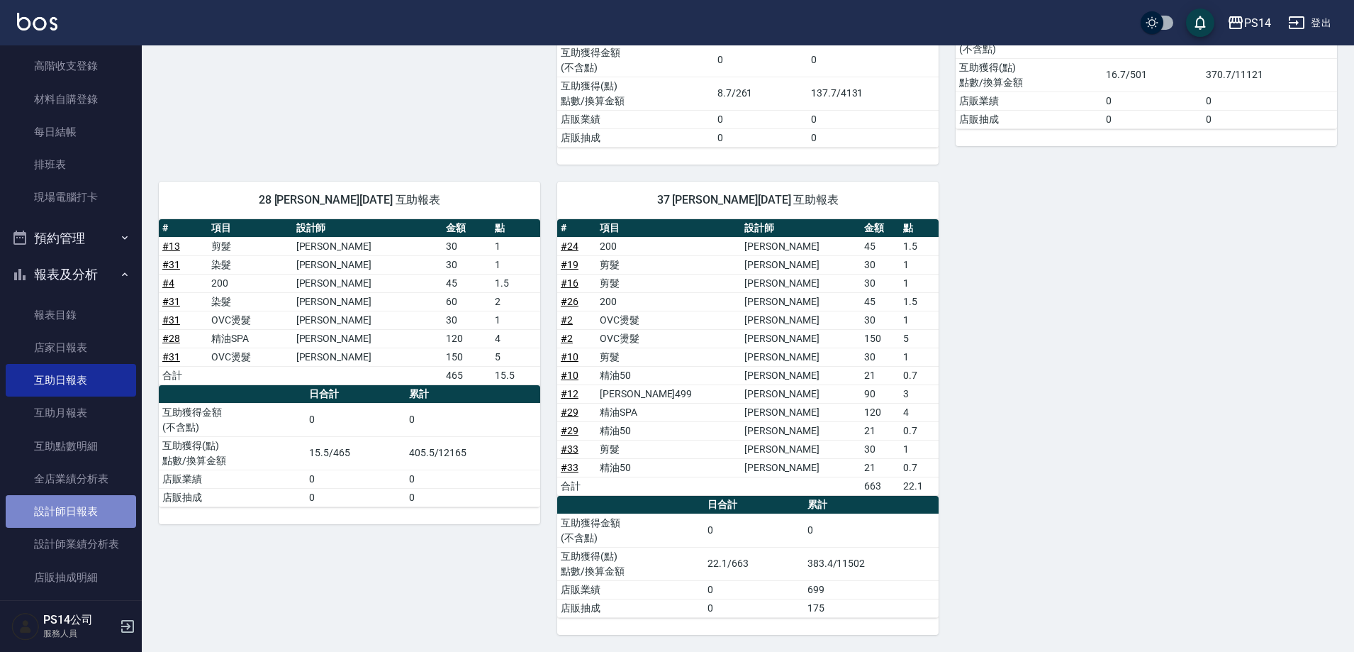
click at [71, 511] on link "設計師日報表" at bounding box center [71, 511] width 130 height 33
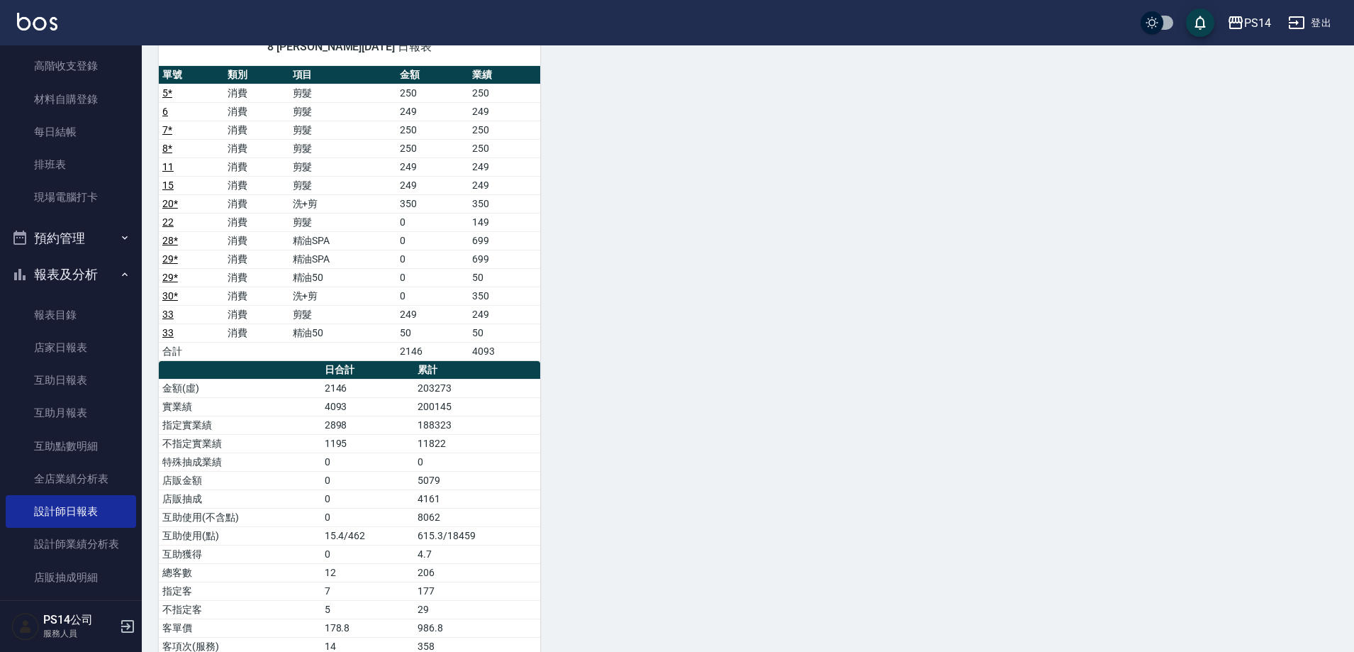
scroll to position [760, 0]
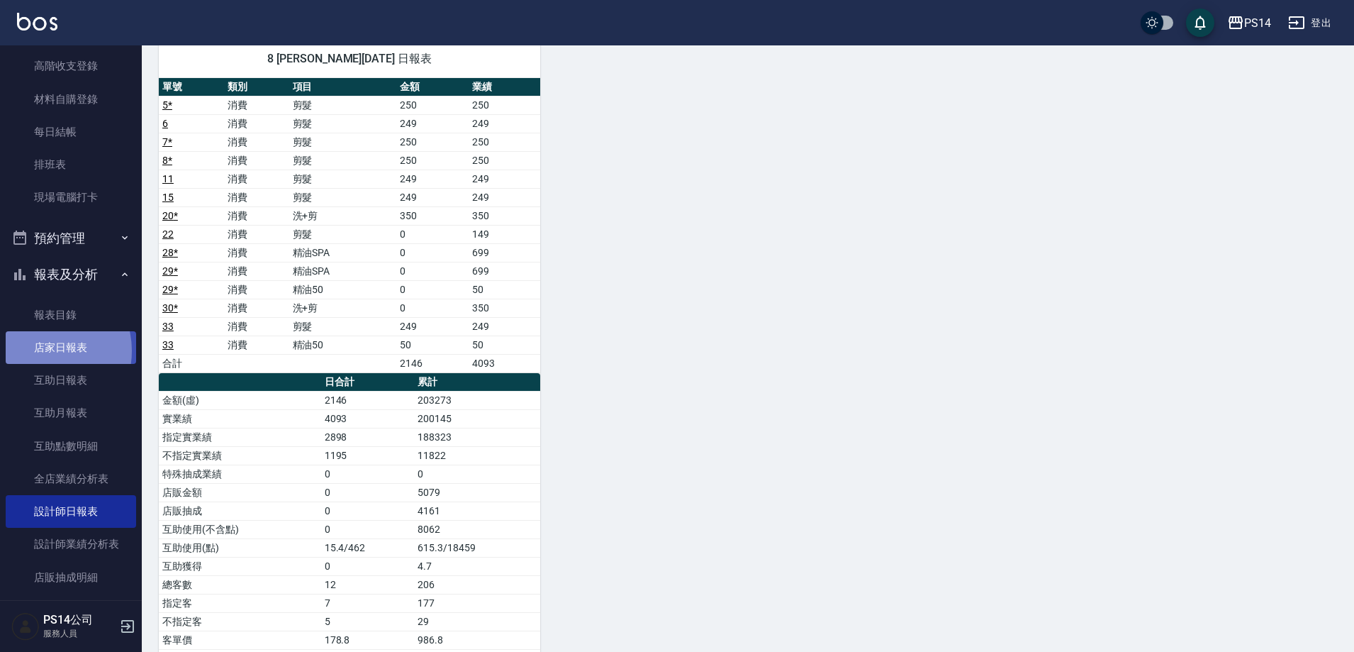
click at [45, 351] on link "店家日報表" at bounding box center [71, 347] width 130 height 33
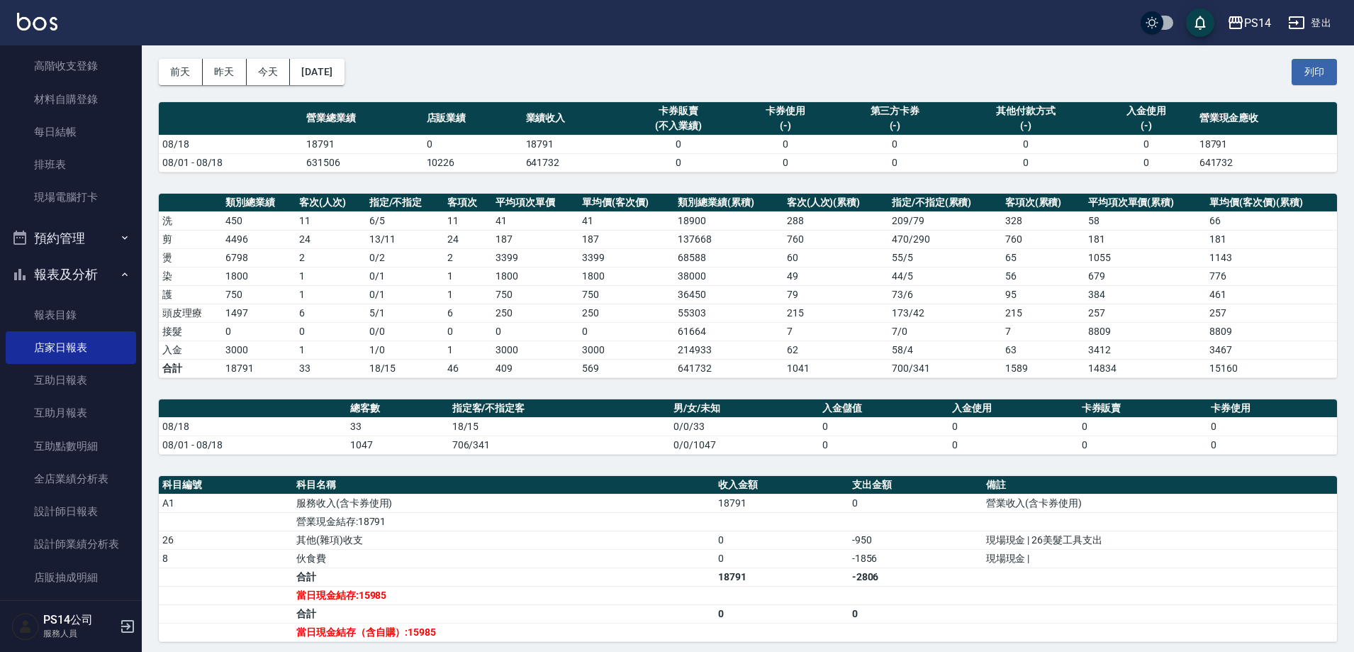
scroll to position [64, 0]
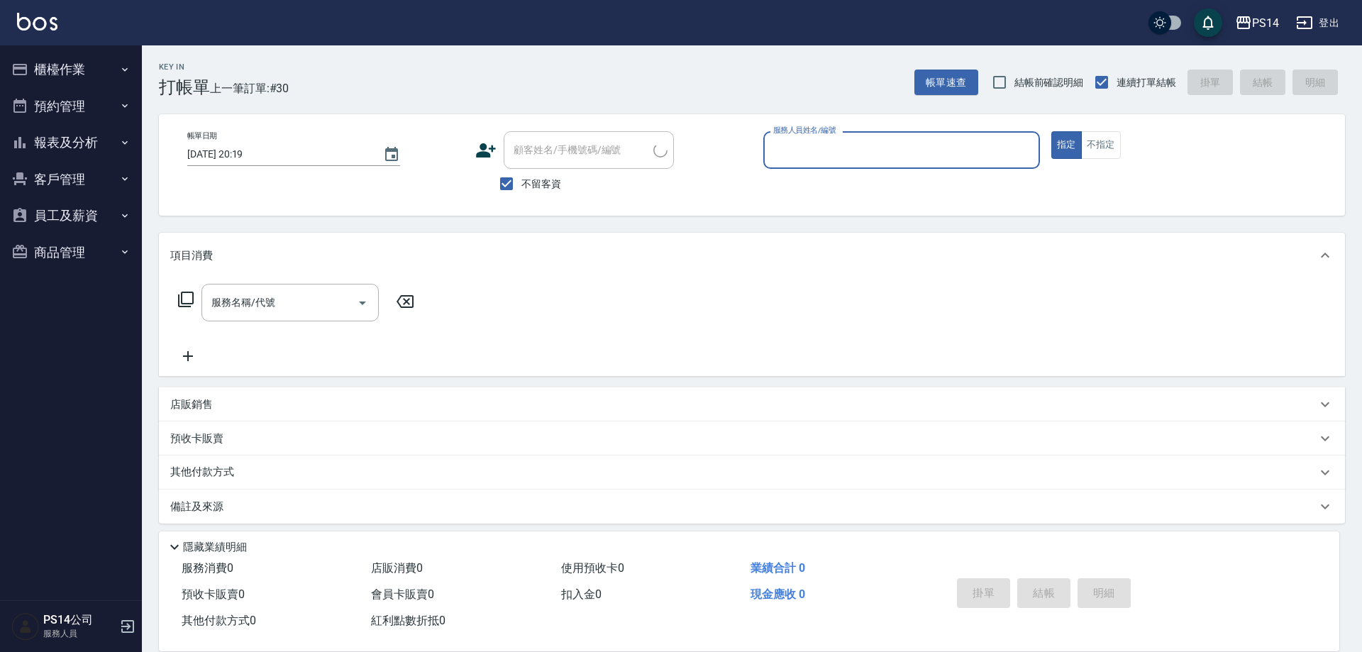
click at [94, 145] on button "報表及分析" at bounding box center [71, 142] width 130 height 37
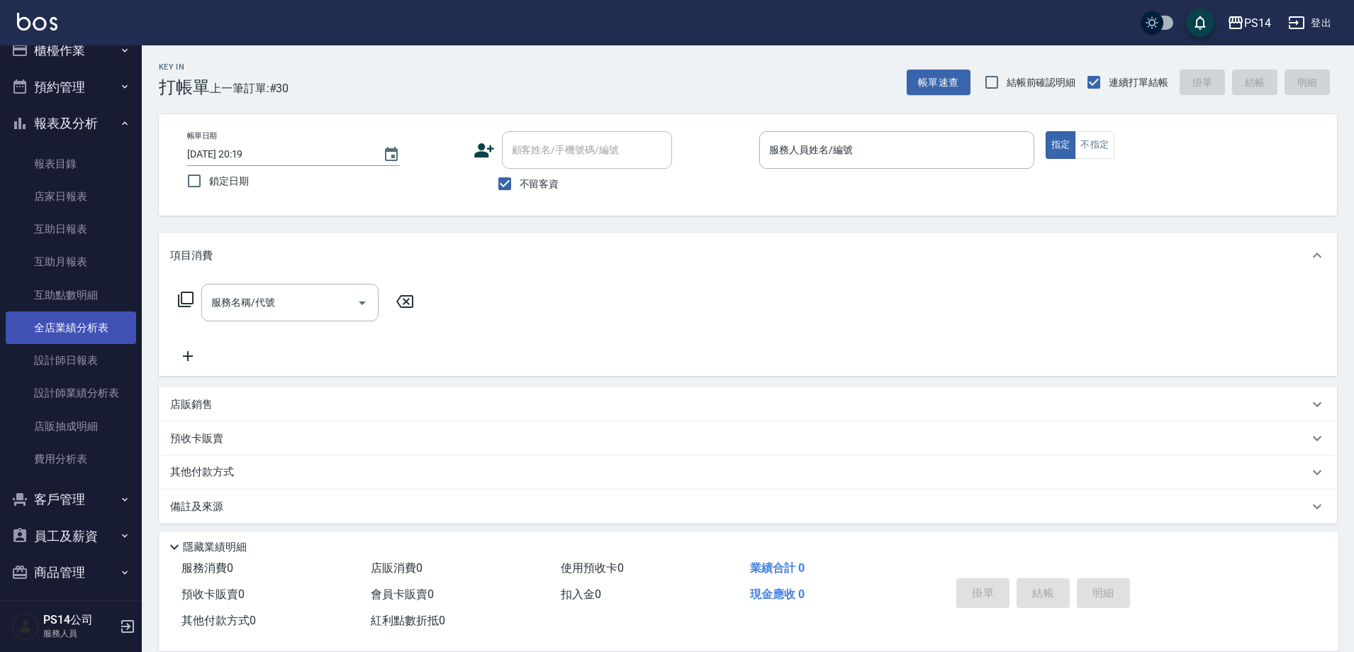
scroll to position [27, 0]
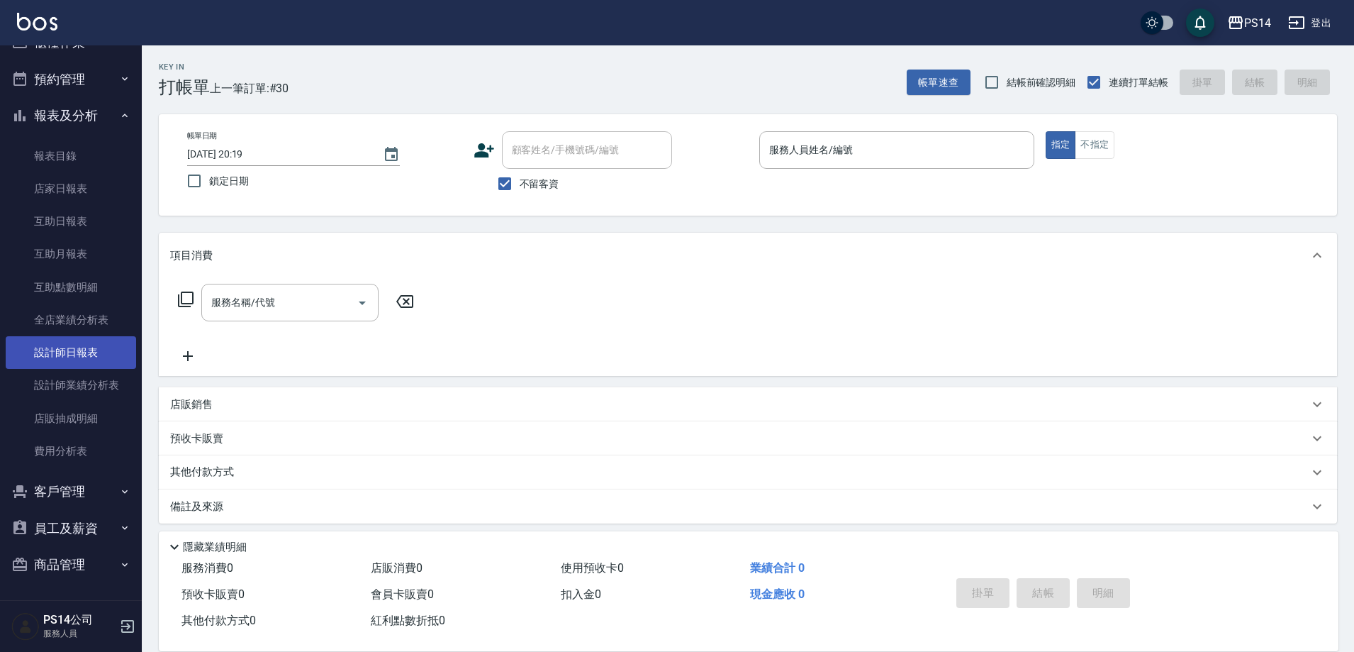
click at [94, 342] on link "設計師日報表" at bounding box center [71, 352] width 130 height 33
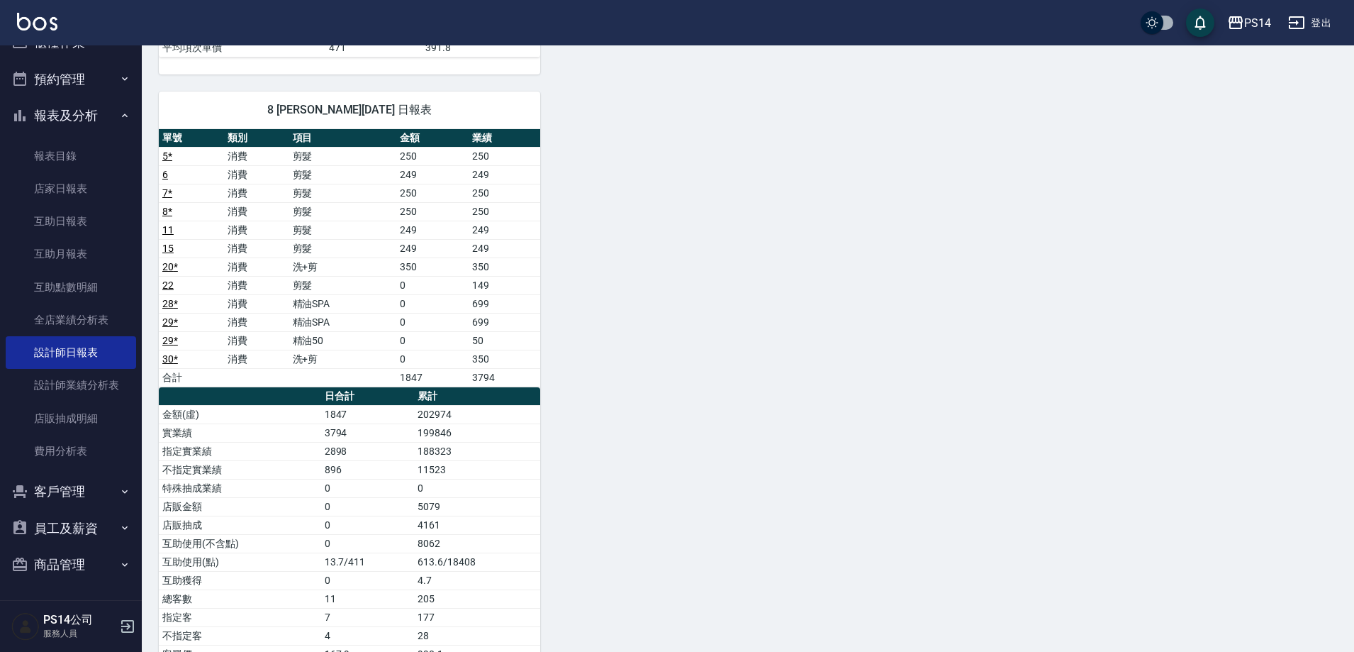
scroll to position [792, 0]
